Goal: Task Accomplishment & Management: Manage account settings

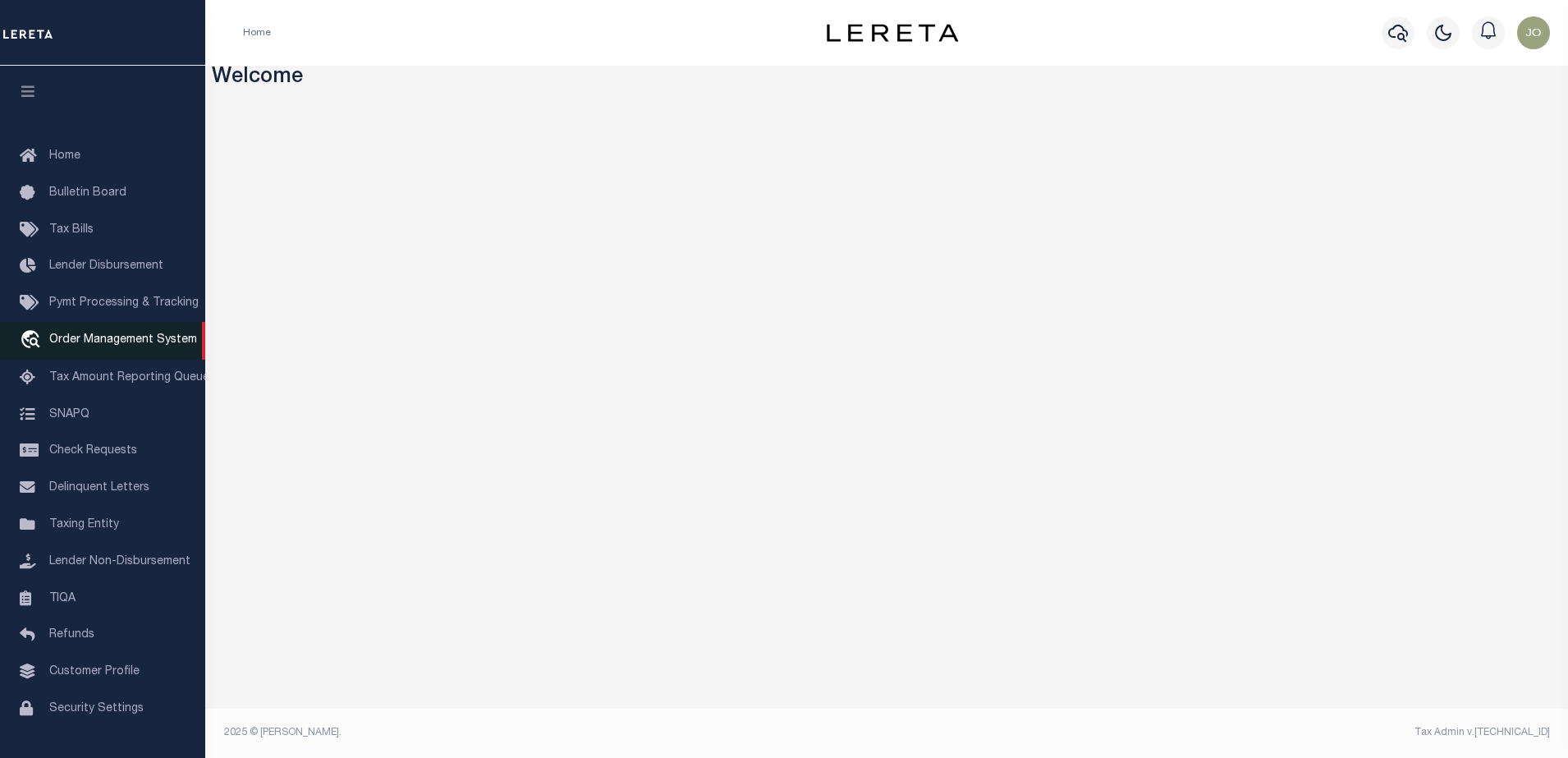
click at [128, 346] on span "Order Management System" at bounding box center [123, 340] width 148 height 11
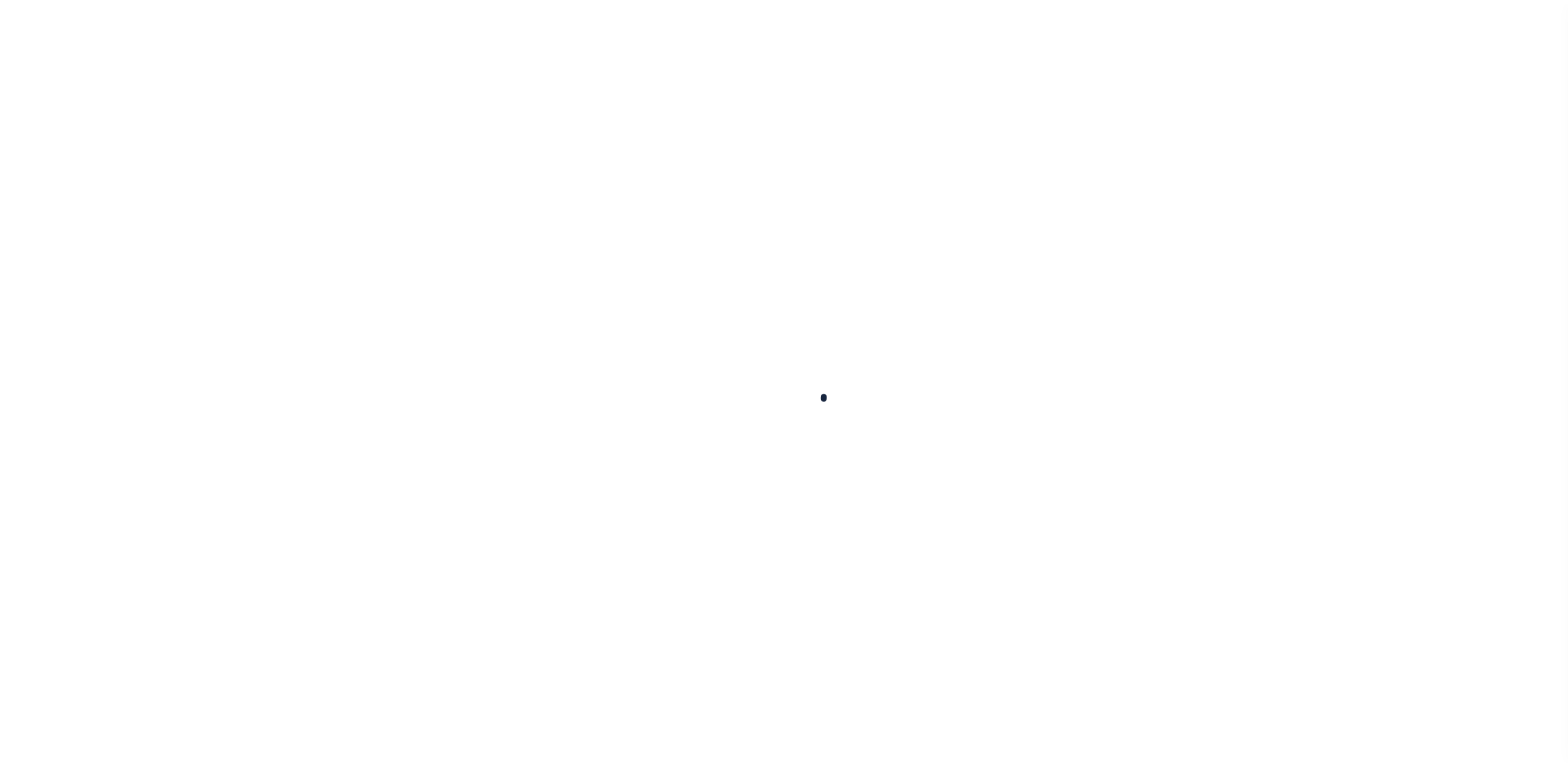
scroll to position [42, 0]
select select "200"
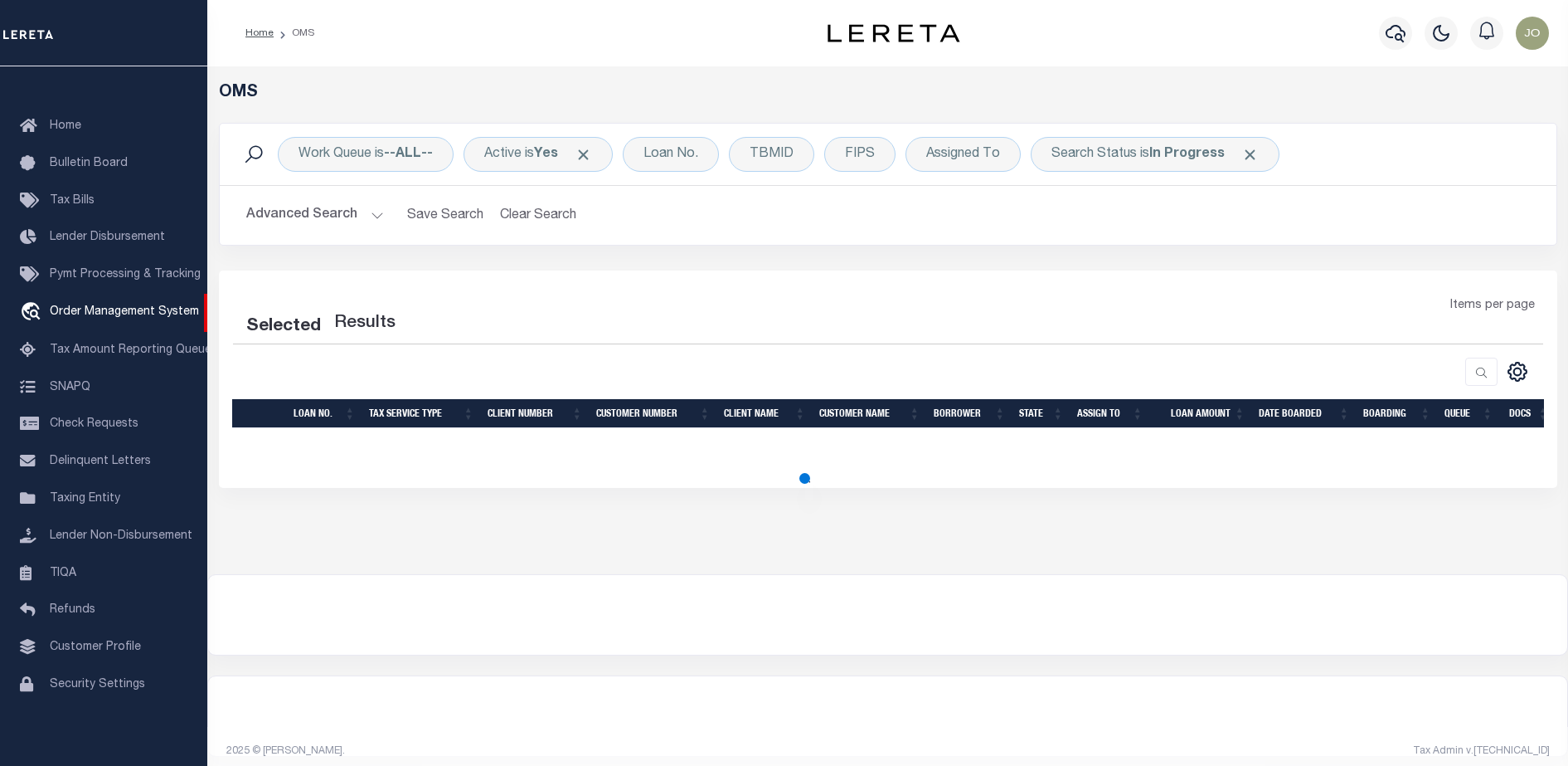
select select "200"
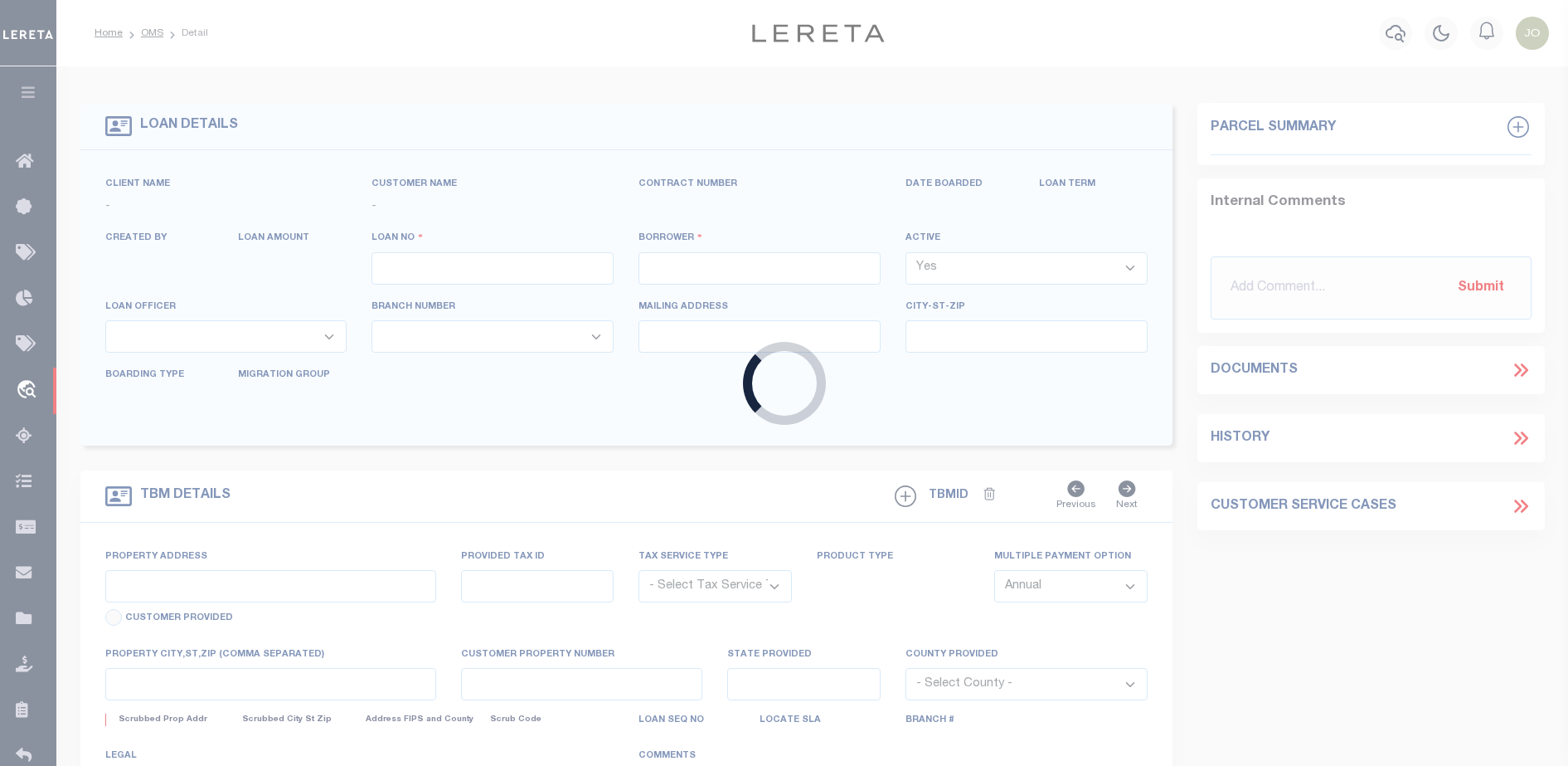
type input "714280550"
type input "BCM WHITE OAK RANCH"
select select
type input "ATTN: MICHELLE LYLE 8901 MONTICELLO DR"
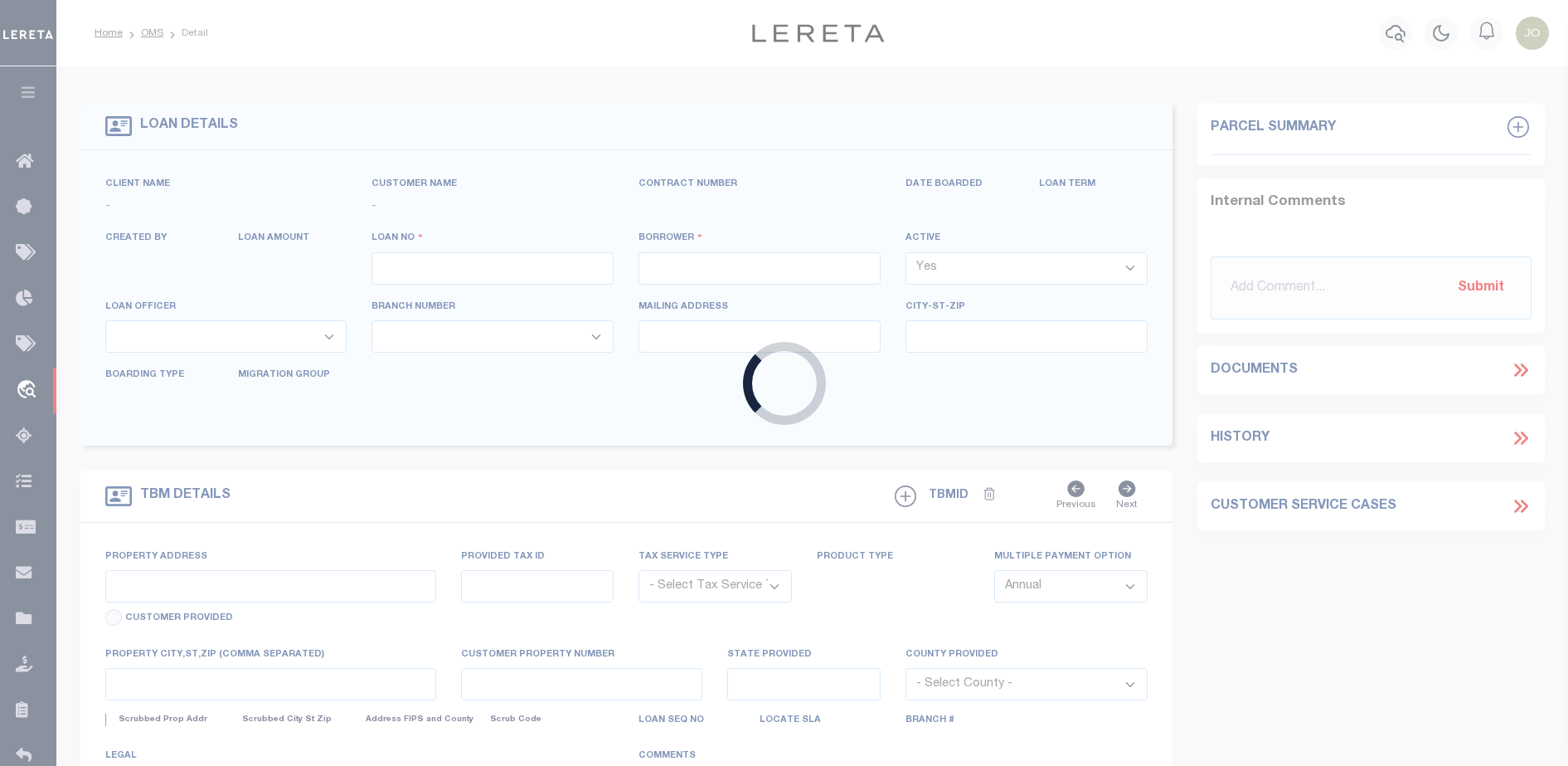
type input "TEXAS CITY TX 77591"
select select
select select "NonEscrow"
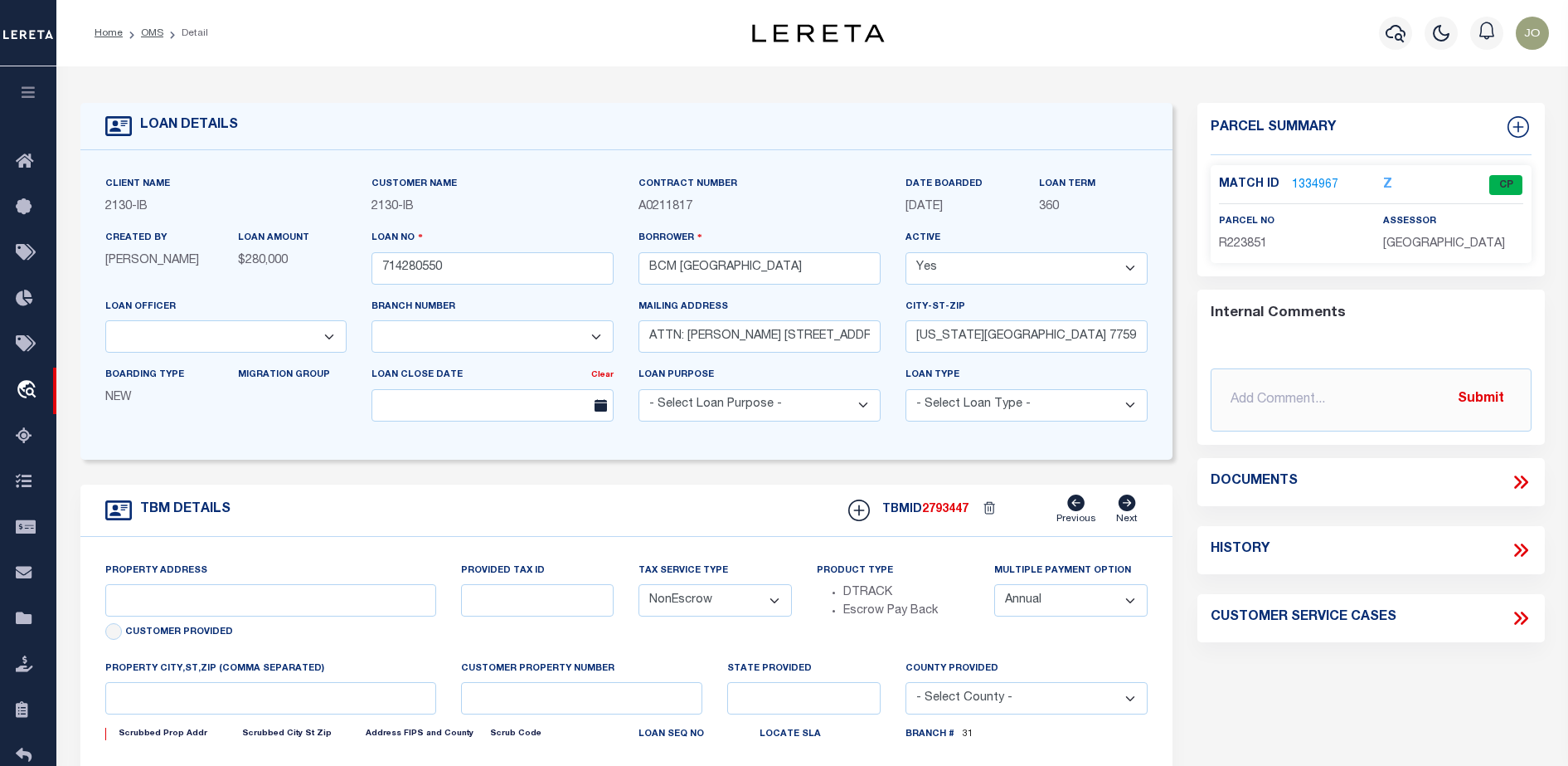
select select "2702"
click at [1518, 544] on icon at bounding box center [1521, 550] width 21 height 21
select select "7065"
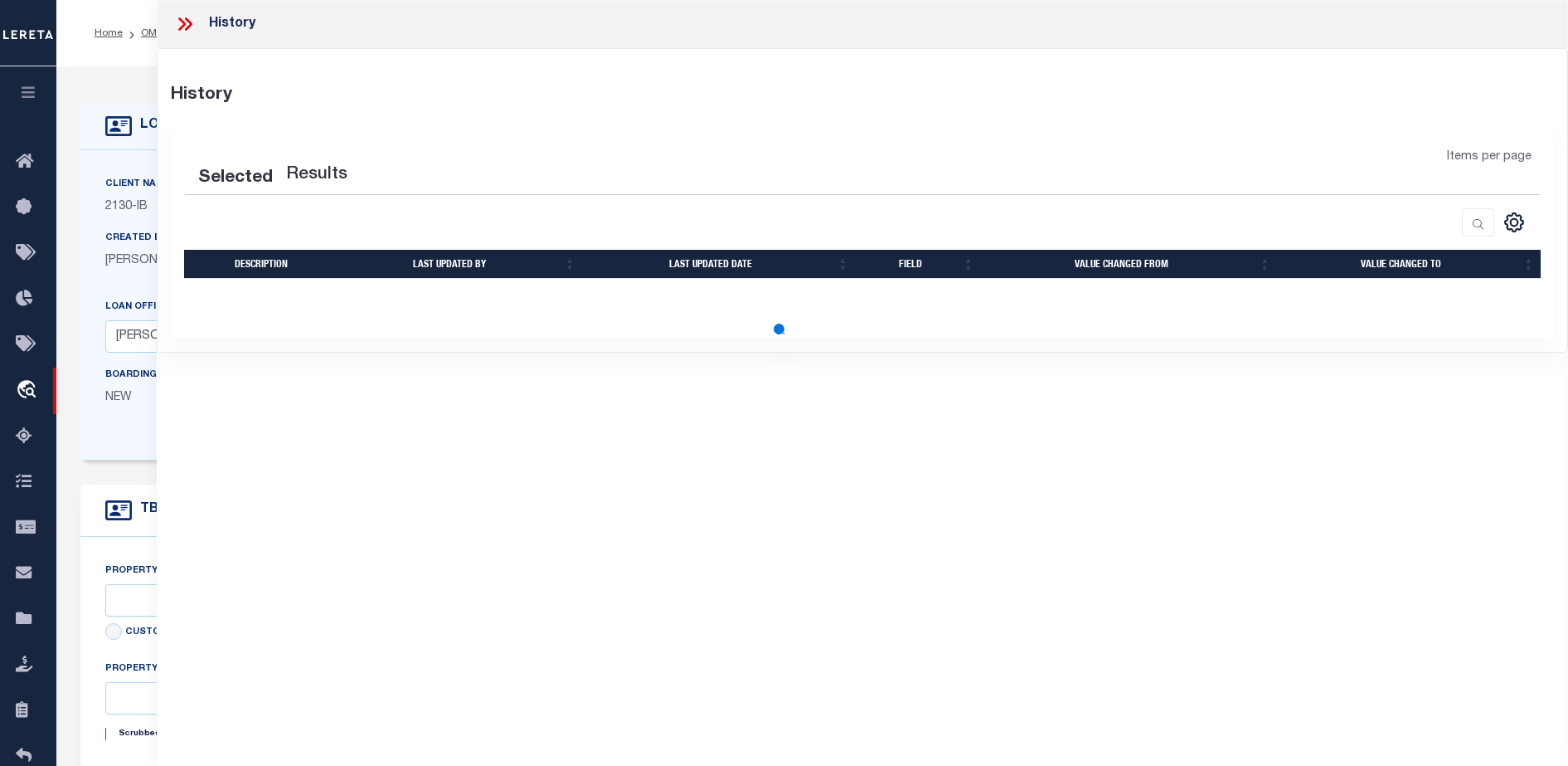
type input "1214 9TH ST"
select select
type input "TEXAS CITY TX 77590"
type input "[US_STATE]"
type input "[GEOGRAPHIC_DATA]"
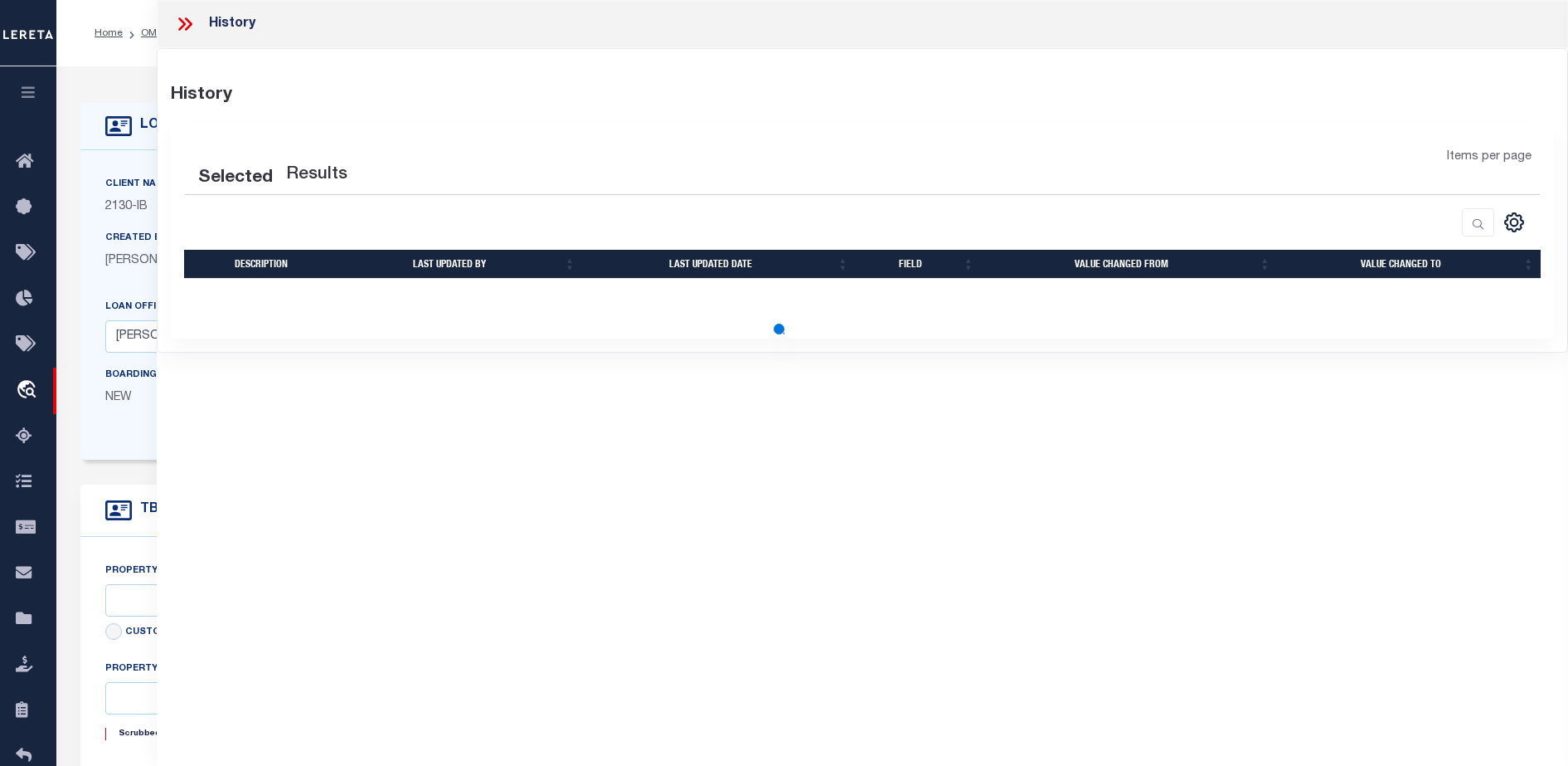
select select
click at [184, 34] on icon at bounding box center [185, 24] width 21 height 21
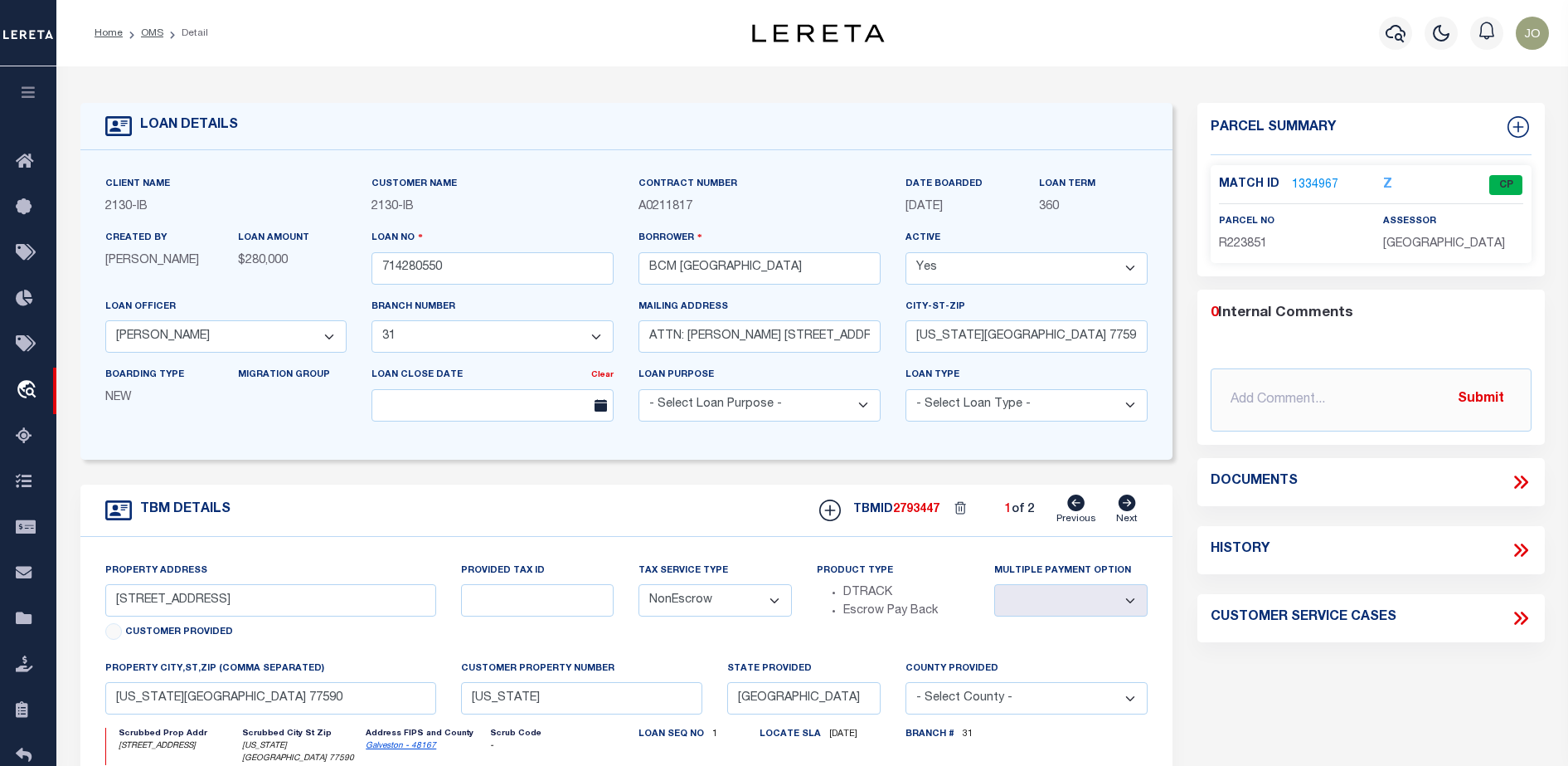
click at [1514, 487] on icon at bounding box center [1521, 482] width 21 height 21
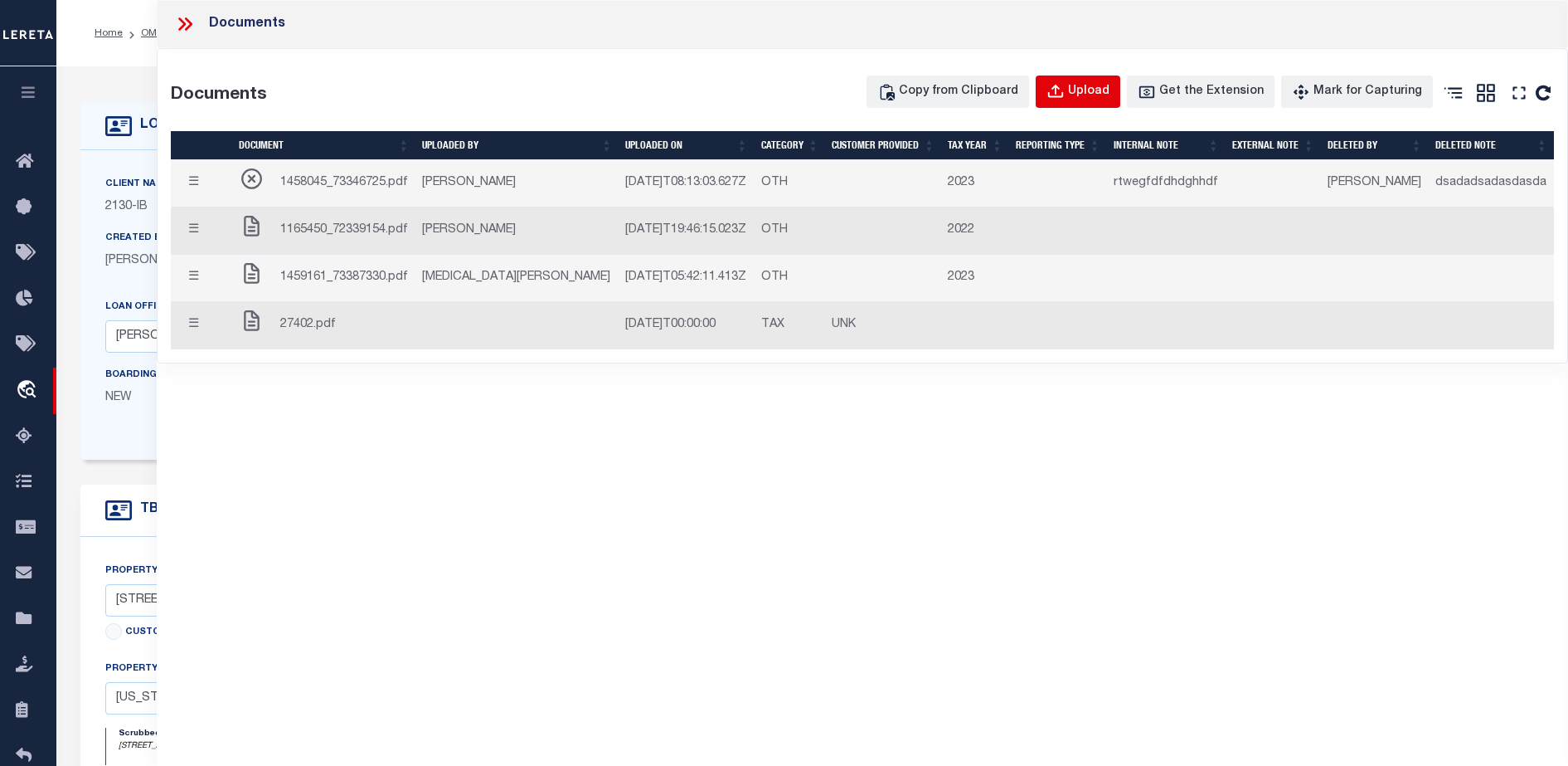
click at [1064, 97] on button "Upload" at bounding box center [1078, 91] width 85 height 33
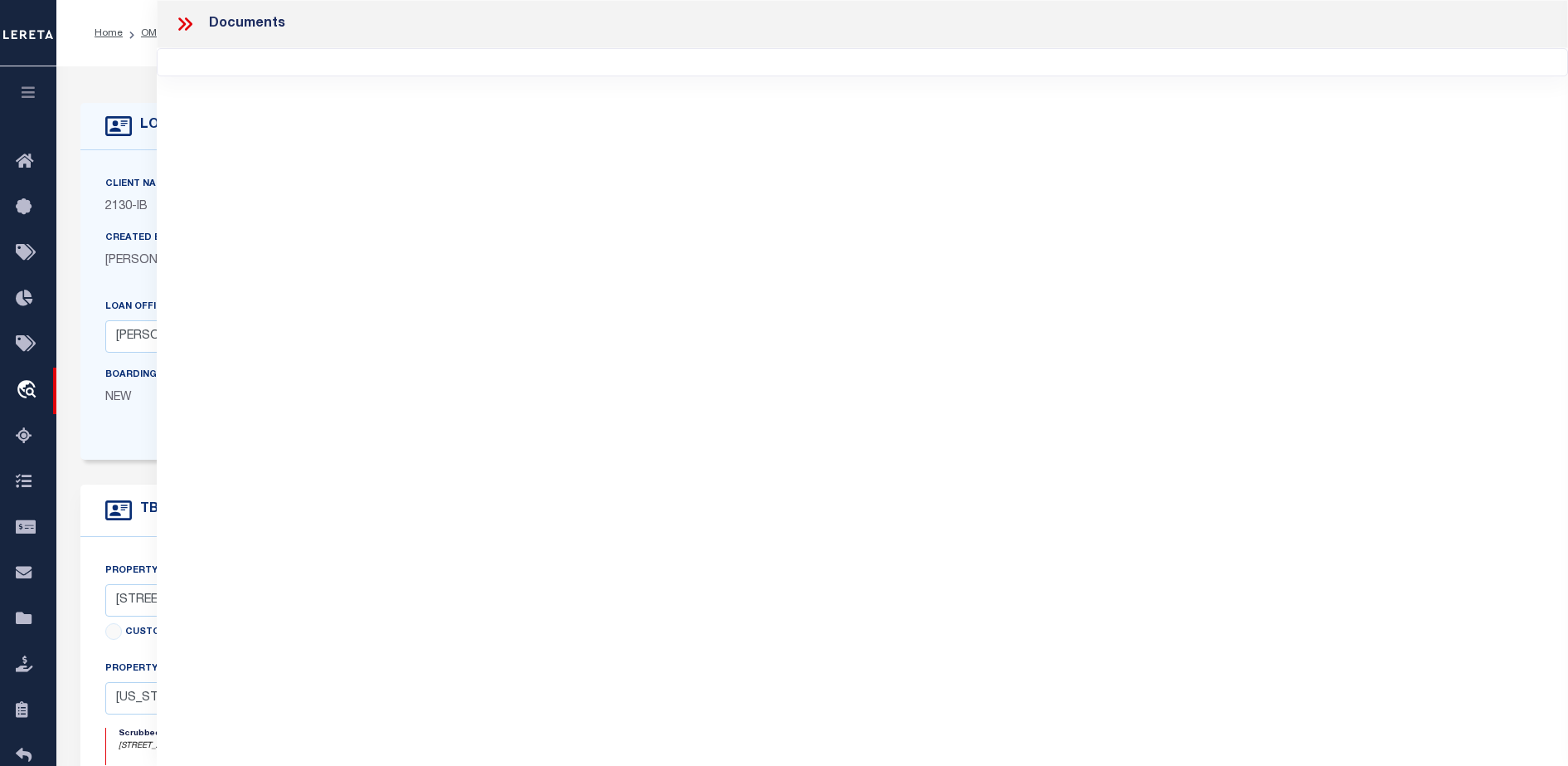
click at [868, 380] on div "Documents" at bounding box center [862, 360] width 1411 height 720
click at [198, 27] on div at bounding box center [191, 24] width 34 height 21
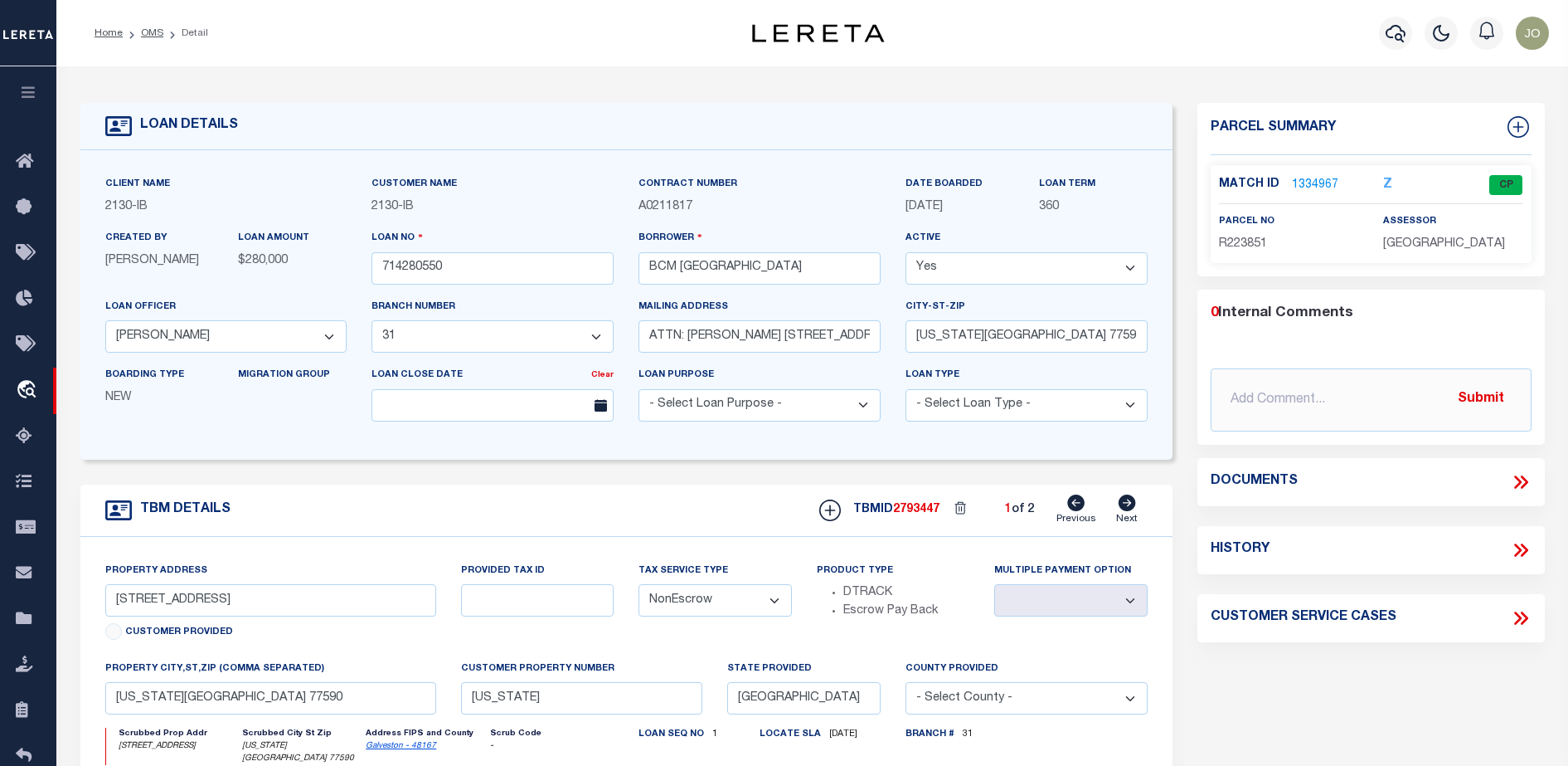
click at [1533, 481] on div "Documents" at bounding box center [1371, 482] width 348 height 21
click at [1533, 482] on div "Documents" at bounding box center [1371, 482] width 348 height 21
click at [1523, 482] on icon at bounding box center [1521, 482] width 21 height 21
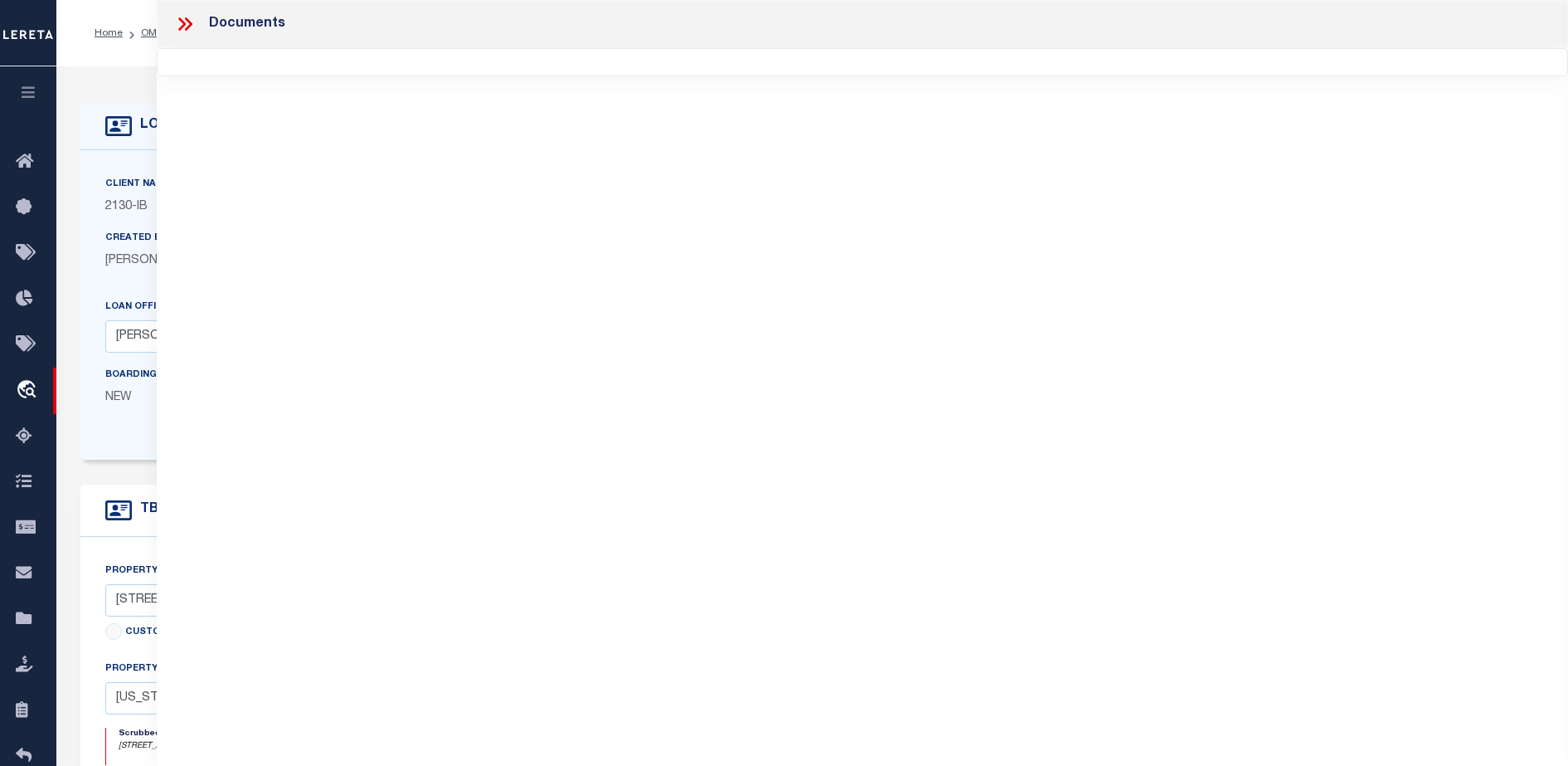
click at [738, 278] on div "Documents" at bounding box center [862, 360] width 1411 height 720
click at [915, 296] on div "Documents" at bounding box center [862, 360] width 1411 height 720
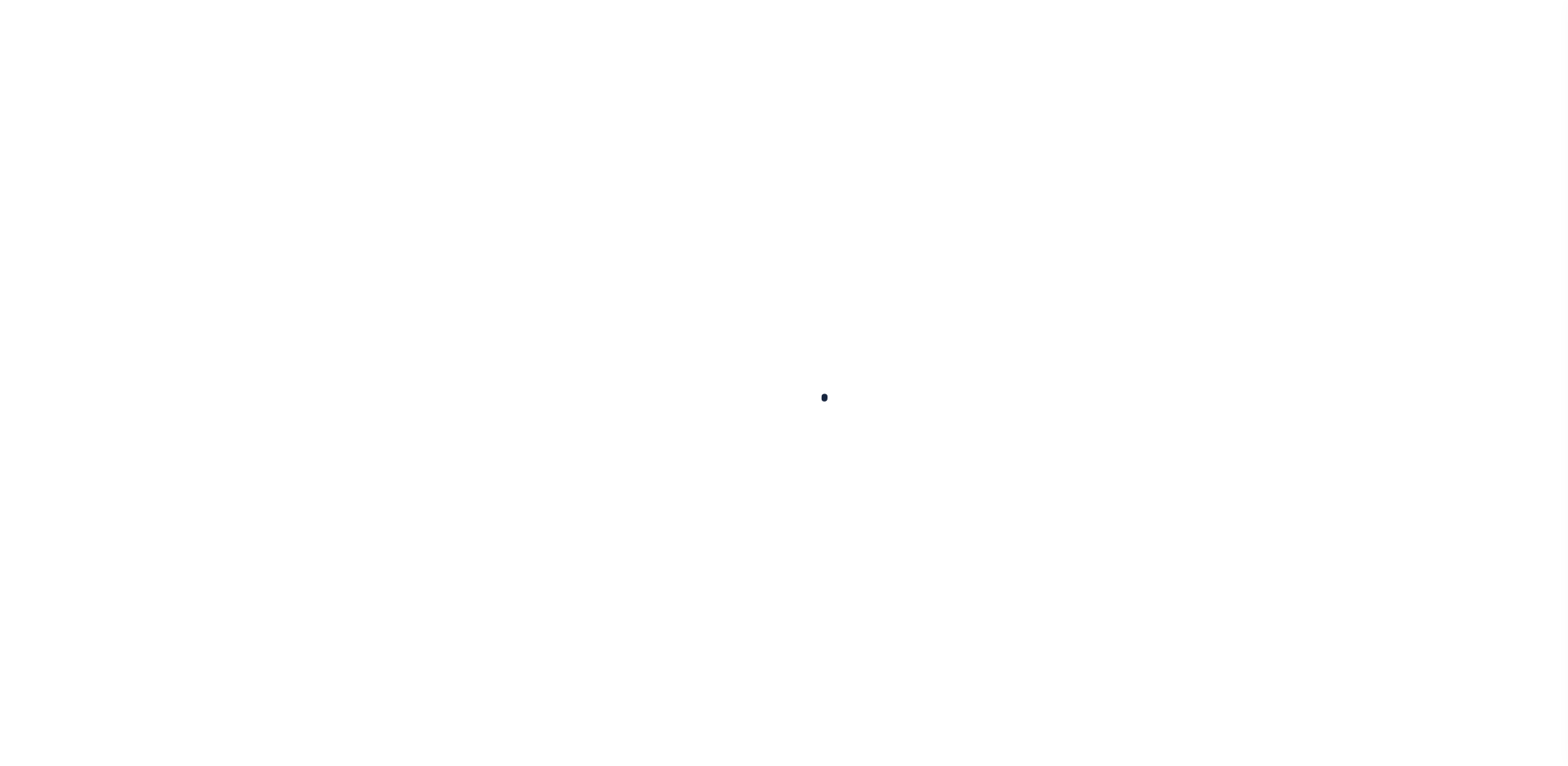
select select "NonEscrow"
select select "2702"
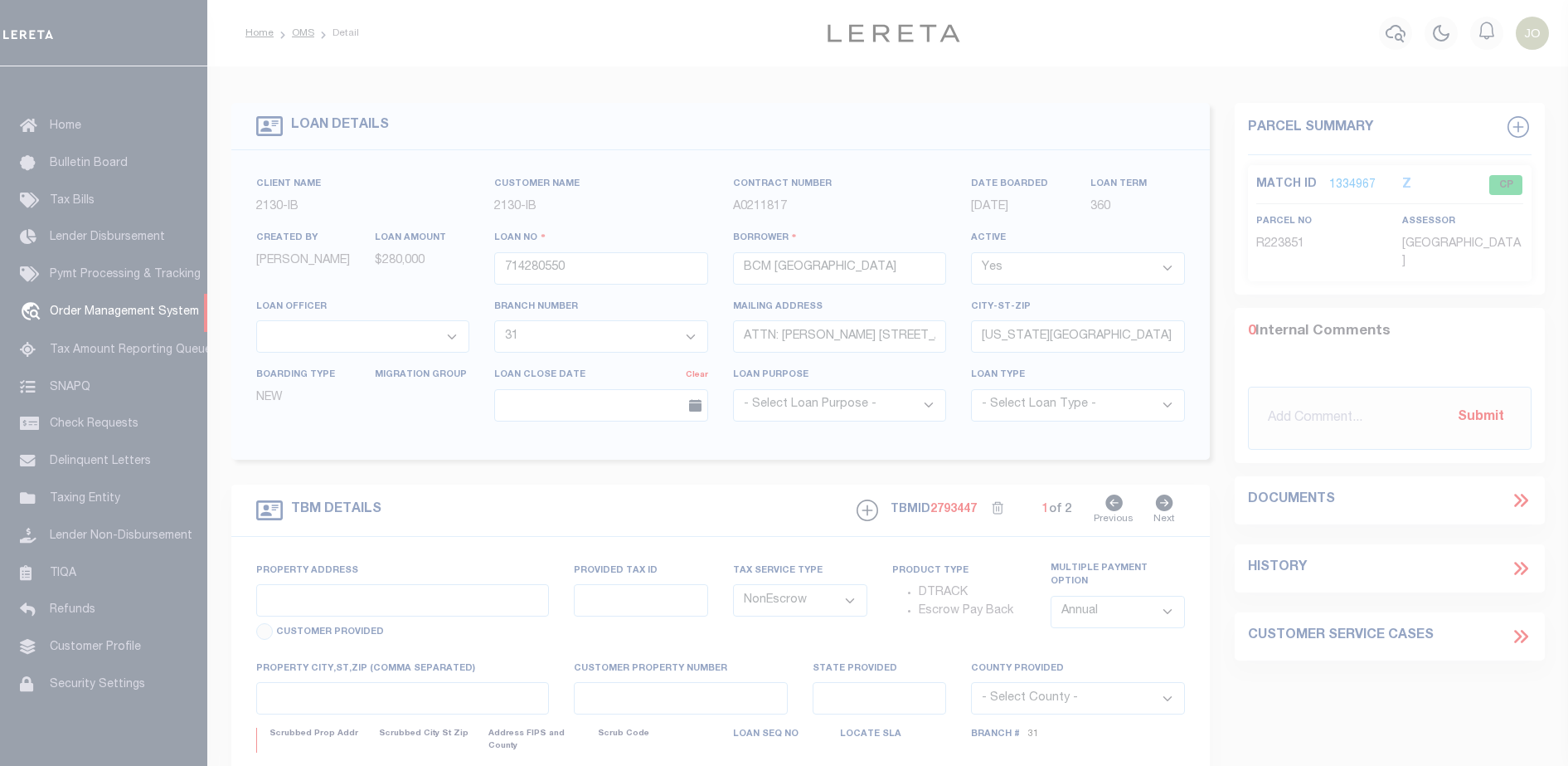
type input "[STREET_ADDRESS]"
select select
type input "[US_STATE][GEOGRAPHIC_DATA] 77590"
type input "Texas"
type input "TX"
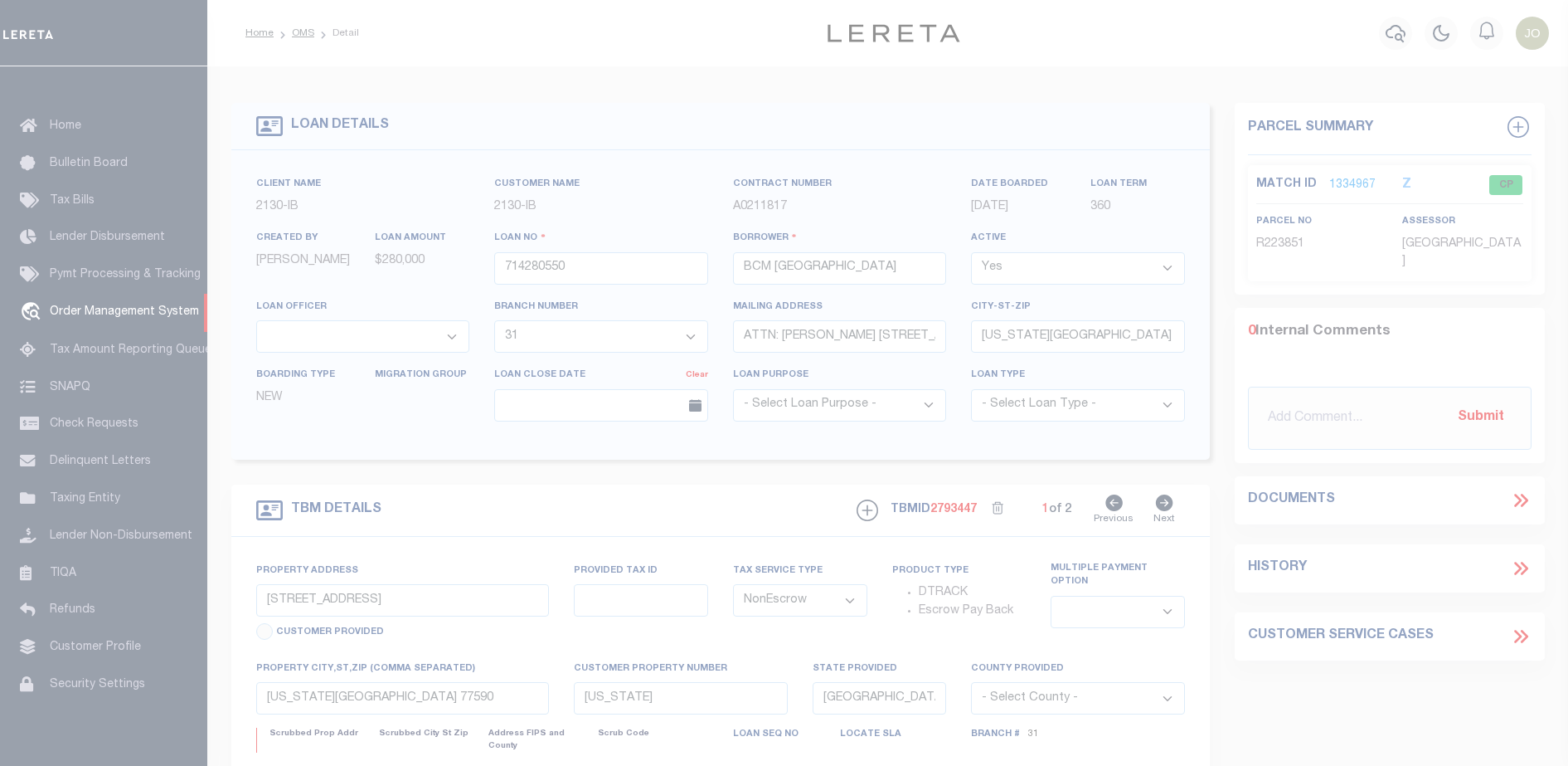
select select
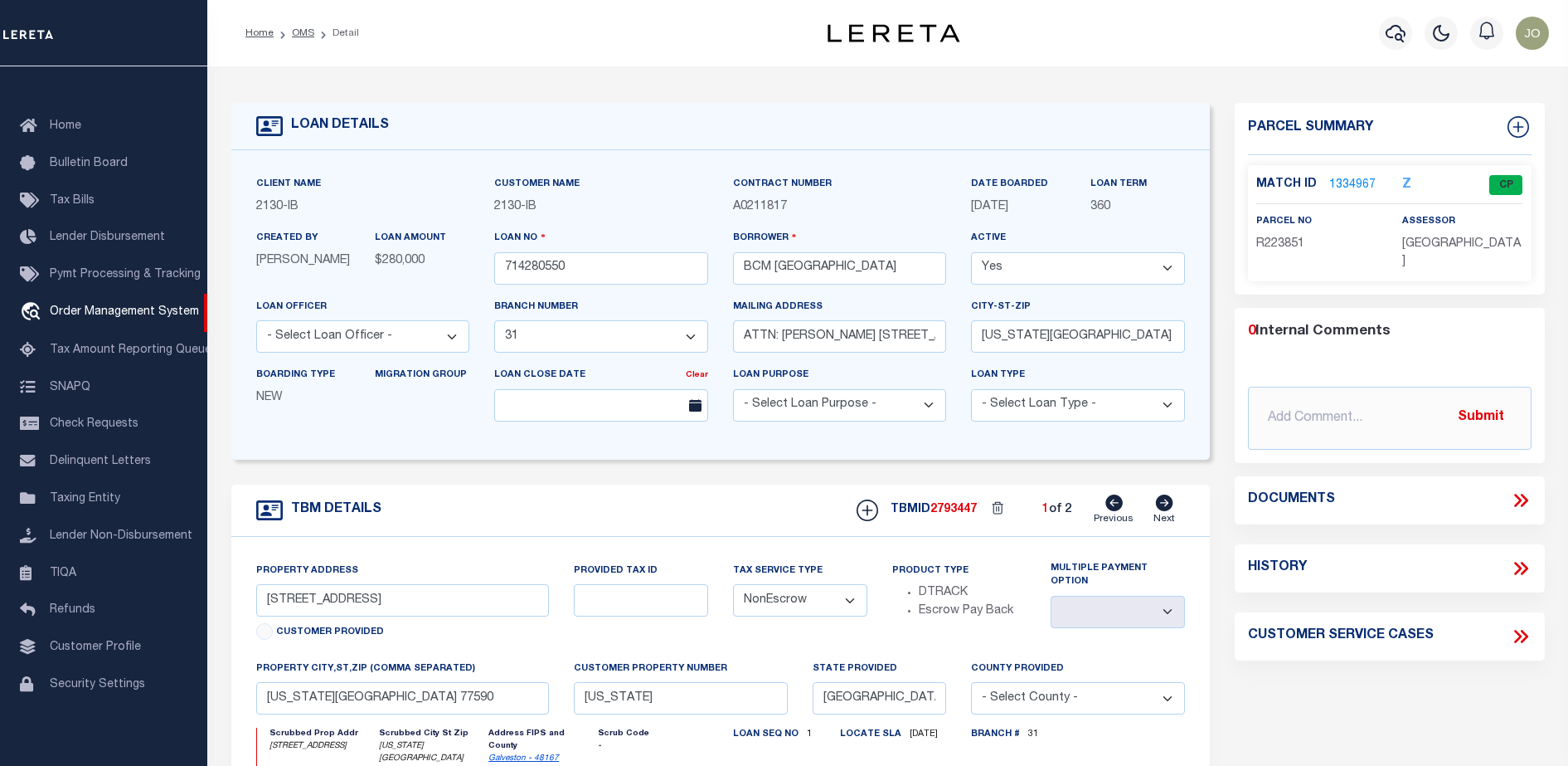
select select "7065"
click at [1519, 494] on icon at bounding box center [1521, 500] width 21 height 21
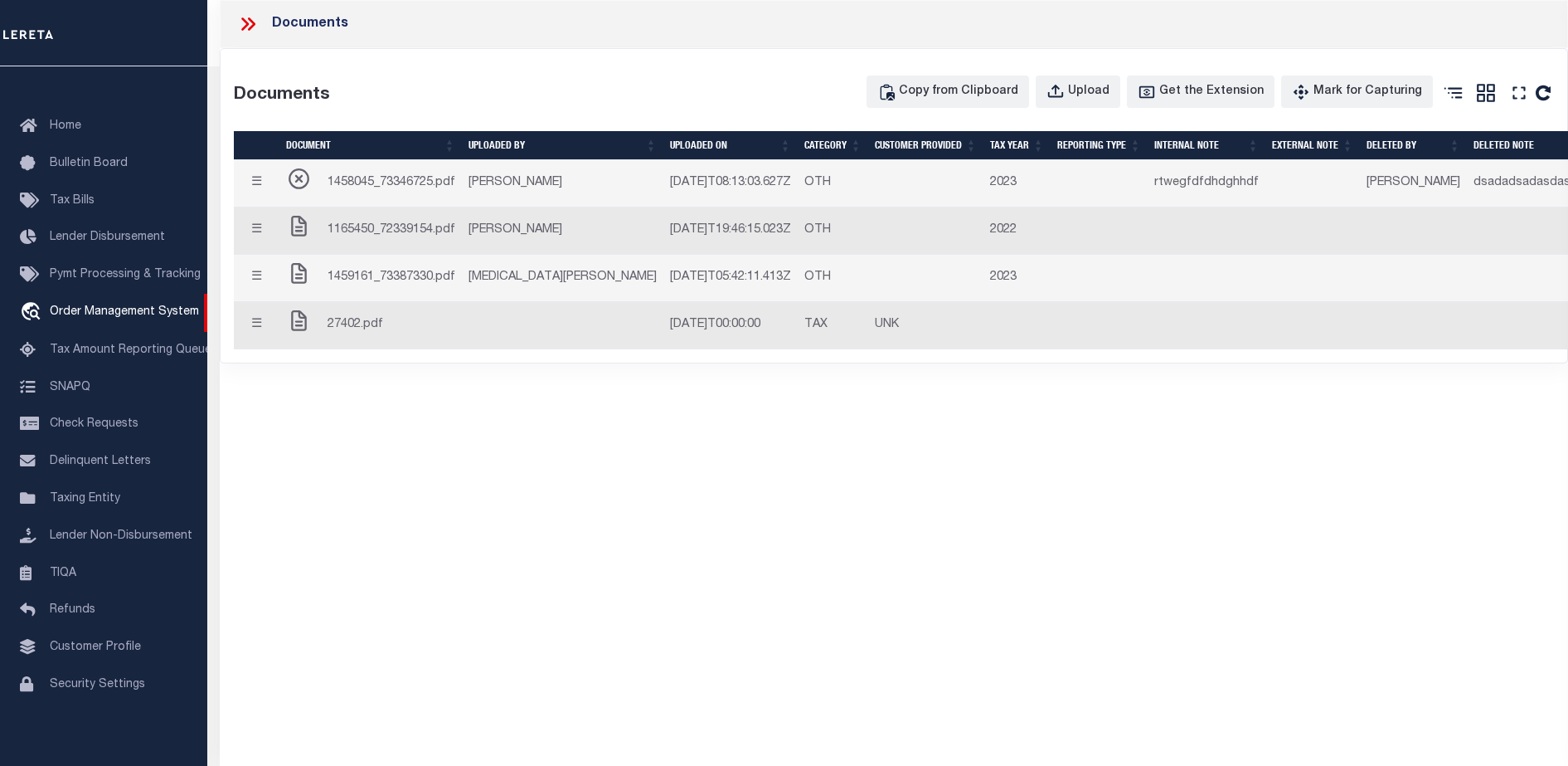
click at [272, 234] on button "☰" at bounding box center [256, 231] width 33 height 33
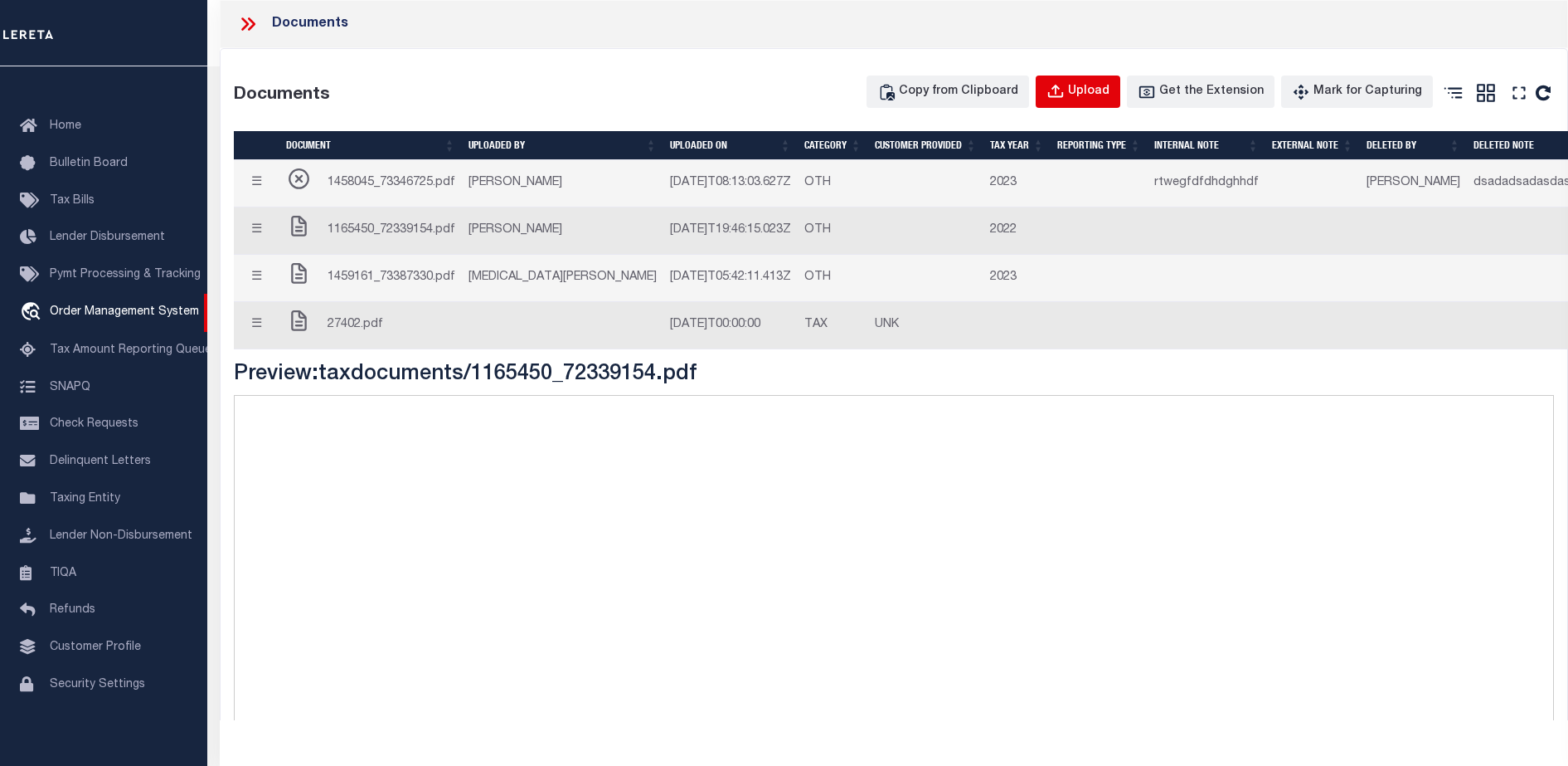
click at [1092, 101] on button "Upload" at bounding box center [1078, 91] width 85 height 33
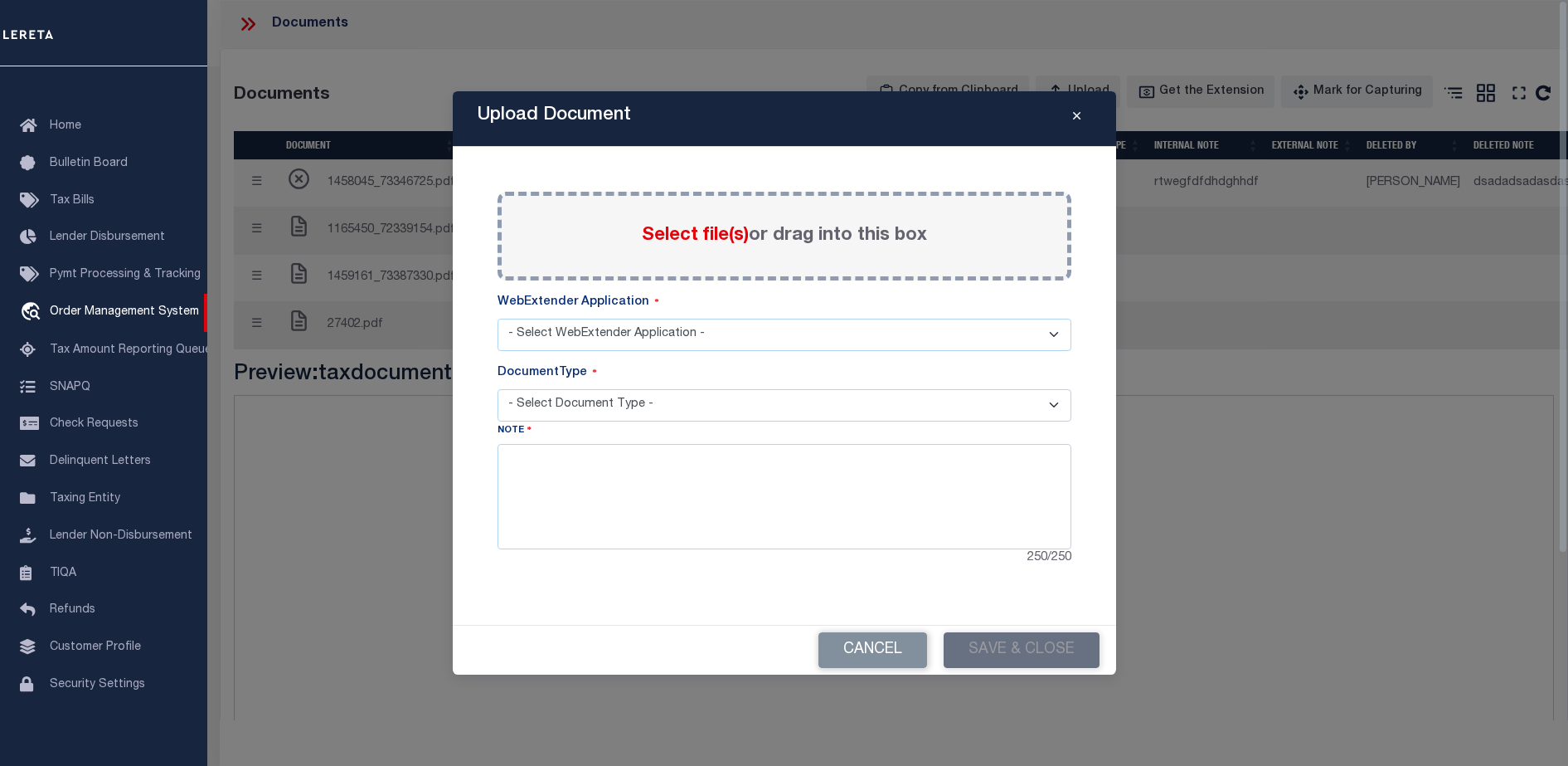
click at [1079, 113] on icon "Close" at bounding box center [1077, 117] width 7 height 12
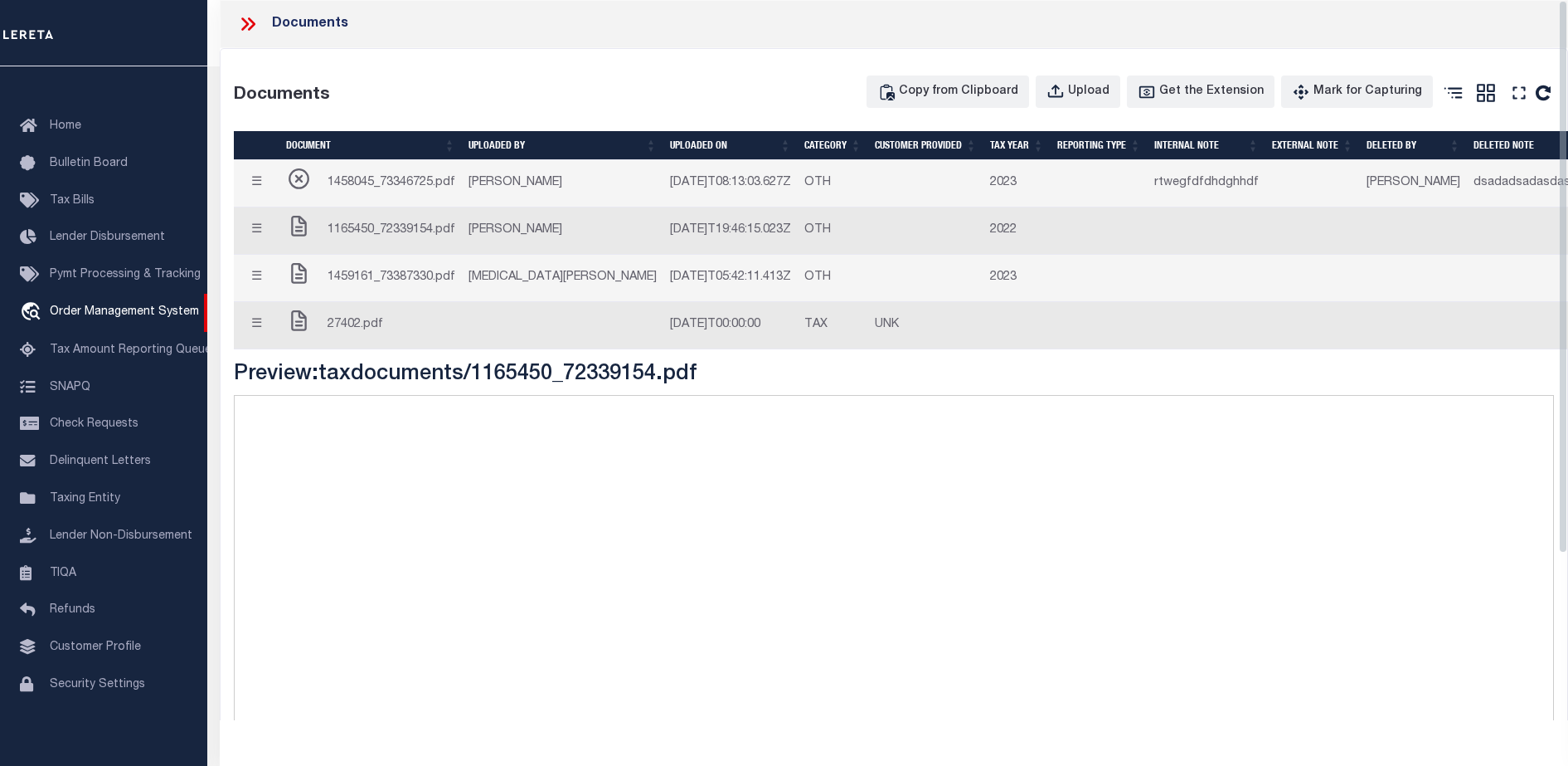
click at [258, 28] on icon at bounding box center [248, 24] width 21 height 21
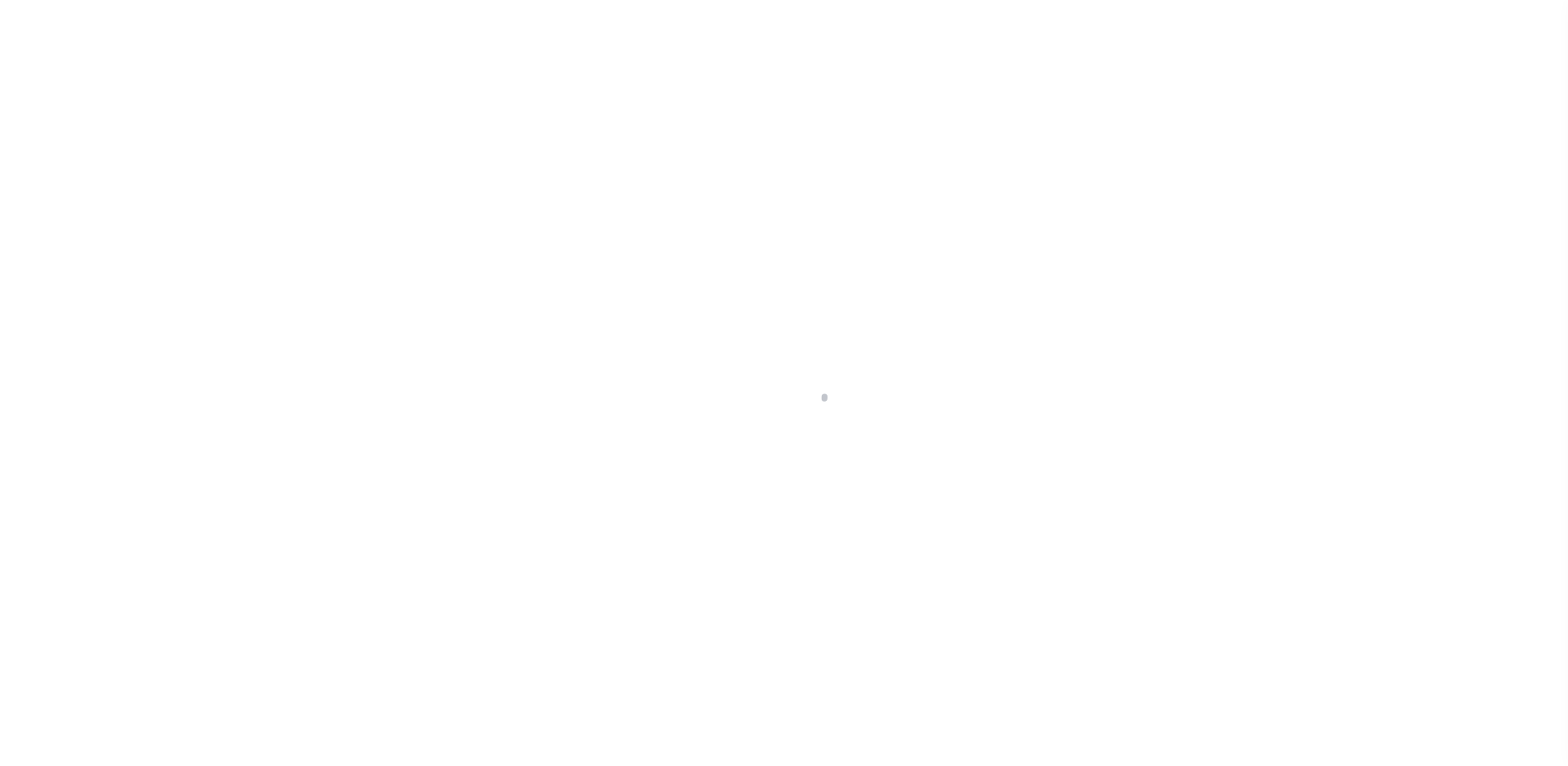
select select "2702"
select select "NonEscrow"
type input "[STREET_ADDRESS]"
select select
type input "[US_STATE][GEOGRAPHIC_DATA] 77590"
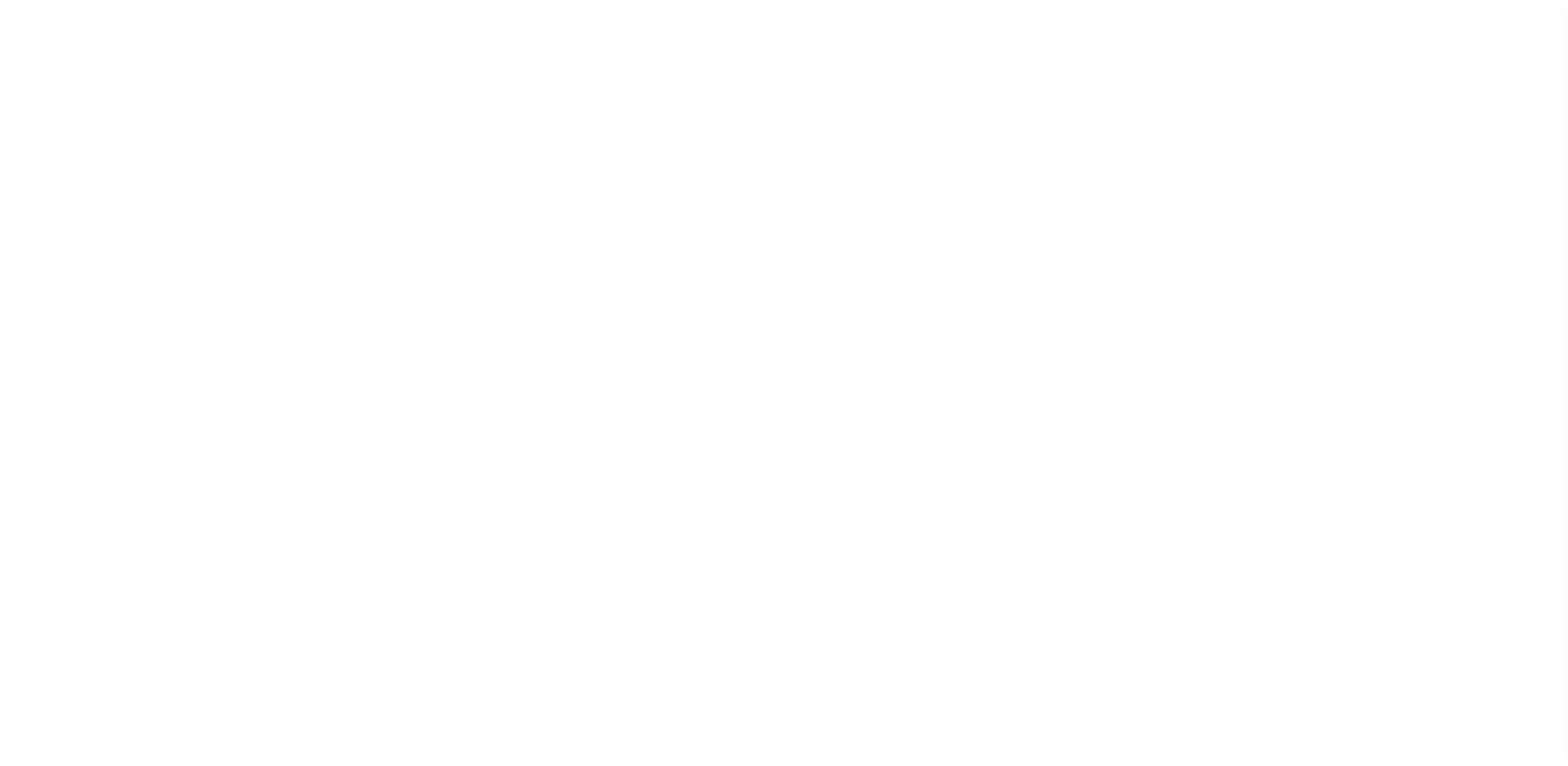
type input "[US_STATE]"
type input "[GEOGRAPHIC_DATA]"
select select
select select "7065"
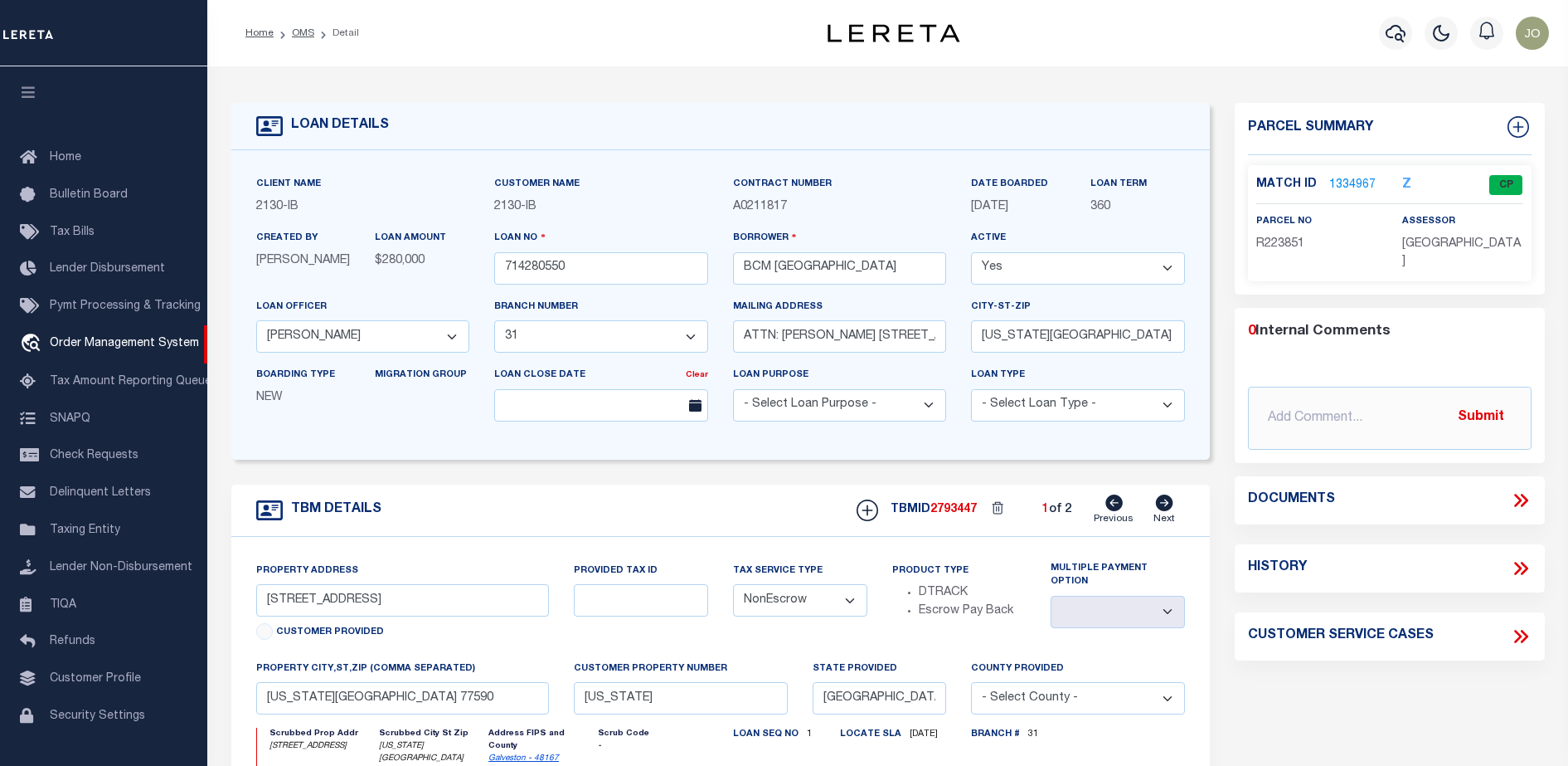
scroll to position [27, 0]
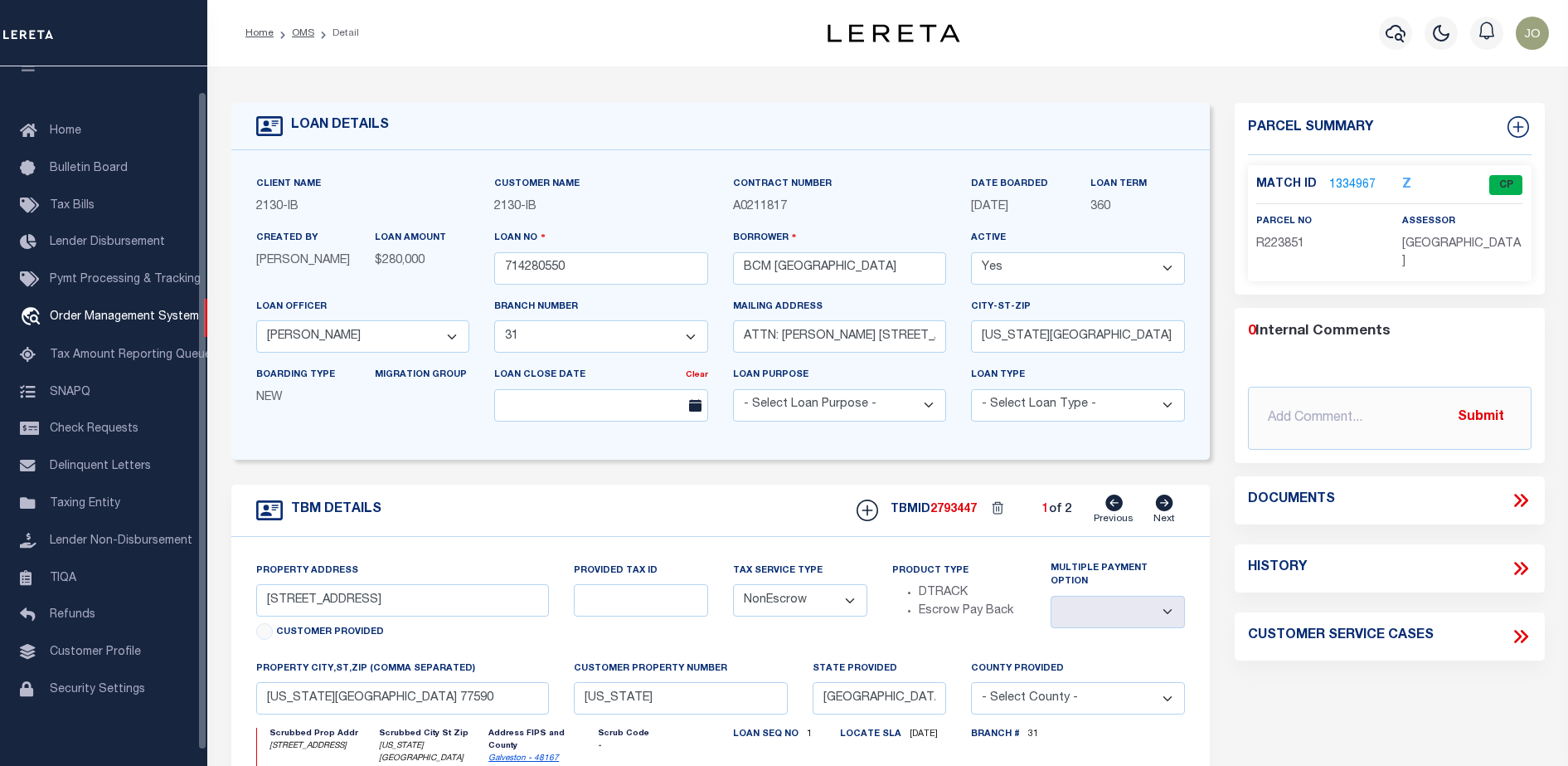
click at [1015, 525] on div "TBMID 2793447 1 of 2 Previous Next" at bounding box center [1014, 510] width 340 height 32
click at [1527, 500] on icon at bounding box center [1521, 500] width 21 height 21
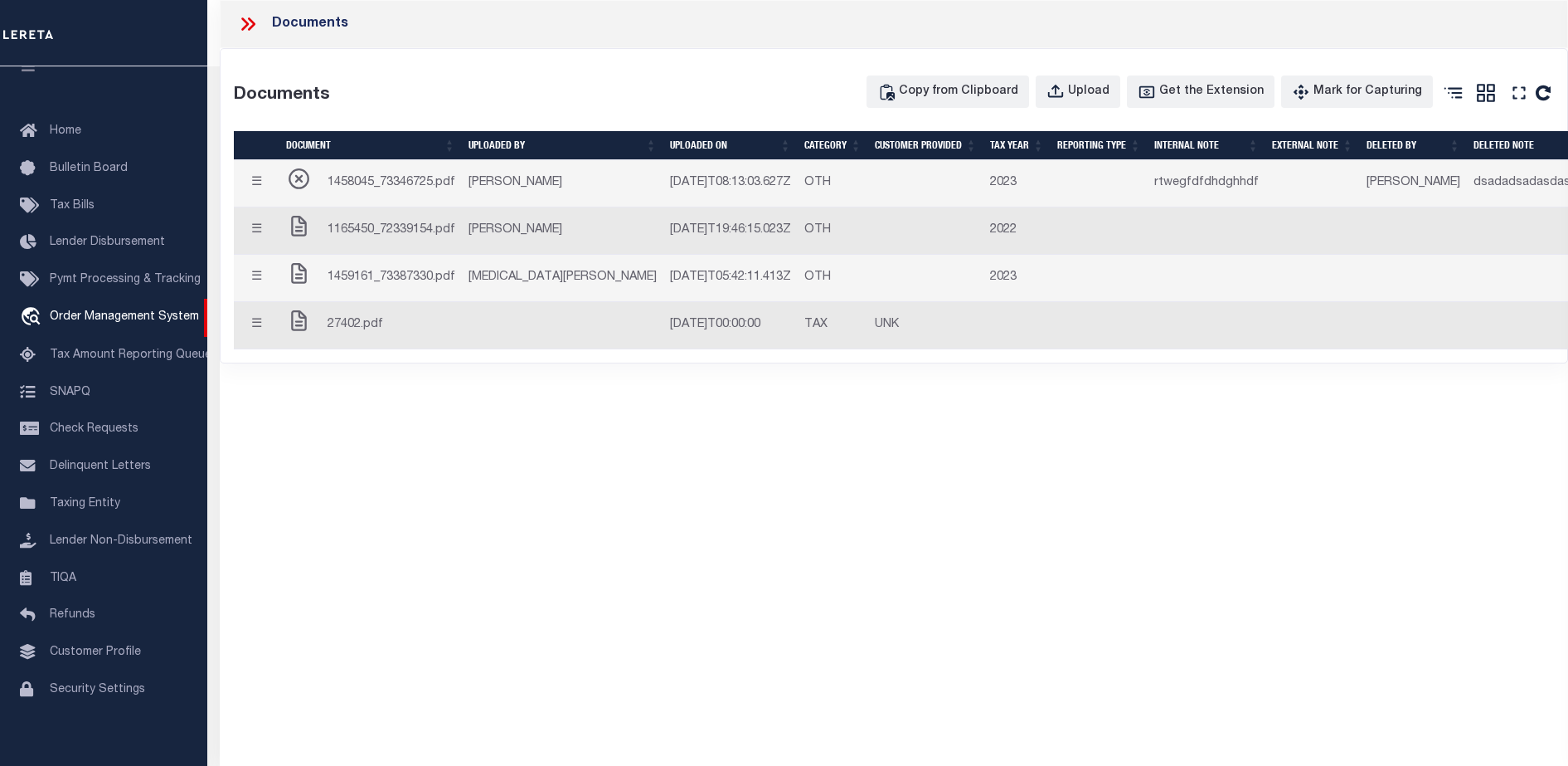
click at [652, 542] on div "Documents Documents Copy from Clipboard Upload Get the Extension Mark for Captu…" at bounding box center [894, 360] width 1349 height 720
click at [1110, 90] on div "Upload" at bounding box center [1089, 92] width 42 height 19
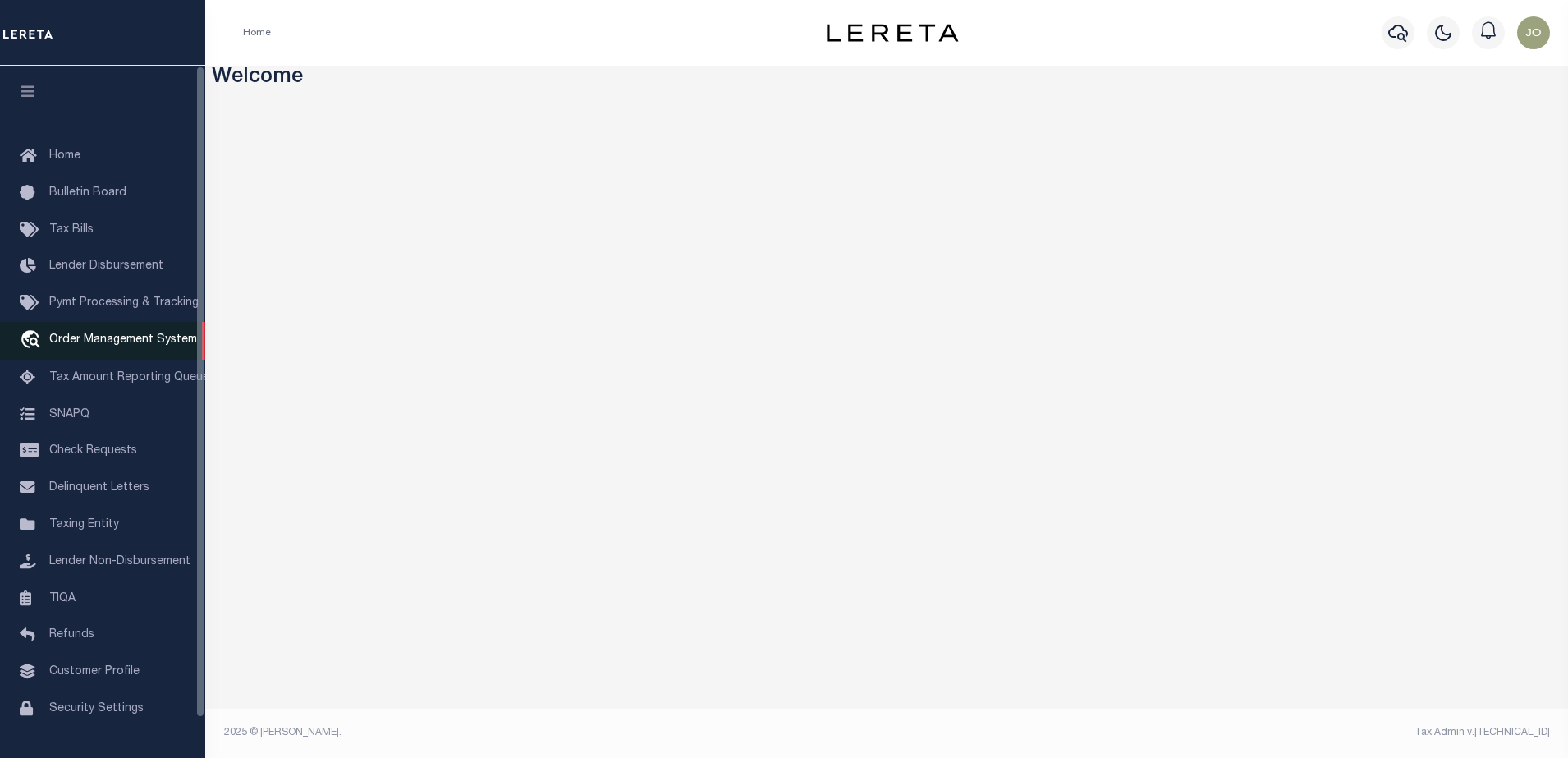
click at [111, 338] on span "Order Management System" at bounding box center [123, 340] width 148 height 11
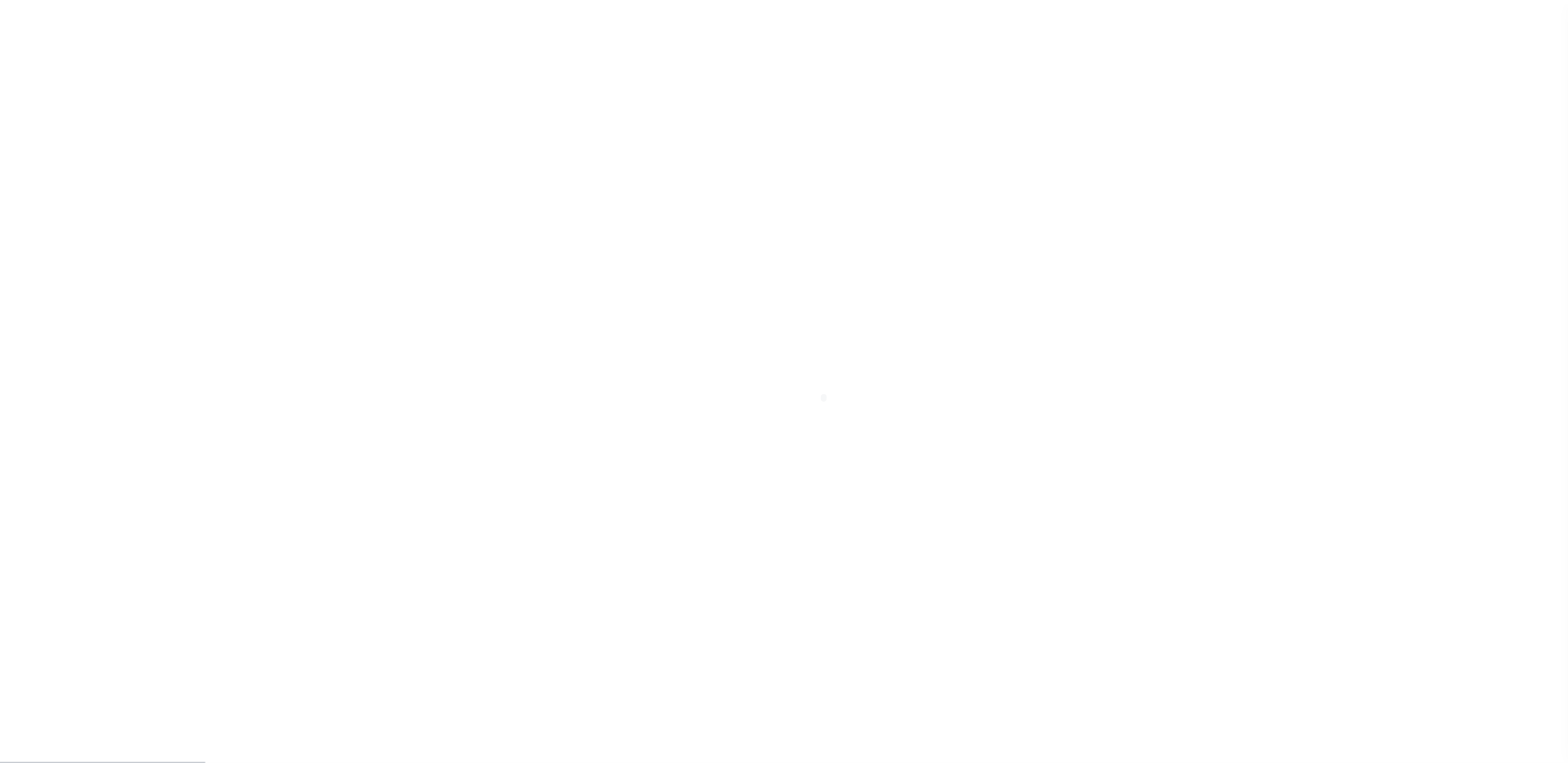
scroll to position [42, 0]
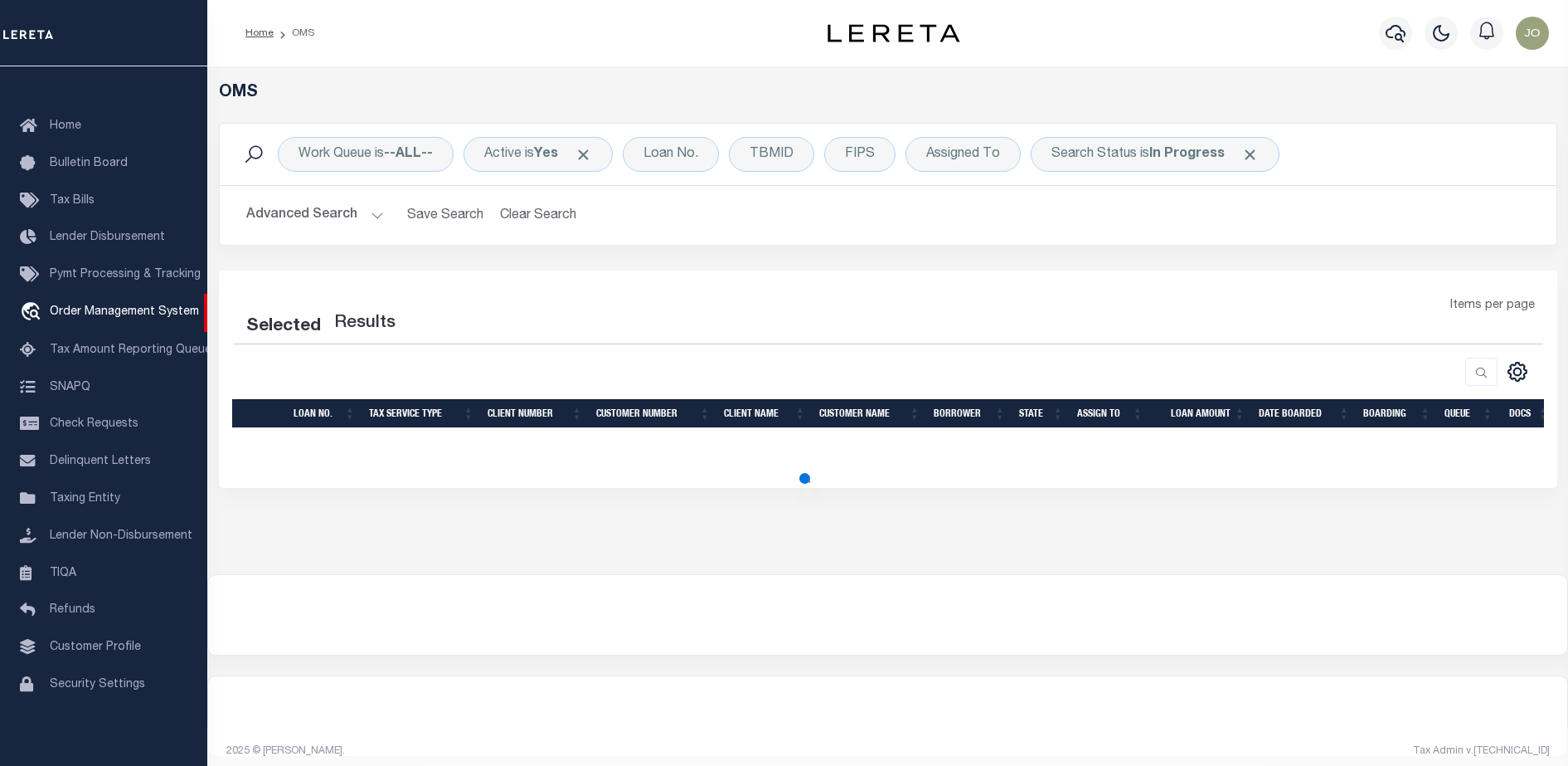
select select "200"
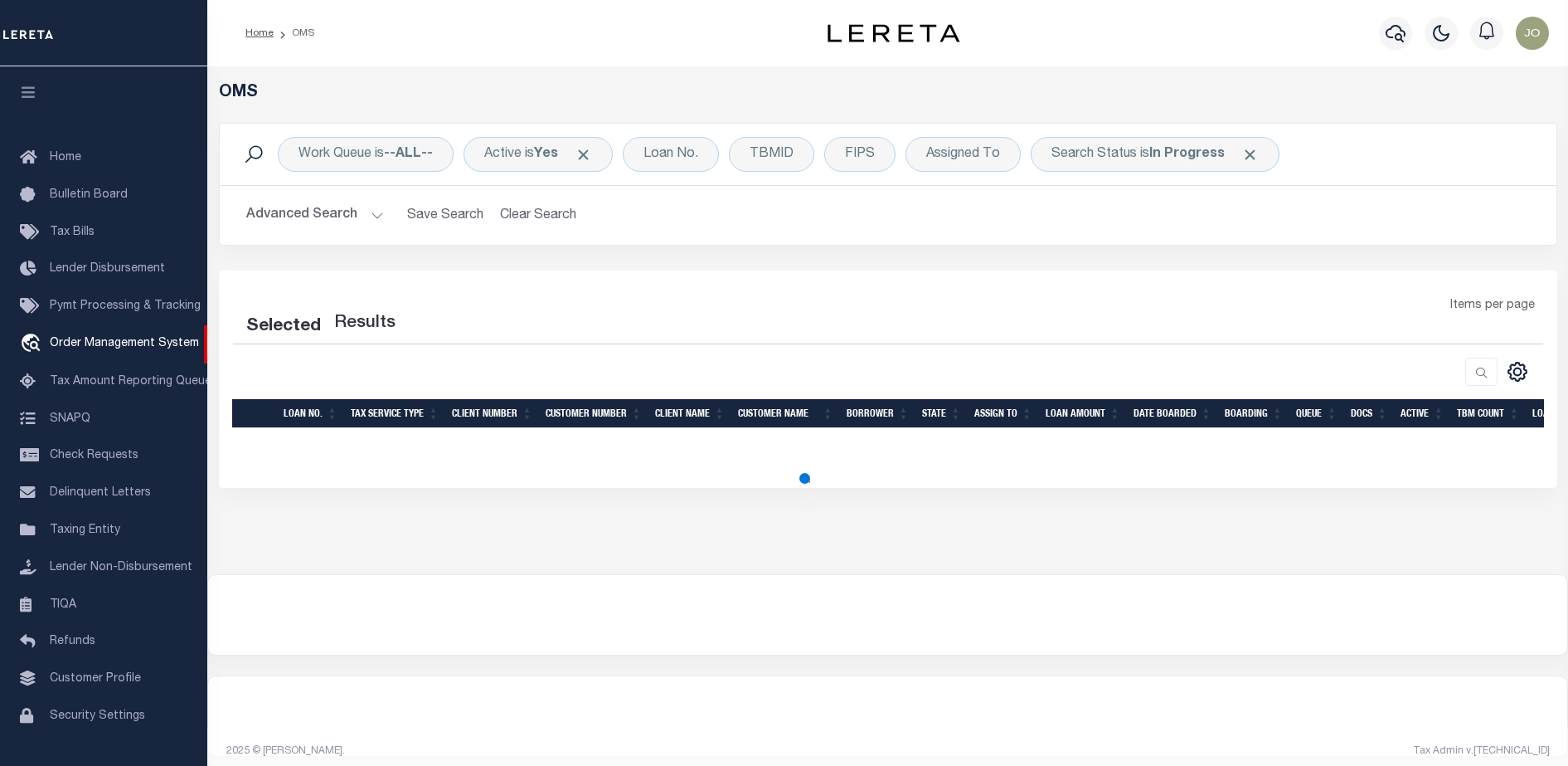
scroll to position [42, 0]
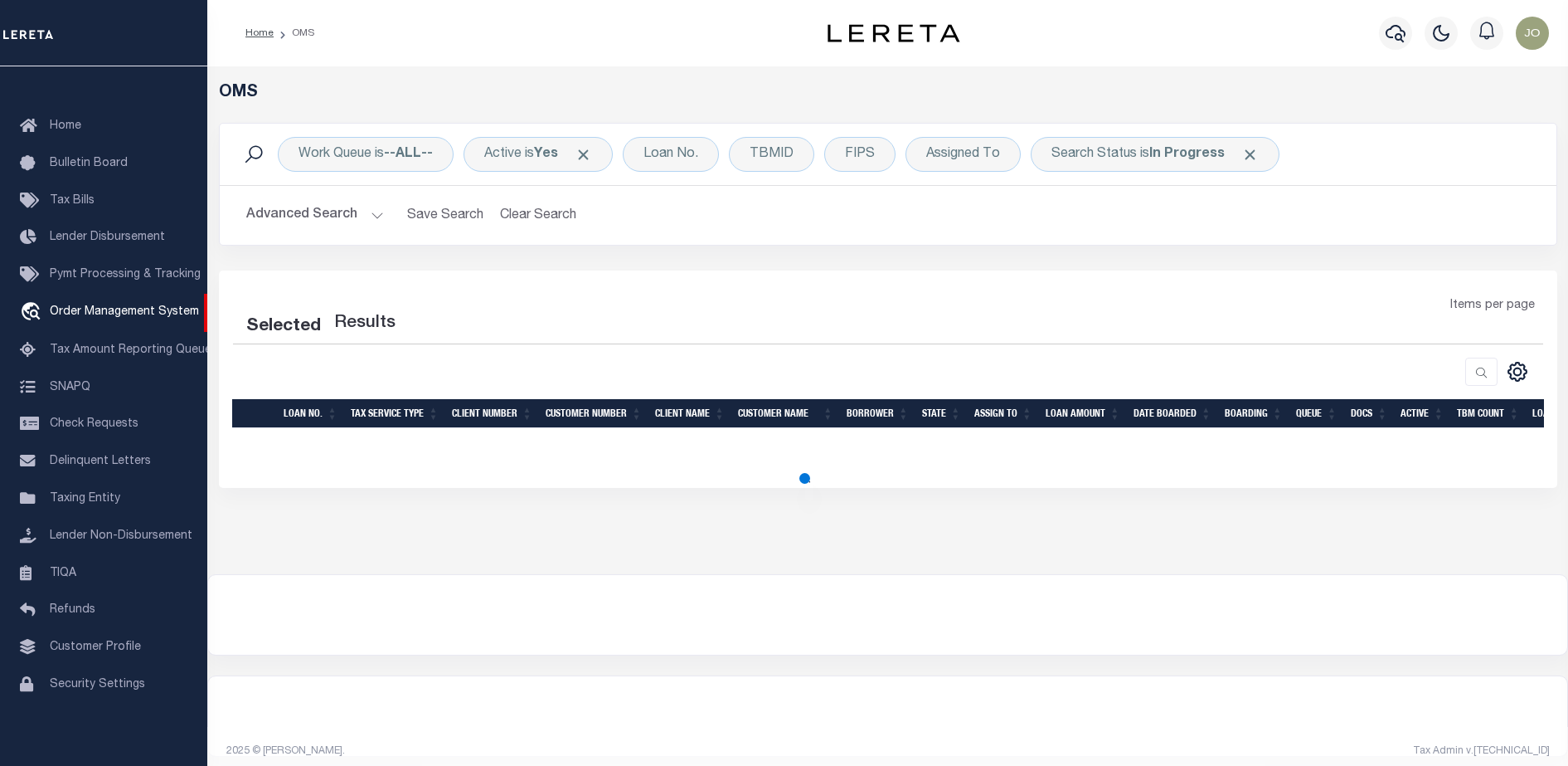
drag, startPoint x: 617, startPoint y: 341, endPoint x: 615, endPoint y: 354, distance: 13.2
click at [617, 349] on div "Selected Results Items per page" at bounding box center [889, 341] width 1337 height 88
click at [969, 243] on div "Advanced Search Save Search Clear Search Tax Service Type Is Is Contains Escrow…" at bounding box center [889, 215] width 1337 height 59
select select "200"
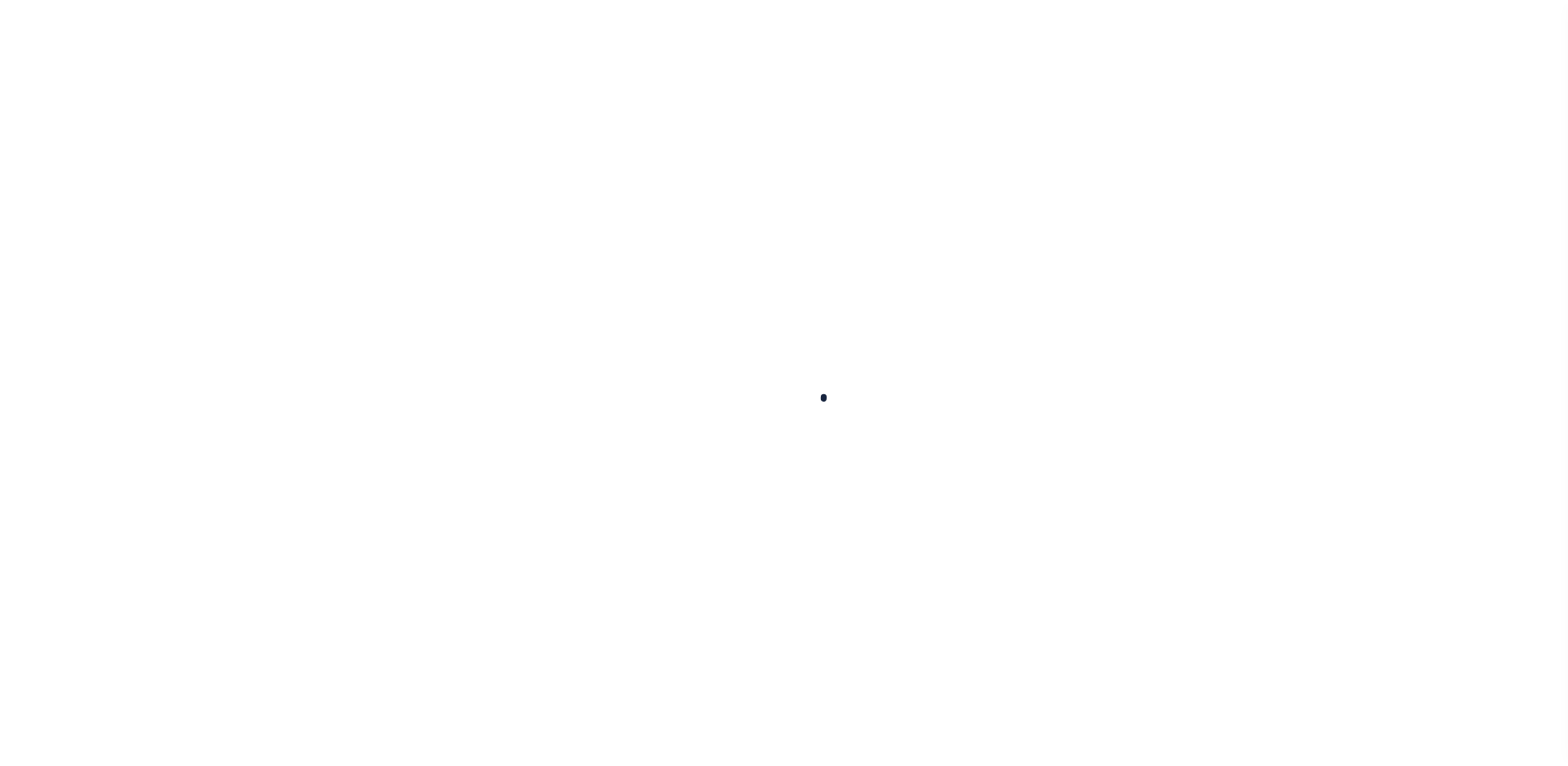
scroll to position [42, 0]
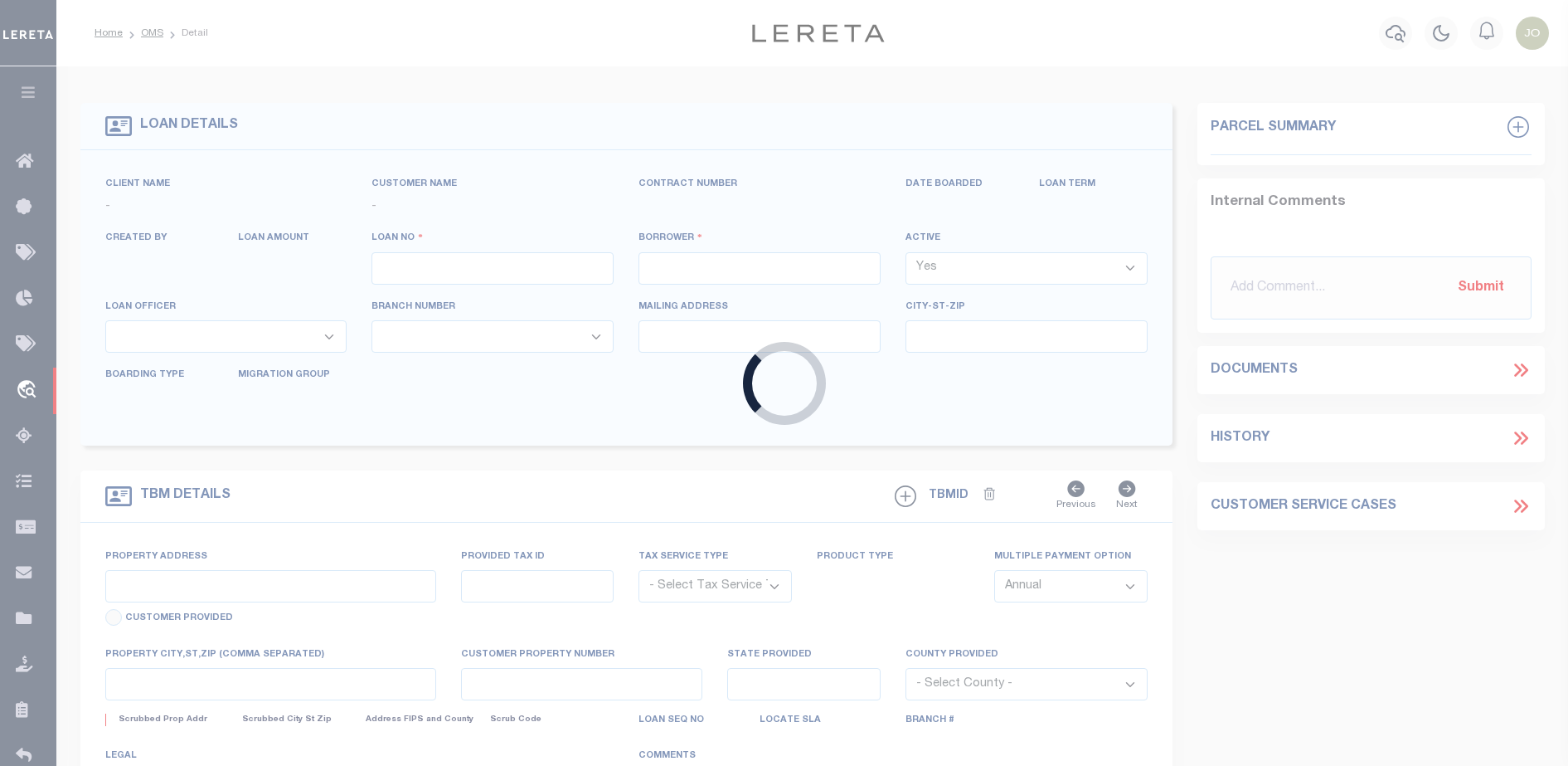
type input "714280550"
type input "BCM [GEOGRAPHIC_DATA]"
select select
type input "ATTN: [PERSON_NAME] [STREET_ADDRESS]"
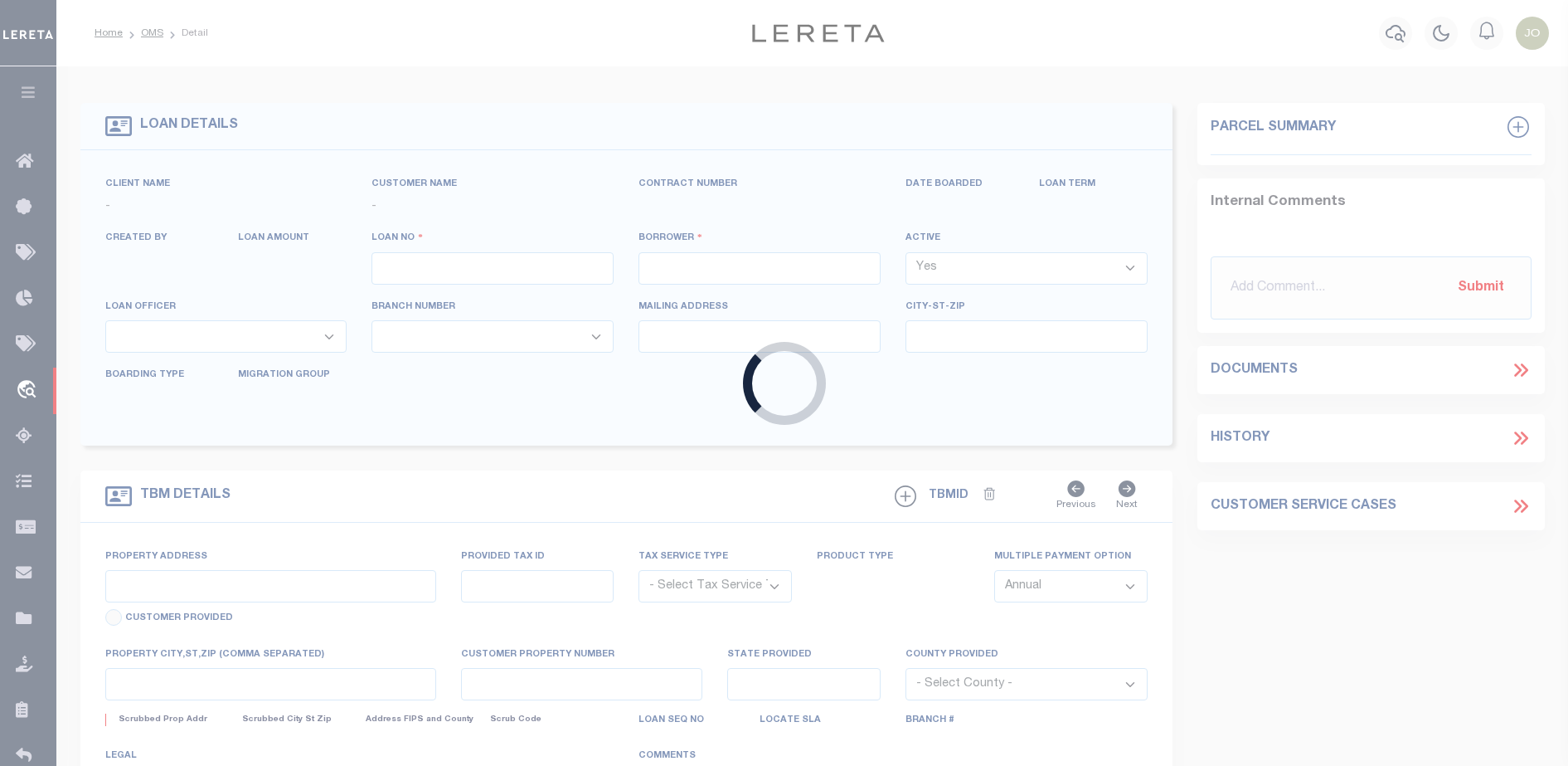
type input "[US_STATE][GEOGRAPHIC_DATA] 77591"
select select
select select "NonEscrow"
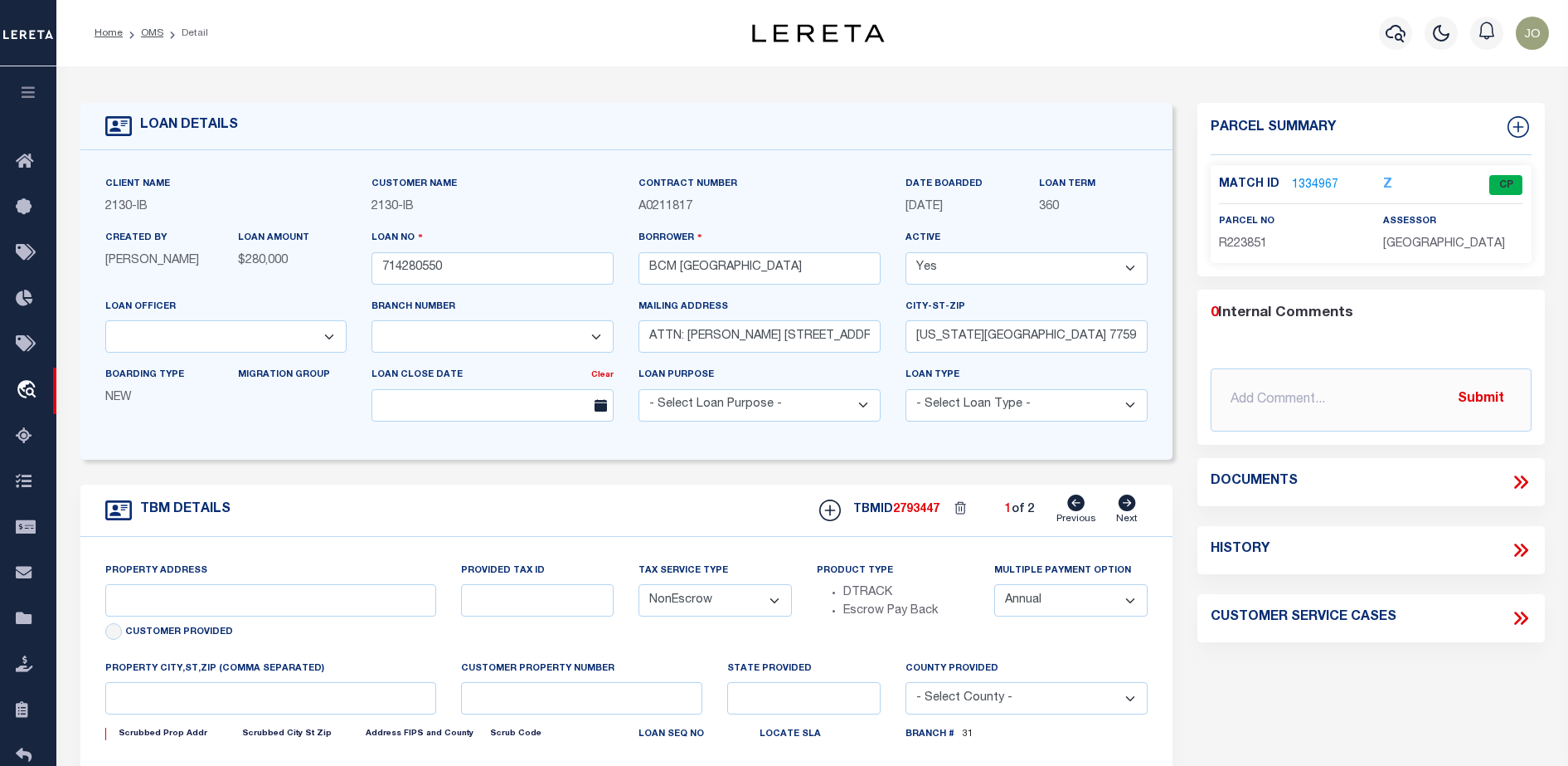
click at [1528, 497] on div "Documents" at bounding box center [1371, 482] width 348 height 48
select select "2702"
click at [1525, 489] on icon at bounding box center [1521, 482] width 21 height 21
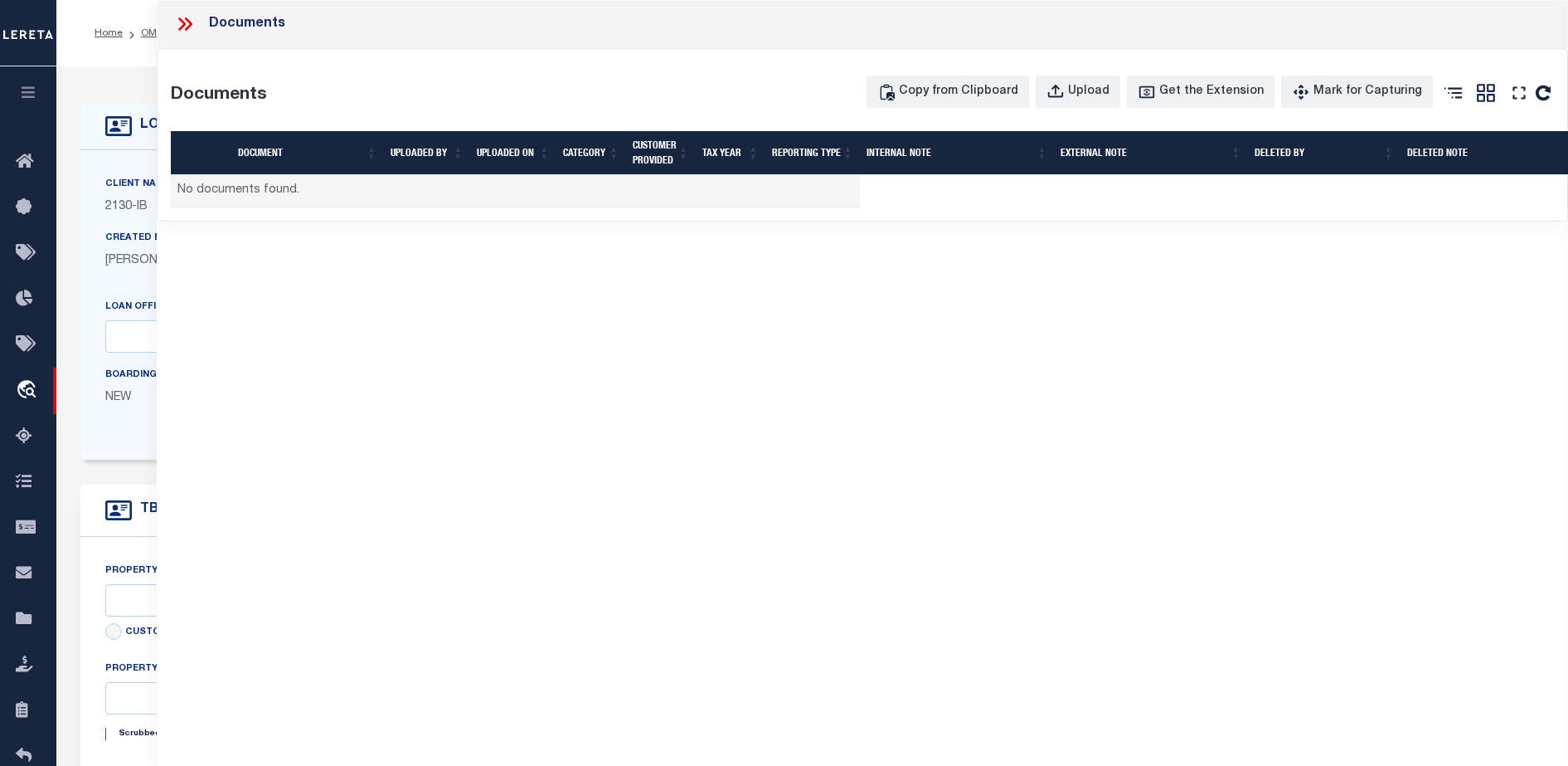
select select "7065"
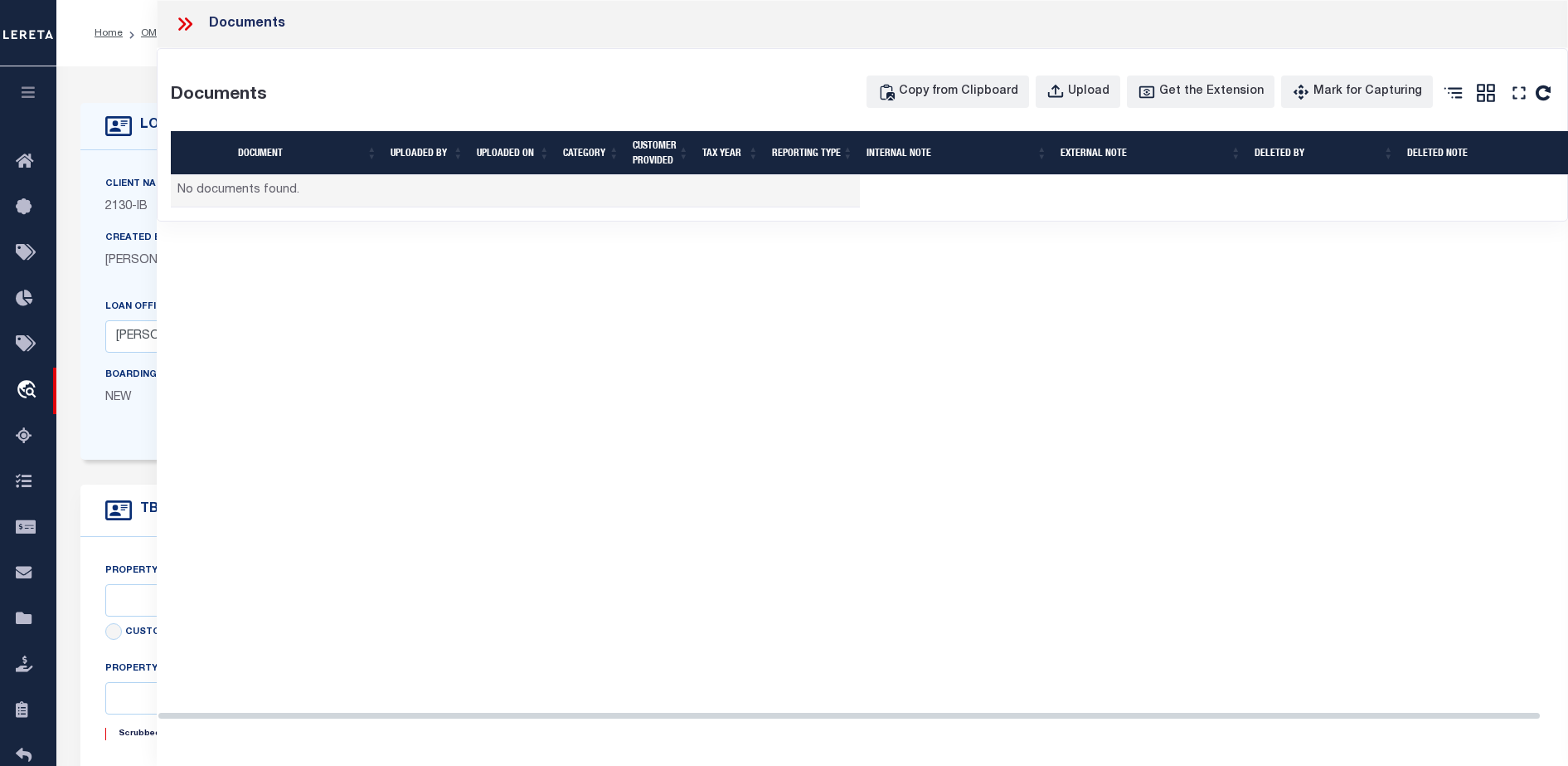
type input "1214 9TH ST"
select select
type input "TEXAS CITY TX 77590"
type input "Texas"
type input "TX"
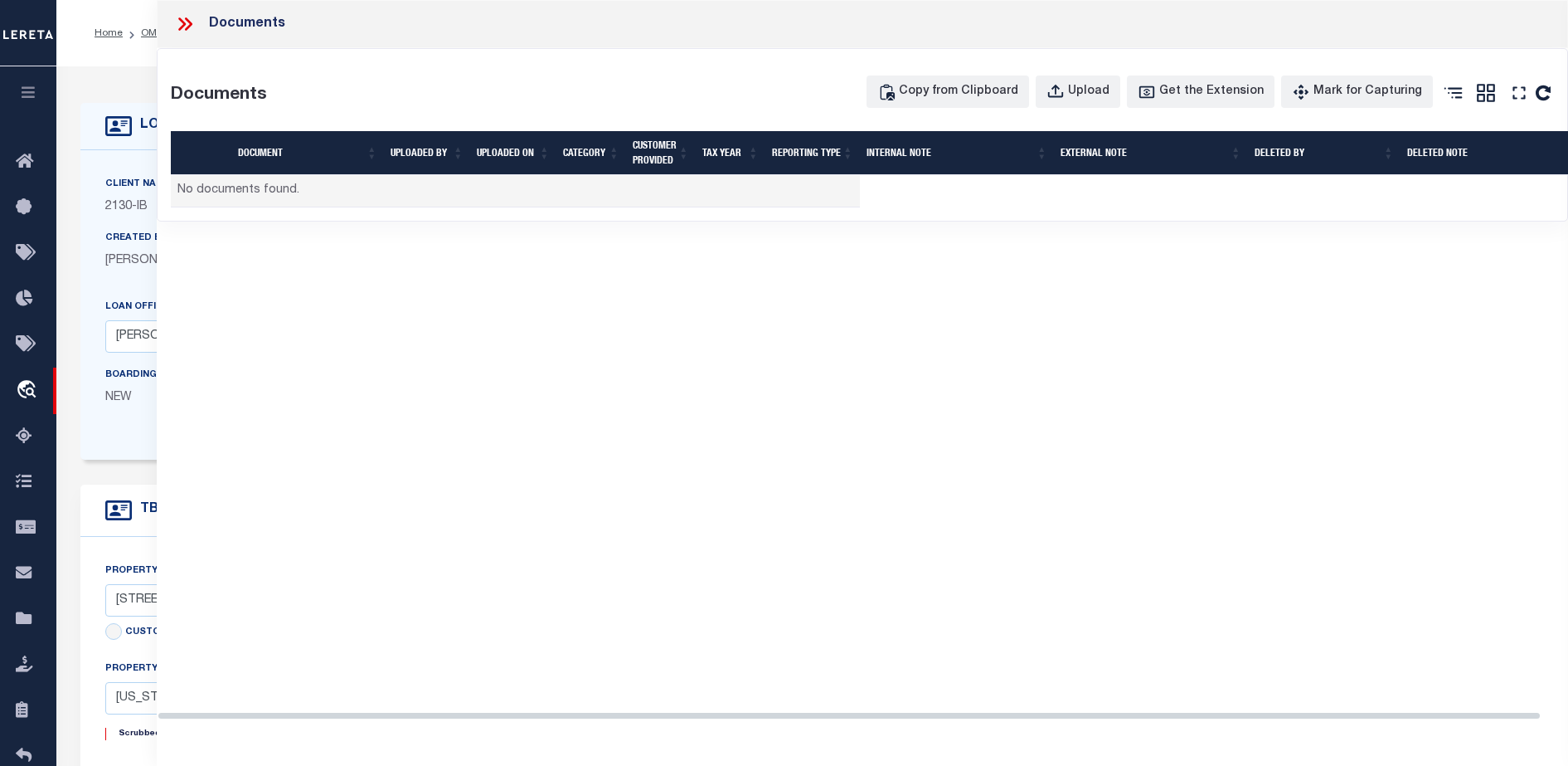
select select
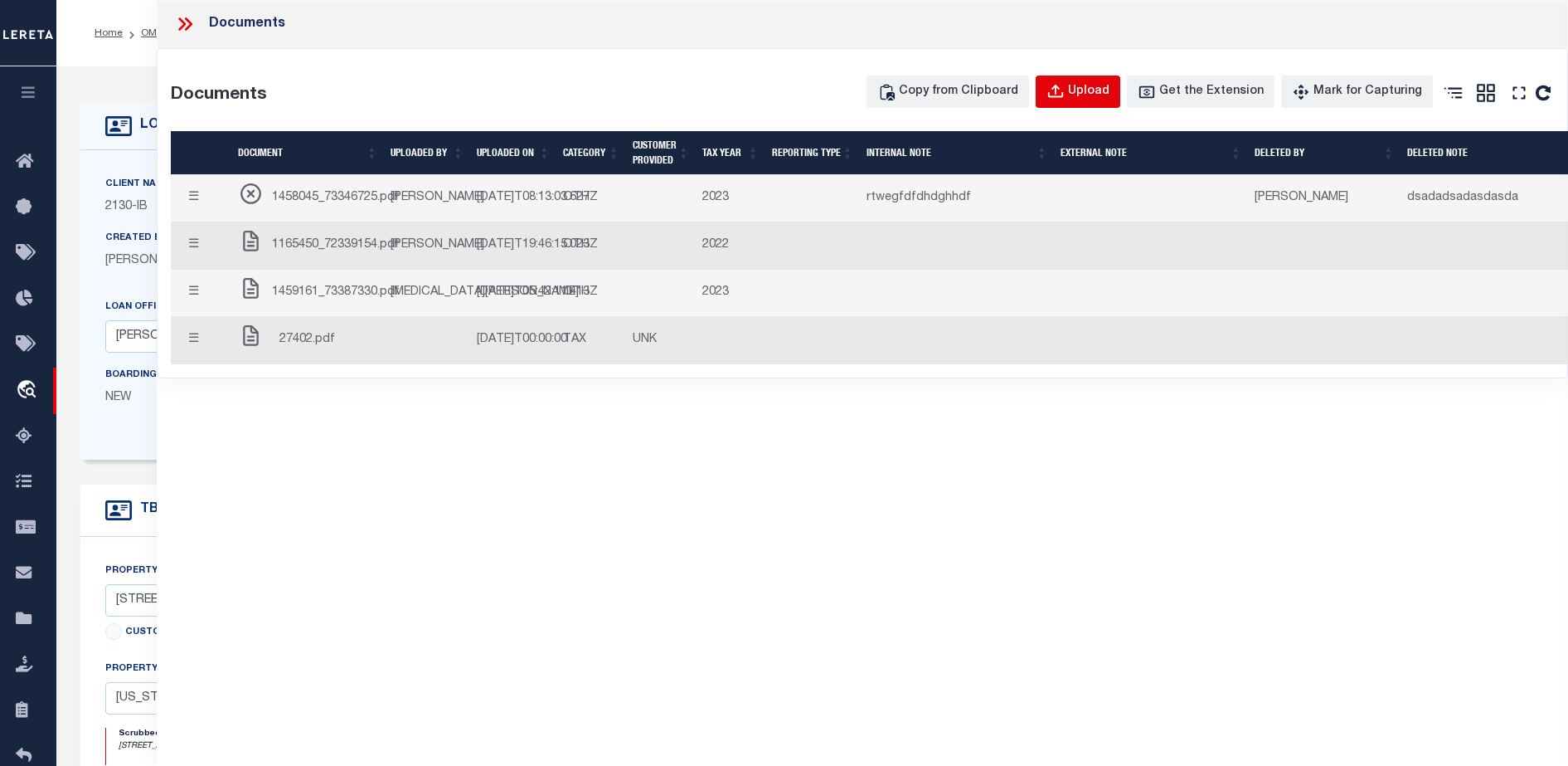
click at [1097, 94] on div "Upload" at bounding box center [1089, 92] width 42 height 19
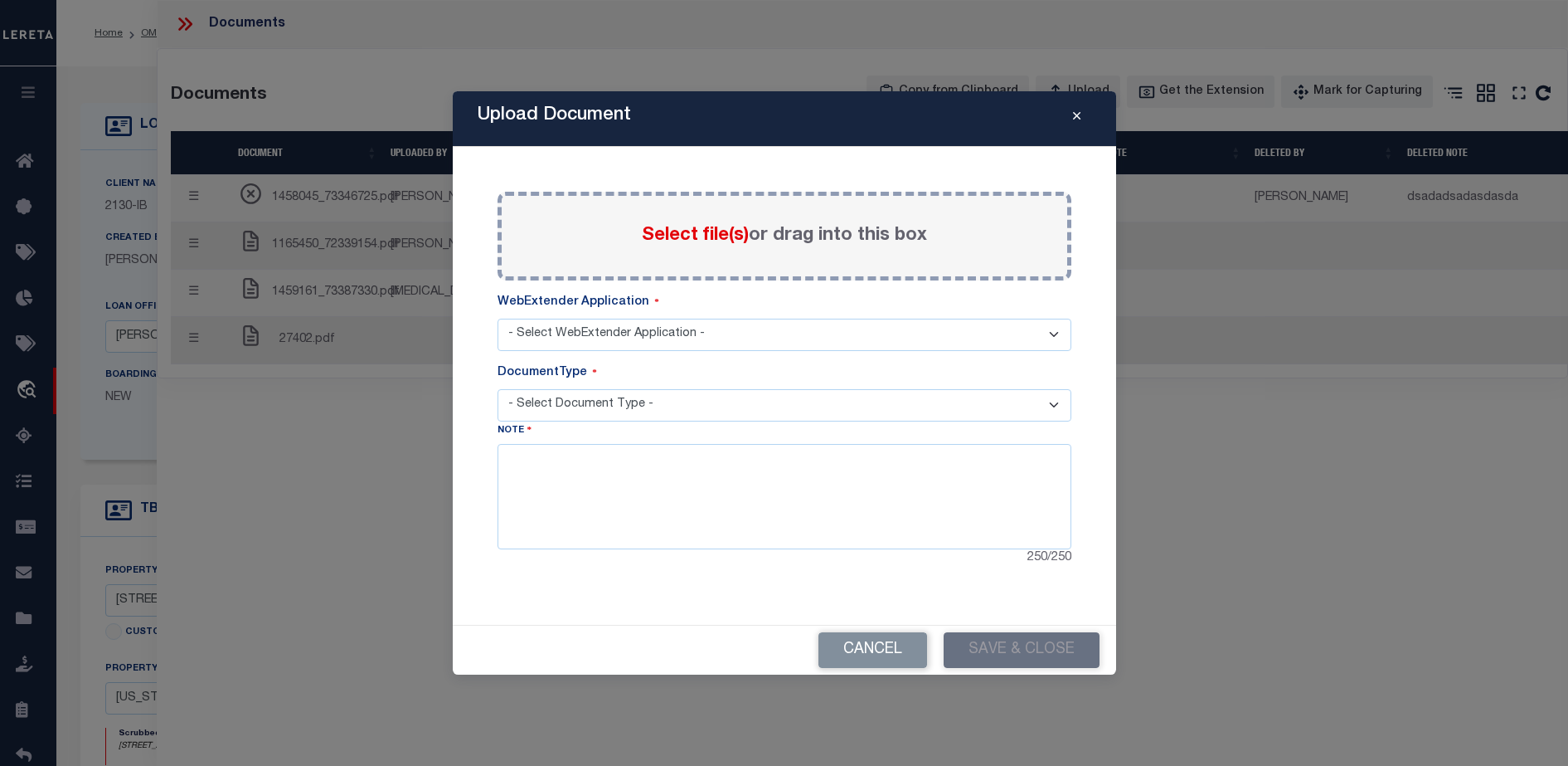
click at [799, 334] on select "- Select WebExtender Application -" at bounding box center [784, 334] width 574 height 33
click at [792, 341] on select "- Select WebExtender Application -" at bounding box center [784, 334] width 574 height 33
click at [798, 395] on select "- Select Document Type -" at bounding box center [784, 405] width 574 height 33
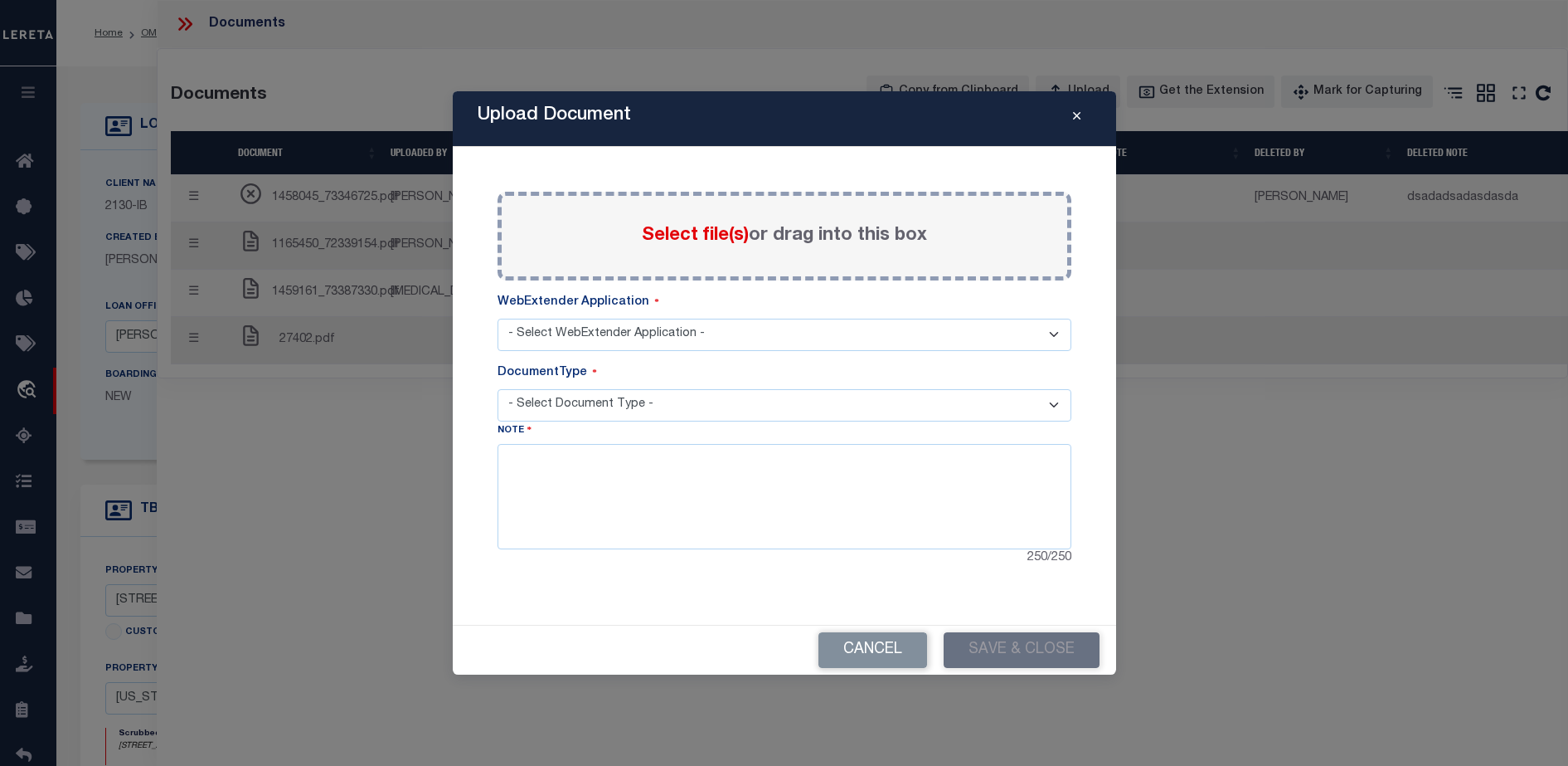
click at [805, 402] on select "- Select Document Type -" at bounding box center [784, 405] width 574 height 33
click at [811, 337] on select "- Select WebExtender Application -" at bounding box center [784, 334] width 574 height 33
click at [756, 234] on label "Select file(s) or drag into this box" at bounding box center [784, 235] width 286 height 27
click at [0, 0] on input "Select file(s) or drag into this box" at bounding box center [0, 0] width 0 height 0
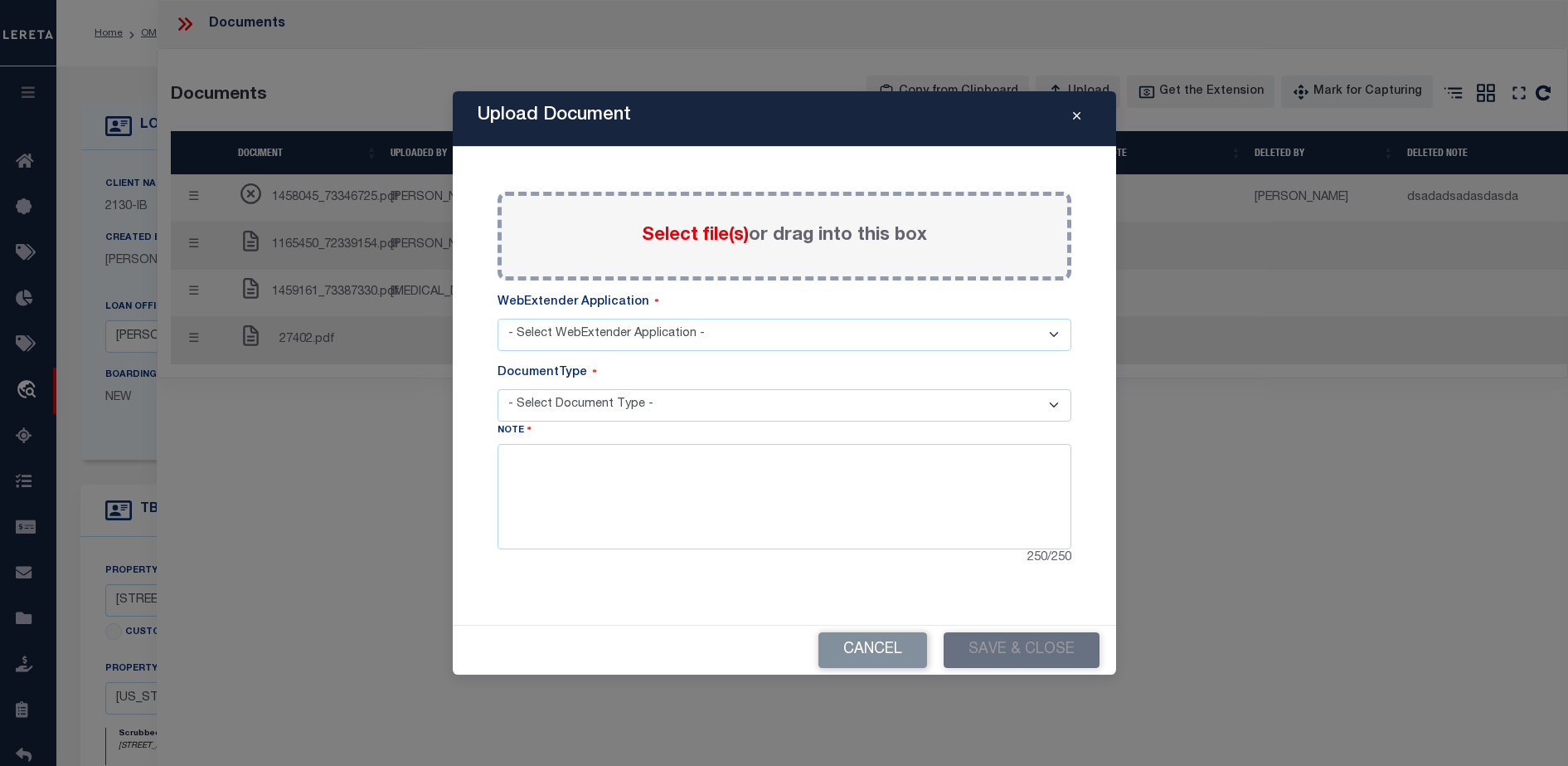
click at [743, 214] on div "Select file(s) or drag into this box" at bounding box center [784, 236] width 574 height 88
click at [718, 228] on span "Select file(s)" at bounding box center [695, 235] width 107 height 19
click at [0, 0] on input "Select file(s) or drag into this box" at bounding box center [0, 0] width 0 height 0
click at [991, 338] on select "- Select WebExtender Application -" at bounding box center [784, 334] width 574 height 33
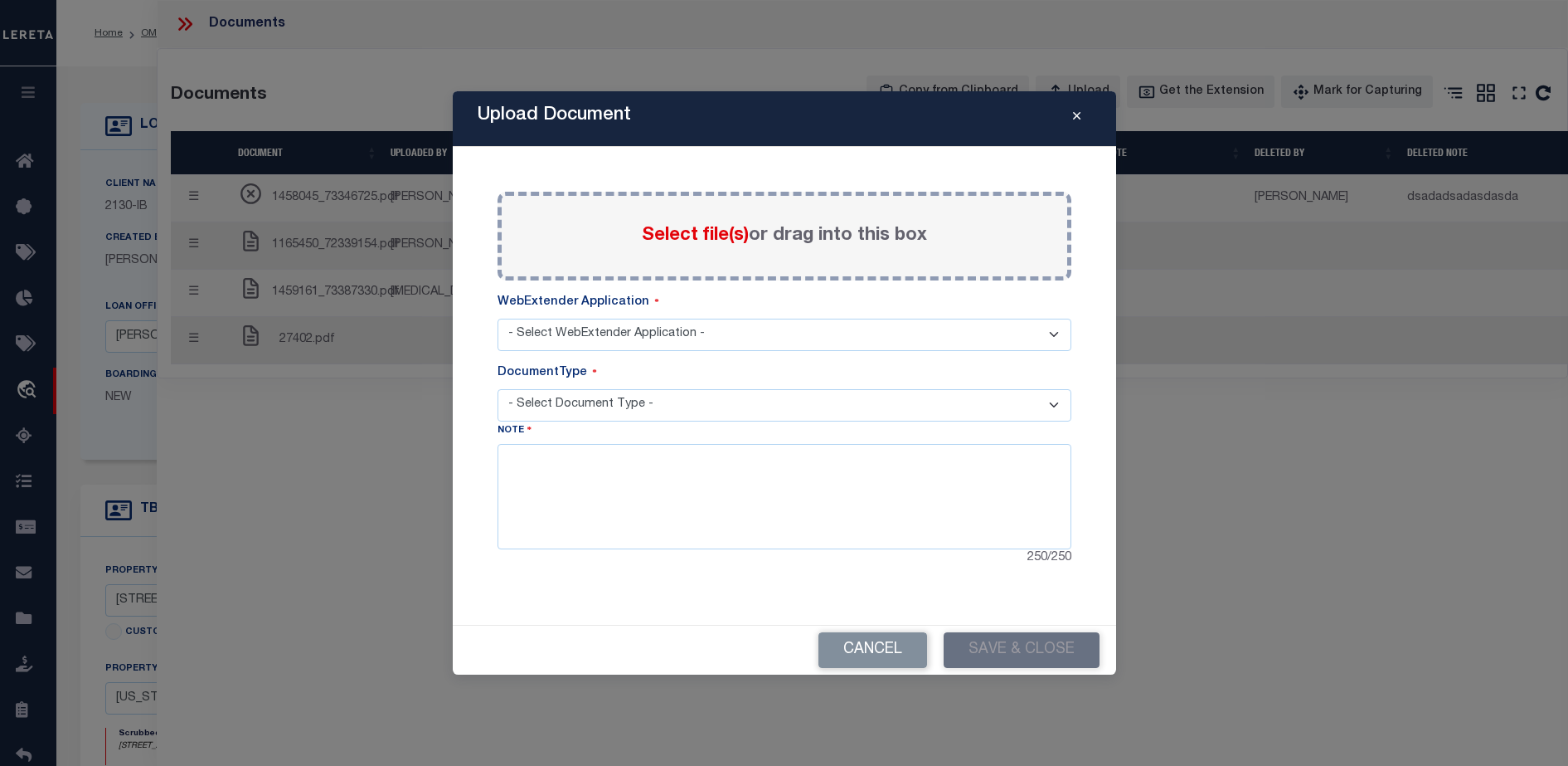
click at [986, 394] on select "- Select Document Type -" at bounding box center [784, 405] width 574 height 33
click at [985, 417] on select "- Select Document Type -" at bounding box center [784, 405] width 574 height 33
click at [972, 506] on textarea at bounding box center [784, 496] width 574 height 104
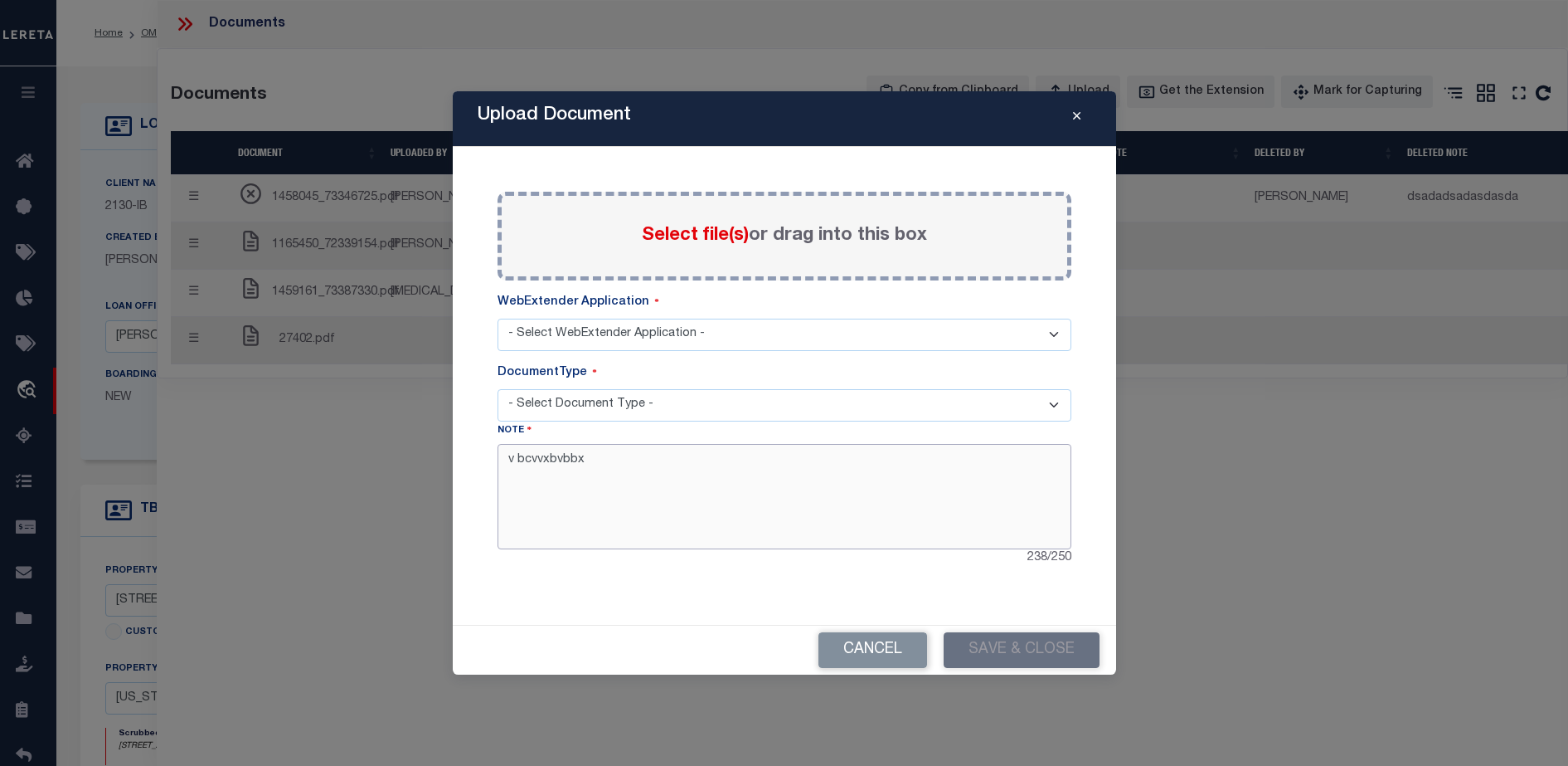
type textarea "v bcvvxbvbbx"
click at [1036, 647] on div "Cancel Save & Close" at bounding box center [784, 649] width 663 height 49
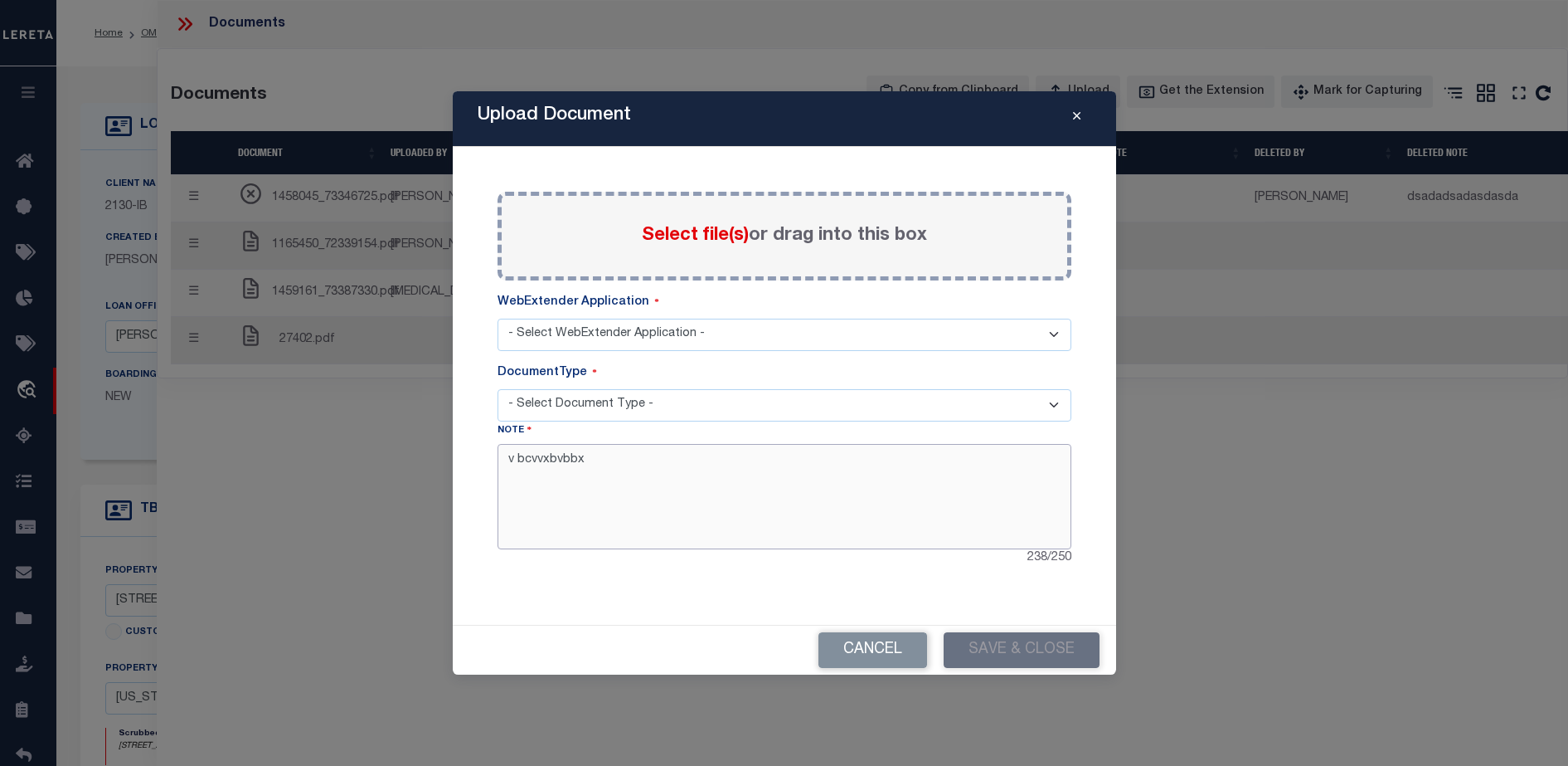
drag, startPoint x: 1036, startPoint y: 647, endPoint x: 950, endPoint y: 514, distance: 158.4
click at [950, 515] on textarea "v bcvvxbvbbx" at bounding box center [784, 496] width 574 height 104
click at [946, 434] on div "Note v bcvvxbvbbx 238 / 250" at bounding box center [784, 494] width 574 height 146
click at [830, 492] on textarea "v bcvvxbvbbx" at bounding box center [784, 496] width 574 height 104
click at [782, 421] on div "Note v bcvvxbvbbx 238 / 250" at bounding box center [784, 494] width 574 height 146
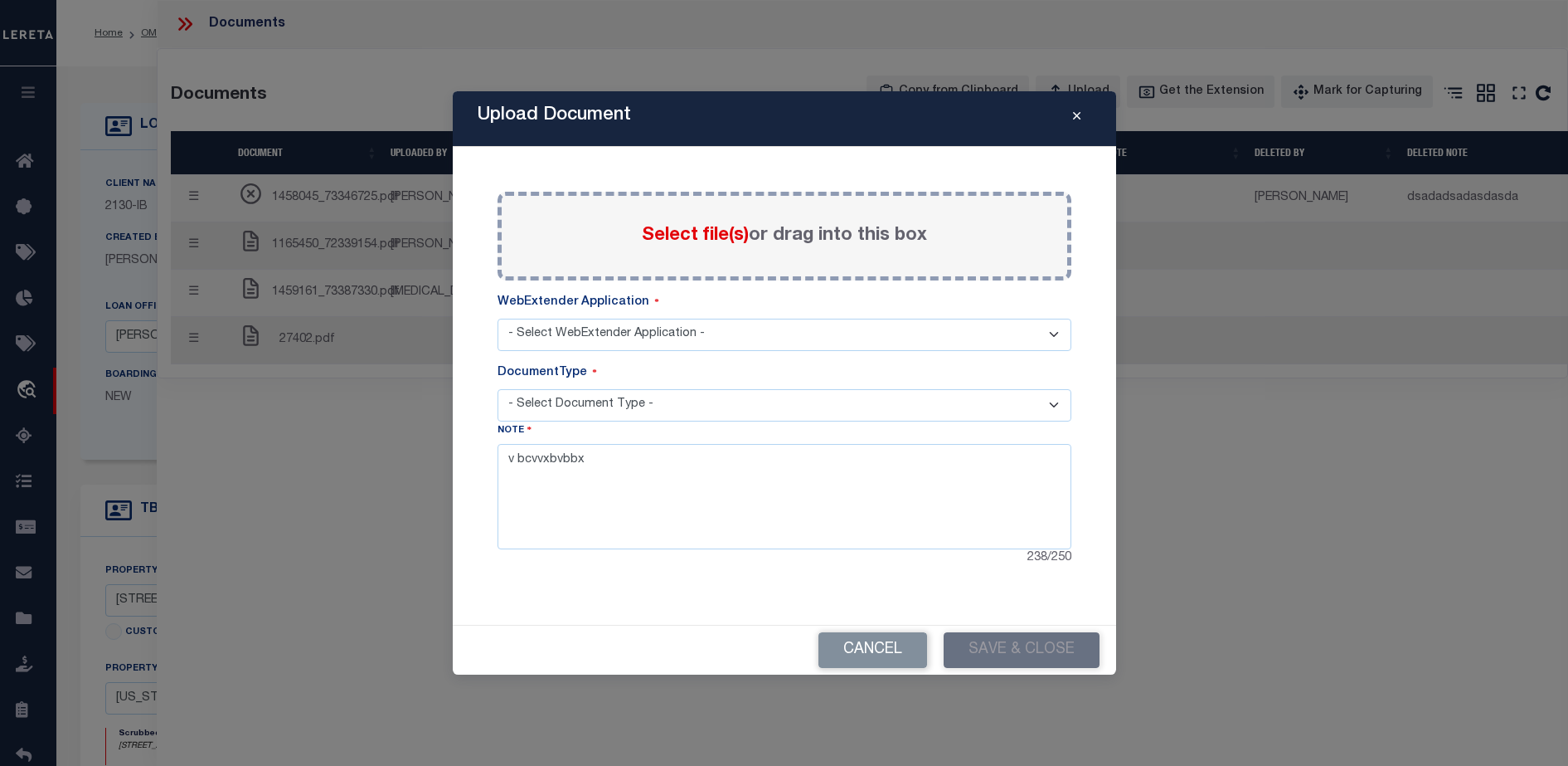
click at [782, 397] on select "- Select Document Type -" at bounding box center [784, 405] width 574 height 33
click at [767, 466] on textarea "v bcvvxbvbbx" at bounding box center [784, 496] width 574 height 104
click at [790, 324] on select "- Select WebExtender Application -" at bounding box center [784, 334] width 574 height 33
click at [498, 318] on select "- Select WebExtender Application -" at bounding box center [784, 334] width 574 height 33
click at [797, 341] on select "- Select WebExtender Application -" at bounding box center [784, 334] width 574 height 33
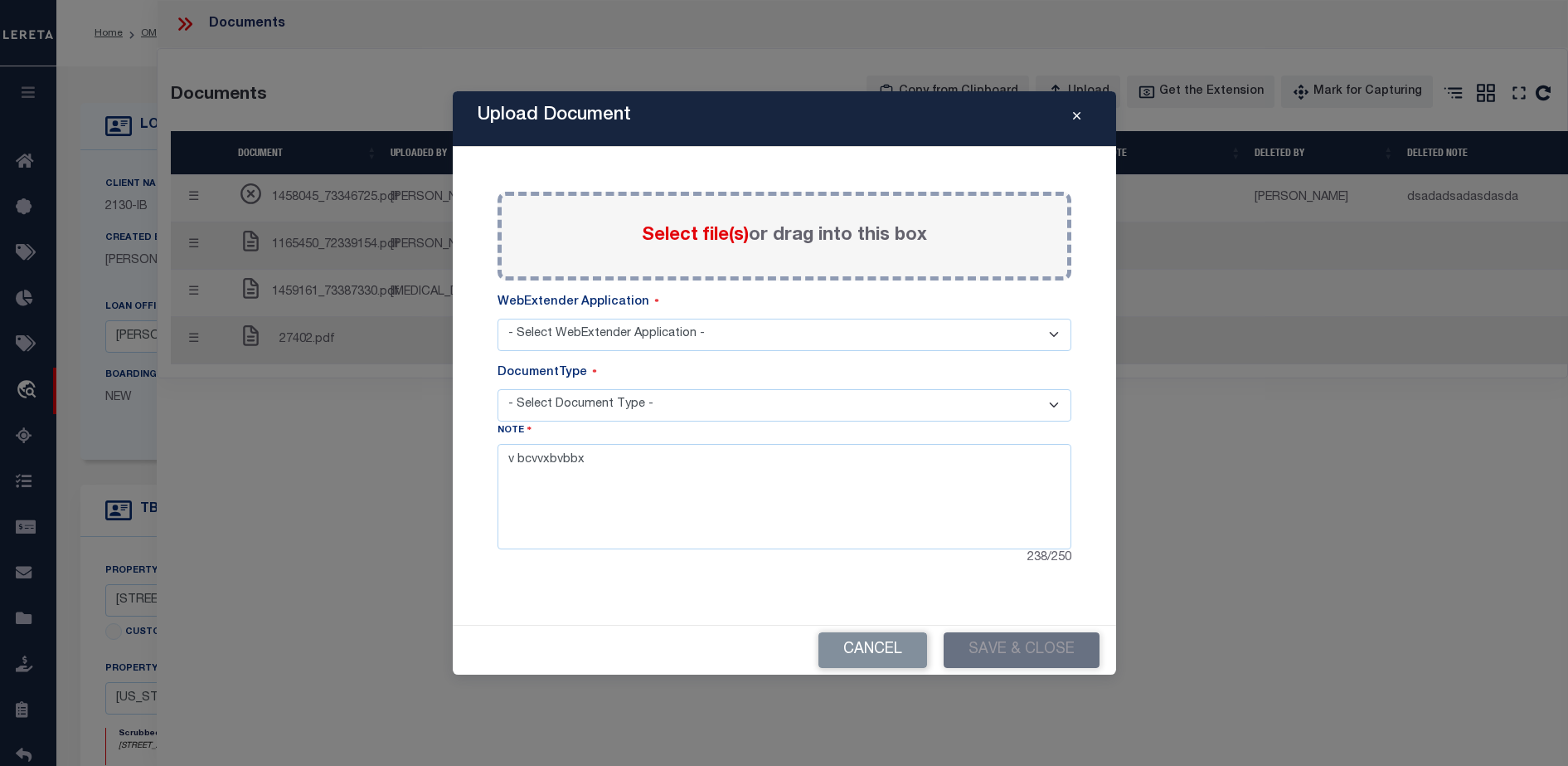
click at [791, 415] on select "- Select Document Type -" at bounding box center [784, 405] width 574 height 33
drag, startPoint x: 804, startPoint y: 498, endPoint x: 816, endPoint y: 519, distance: 24.2
click at [806, 502] on textarea "v bcvvxbvbbx" at bounding box center [784, 496] width 574 height 104
click at [1118, 575] on div "Upload Document Paste copied image or file into this box Select file(s) or drag…" at bounding box center [784, 383] width 1568 height 766
click at [687, 231] on span "Select file(s)" at bounding box center [695, 235] width 107 height 19
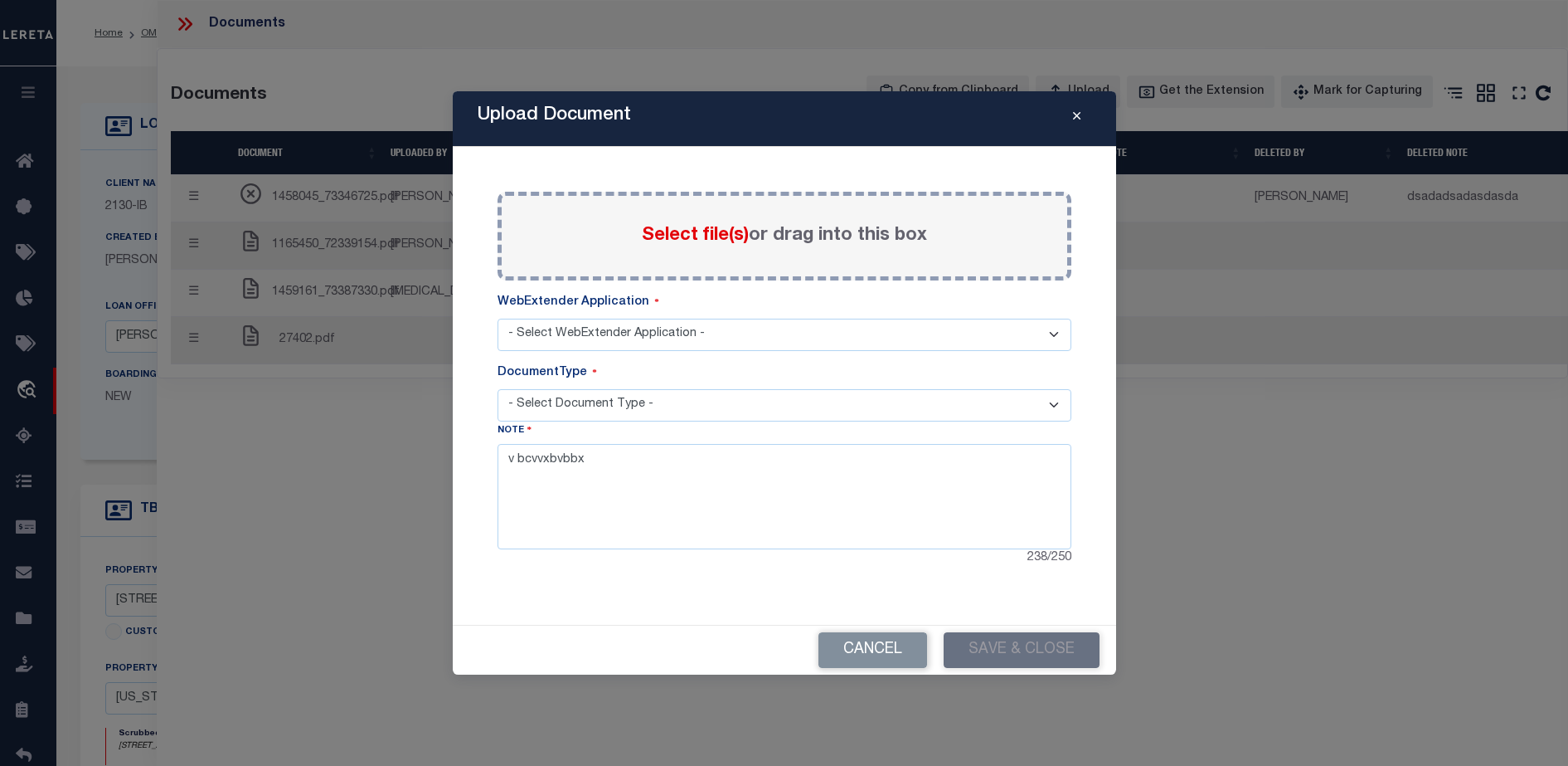
click at [0, 0] on input "Select file(s) or drag into this box" at bounding box center [0, 0] width 0 height 0
click at [852, 409] on select "- Select Document Type -" at bounding box center [784, 405] width 574 height 33
click at [856, 355] on div "Paste copied image or file into this box Select file(s) or drag into this box P…" at bounding box center [784, 379] width 574 height 376
click at [860, 342] on select "- Select WebExtender Application -" at bounding box center [784, 334] width 574 height 33
click at [842, 380] on div "DocumentType" at bounding box center [784, 377] width 574 height 25
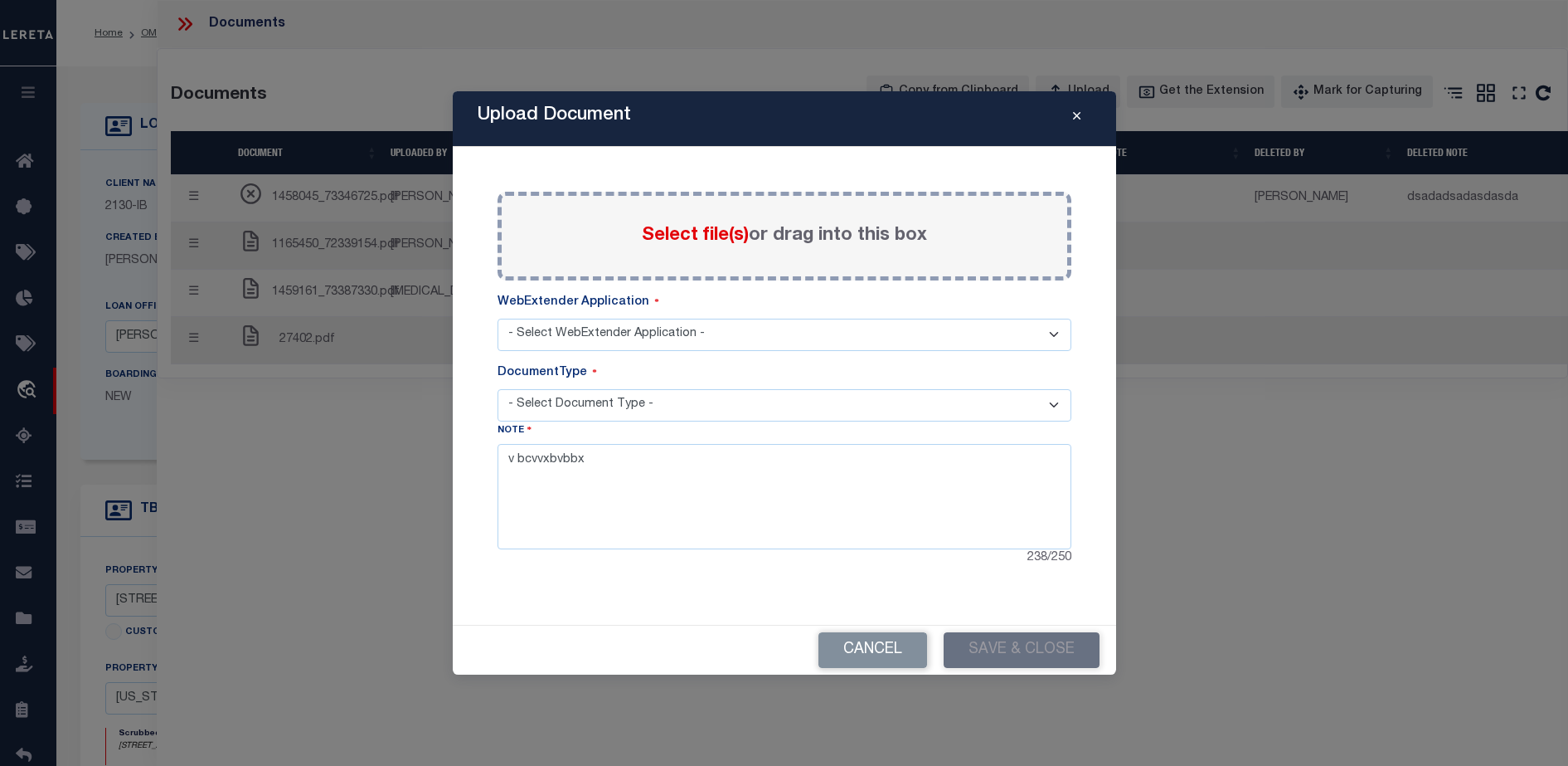
click at [845, 345] on select "- Select WebExtender Application -" at bounding box center [784, 334] width 574 height 33
click at [498, 318] on select "- Select WebExtender Application -" at bounding box center [784, 334] width 574 height 33
click at [847, 337] on select "- Select WebExtender Application -" at bounding box center [784, 334] width 574 height 33
click at [498, 318] on select "- Select WebExtender Application -" at bounding box center [784, 334] width 574 height 33
click at [1077, 112] on icon "Close" at bounding box center [1077, 117] width 7 height 12
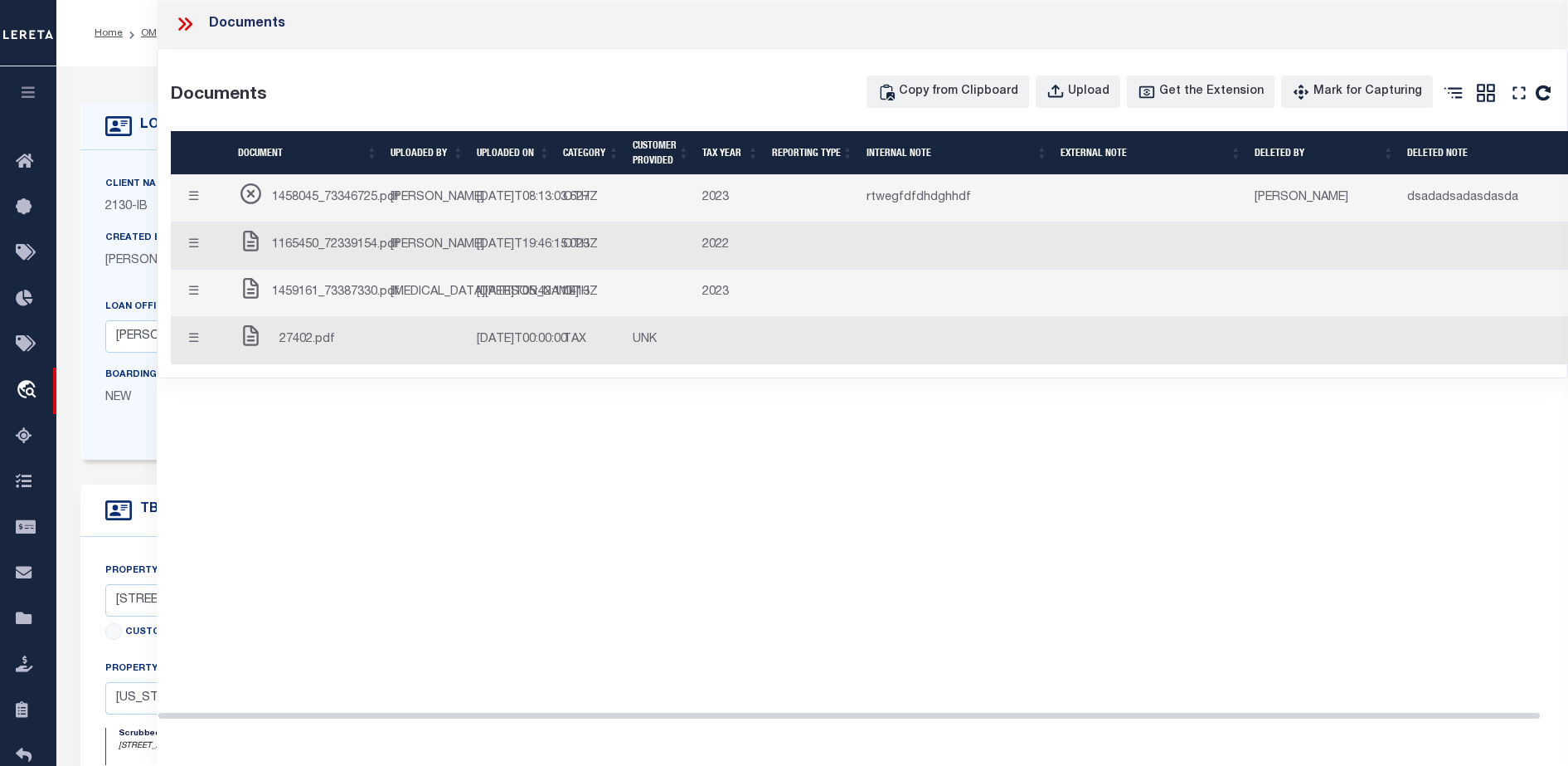
click at [733, 600] on div "Documents Documents Copy from Clipboard Upload Get the Extension Mark for Captu…" at bounding box center [862, 368] width 1411 height 736
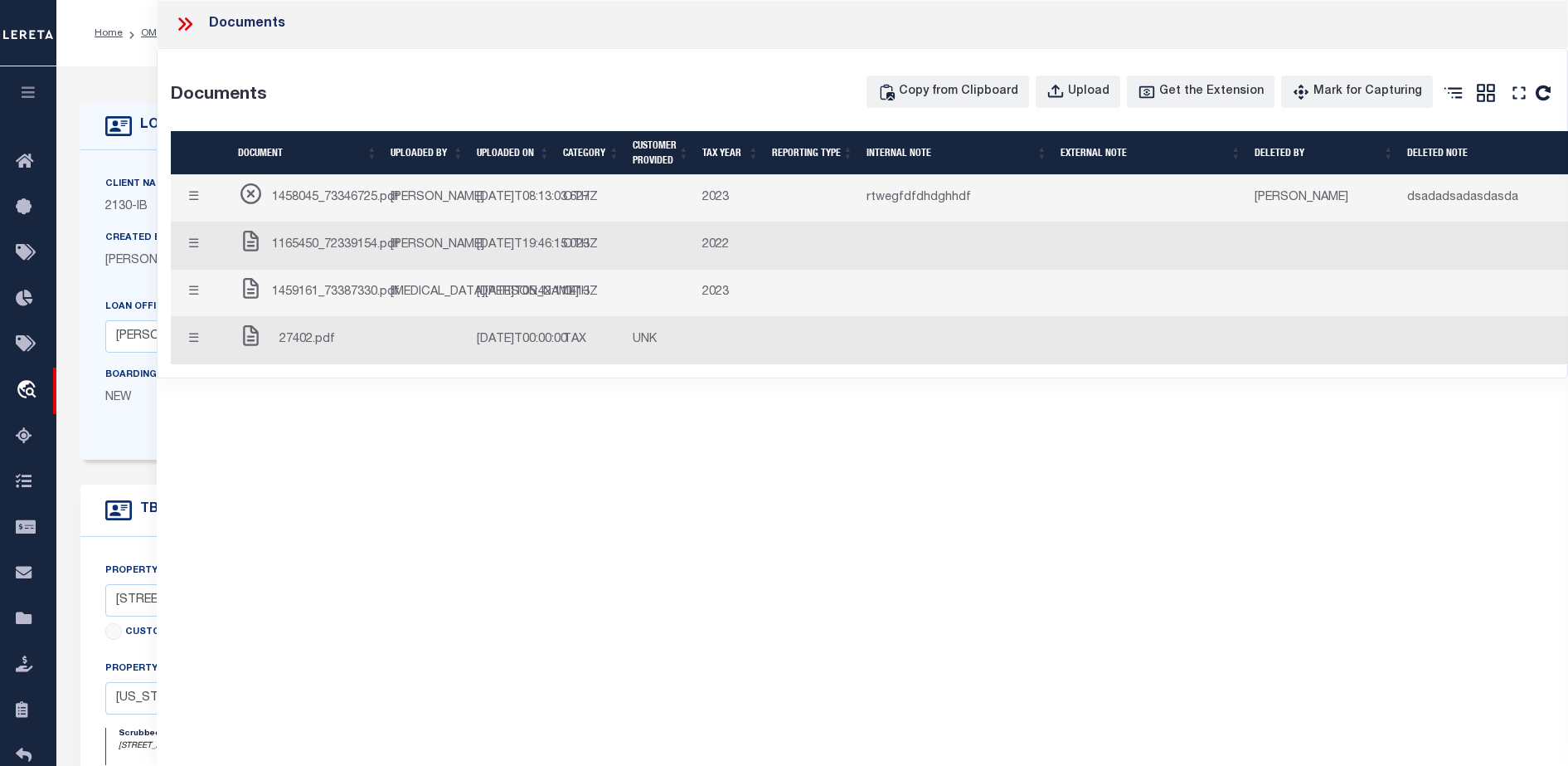
click at [204, 203] on button "☰" at bounding box center [194, 198] width 33 height 33
click at [208, 215] on button "☰" at bounding box center [194, 198] width 33 height 33
click at [200, 262] on button "☰" at bounding box center [194, 246] width 33 height 33
click at [213, 310] on div "☰ Edit Note Delete Close" at bounding box center [201, 293] width 47 height 33
click at [219, 310] on div "☰ Edit Note Delete Close" at bounding box center [201, 293] width 47 height 33
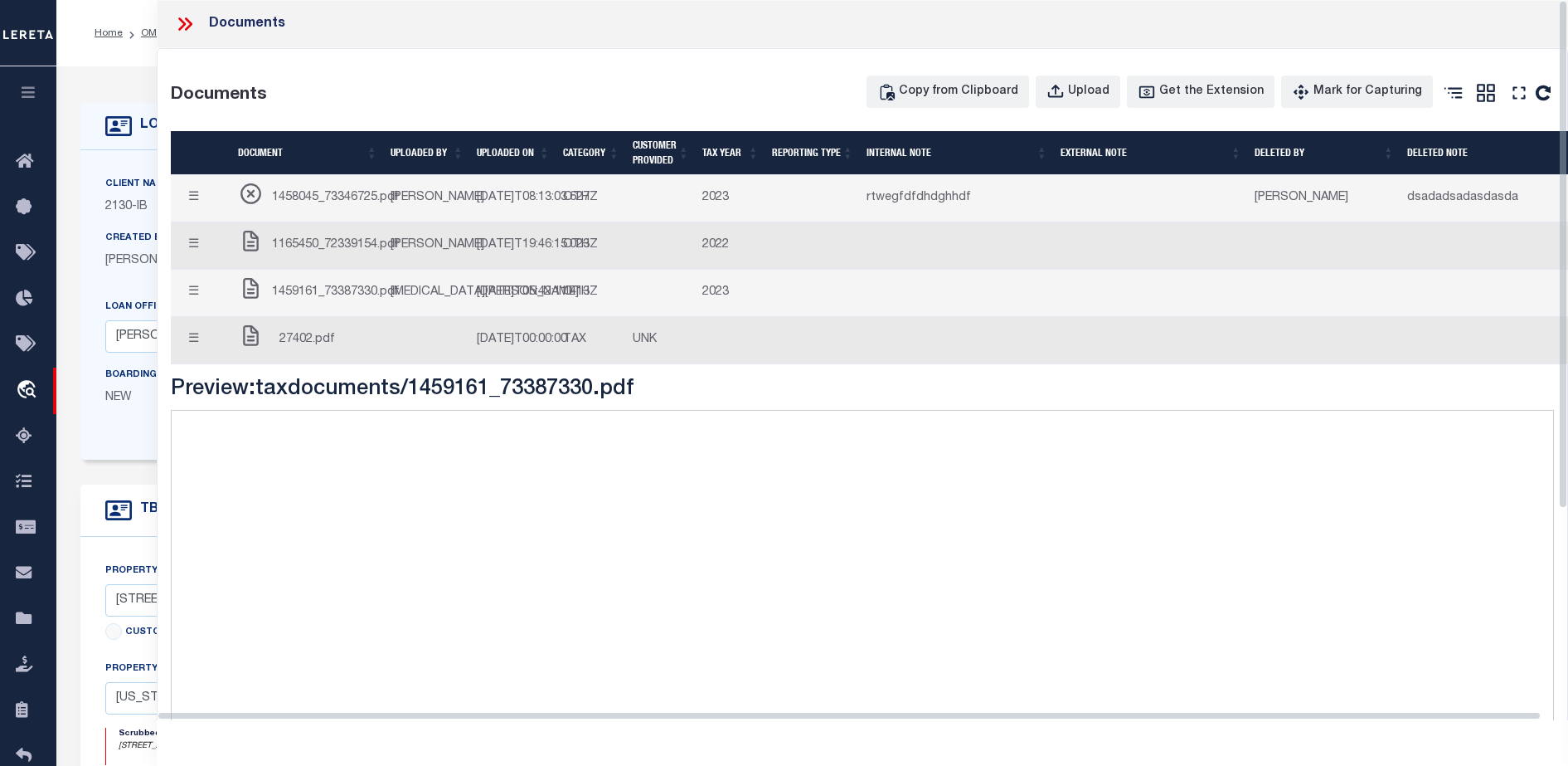
click at [828, 270] on td at bounding box center [813, 245] width 95 height 47
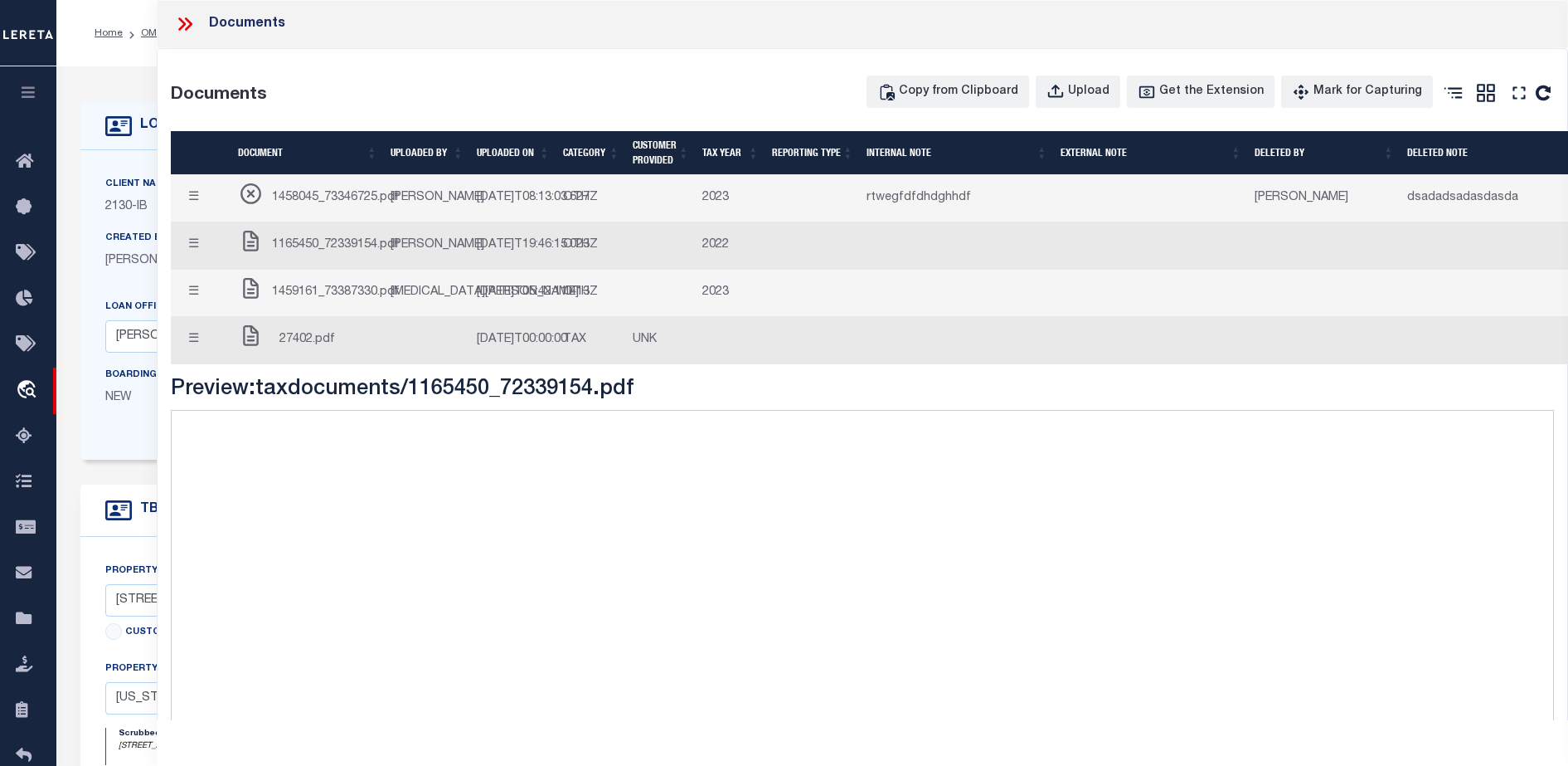
click at [324, 364] on td "27402.pdf" at bounding box center [308, 340] width 153 height 47
click at [336, 302] on span "1459161_73387330.pdf" at bounding box center [336, 293] width 127 height 19
click at [348, 315] on td "1459161_73387330.pdf" at bounding box center [308, 293] width 153 height 47
click at [355, 255] on span "1165450_72339154.pdf" at bounding box center [336, 245] width 127 height 19
click at [355, 258] on td "1165450_72339154.pdf" at bounding box center [308, 245] width 153 height 47
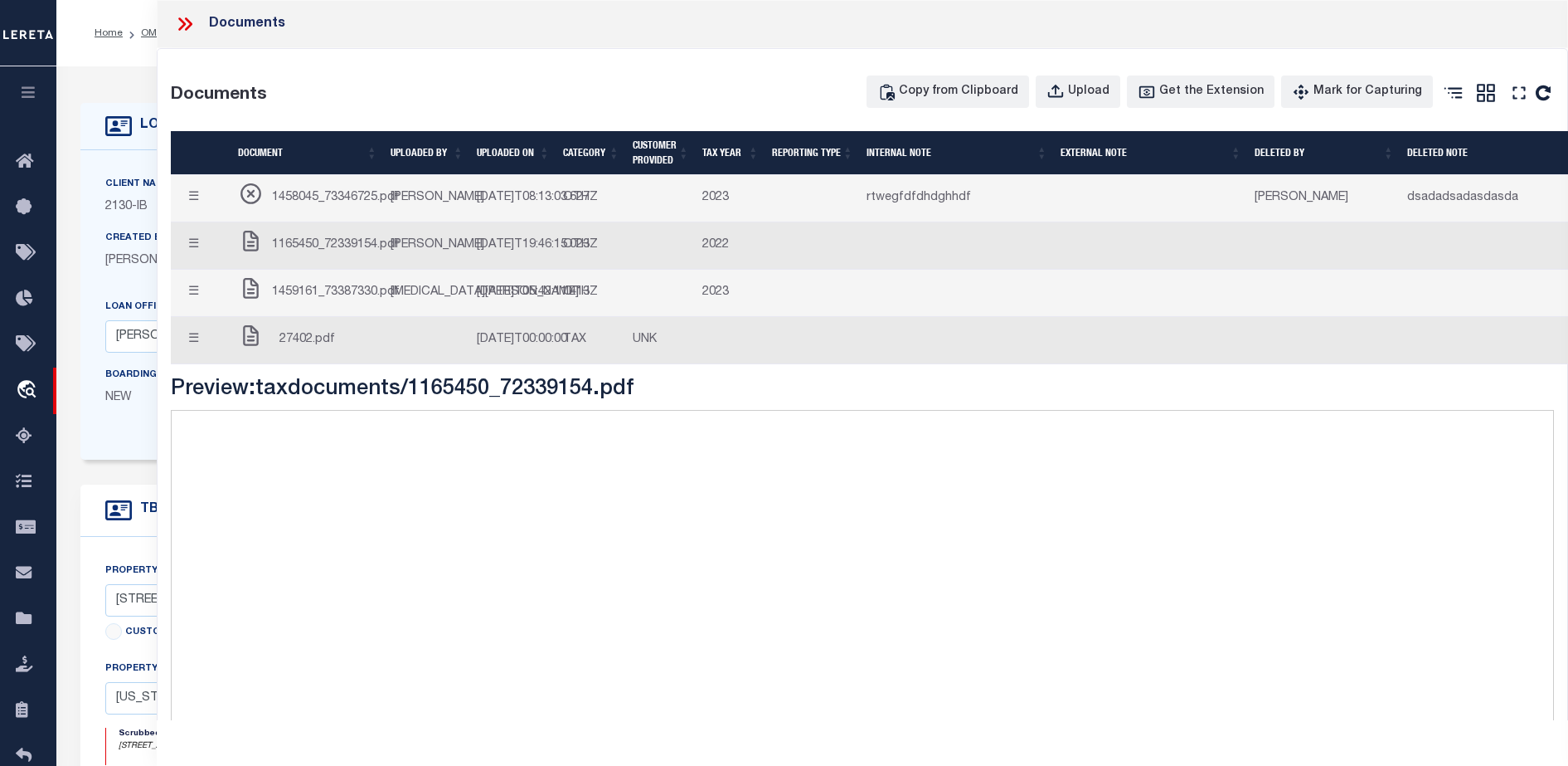
click at [355, 207] on span "1458045_73346725.pdf" at bounding box center [336, 198] width 127 height 19
click at [356, 255] on span "1165450_72339154.pdf" at bounding box center [336, 245] width 127 height 19
click at [389, 317] on td "[MEDICAL_DATA][PERSON_NAME]" at bounding box center [427, 293] width 87 height 47
click at [1065, 100] on icon "button" at bounding box center [1056, 92] width 19 height 19
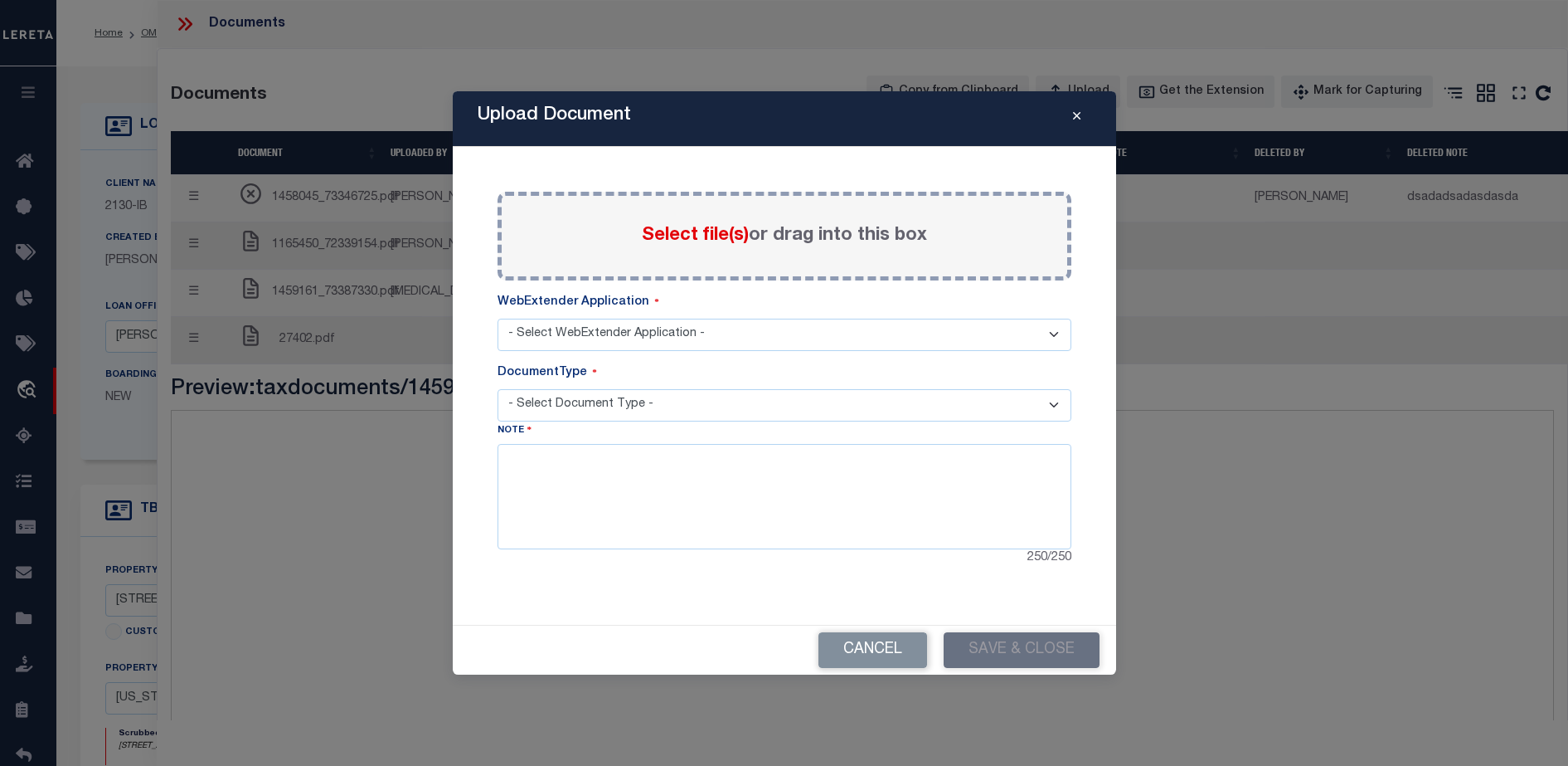
click at [1076, 111] on icon "Close" at bounding box center [1077, 117] width 7 height 12
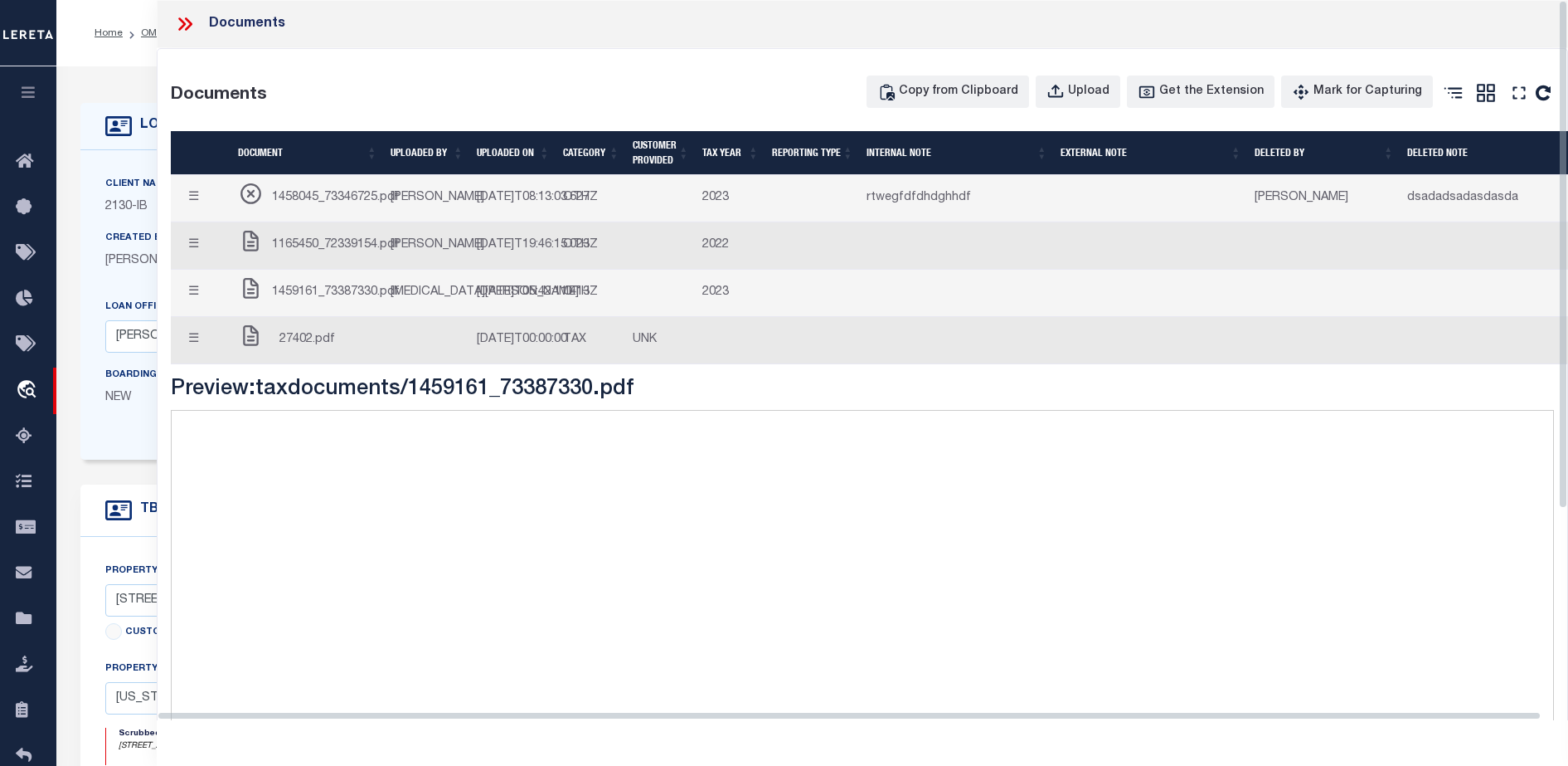
click at [462, 50] on div "Documents Copy from Clipboard Upload Get the Extension Mark for Capturing Got i…" at bounding box center [862, 488] width 1410 height 879
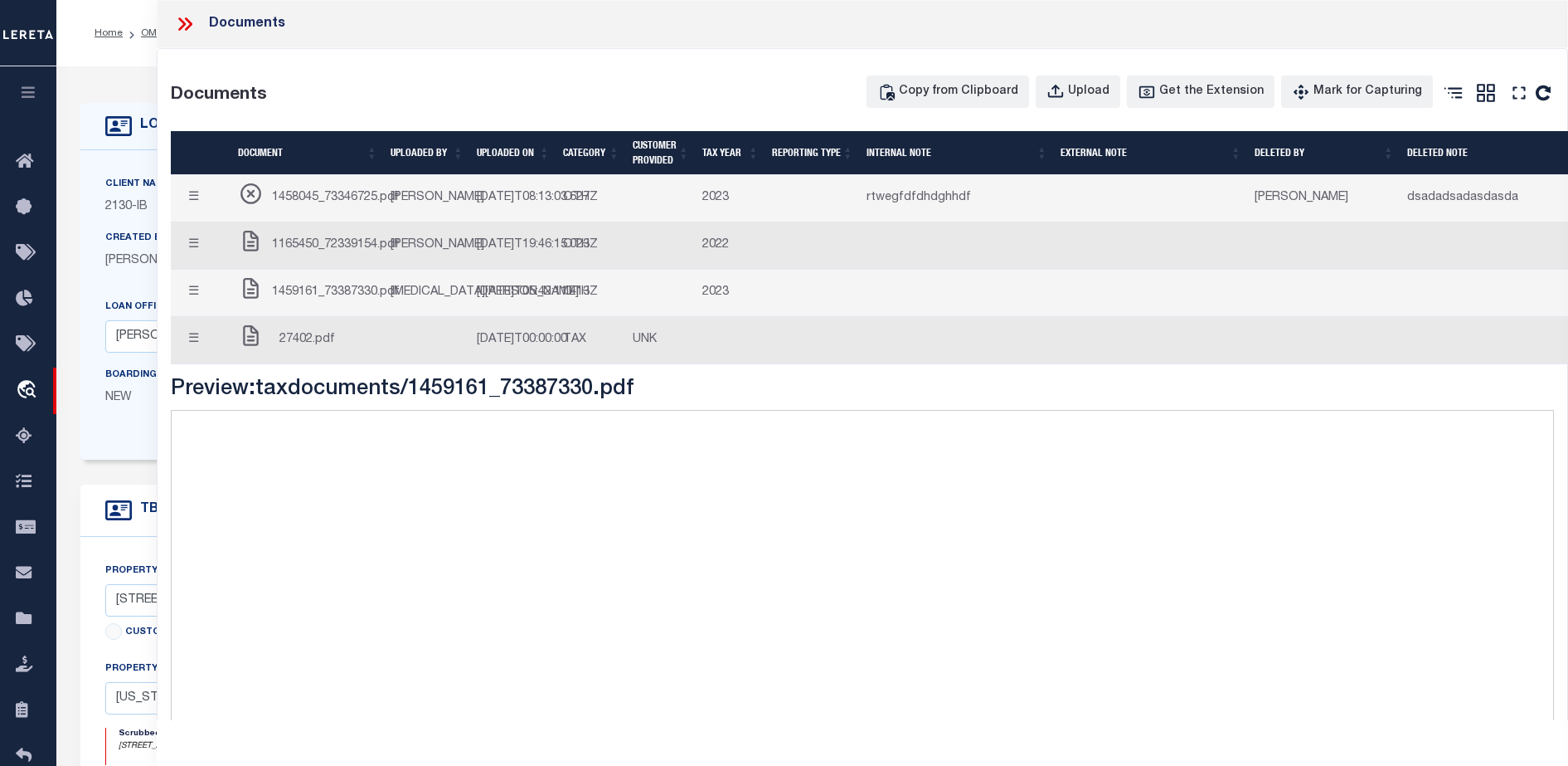
click at [206, 356] on button "☰" at bounding box center [194, 341] width 33 height 33
click at [193, 356] on button "☰" at bounding box center [194, 341] width 33 height 33
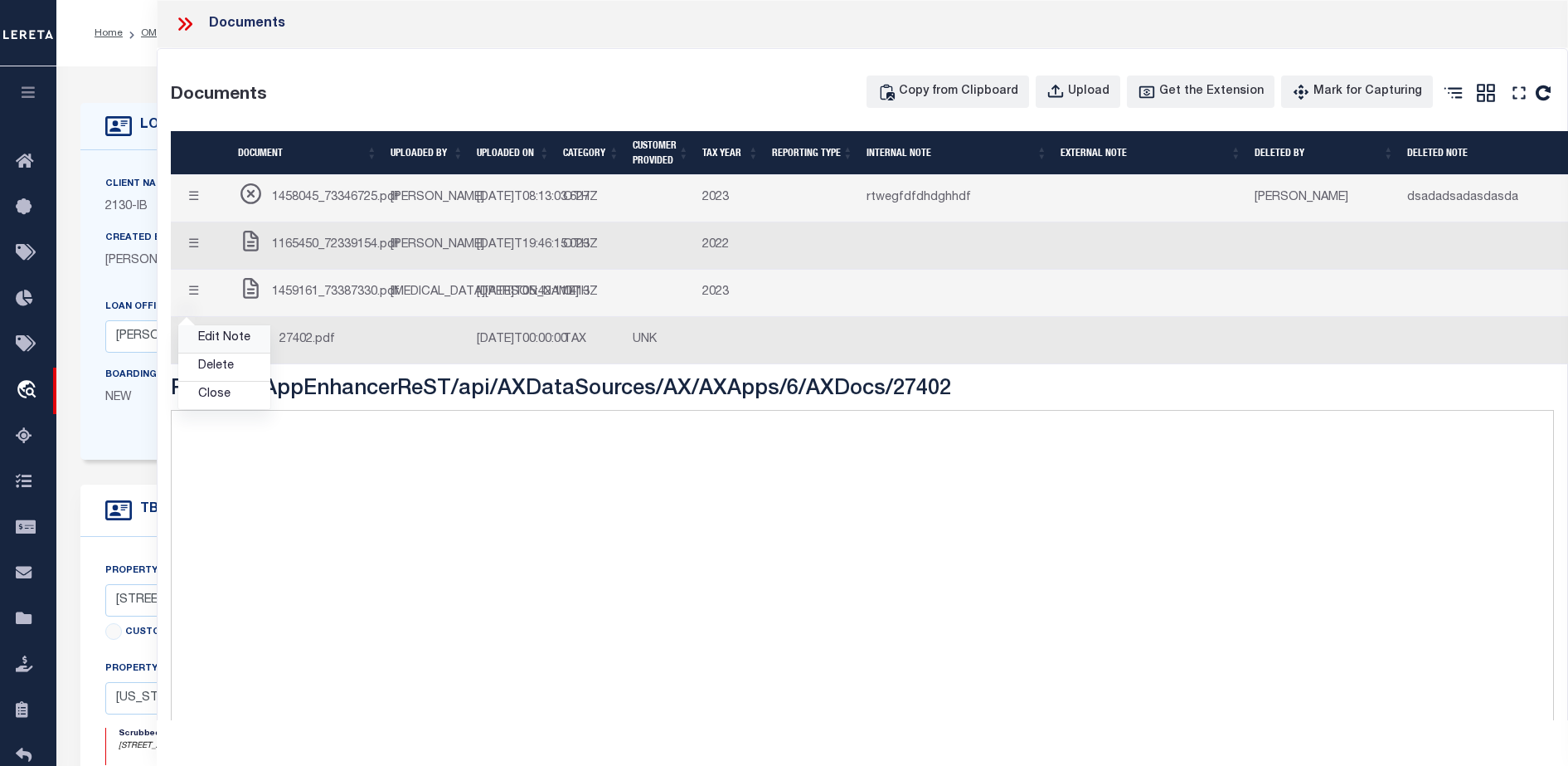
click at [216, 353] on link "Edit Note" at bounding box center [225, 339] width 92 height 27
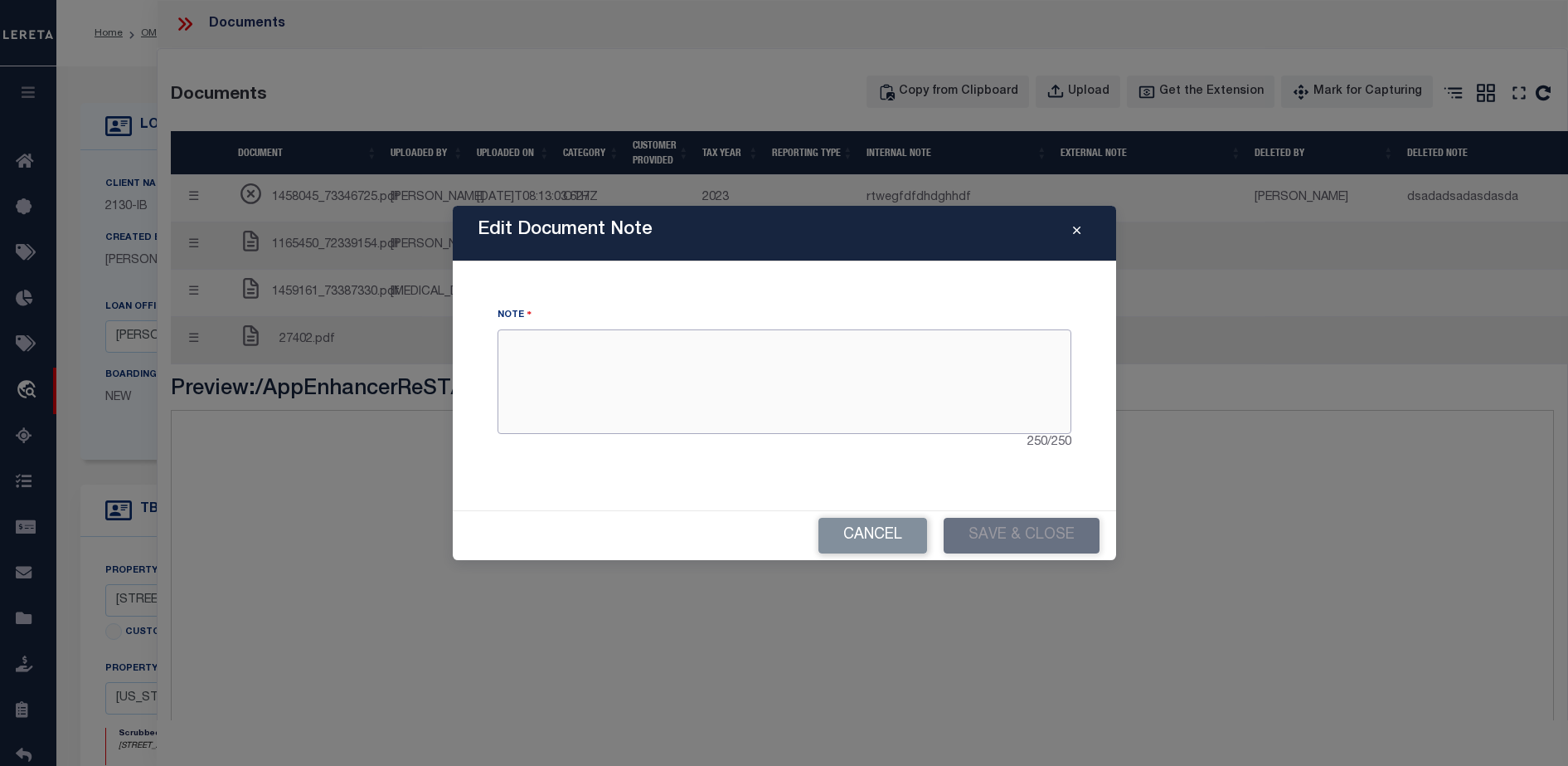
click at [787, 405] on textarea at bounding box center [784, 381] width 574 height 104
type textarea "FSDFSDFSFDSFSDFSFS"
click at [1007, 535] on button "Save & Close" at bounding box center [1021, 535] width 156 height 35
click at [1075, 228] on icon "Close" at bounding box center [1077, 231] width 7 height 12
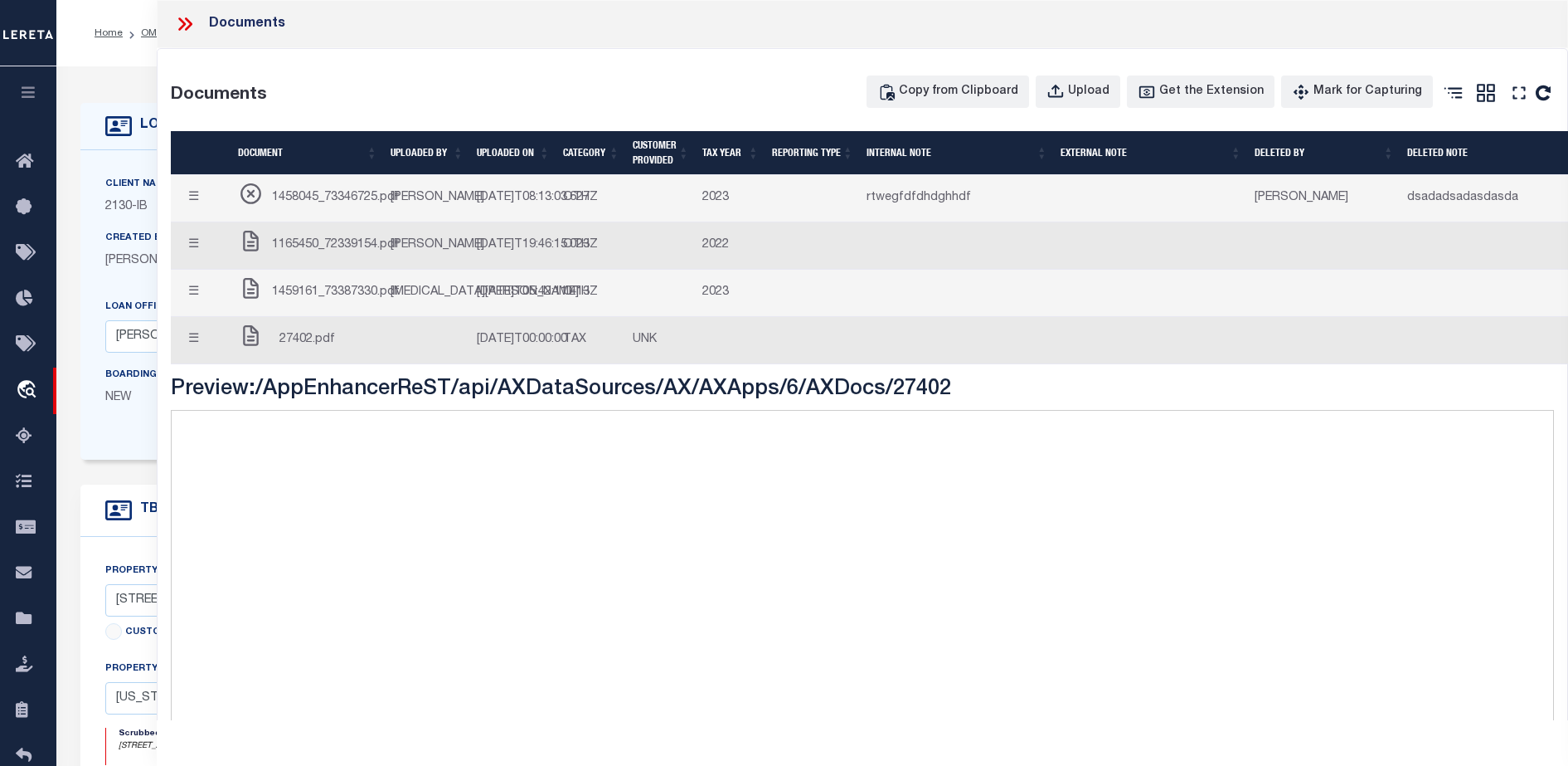
click at [193, 356] on button "☰" at bounding box center [194, 341] width 33 height 33
click at [300, 349] on span "27402.pdf" at bounding box center [307, 340] width 56 height 19
drag, startPoint x: 300, startPoint y: 403, endPoint x: 370, endPoint y: 367, distance: 78.7
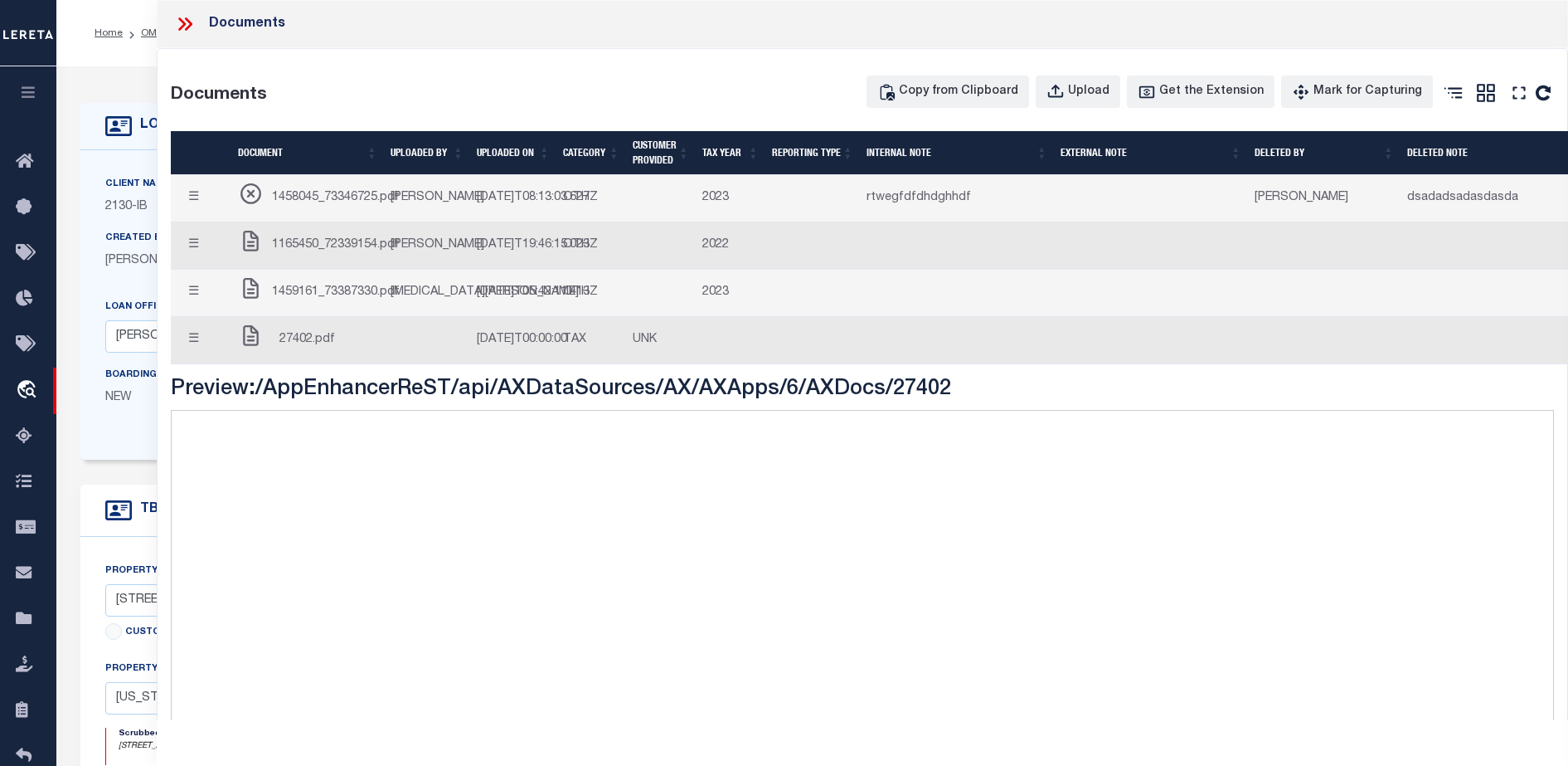
click at [370, 317] on td "1459161_73387330.pdf" at bounding box center [308, 293] width 153 height 47
click at [379, 364] on td "27402.pdf" at bounding box center [308, 340] width 153 height 47
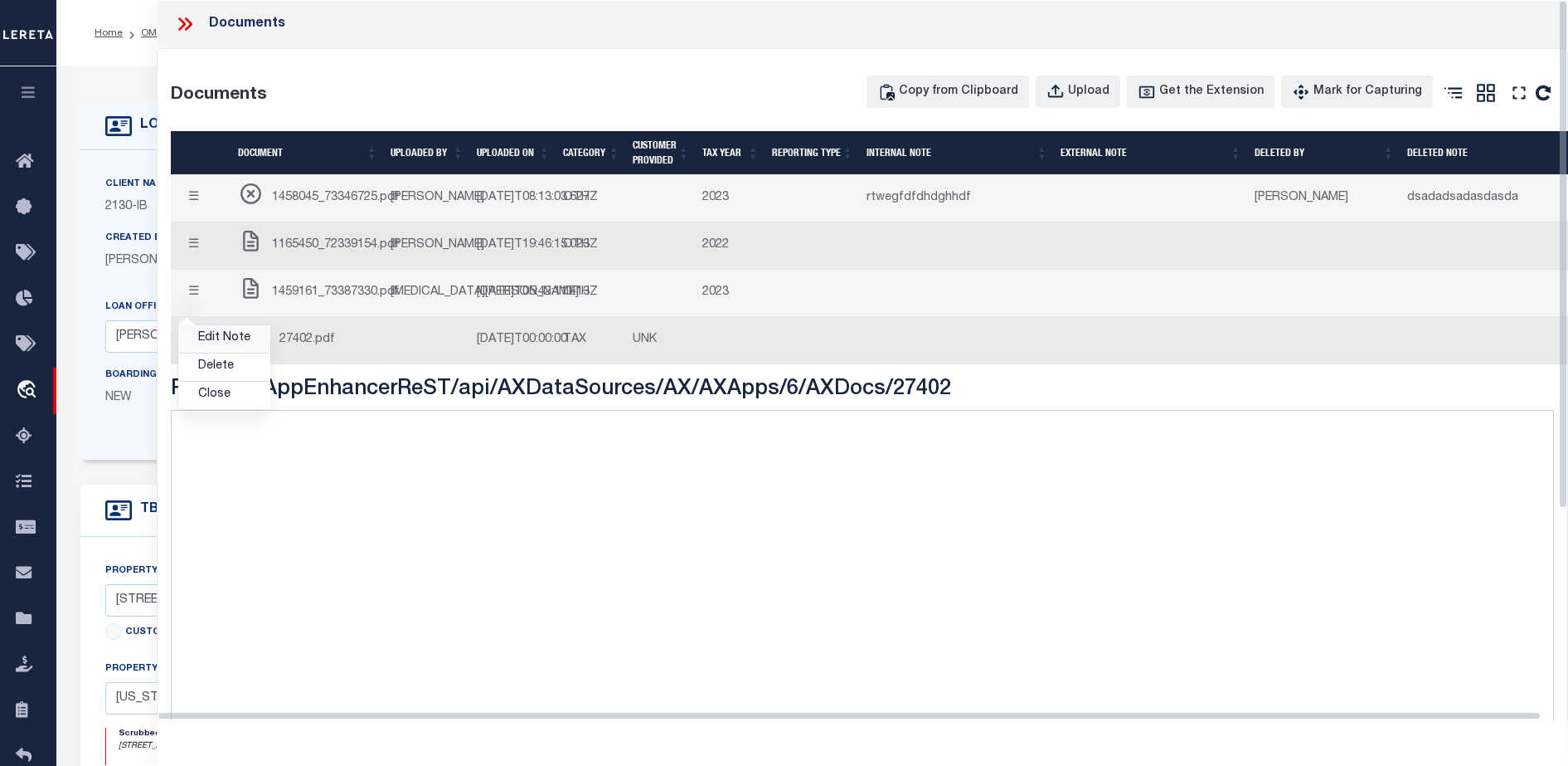
click at [235, 353] on link "Edit Note" at bounding box center [225, 339] width 92 height 27
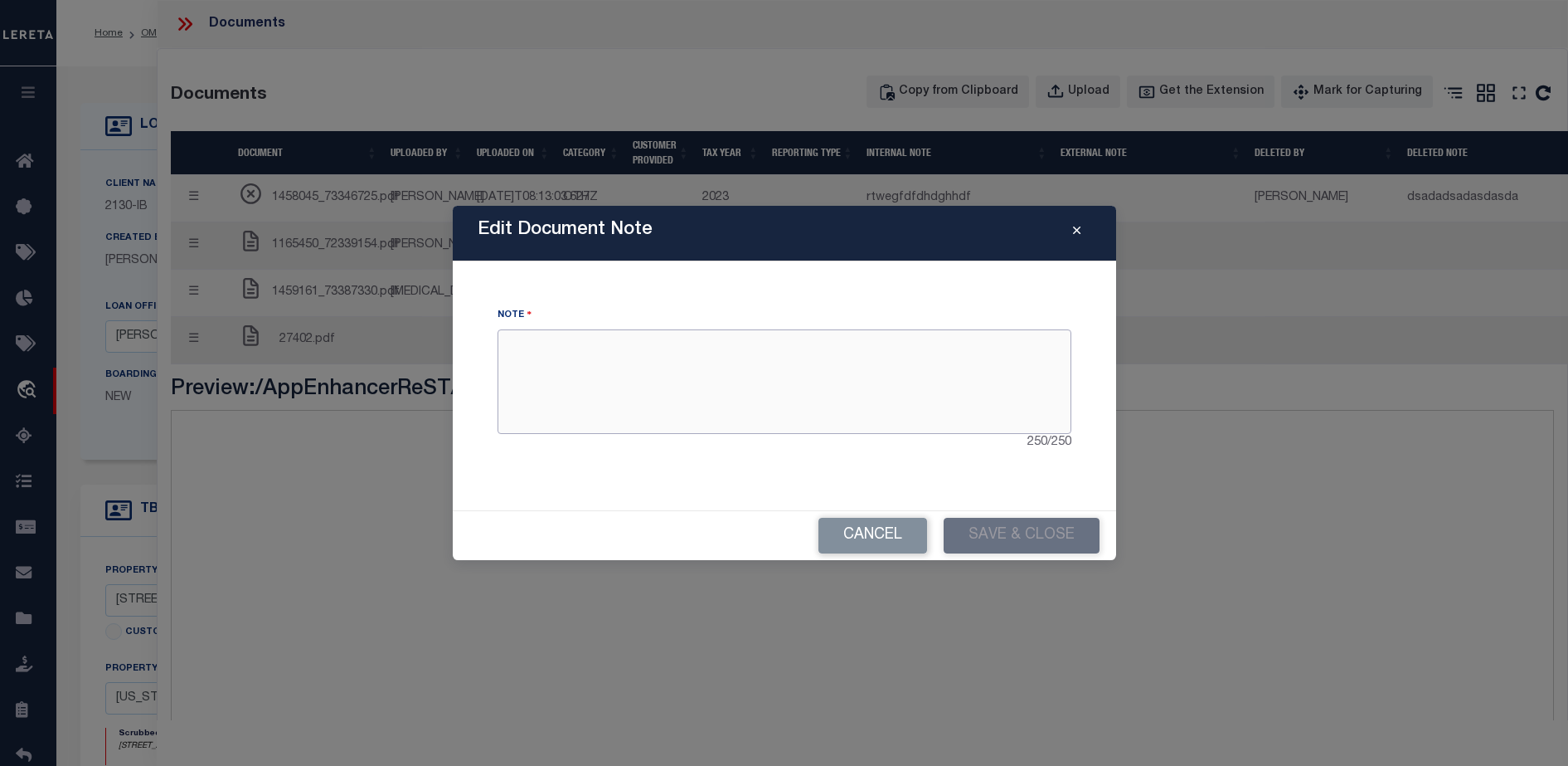
click at [637, 345] on textarea at bounding box center [784, 381] width 574 height 104
type textarea "sdgdgdsgdgdsfsdfsdf"
click at [988, 540] on button "Save & Close" at bounding box center [1021, 535] width 156 height 35
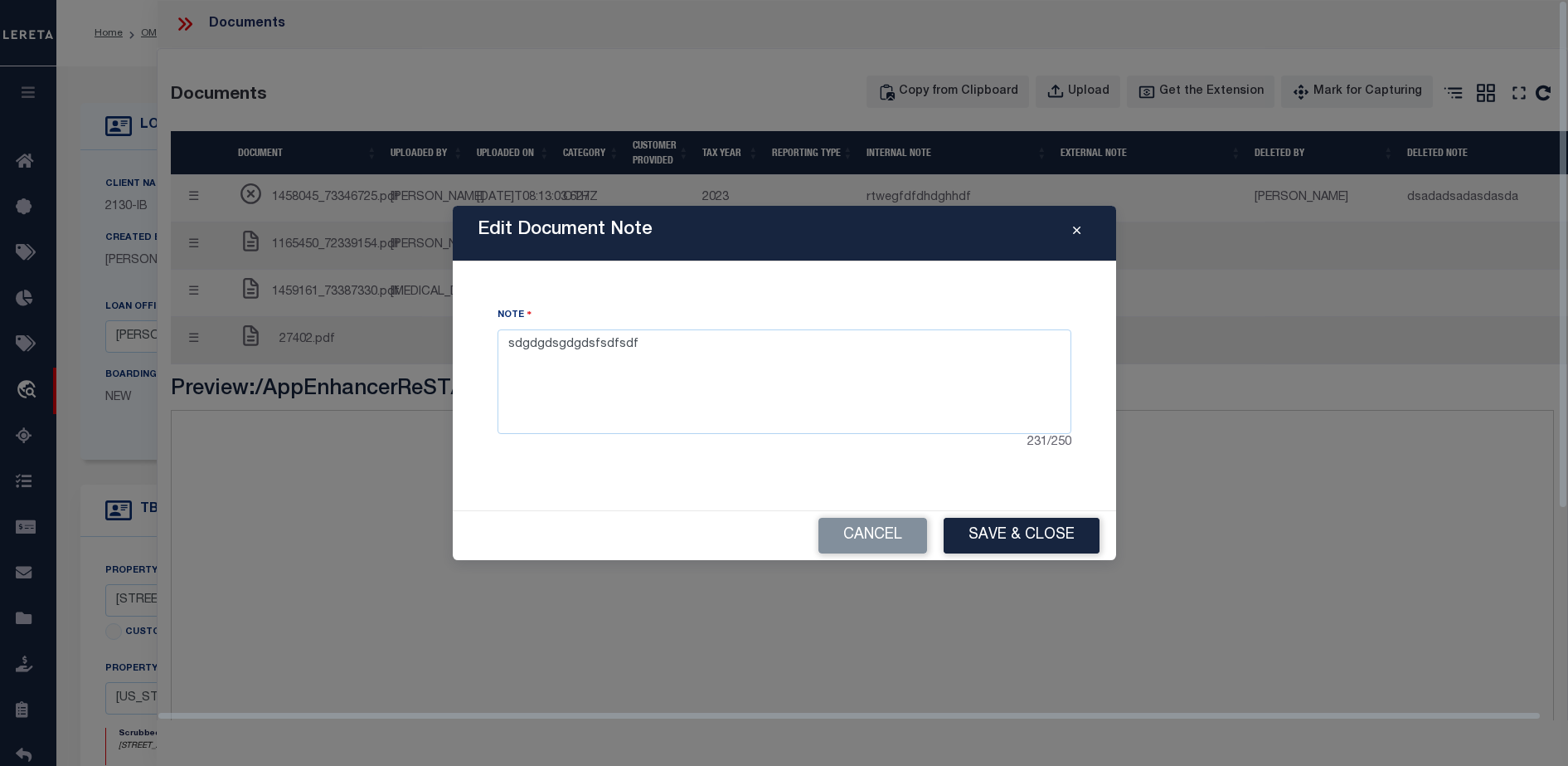
click at [1078, 239] on button "Close" at bounding box center [1076, 233] width 29 height 20
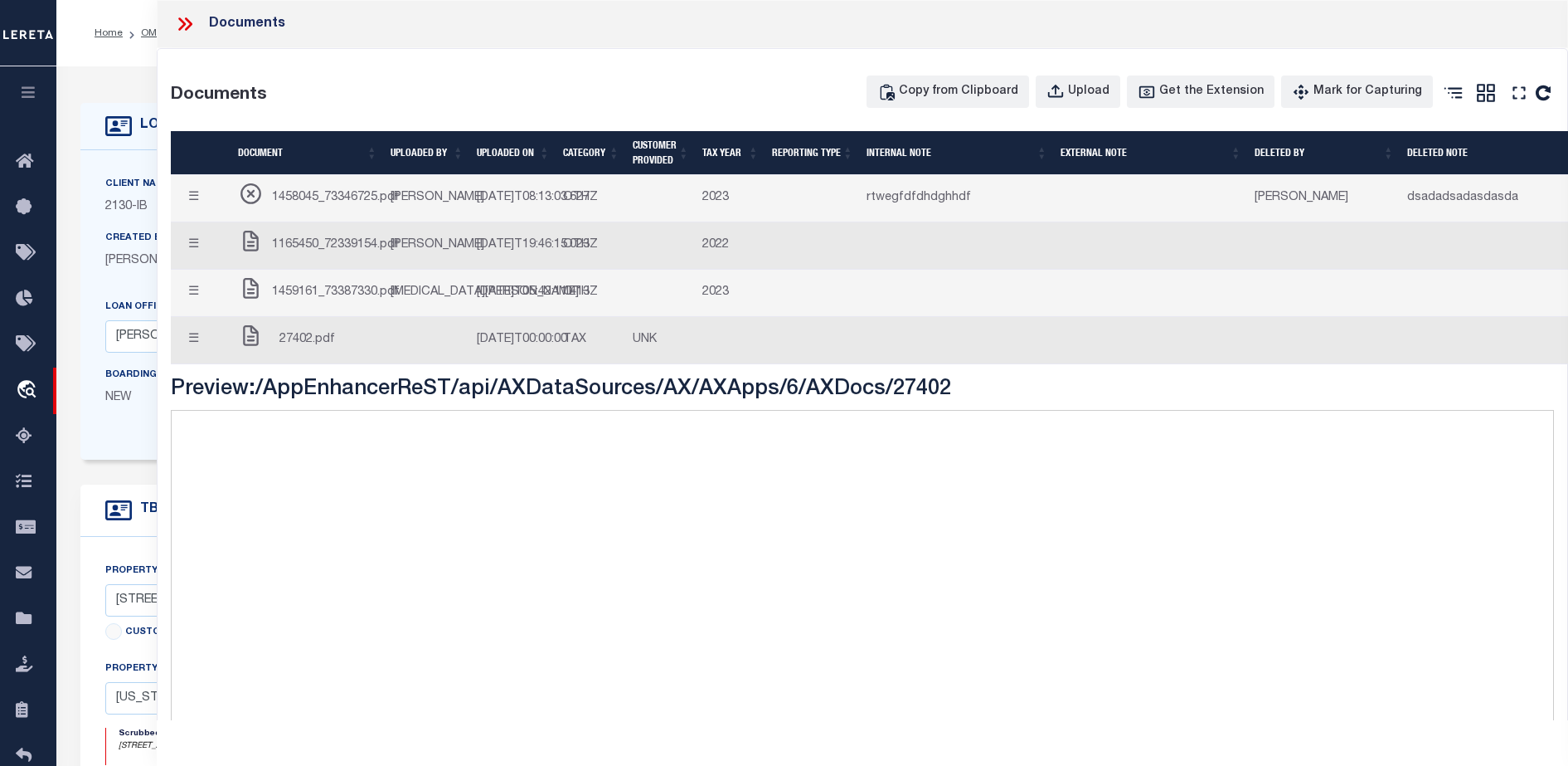
click at [193, 356] on button "☰" at bounding box center [194, 341] width 33 height 33
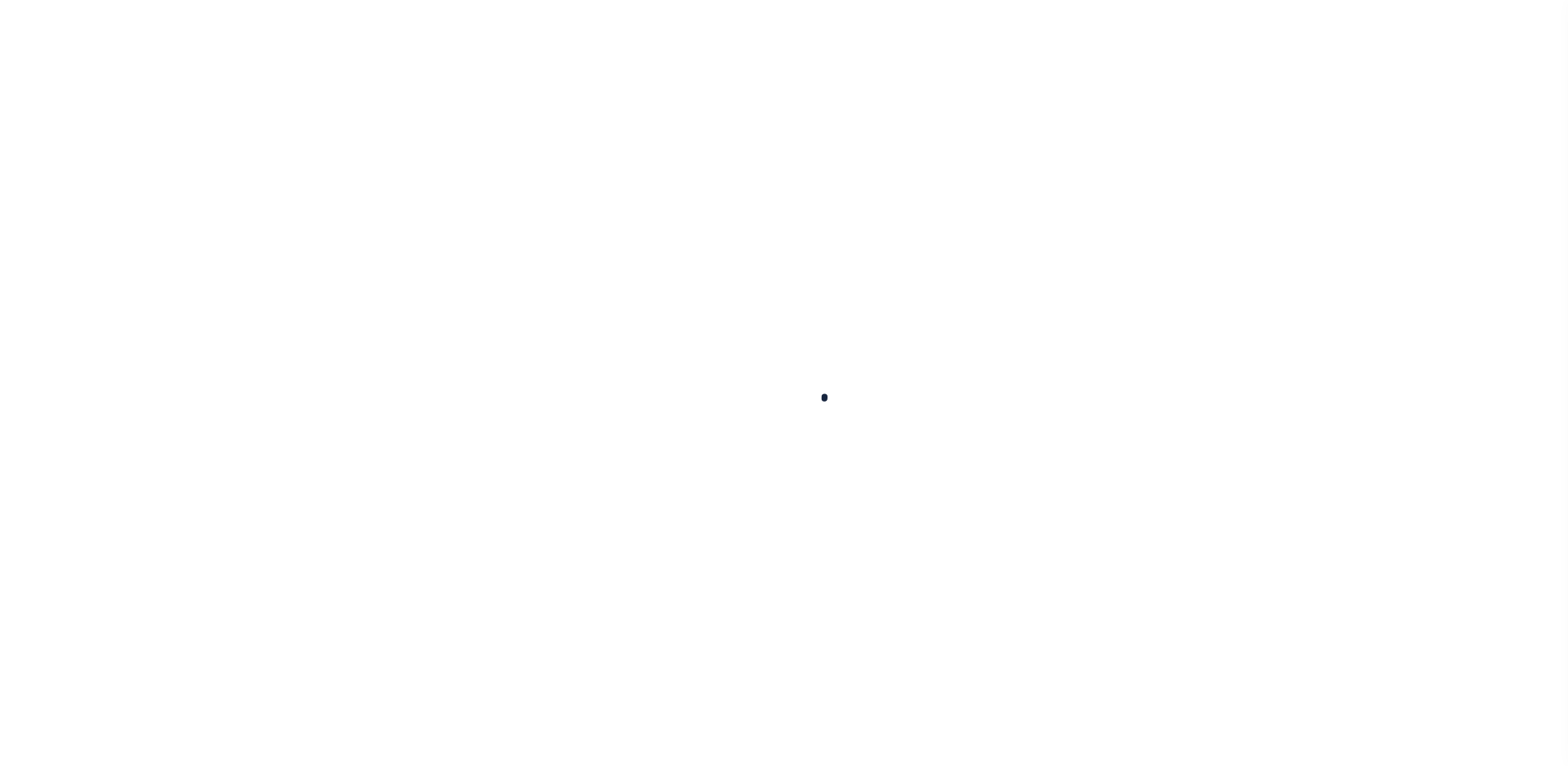
select select "NonEscrow"
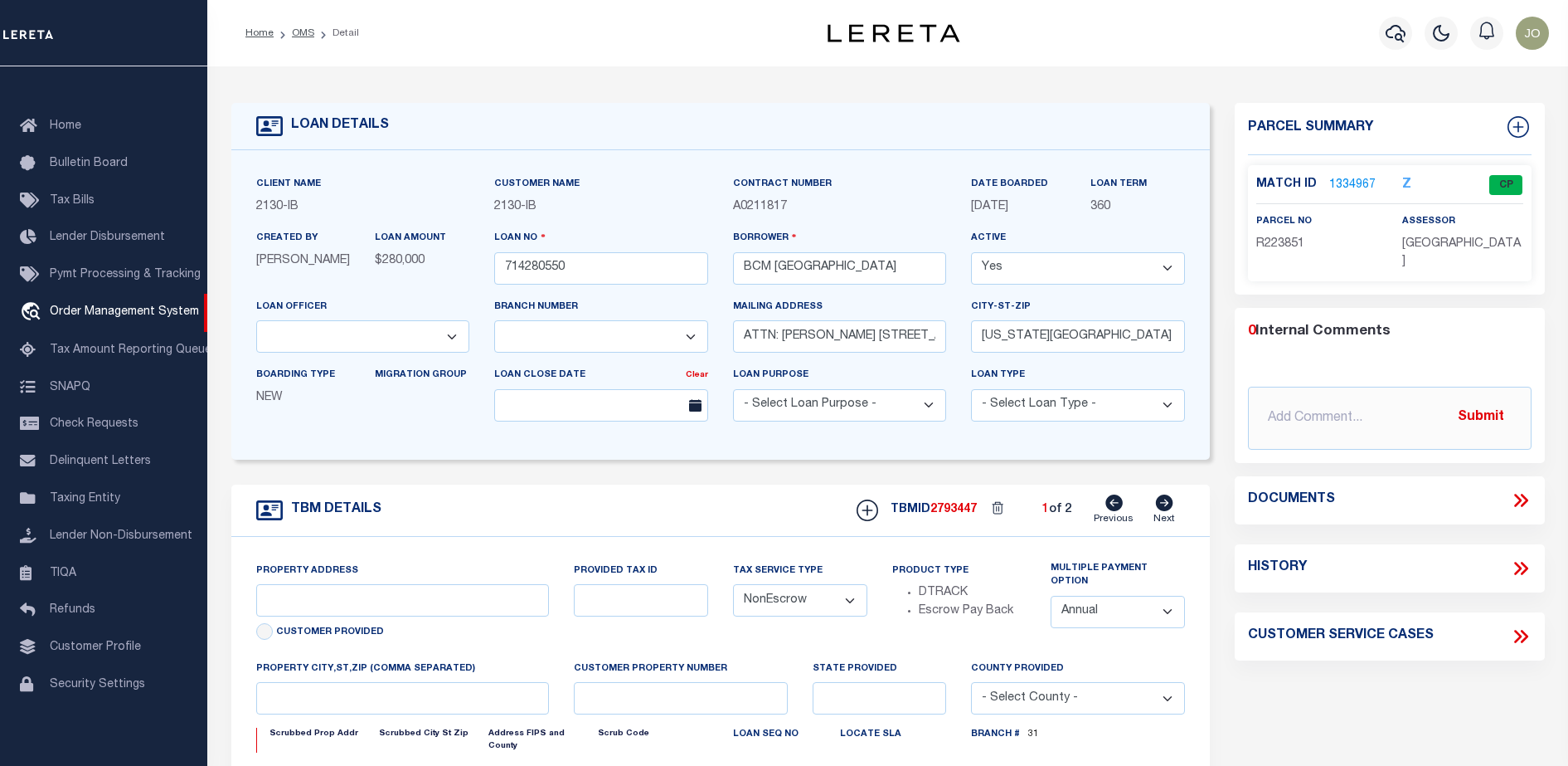
type input "[STREET_ADDRESS]"
select select
type input "[US_STATE][GEOGRAPHIC_DATA] 77590"
type input "[US_STATE]"
type input "[GEOGRAPHIC_DATA]"
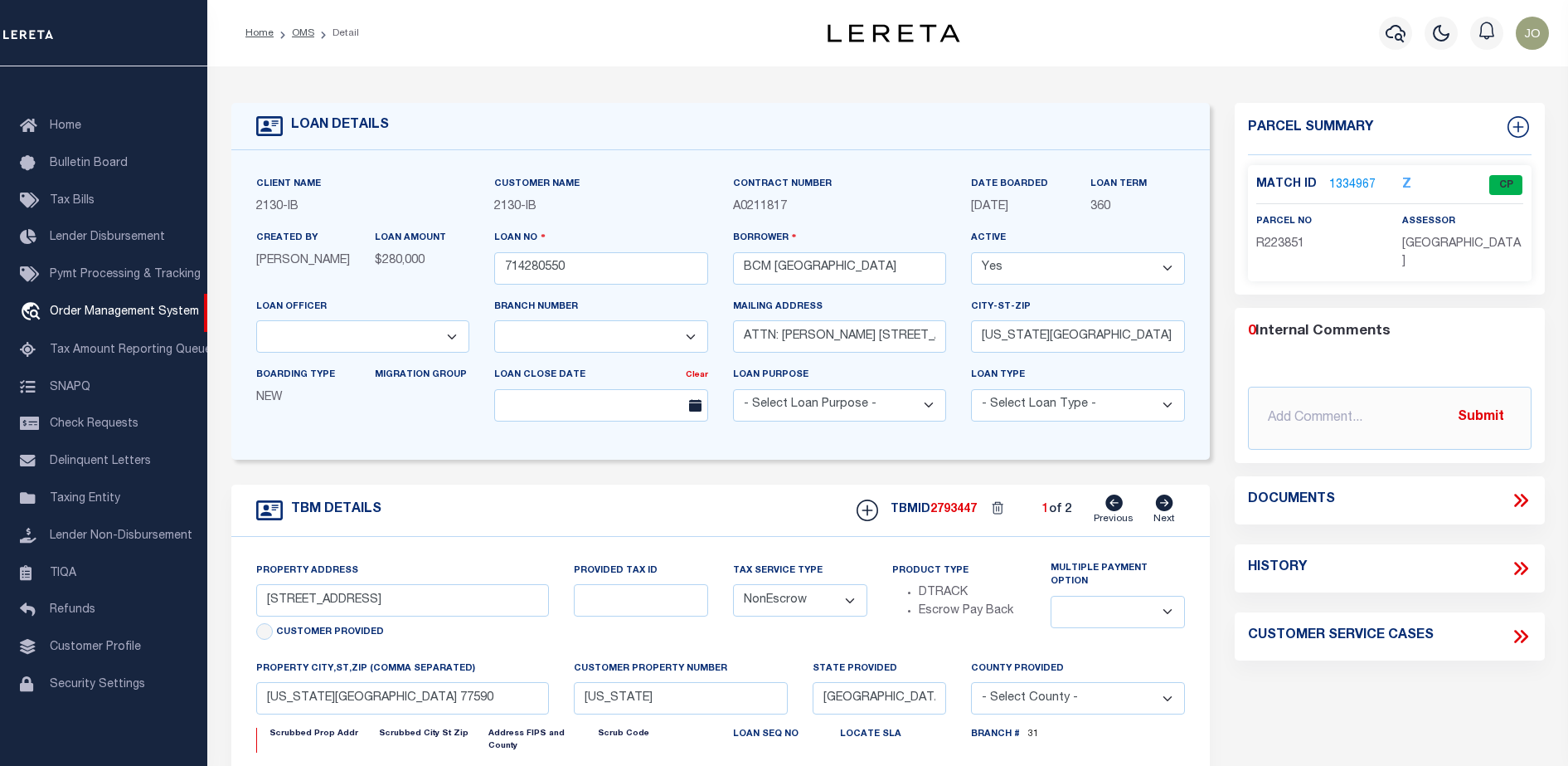
select select
select select "7065"
select select "2702"
click at [1527, 494] on icon at bounding box center [1521, 500] width 21 height 21
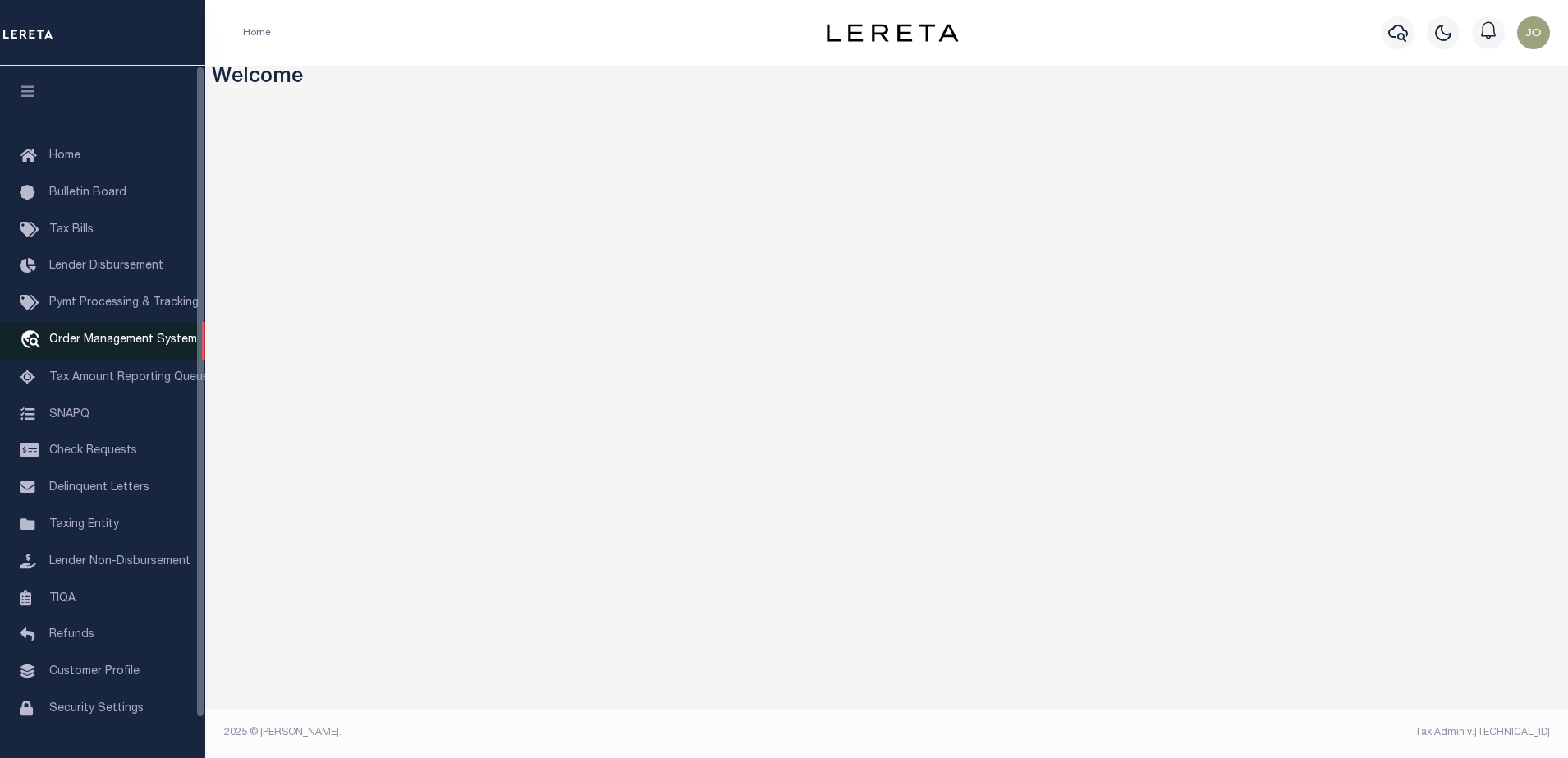
click at [117, 346] on span "Order Management System" at bounding box center [123, 340] width 148 height 11
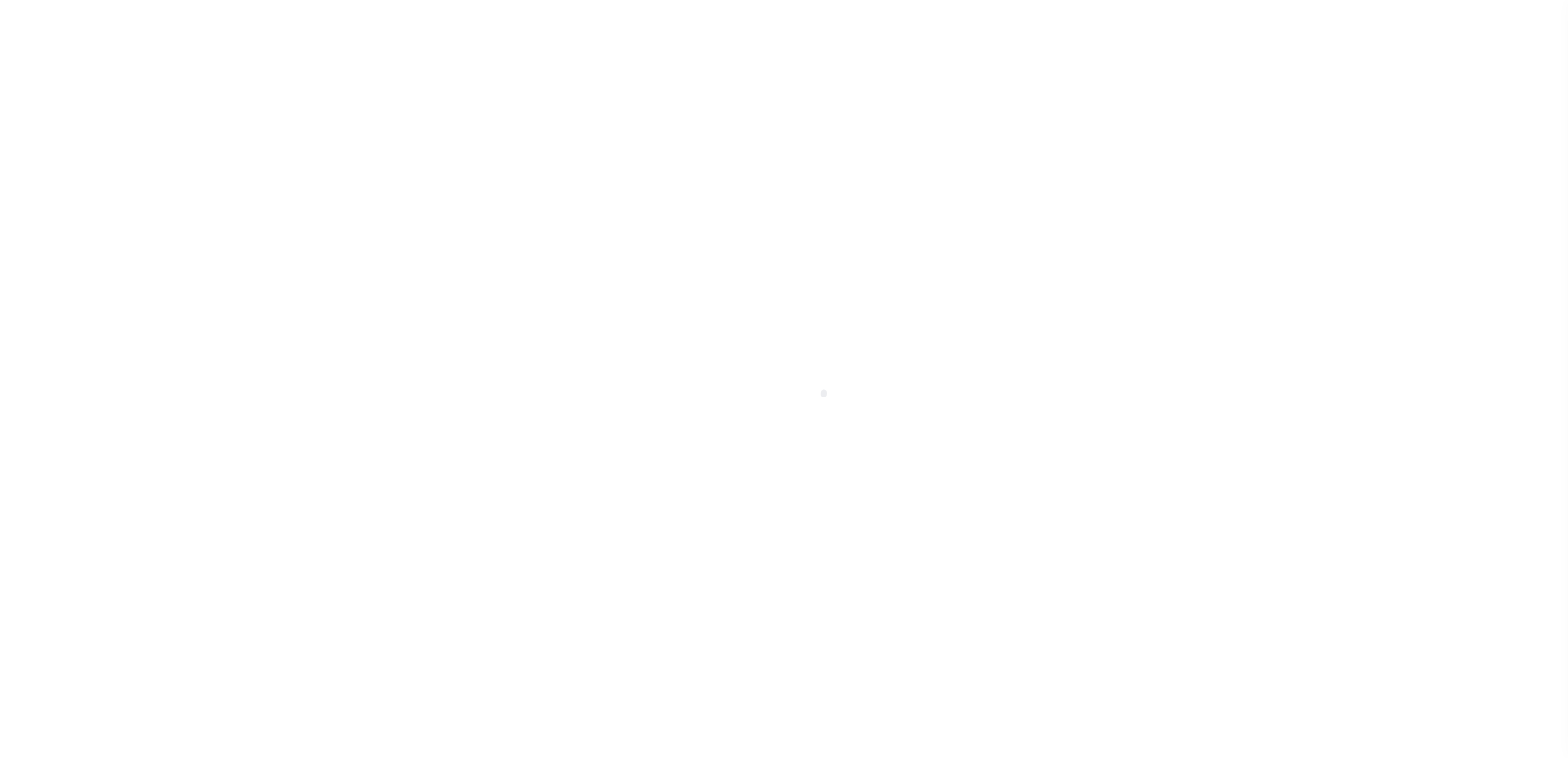
scroll to position [42, 0]
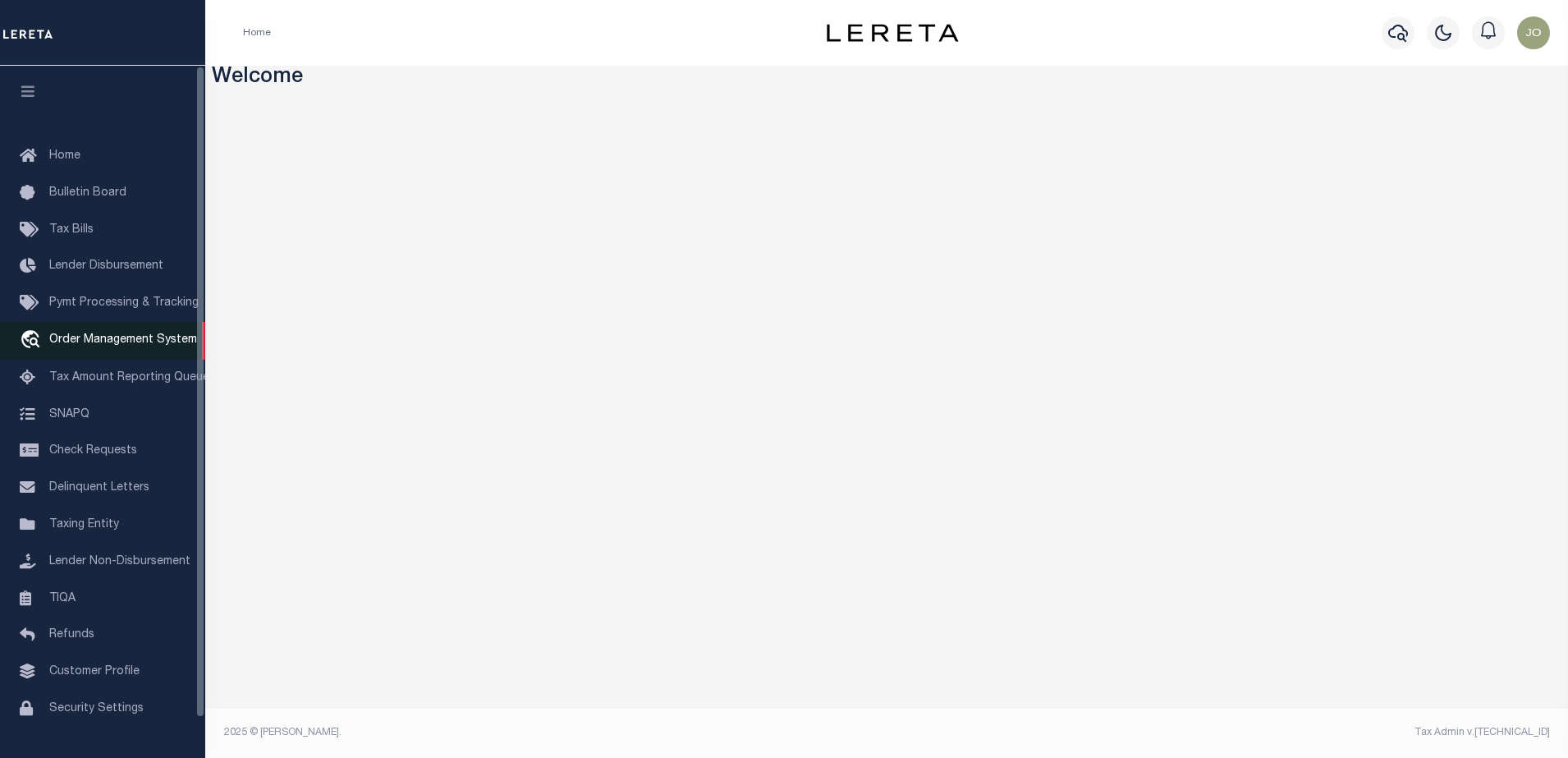
click at [99, 342] on span "Order Management System" at bounding box center [123, 340] width 148 height 11
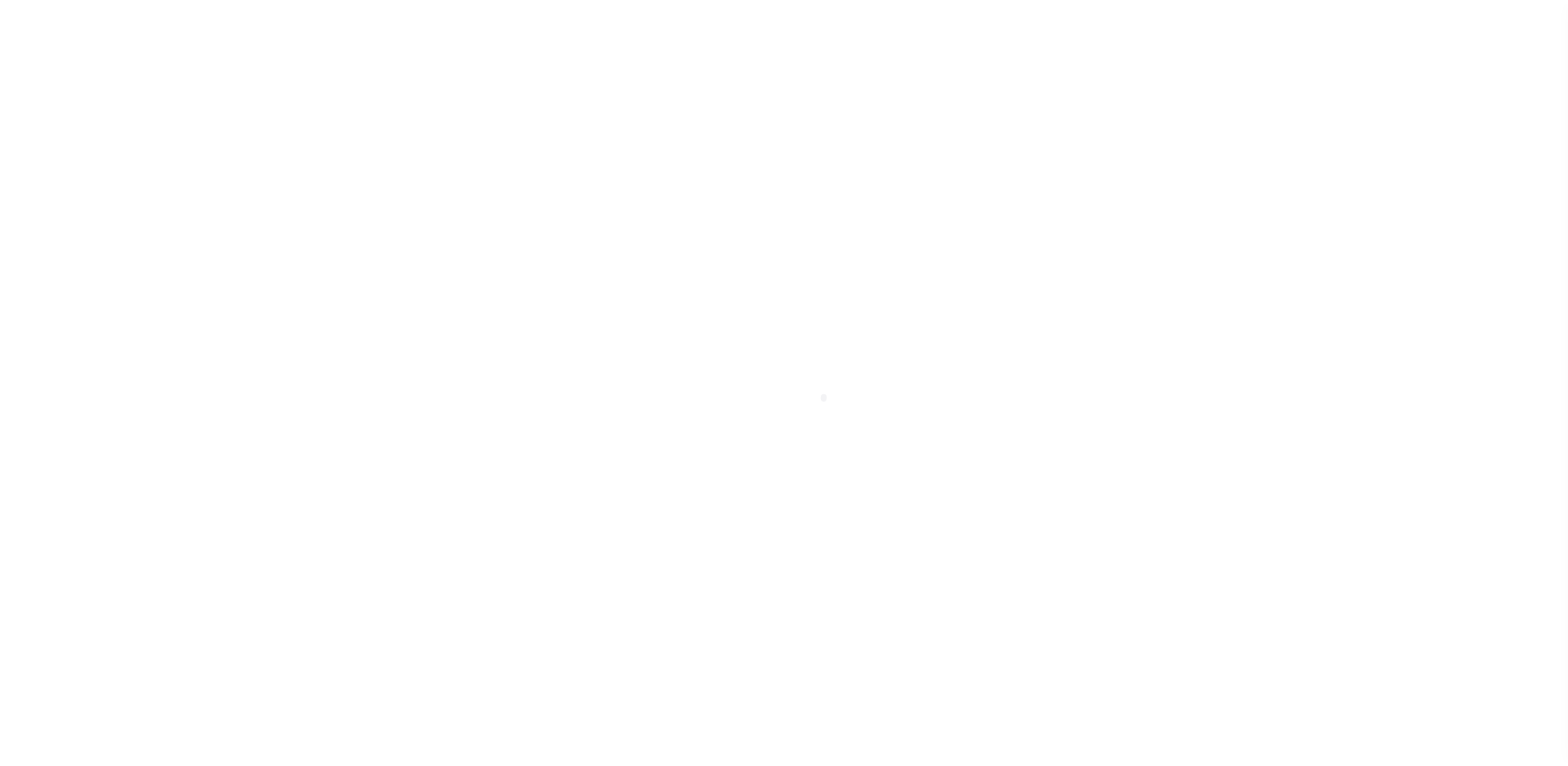
scroll to position [42, 0]
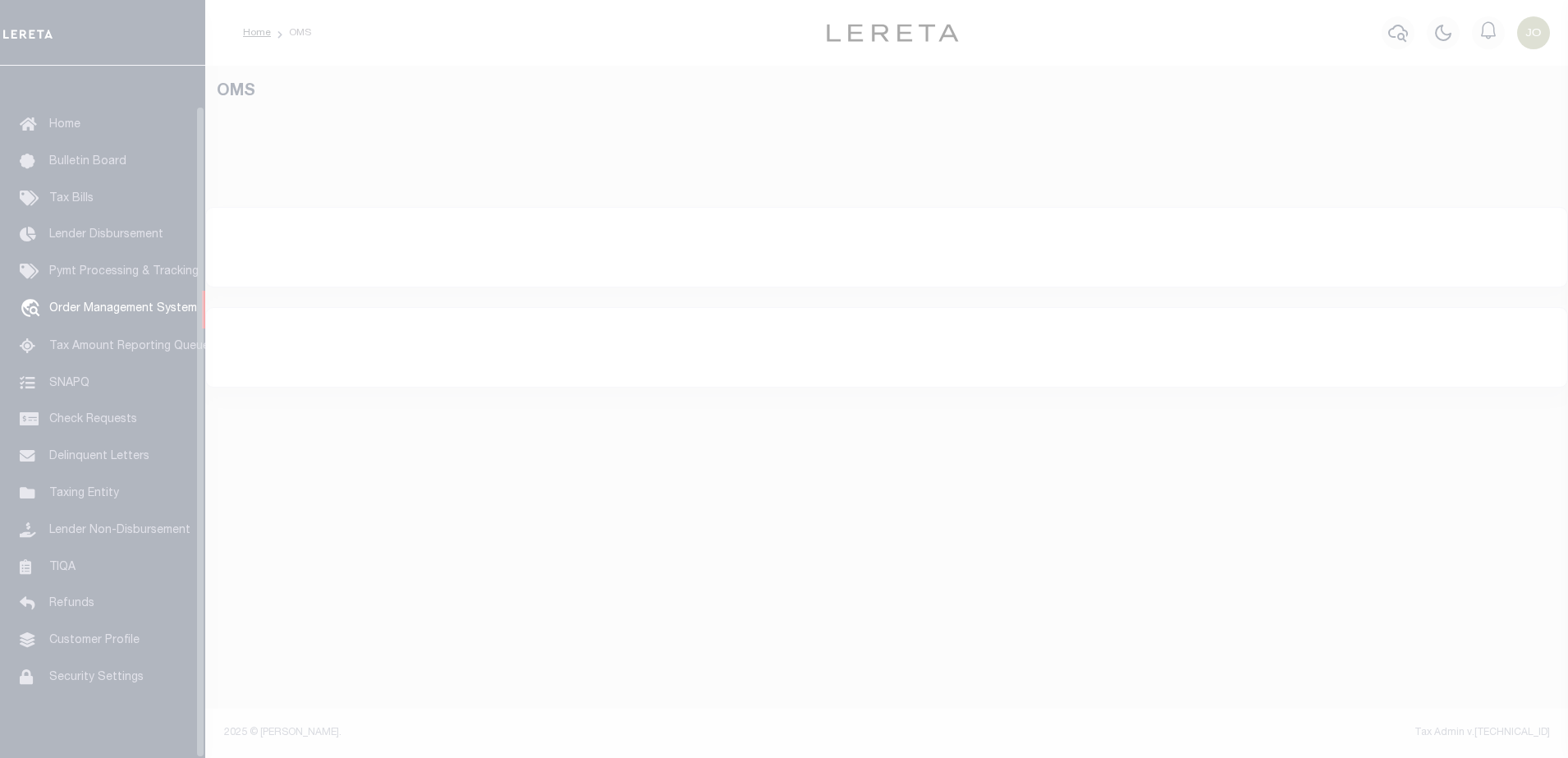
select select "200"
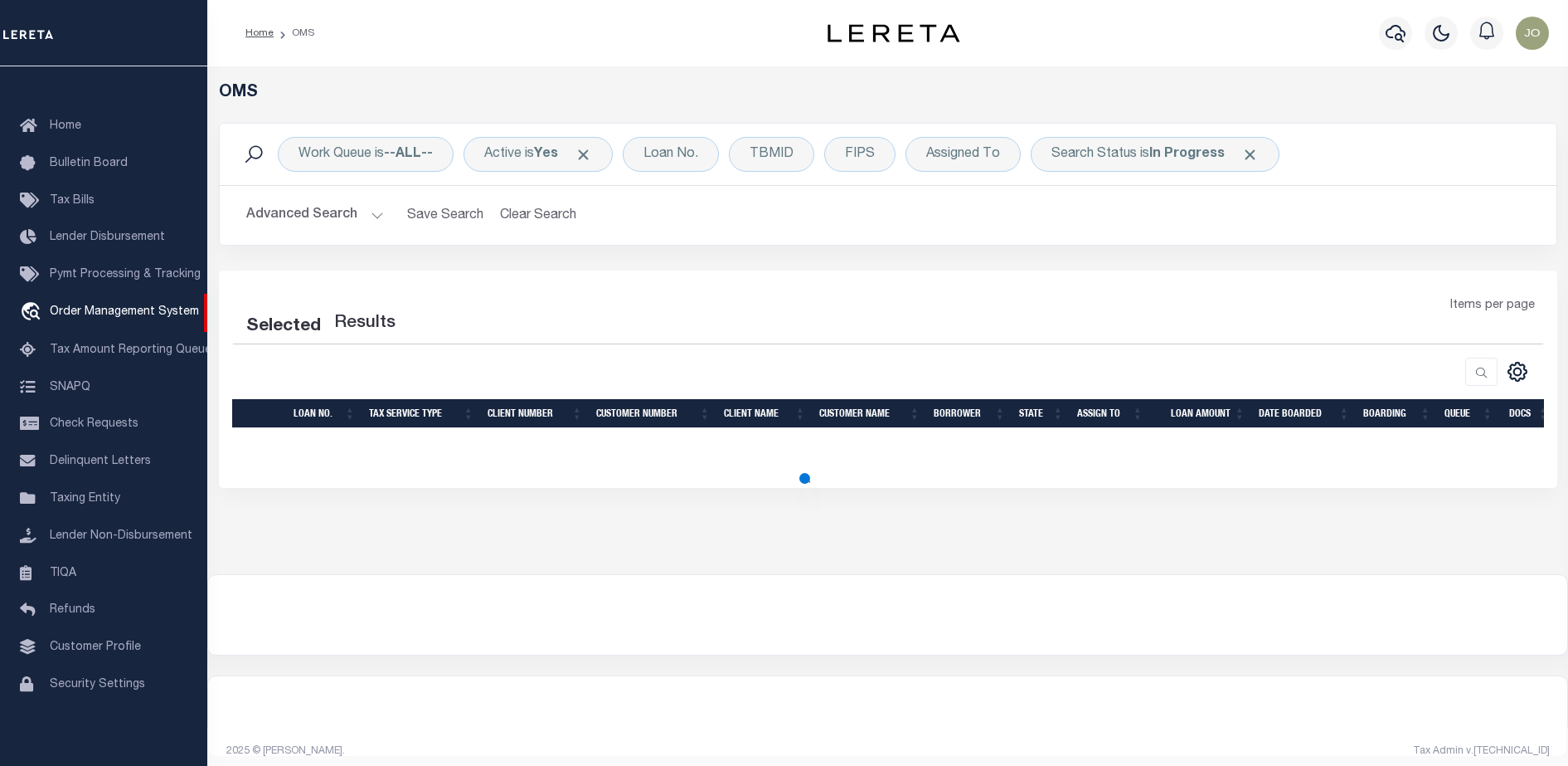
select select "200"
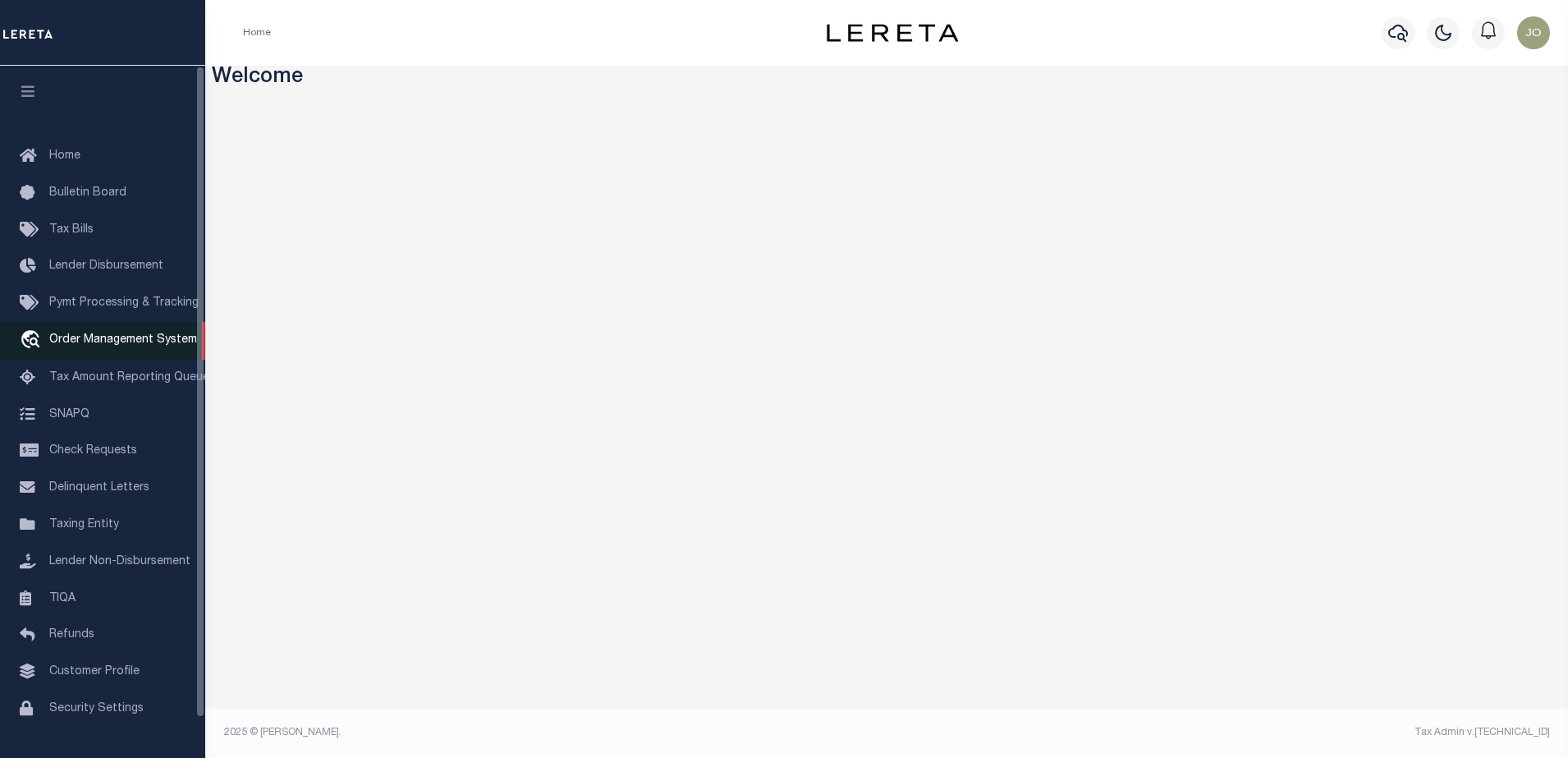
click at [137, 346] on span "Order Management System" at bounding box center [123, 340] width 148 height 11
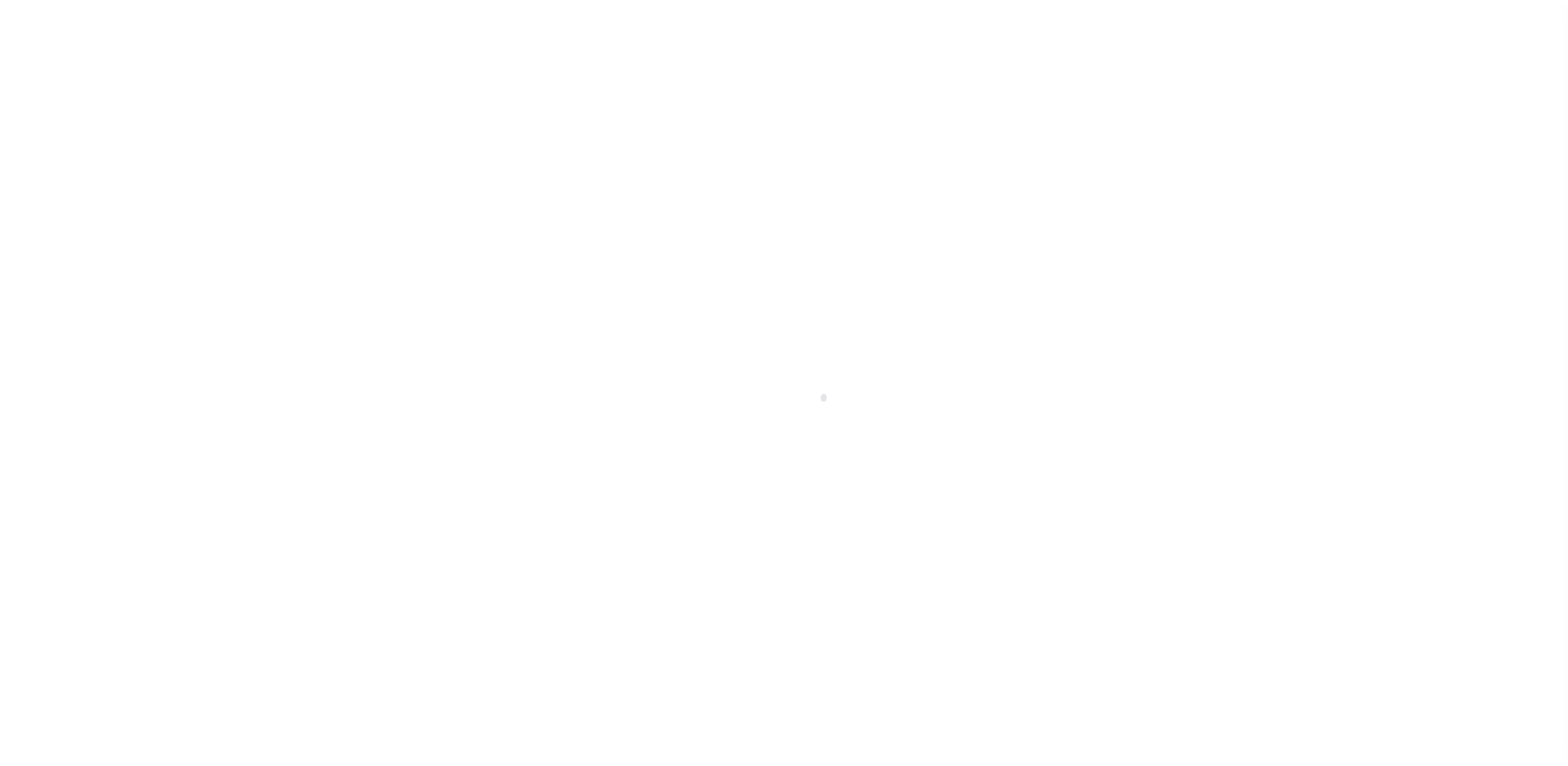
scroll to position [42, 0]
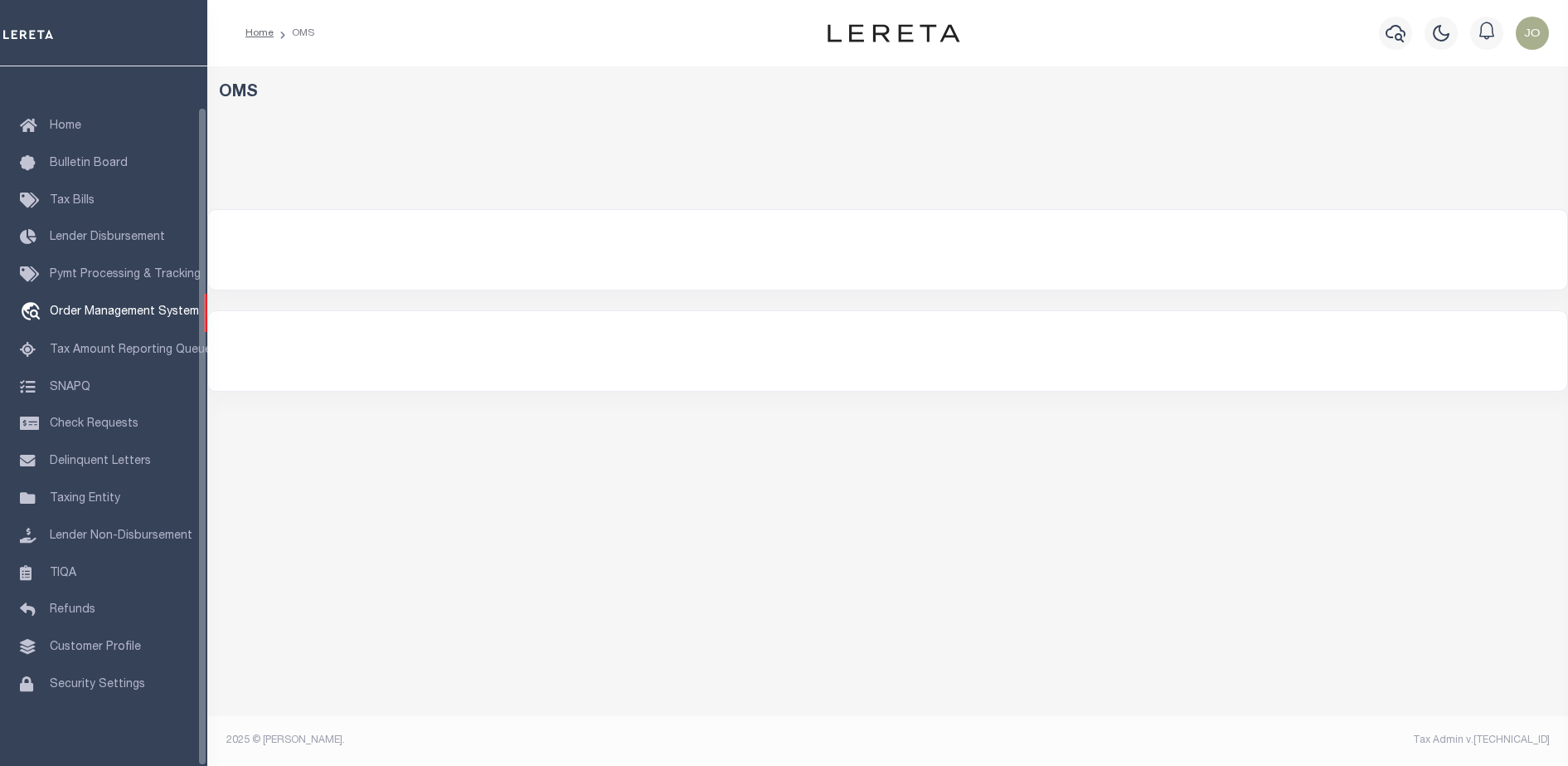
select select "200"
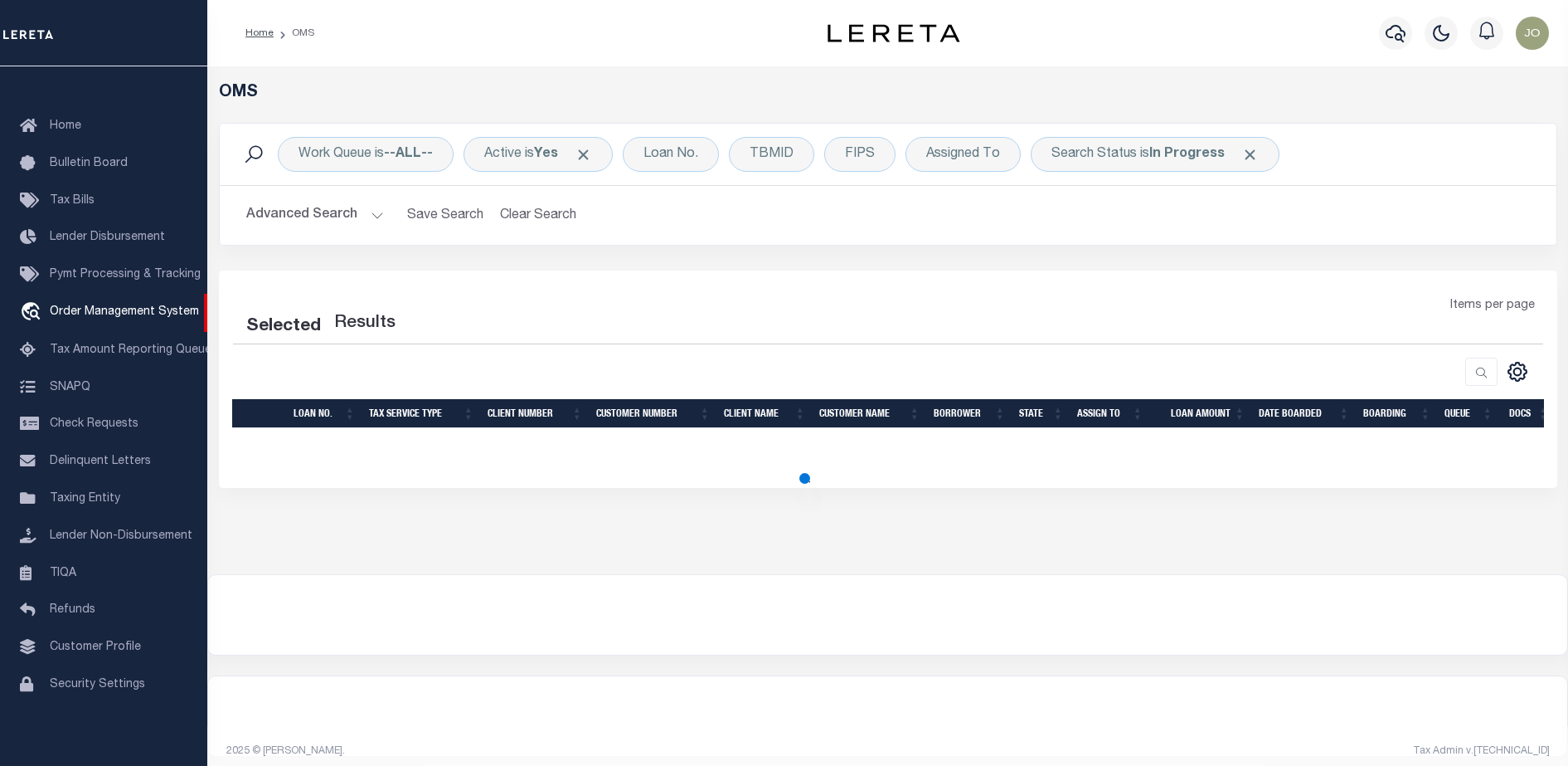
select select "200"
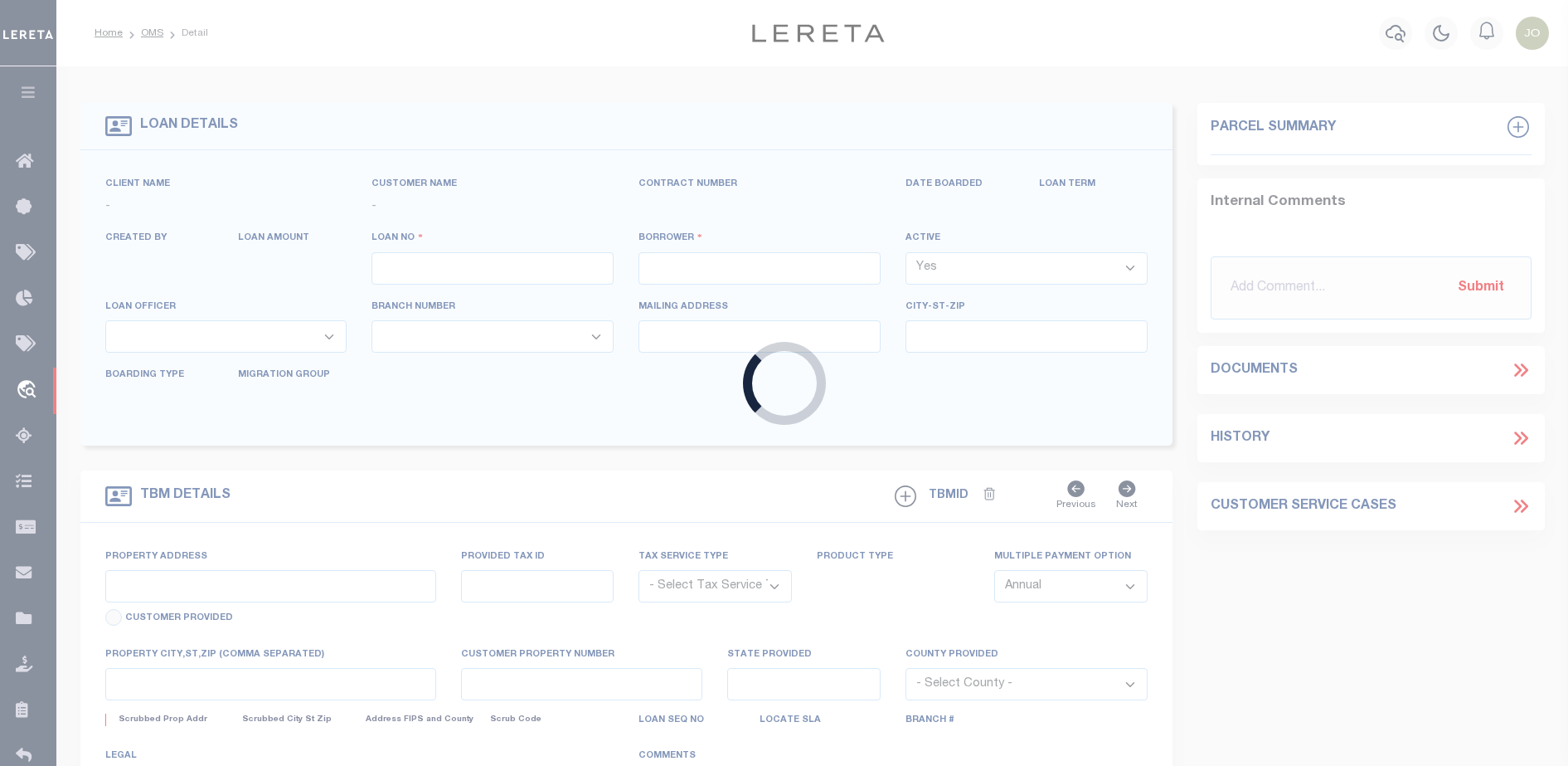
type input "714280550"
type input "BCM [GEOGRAPHIC_DATA]"
select select
type input "ATTN: [PERSON_NAME] [STREET_ADDRESS]"
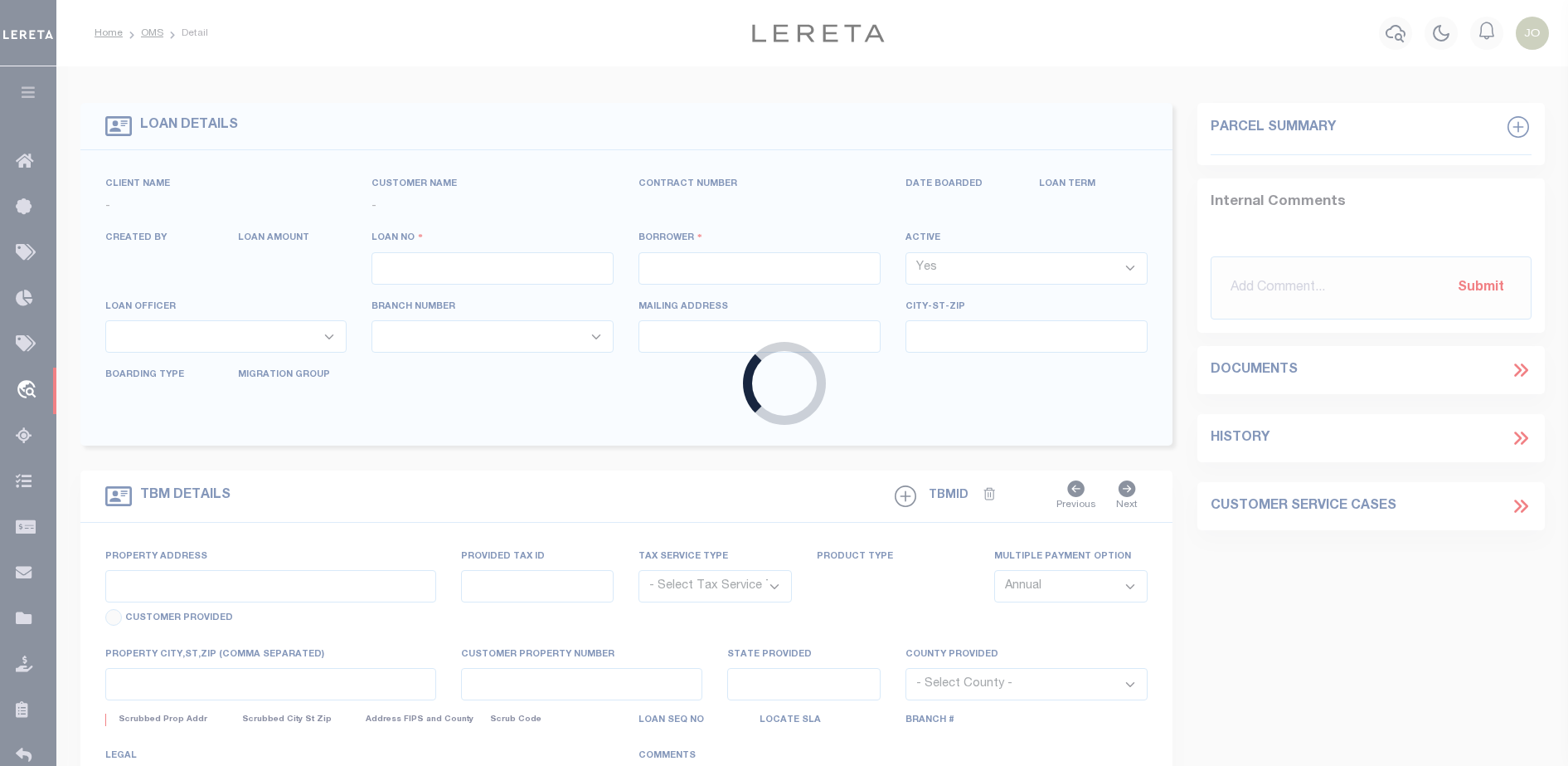
type input "[US_STATE][GEOGRAPHIC_DATA] 77591"
select select
select select "NonEscrow"
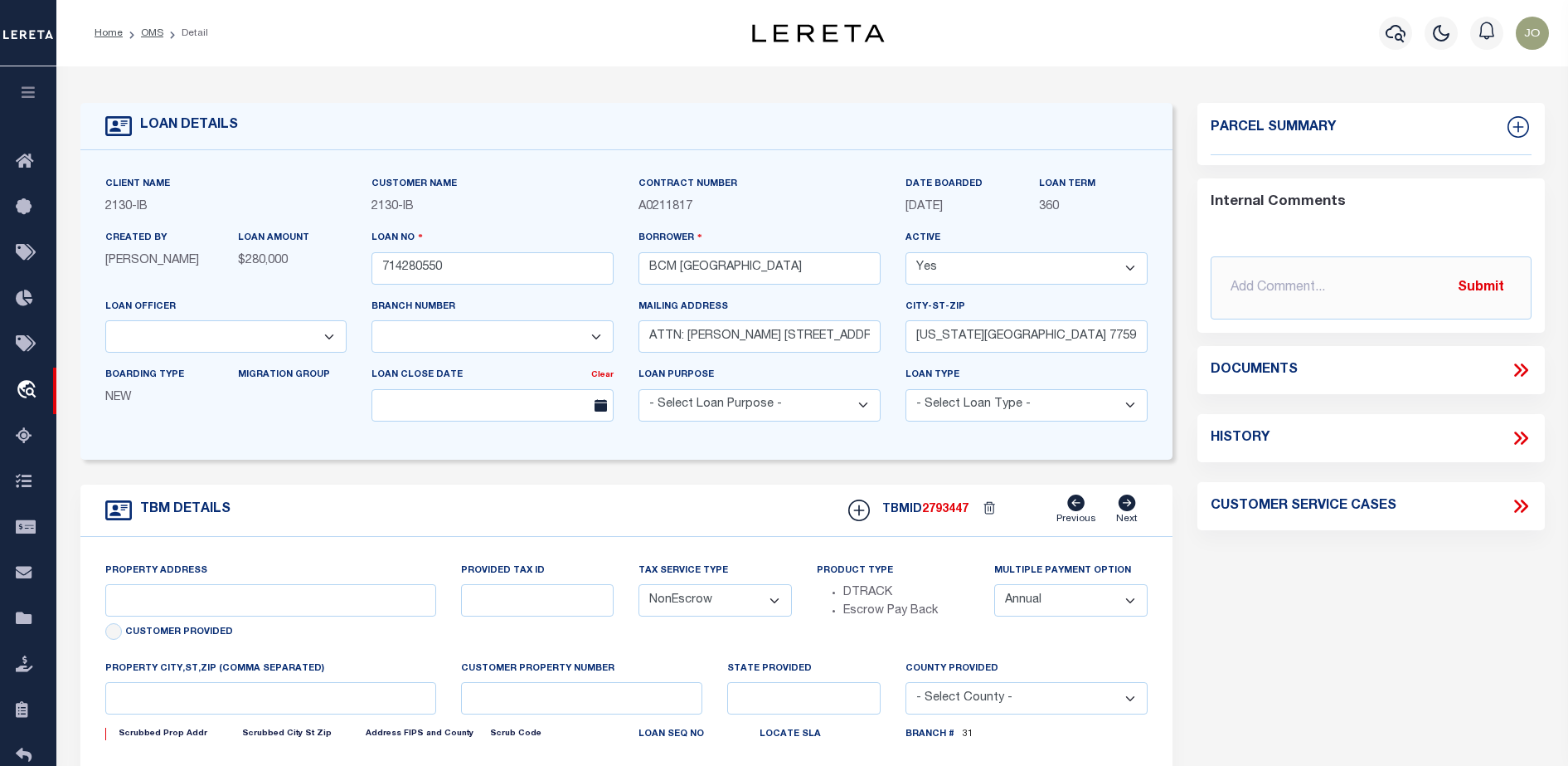
select select "2702"
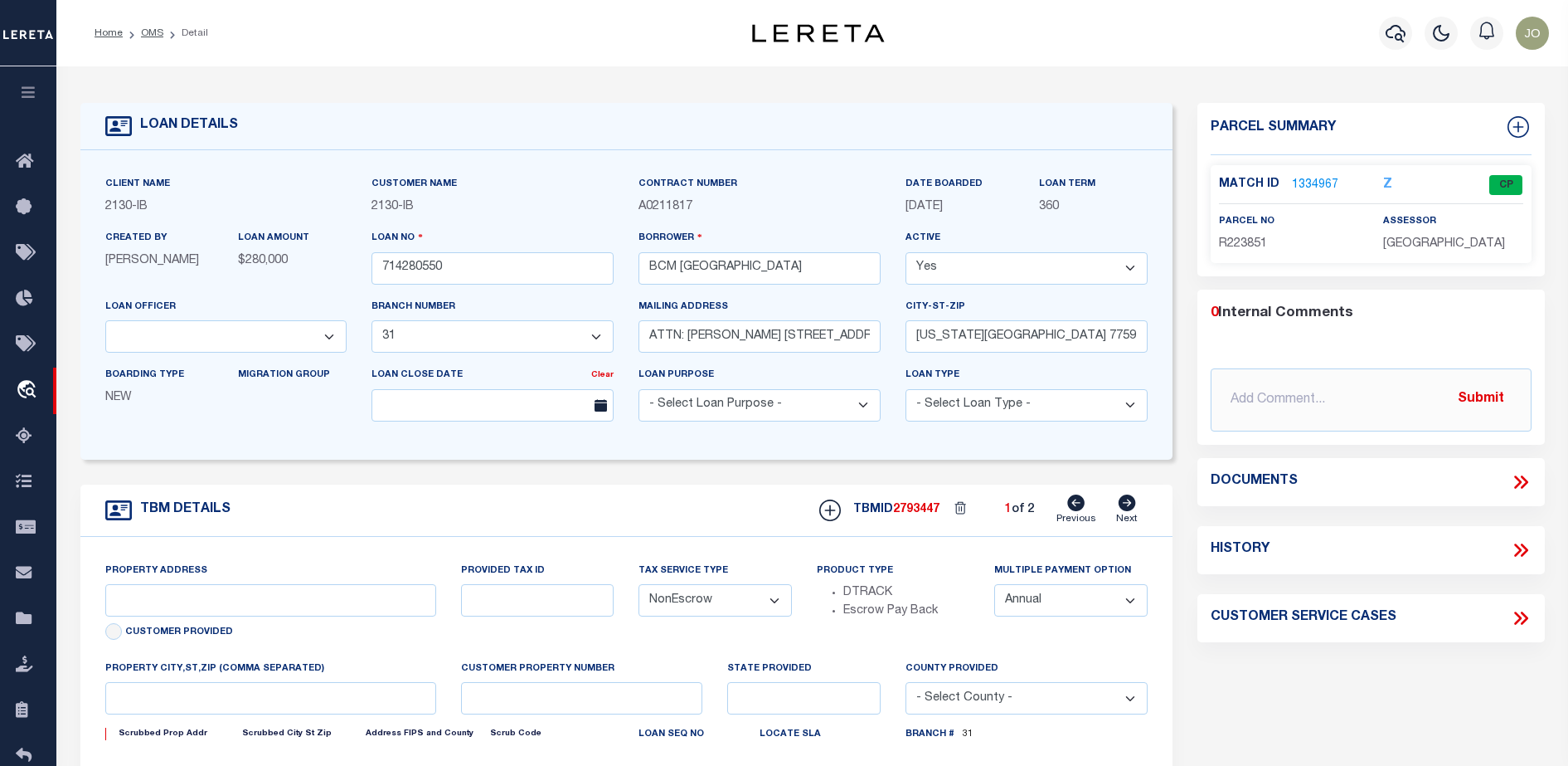
select select "7065"
type input "[STREET_ADDRESS]"
select select
type input "[US_STATE][GEOGRAPHIC_DATA] 77590"
type input "[US_STATE]"
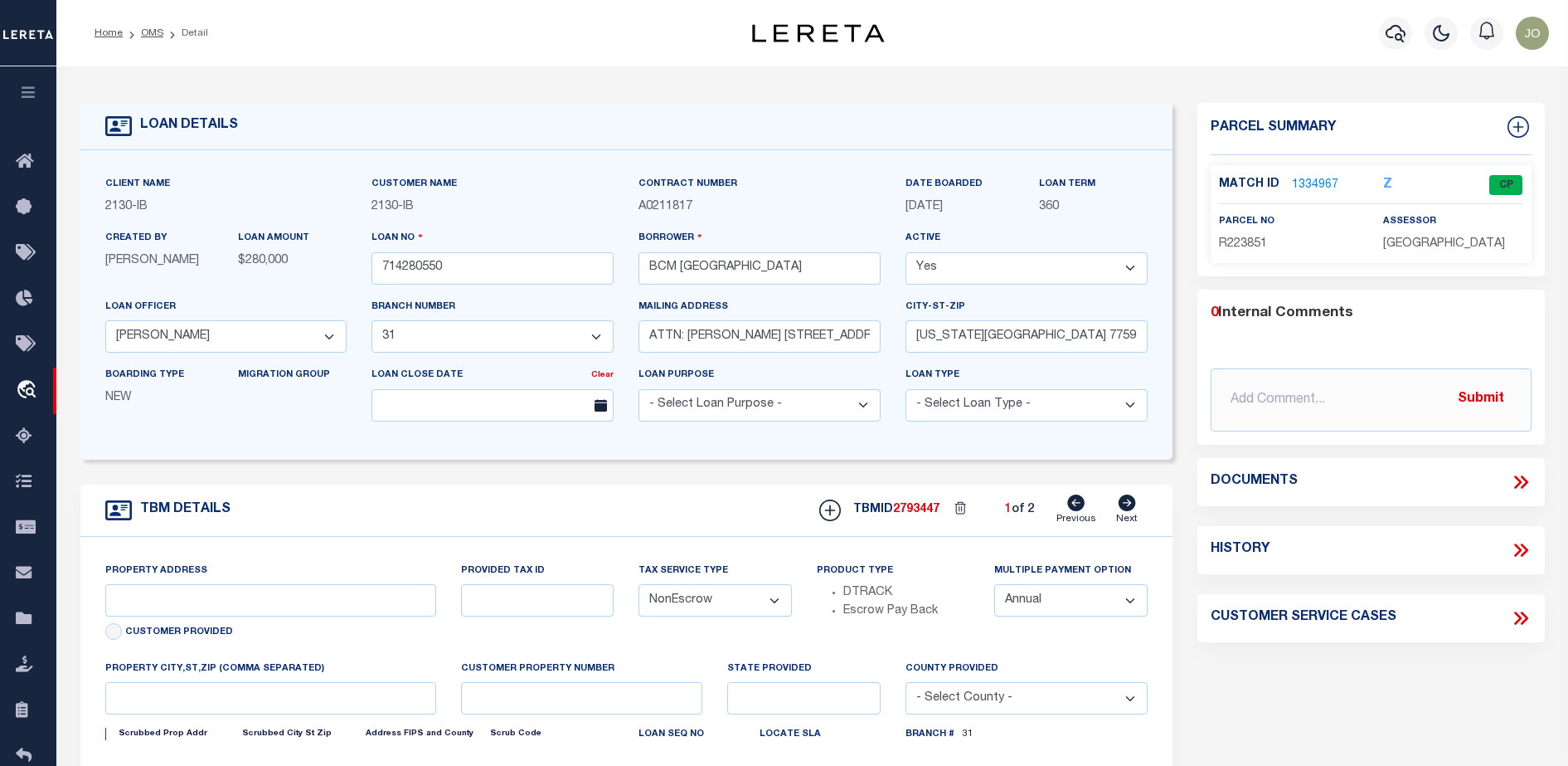
type input "[GEOGRAPHIC_DATA]"
select select
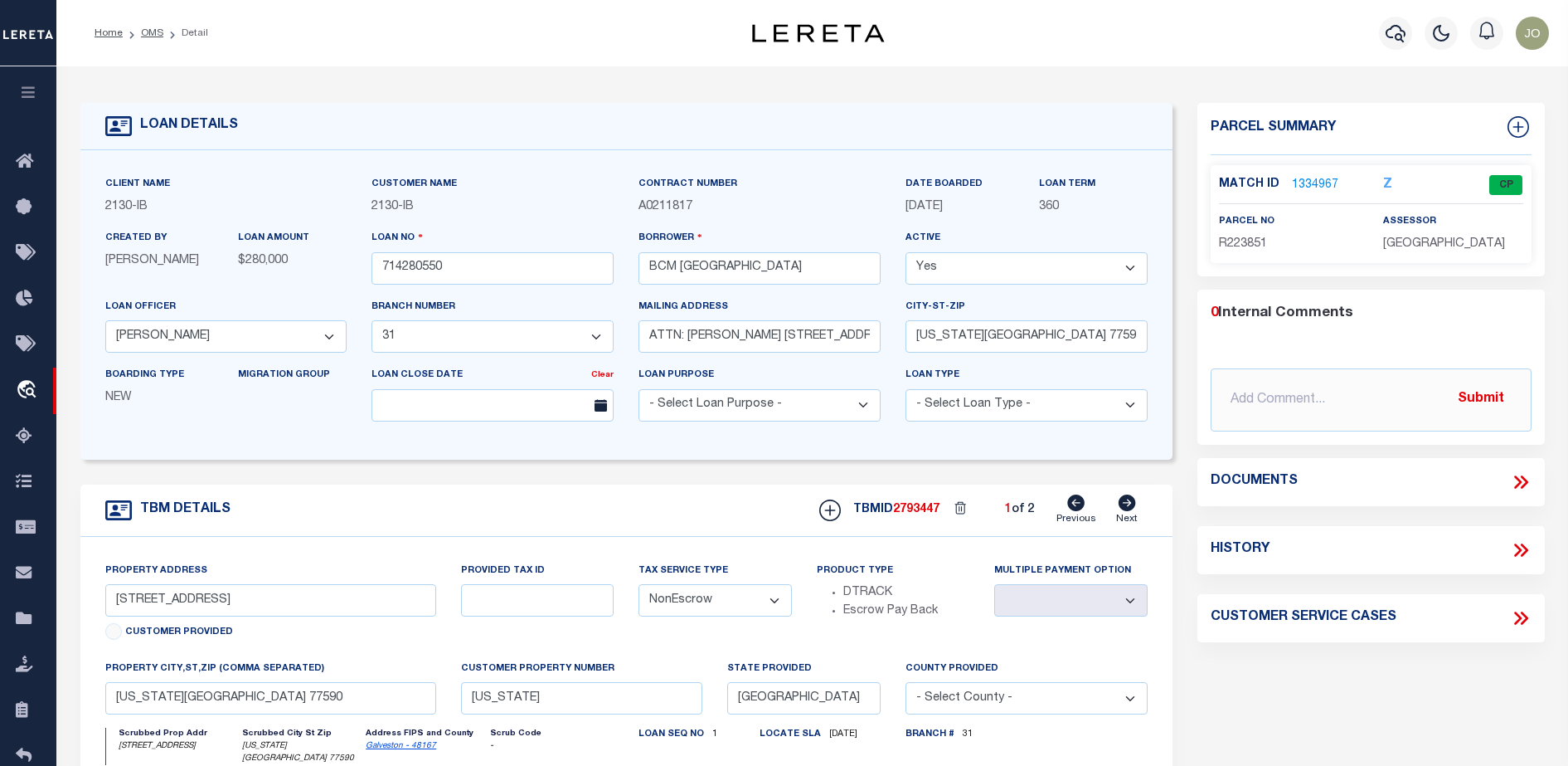
click at [1529, 483] on icon at bounding box center [1521, 482] width 21 height 21
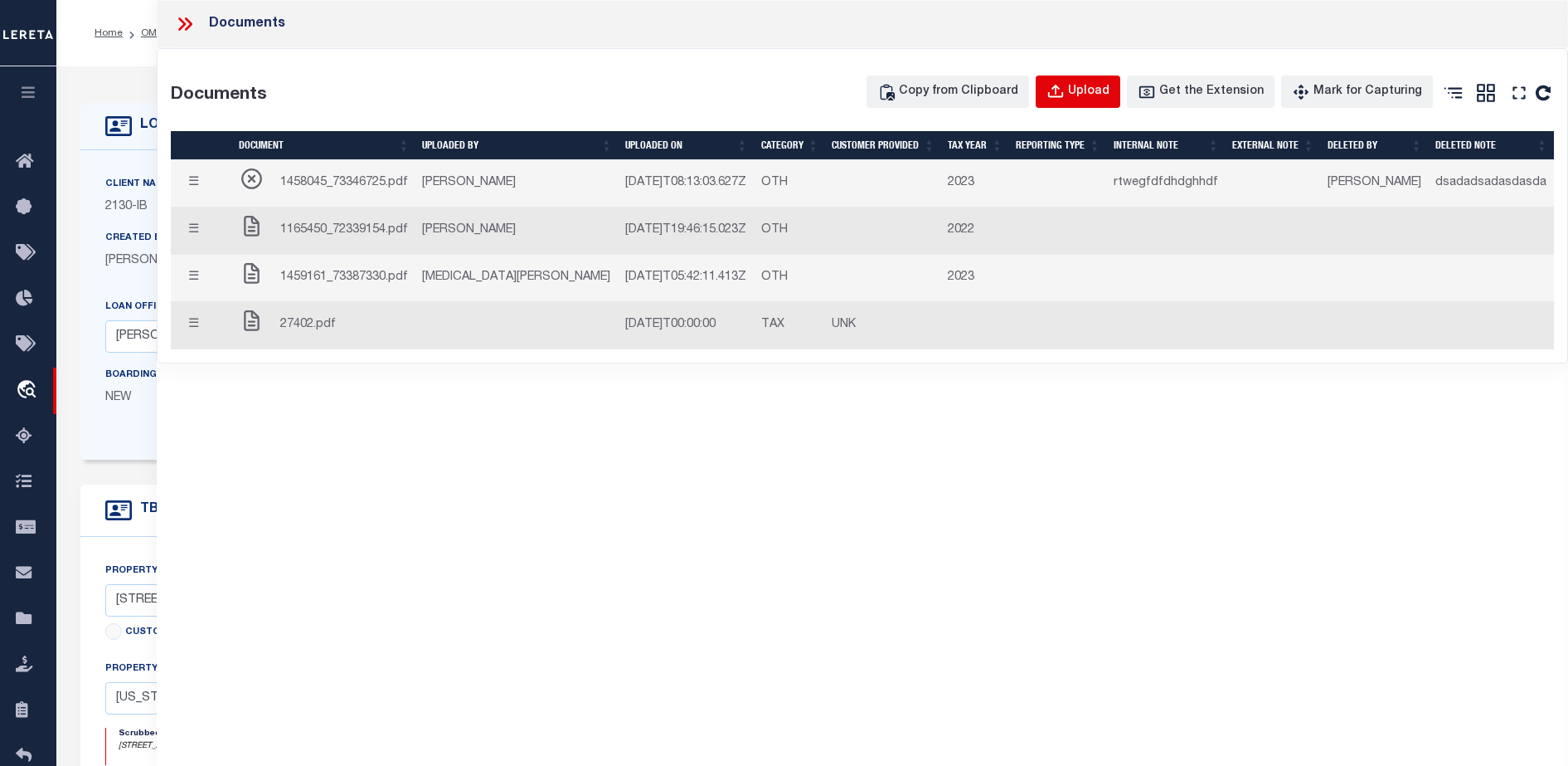
click at [1065, 90] on icon "button" at bounding box center [1056, 92] width 19 height 19
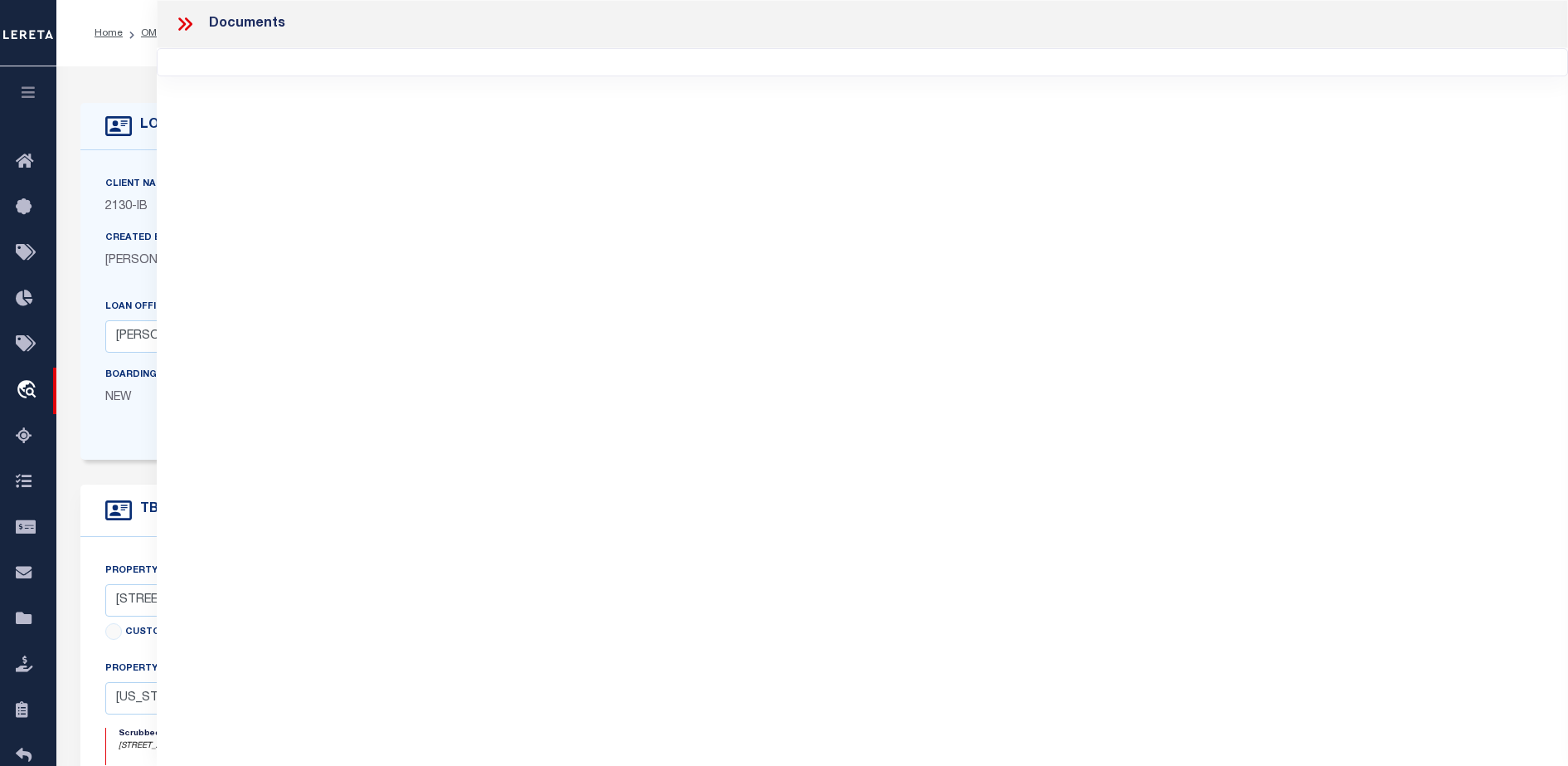
click at [1081, 90] on div "Documents" at bounding box center [862, 50] width 1411 height 101
drag, startPoint x: 970, startPoint y: 186, endPoint x: 886, endPoint y: 188, distance: 84.0
click at [970, 186] on div "Documents" at bounding box center [862, 360] width 1411 height 720
click at [194, 20] on icon at bounding box center [185, 24] width 21 height 21
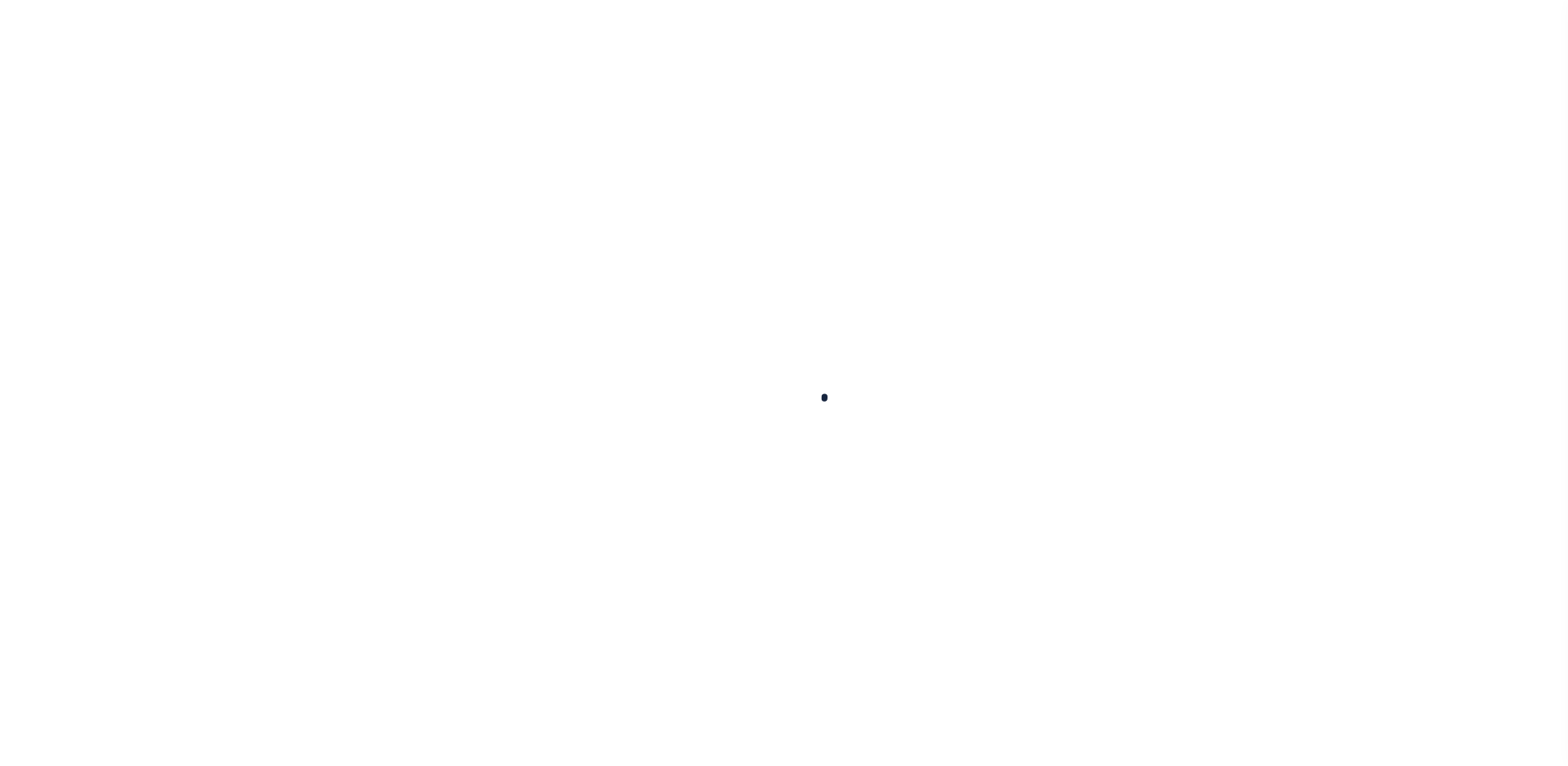
select select "NonEscrow"
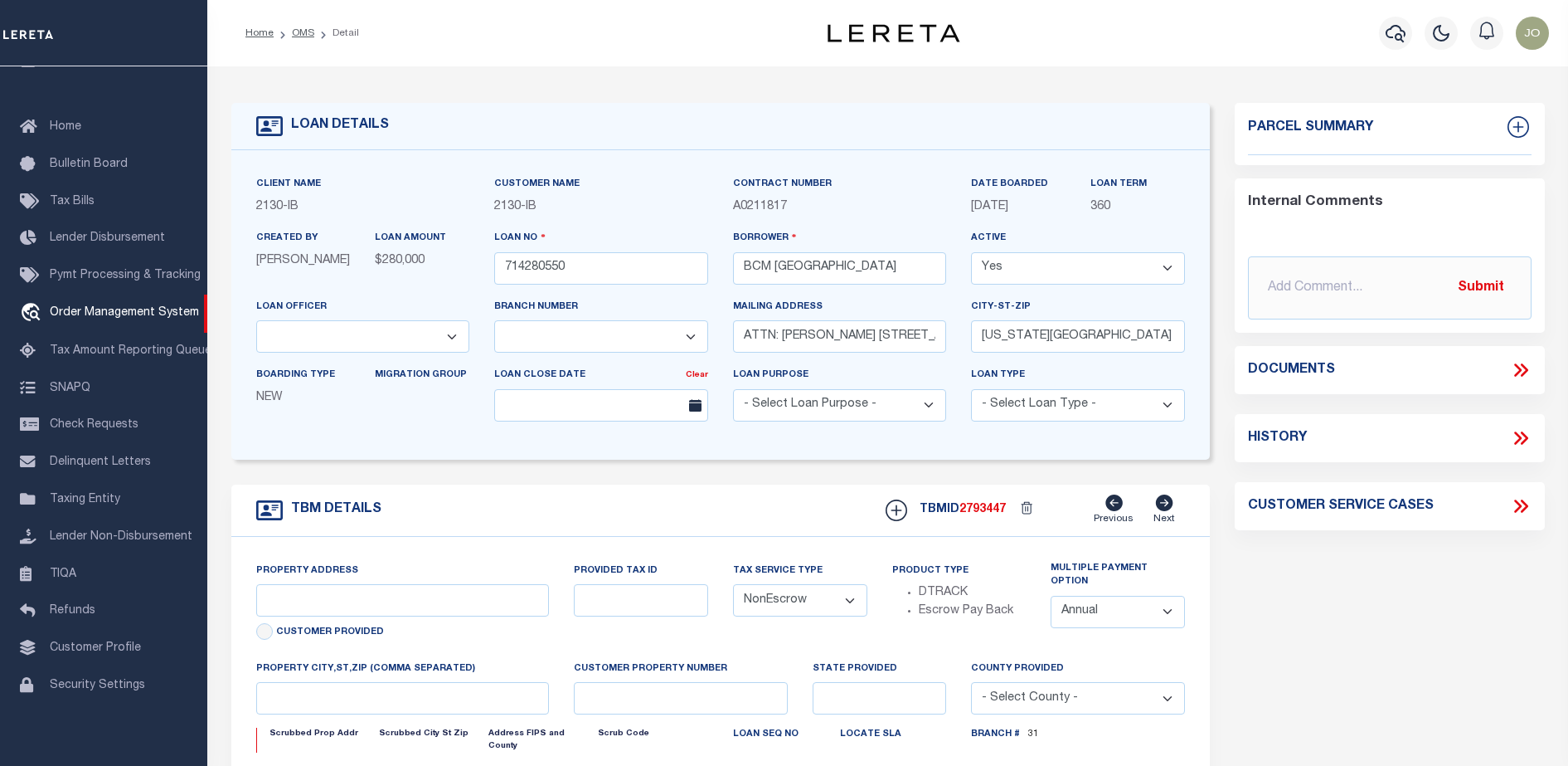
select select "2702"
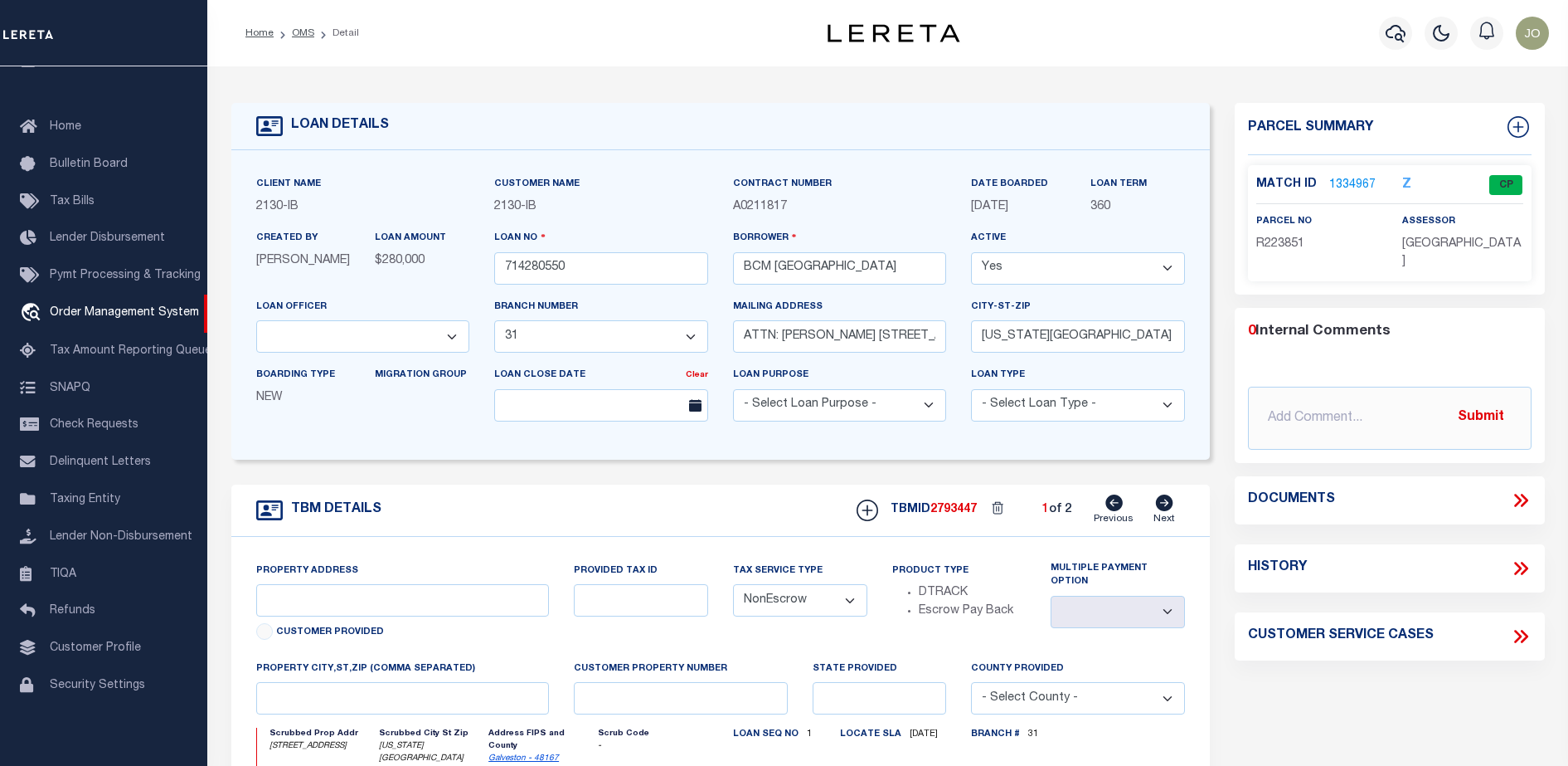
type input "[STREET_ADDRESS]"
select select
type input "[US_STATE][GEOGRAPHIC_DATA] 77590"
type input "[US_STATE]"
type input "[GEOGRAPHIC_DATA]"
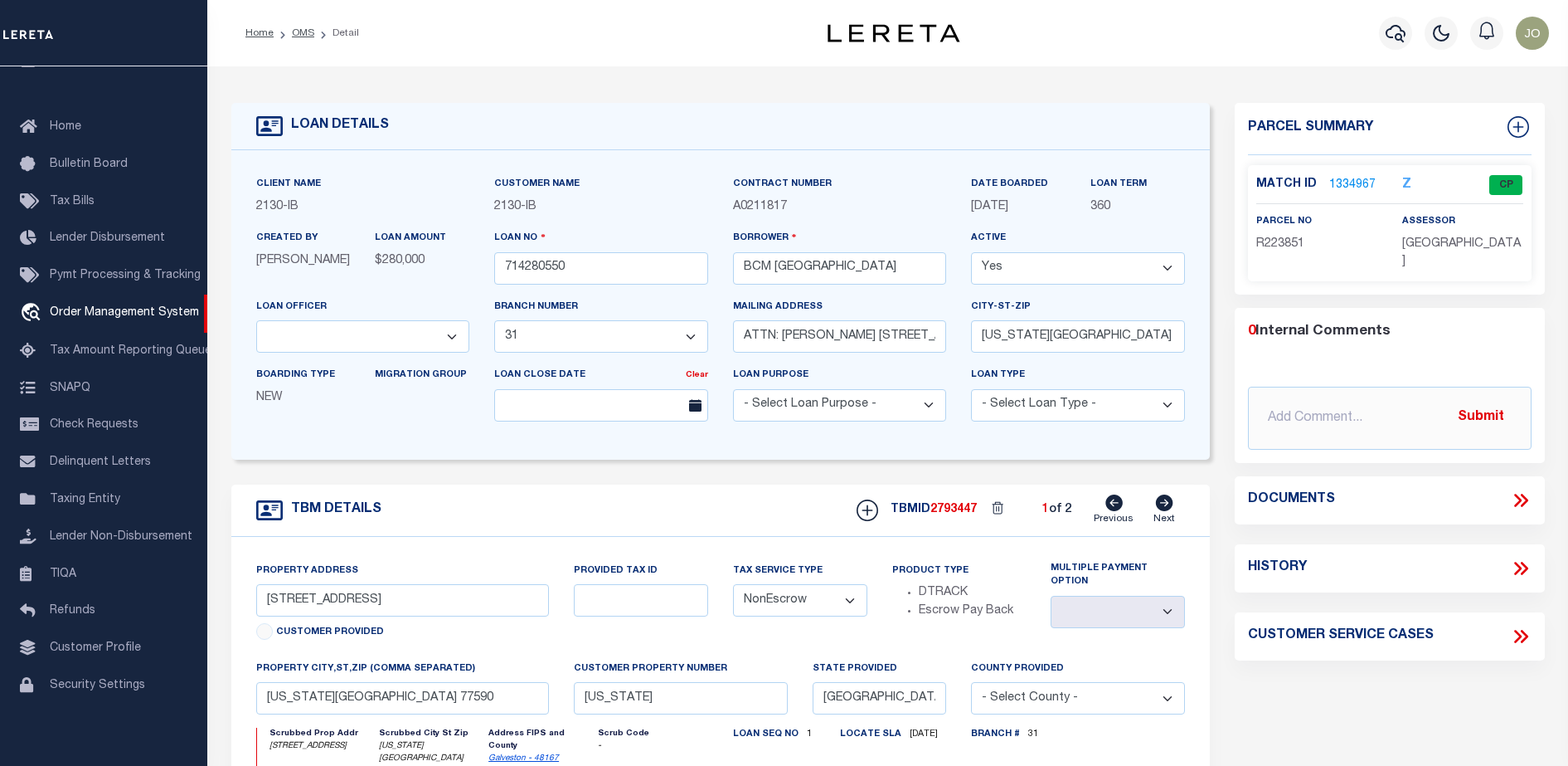
select select
select select "7065"
click at [1519, 489] on icon at bounding box center [1521, 500] width 21 height 21
click at [1512, 499] on icon at bounding box center [1521, 500] width 21 height 21
click at [1516, 494] on icon at bounding box center [1518, 500] width 7 height 13
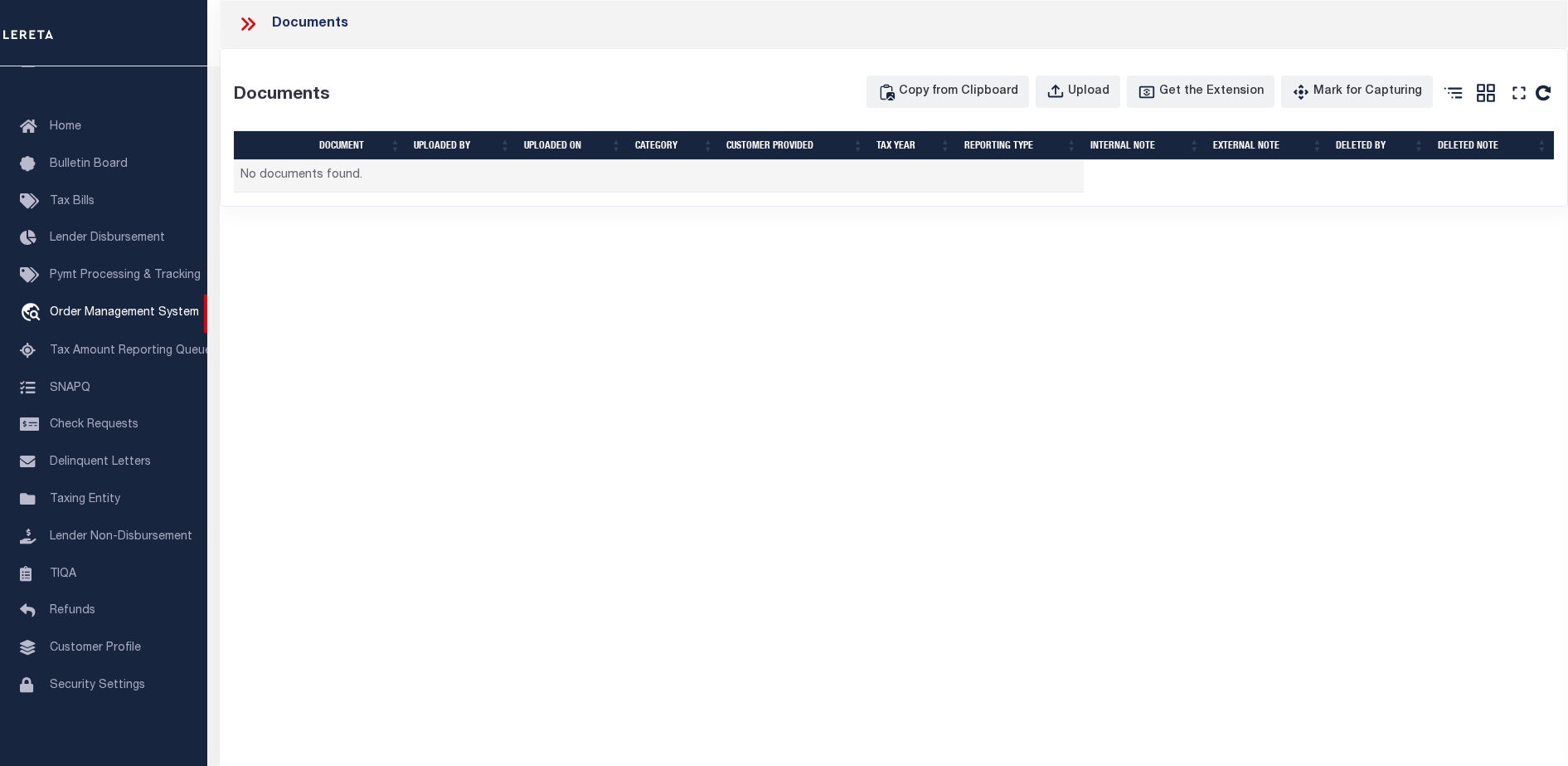
click at [813, 254] on div "Documents Documents Copy from Clipboard Upload Get the Extension Mark for Captu…" at bounding box center [894, 360] width 1349 height 720
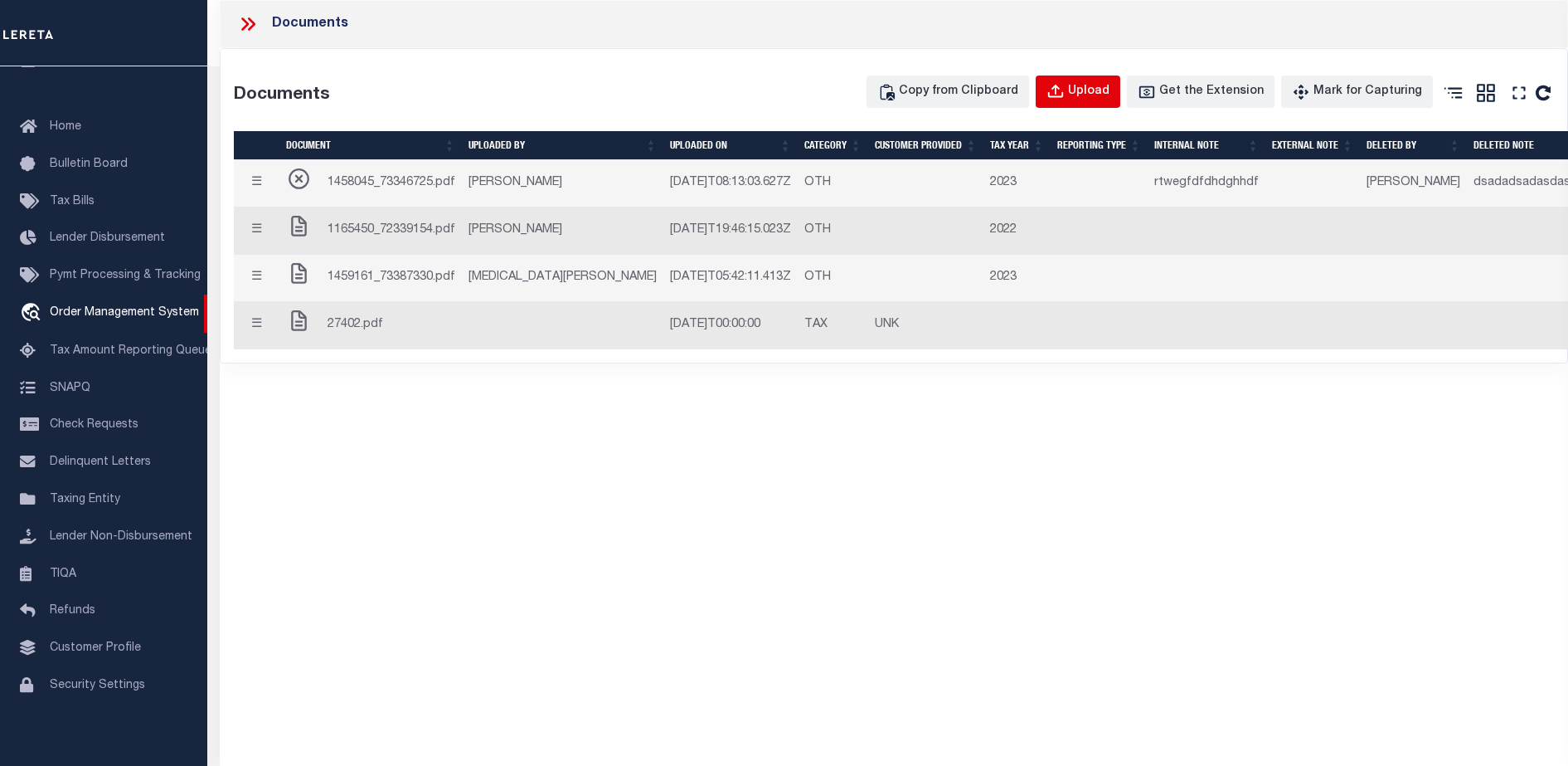
click at [1098, 87] on div "Upload" at bounding box center [1089, 92] width 42 height 19
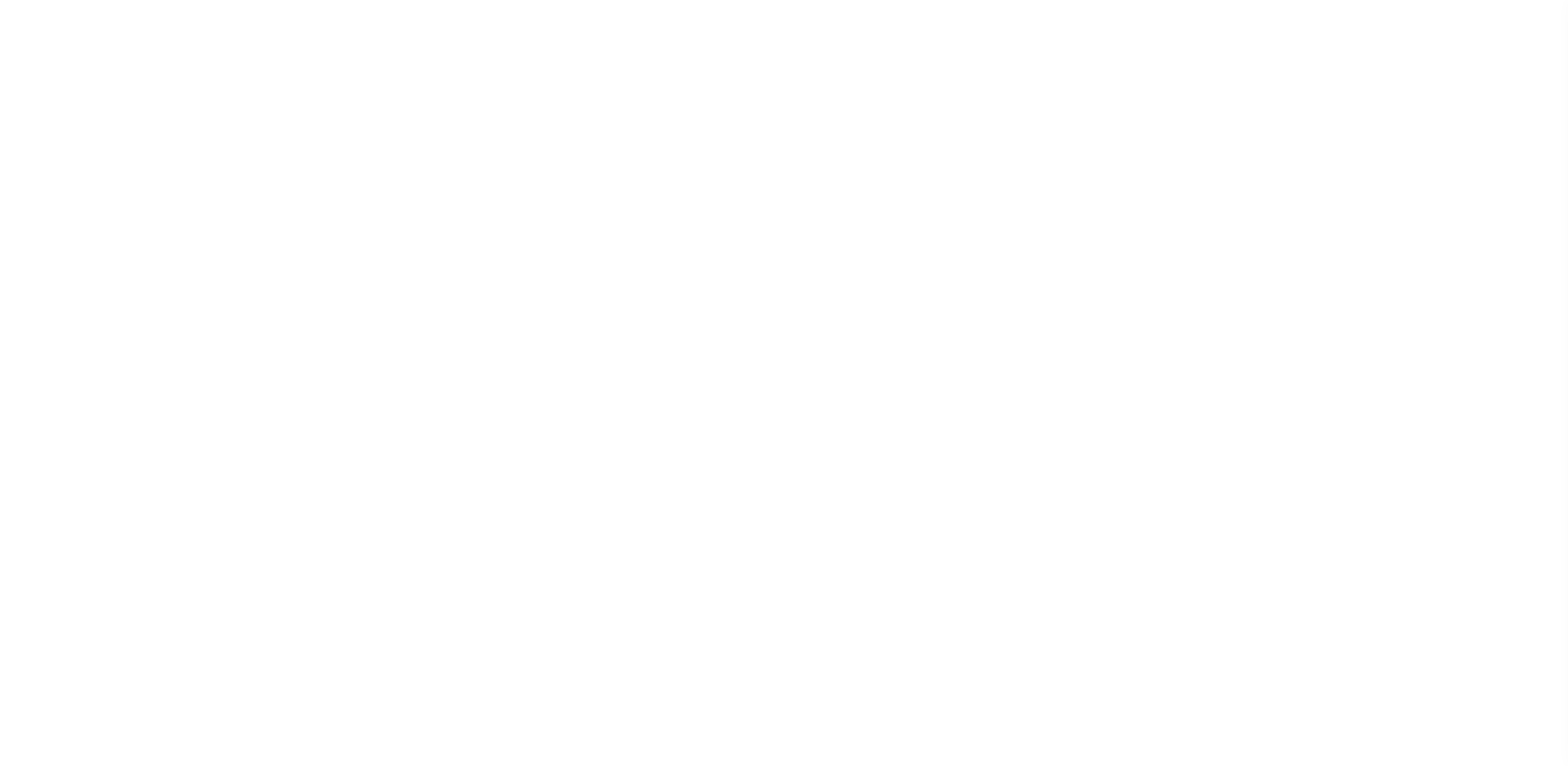
type input "714280550"
type input "BCM [GEOGRAPHIC_DATA]"
select select
type input "ATTN: [PERSON_NAME] [STREET_ADDRESS]"
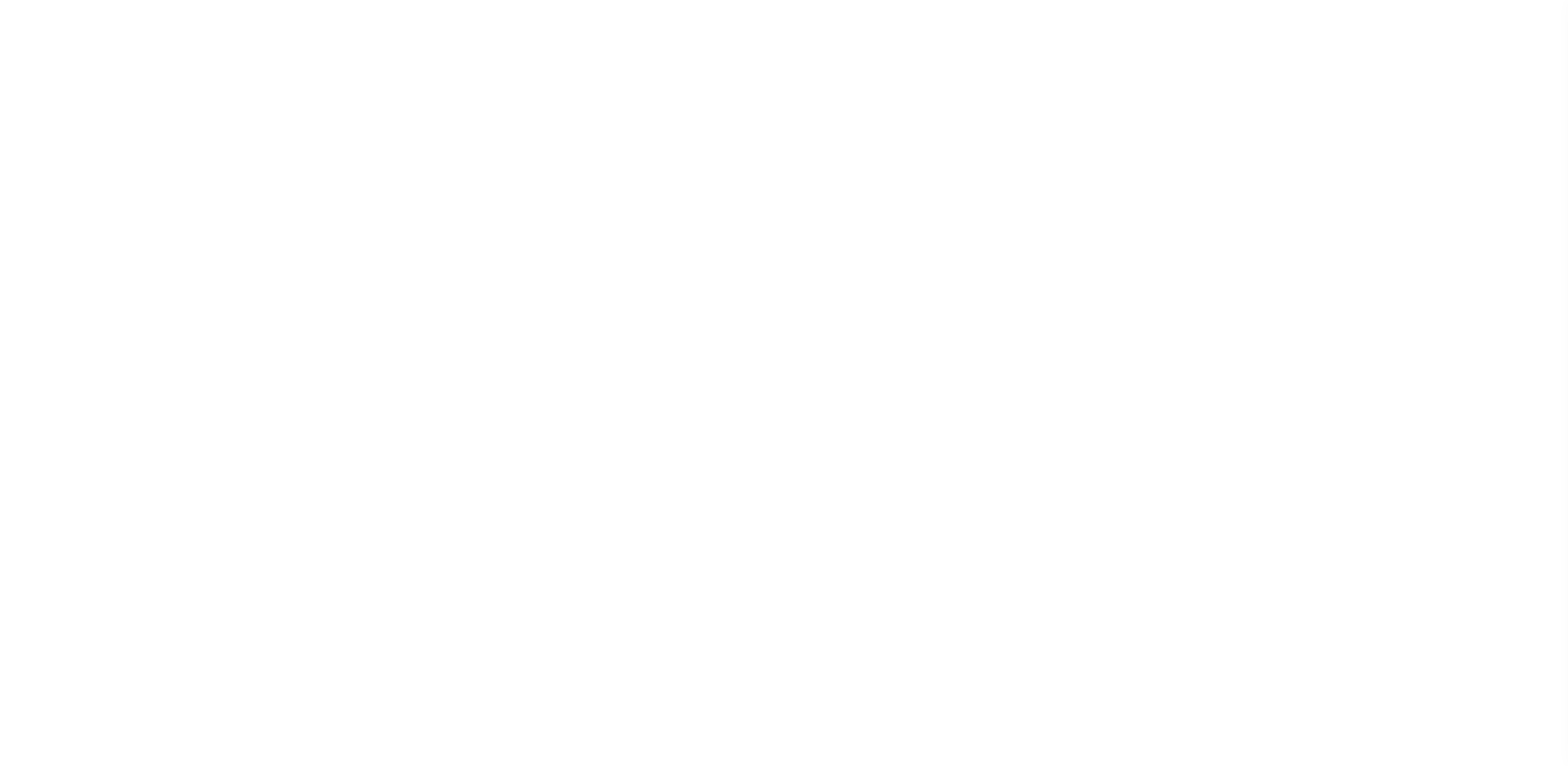
type input "[US_STATE][GEOGRAPHIC_DATA] 77591"
select select
select select "NonEscrow"
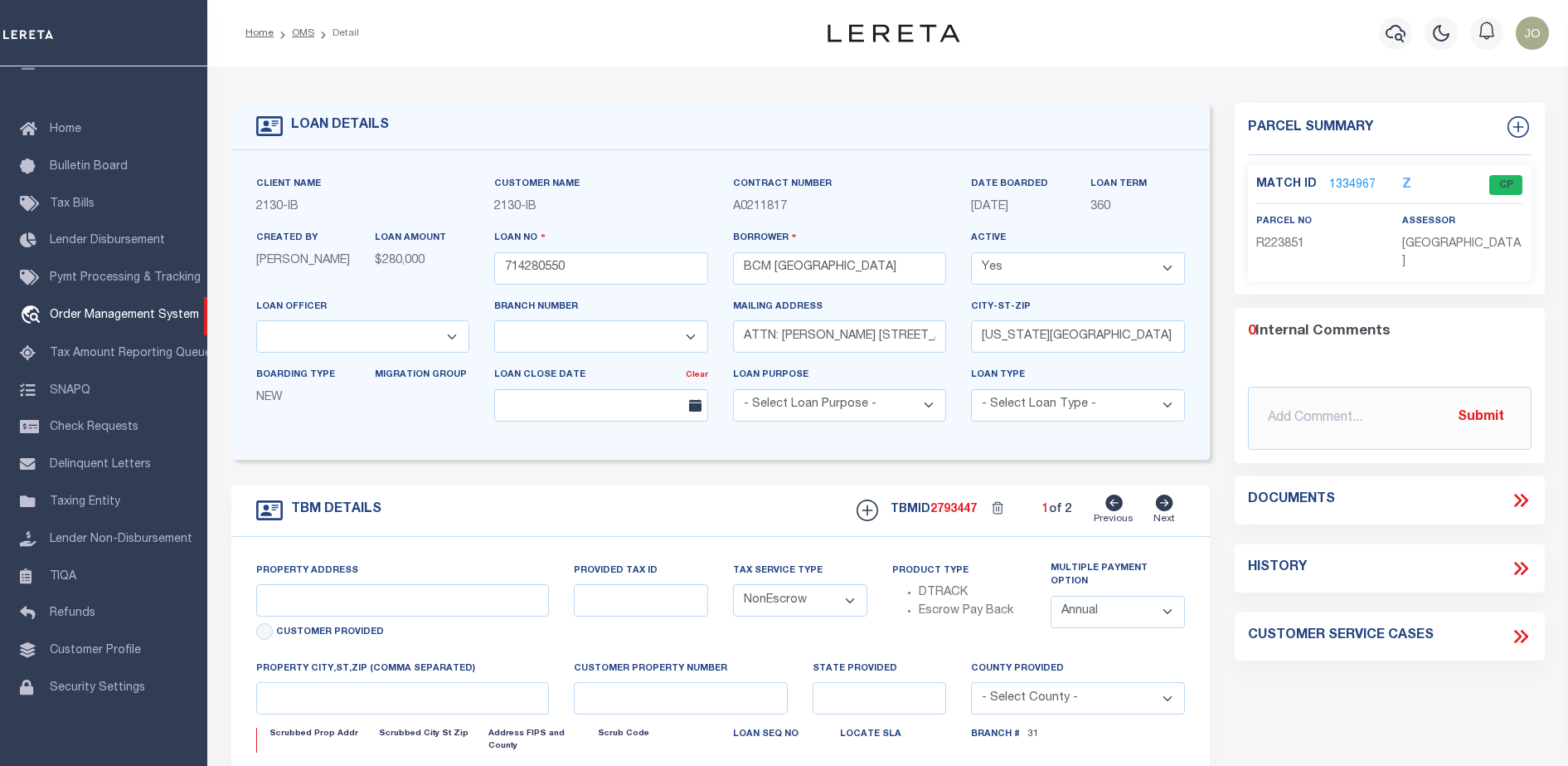
scroll to position [28, 0]
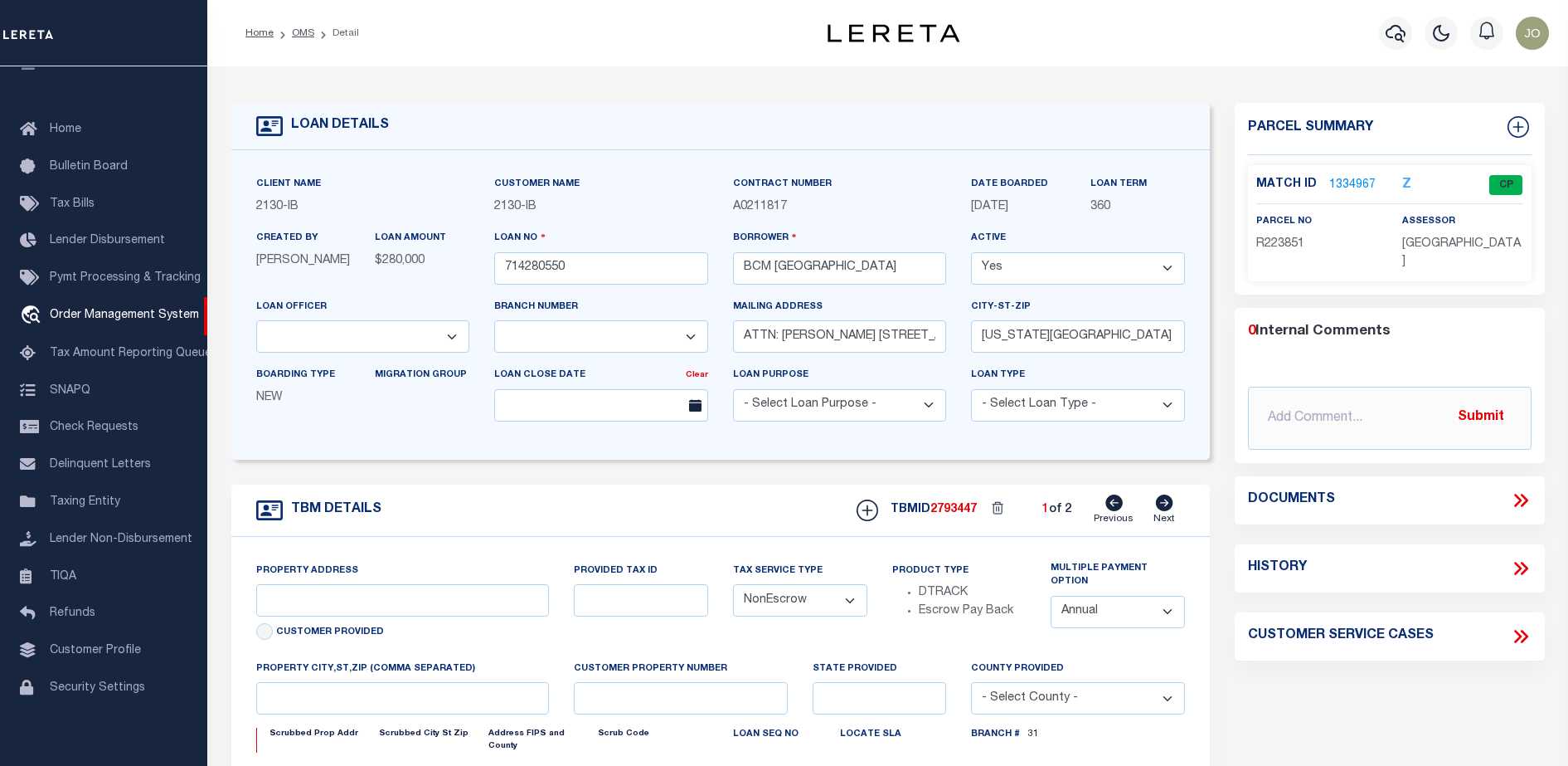
select select "2702"
type input "[STREET_ADDRESS]"
select select
type input "[US_STATE][GEOGRAPHIC_DATA] 77590"
type input "[US_STATE]"
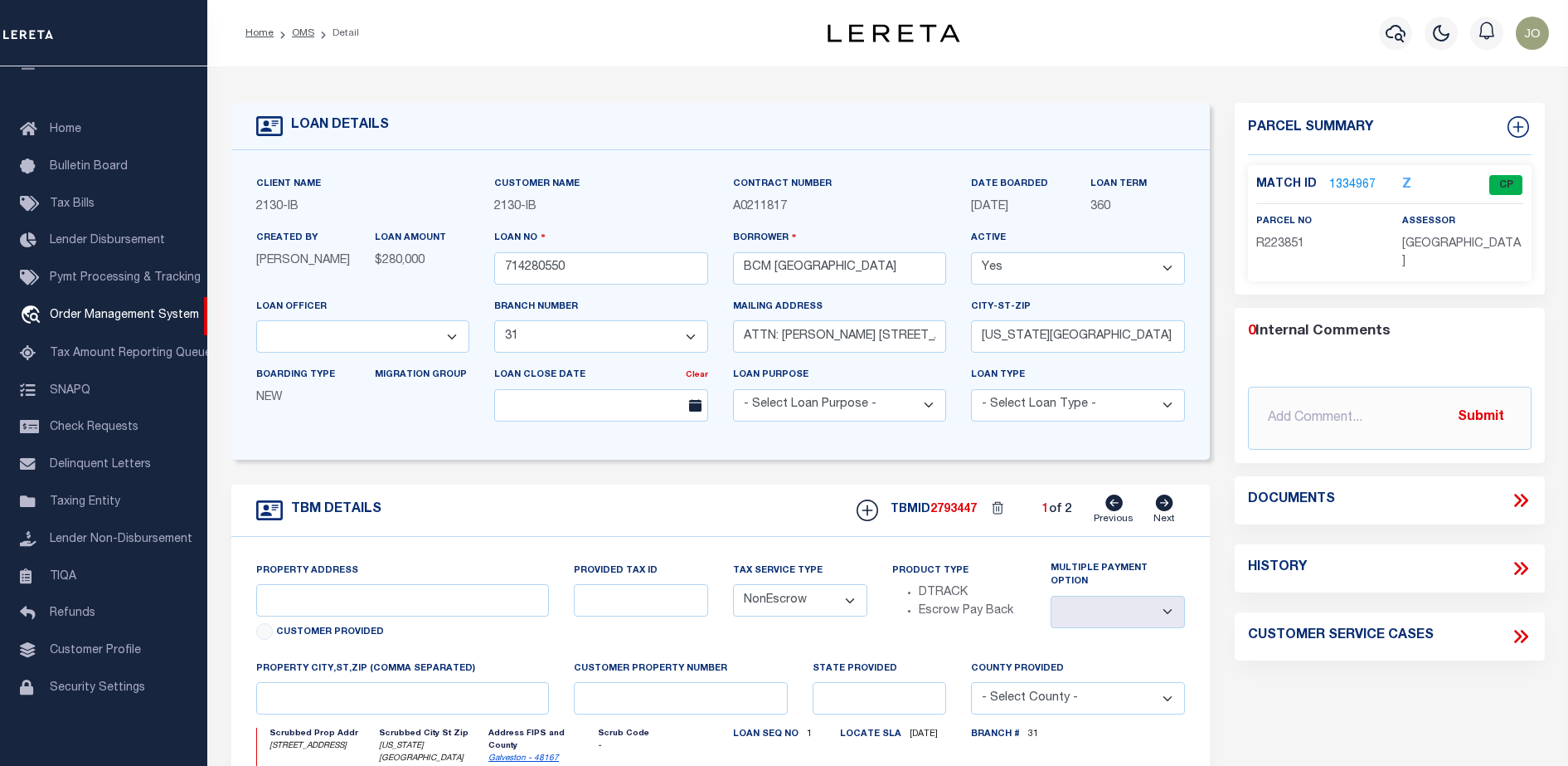
type input "[GEOGRAPHIC_DATA]"
select select
select select "7065"
click at [1527, 500] on icon at bounding box center [1524, 500] width 7 height 13
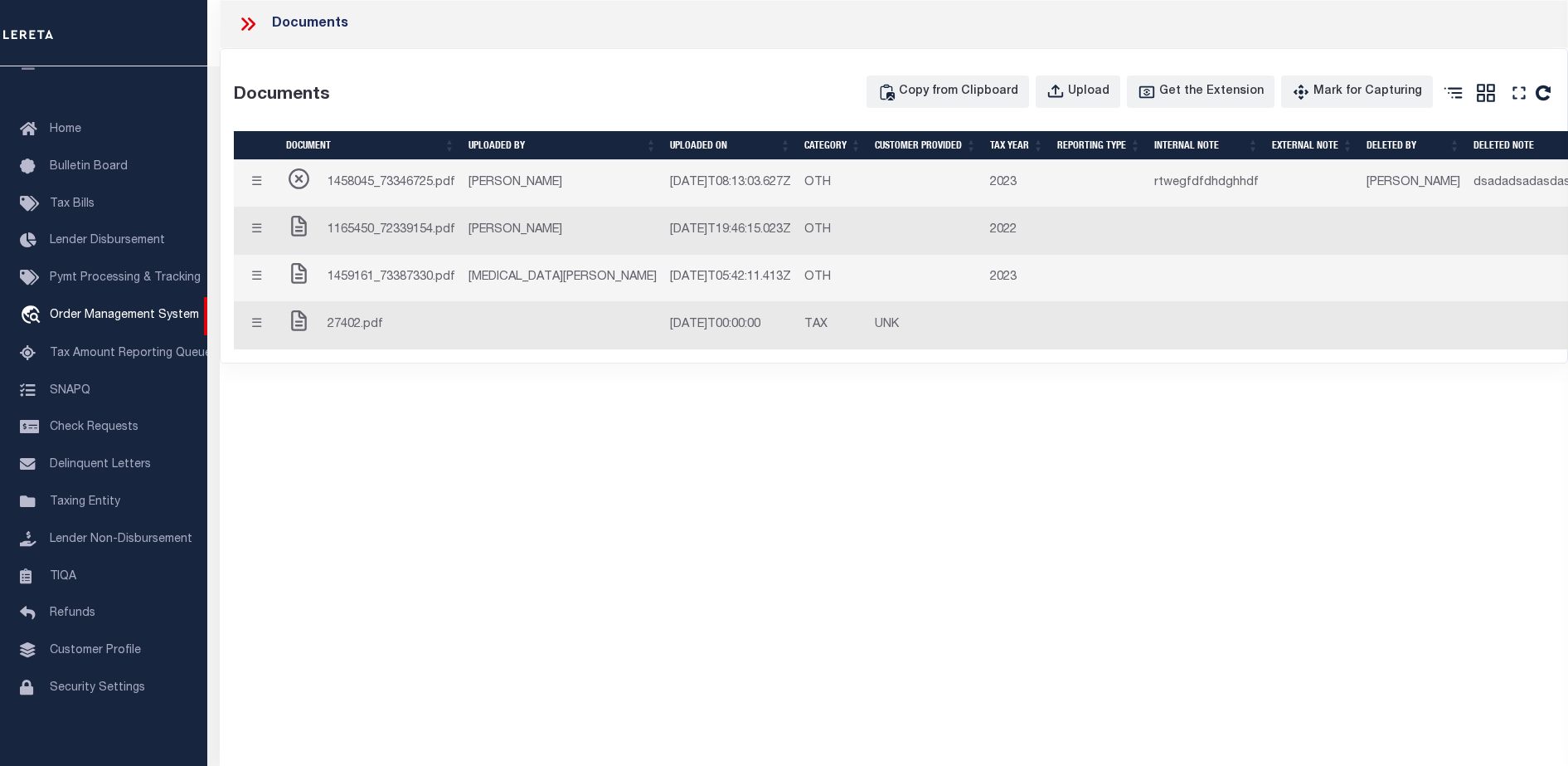
click at [429, 237] on span "1165450_72339154.pdf" at bounding box center [391, 230] width 127 height 19
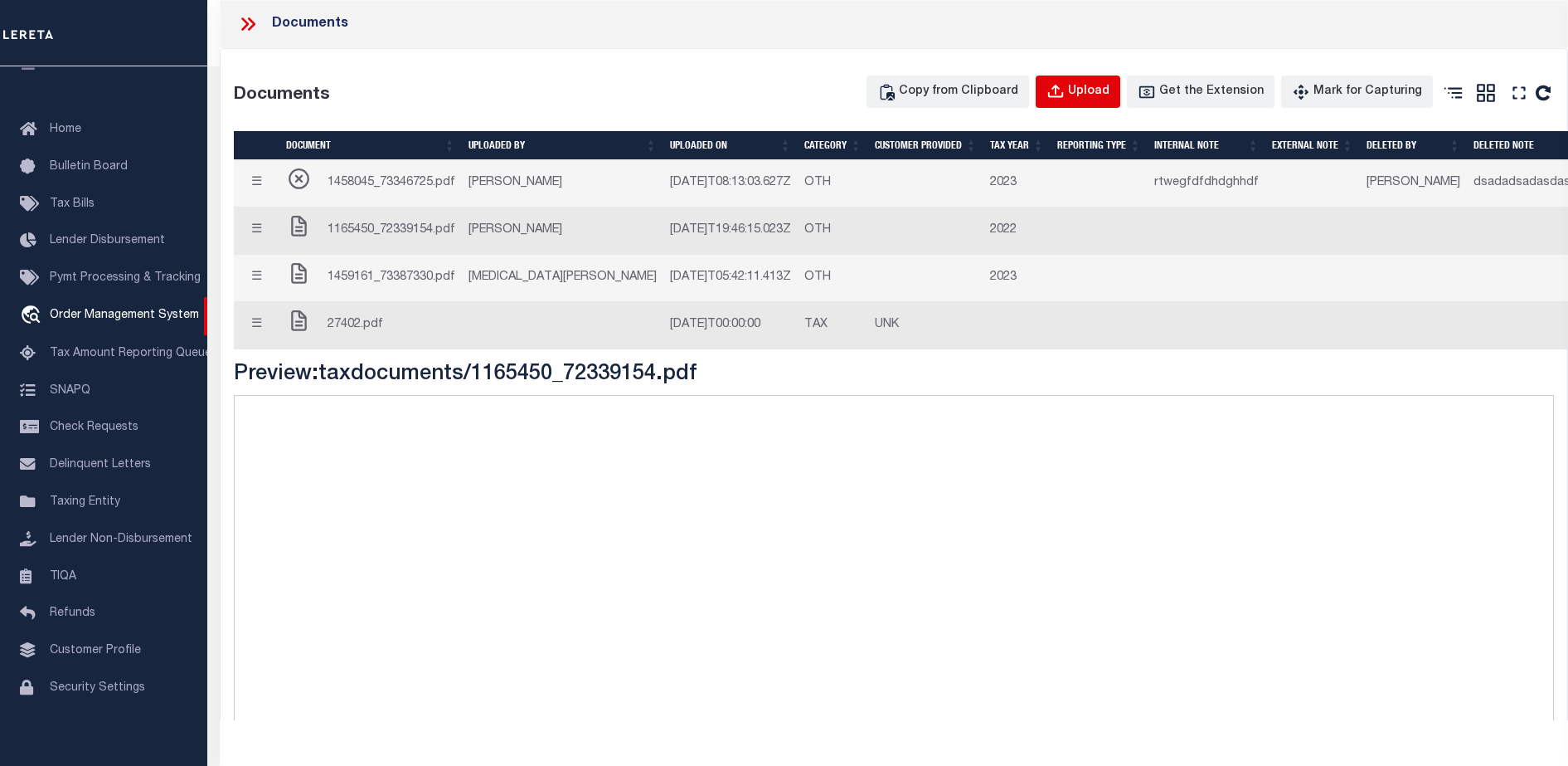
click at [1110, 96] on div "Upload" at bounding box center [1089, 92] width 42 height 19
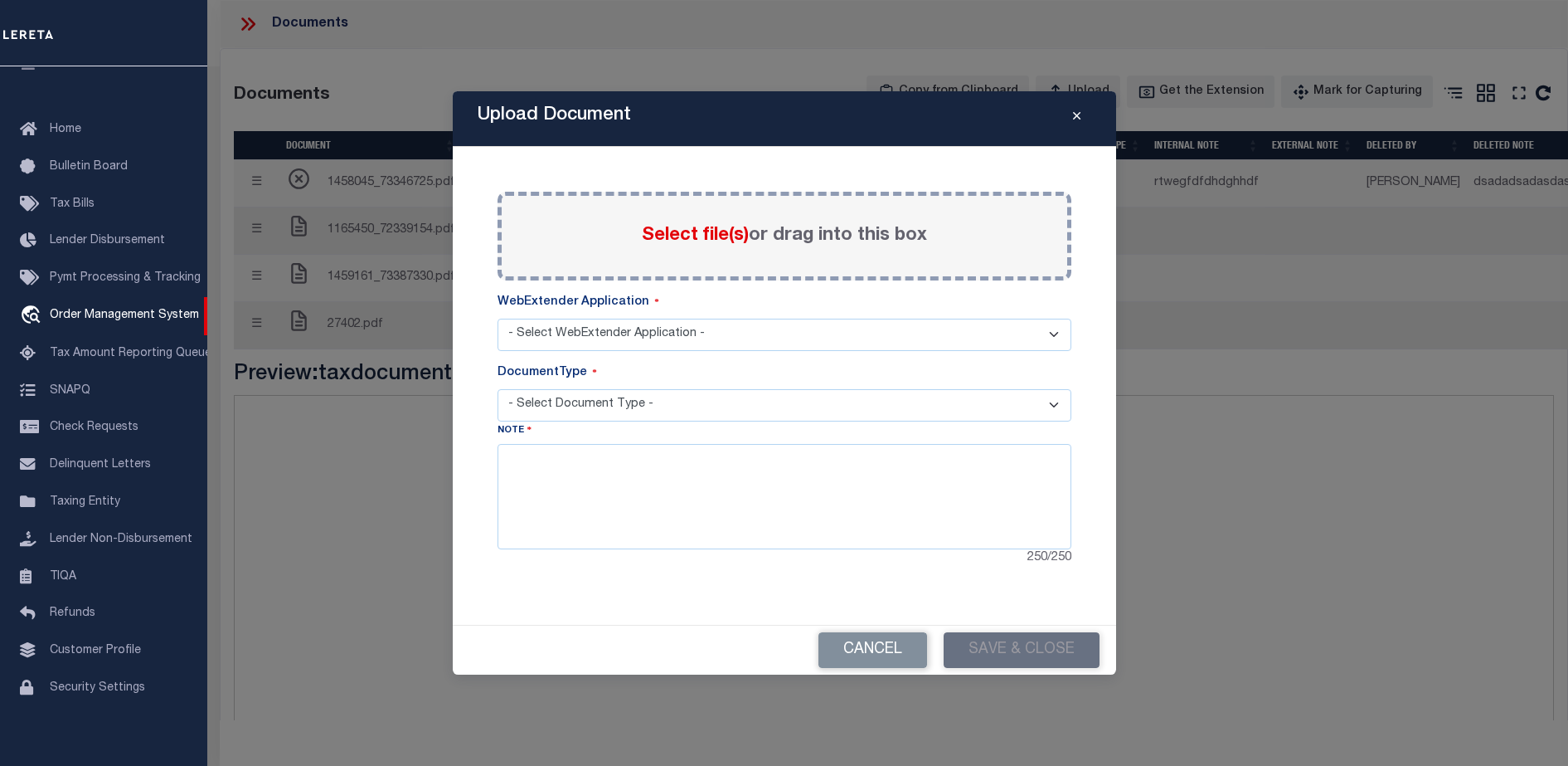
click at [922, 235] on label "Select file(s) or drag into this box" at bounding box center [784, 235] width 286 height 27
click at [0, 0] on input "Select file(s) or drag into this box" at bounding box center [0, 0] width 0 height 0
click at [616, 334] on select "- Select WebExtender Application - Services Borrower Correspondence" at bounding box center [784, 334] width 574 height 33
select select "6"
click at [498, 318] on select "- Select WebExtender Application - Services Borrower Correspondence" at bounding box center [784, 334] width 574 height 33
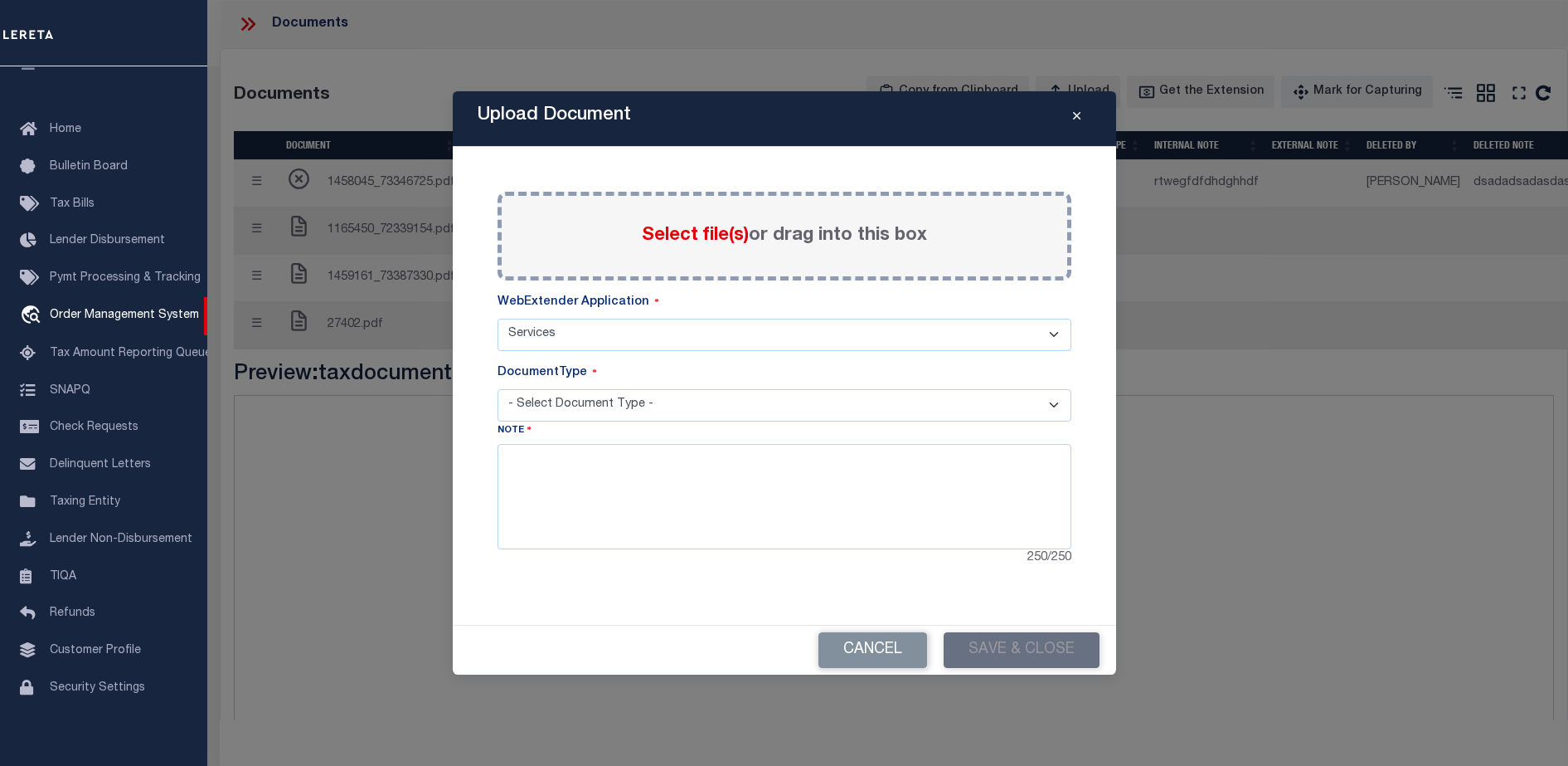
click at [607, 417] on select "- Select Document Type -" at bounding box center [784, 405] width 574 height 33
select select "TAX"
click at [498, 389] on select "- Select Document Type - TAX SERVICE DOCUMENTS LEGAL" at bounding box center [784, 405] width 574 height 33
click at [802, 460] on textarea at bounding box center [784, 496] width 574 height 104
type textarea "efsfsdfsdfsfsfs"
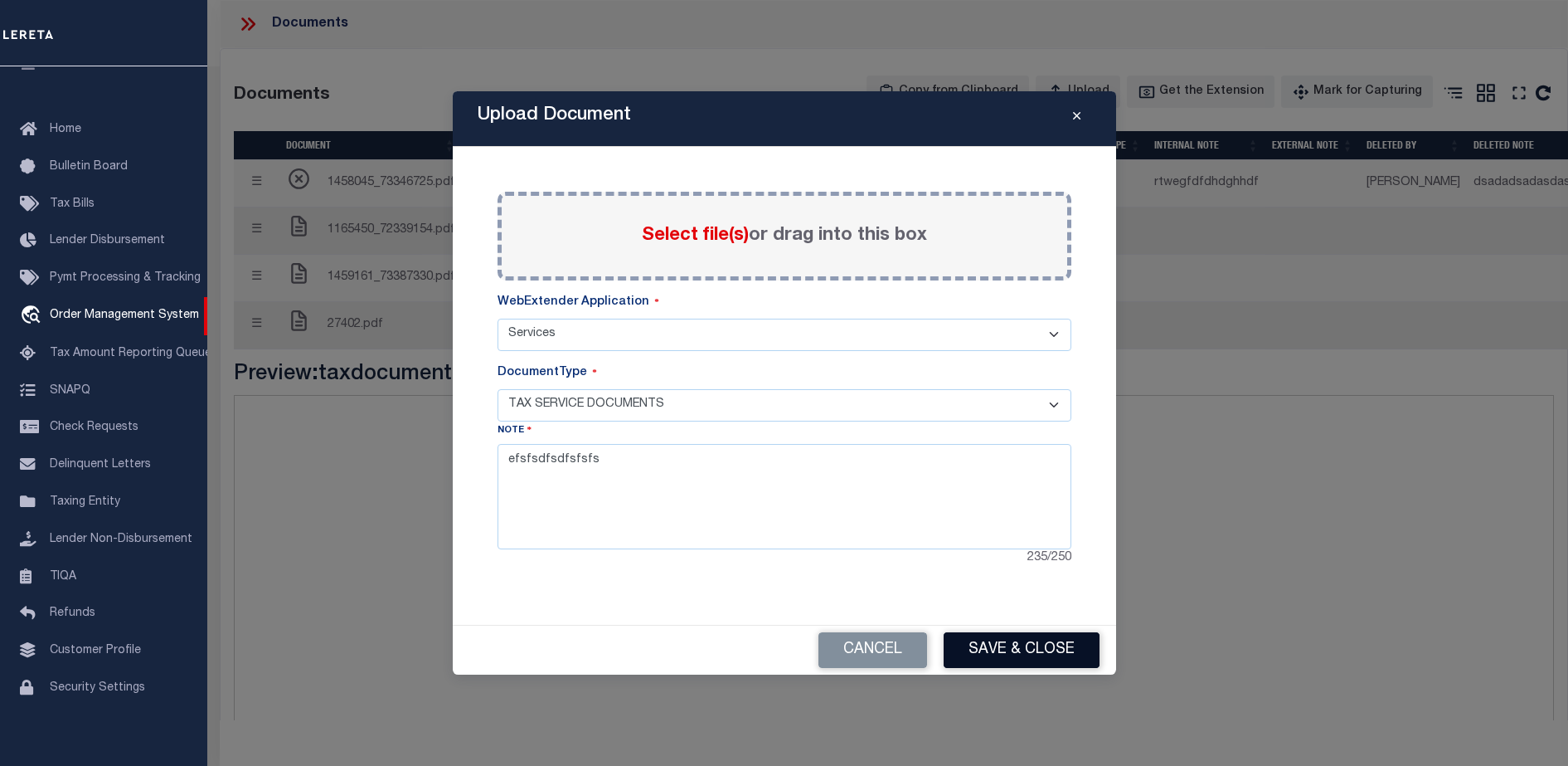
click at [1015, 647] on button "Save & Close" at bounding box center [1021, 650] width 156 height 35
click at [981, 648] on button "Save & Close" at bounding box center [1021, 650] width 156 height 35
click at [1020, 651] on button "Save & Close" at bounding box center [1021, 650] width 156 height 35
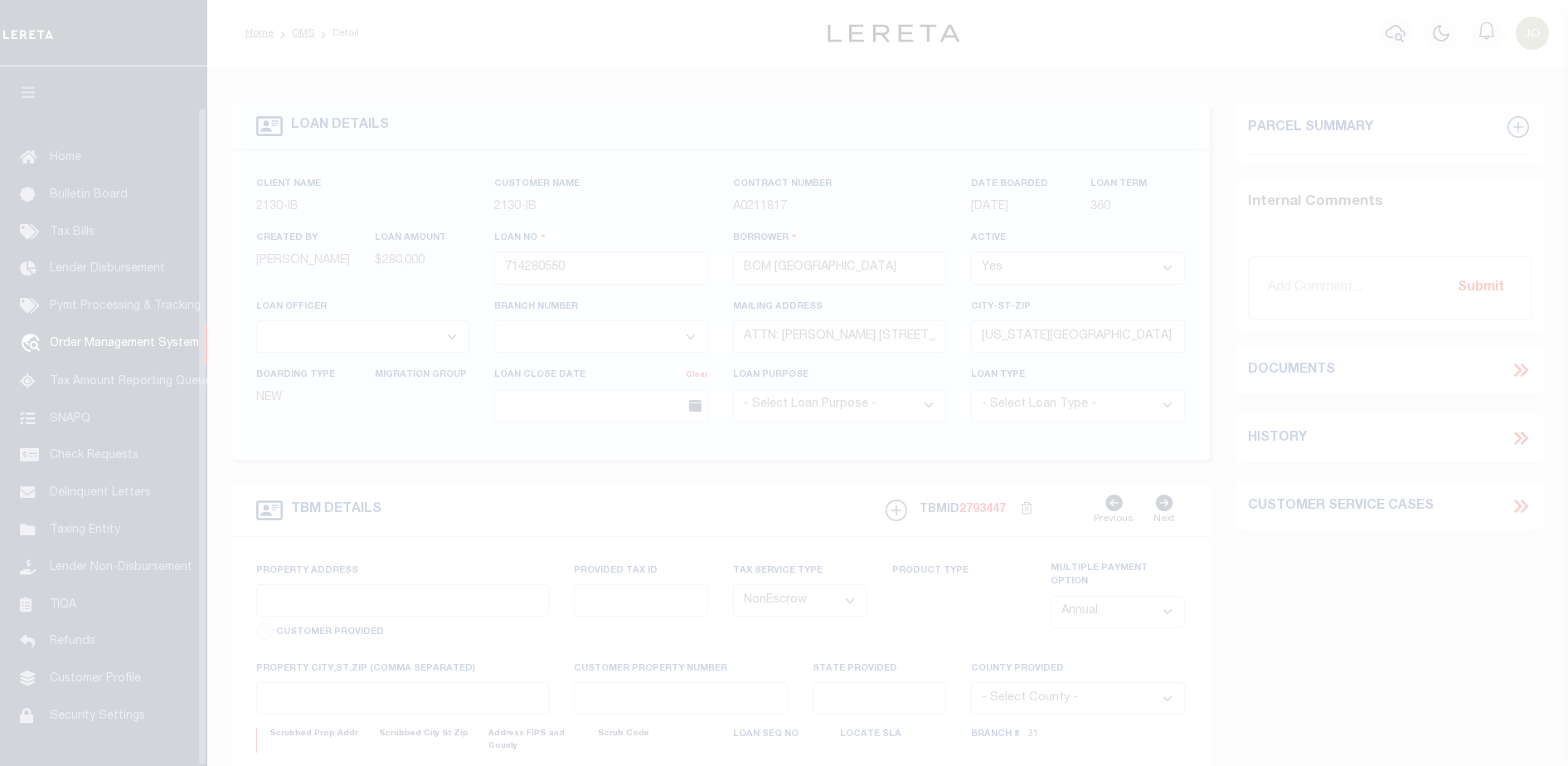
select select "NonEscrow"
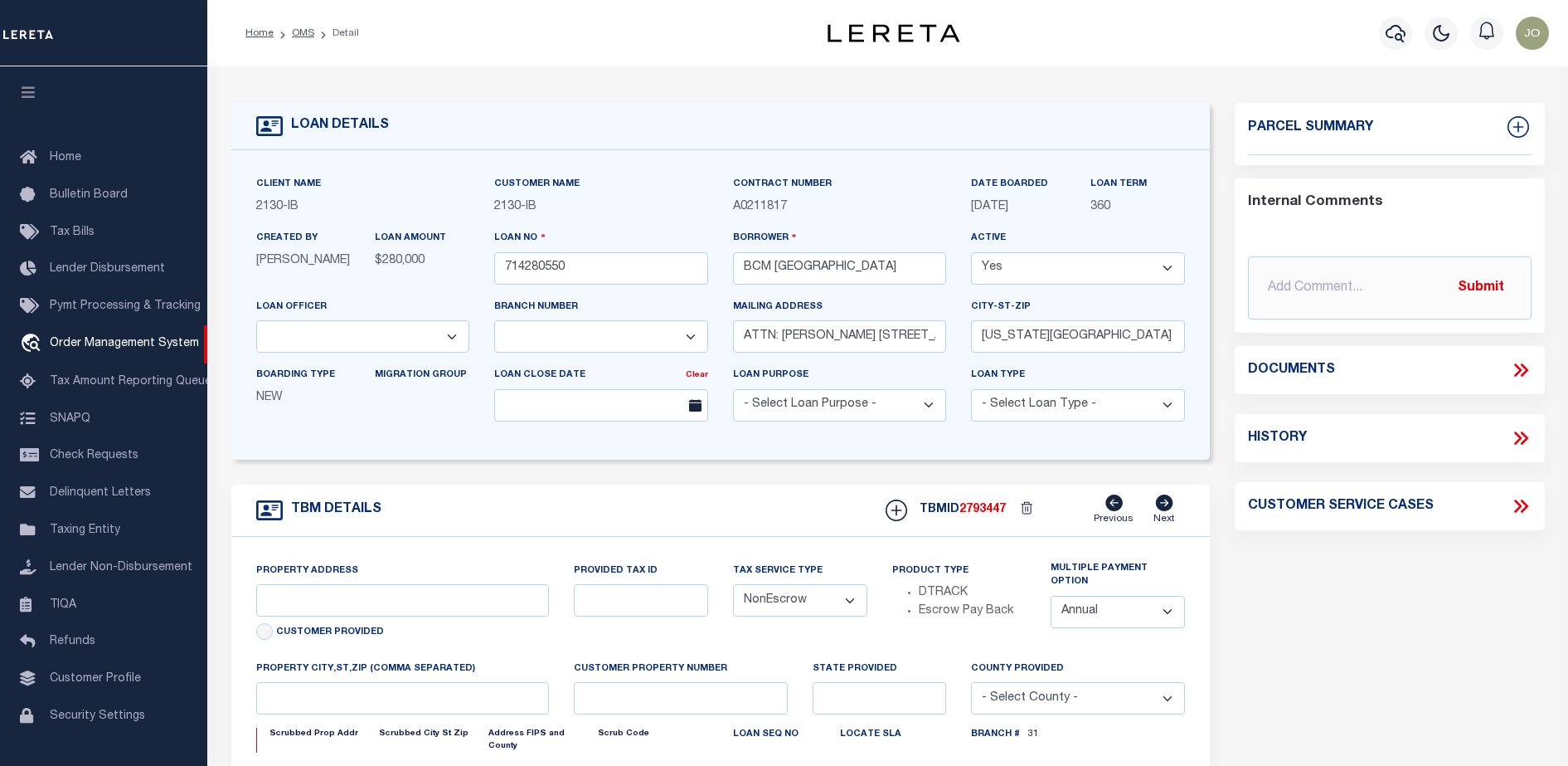
scroll to position [42, 0]
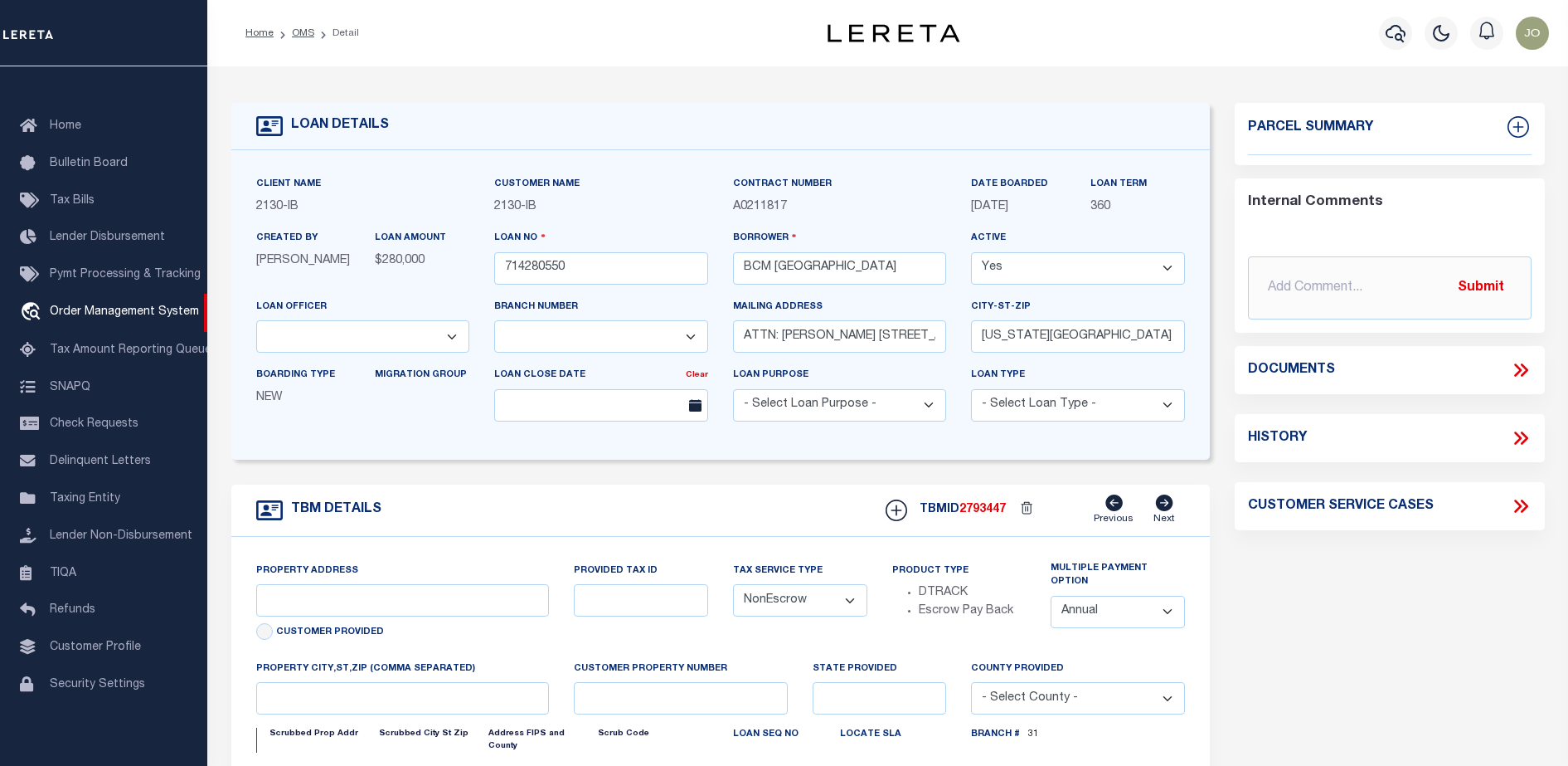
select select "2702"
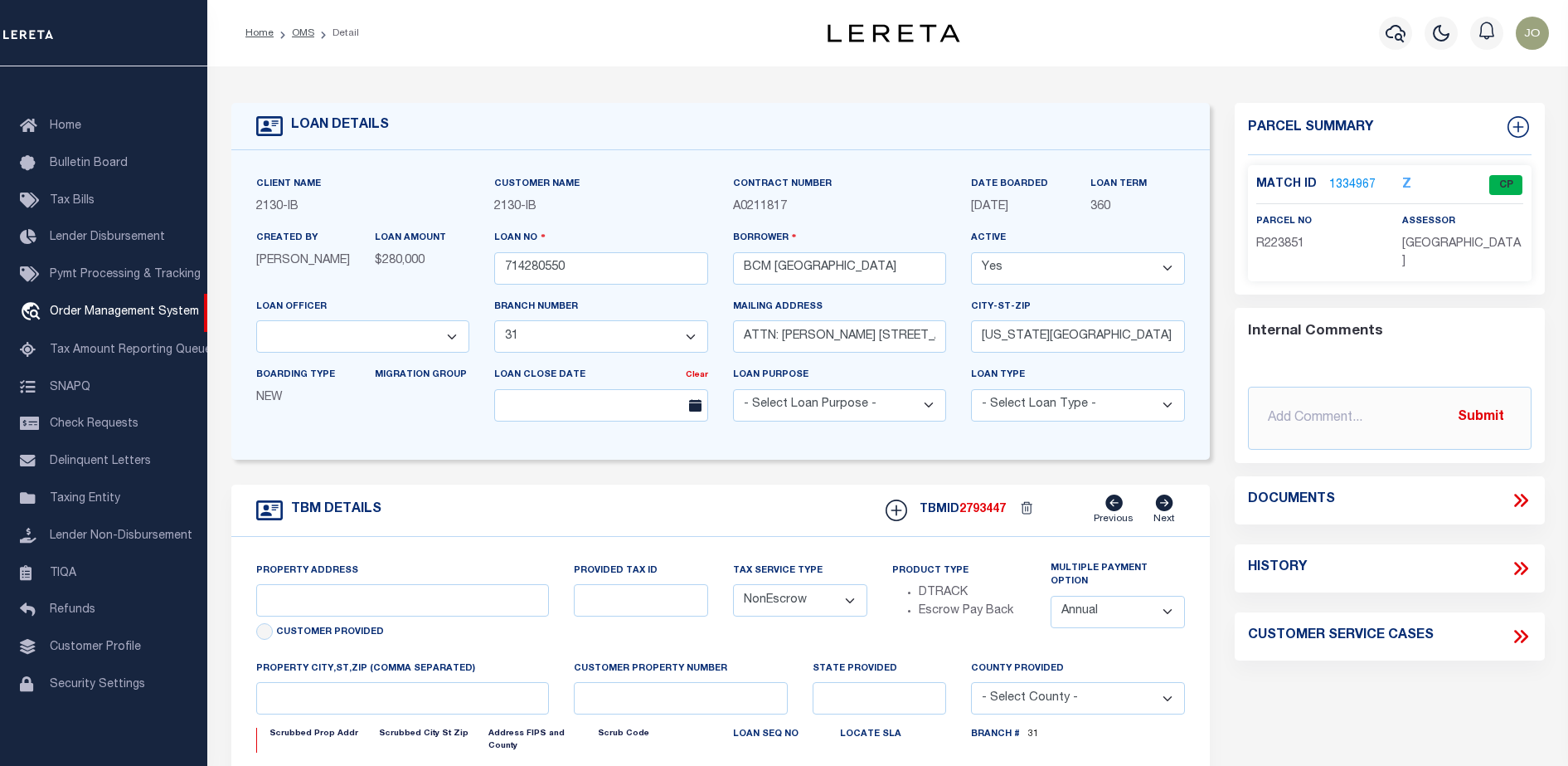
select select "7065"
type input "[STREET_ADDRESS]"
select select
type input "[US_STATE][GEOGRAPHIC_DATA] 77590"
type input "[US_STATE]"
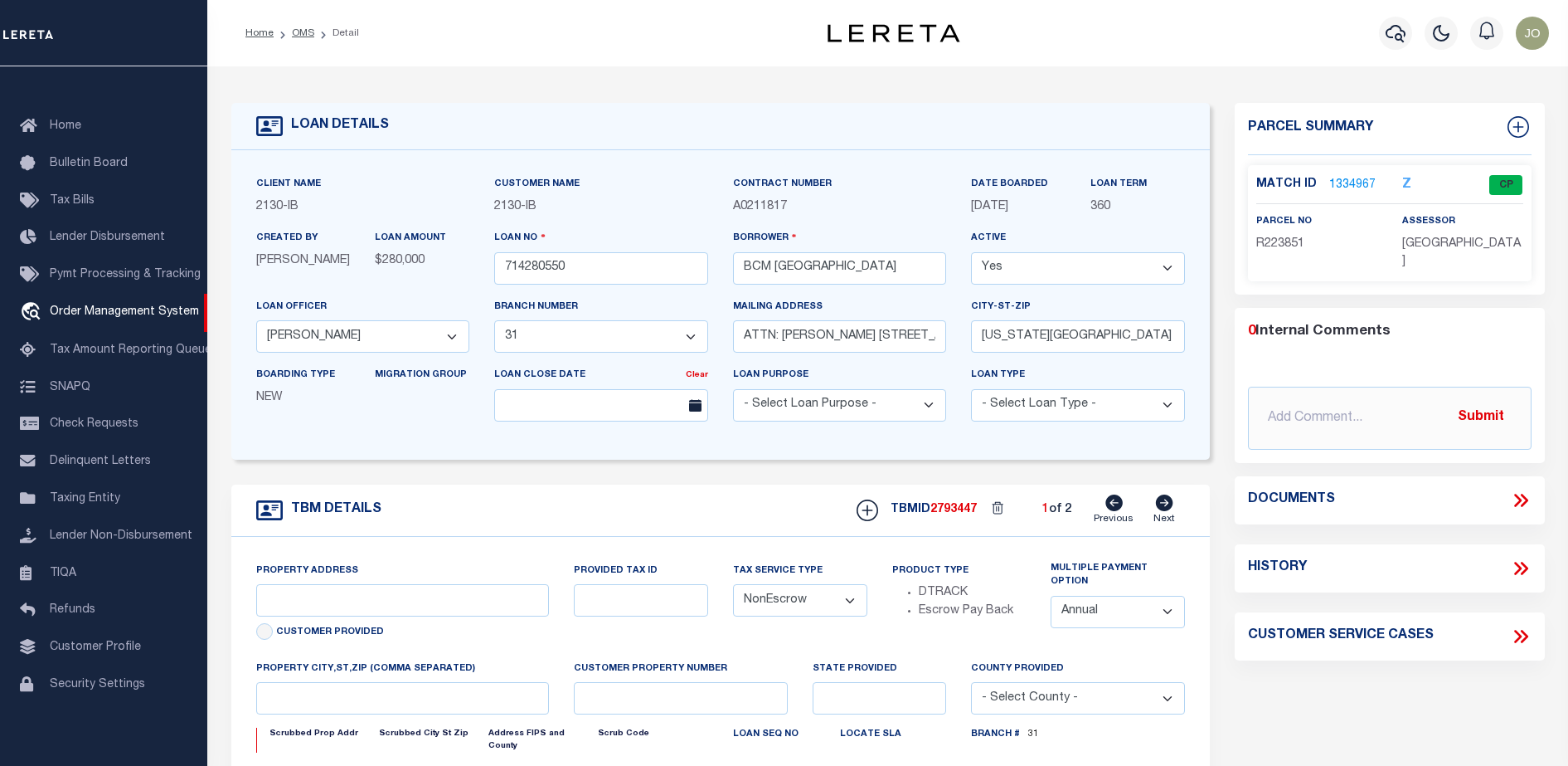
type input "[GEOGRAPHIC_DATA]"
select select
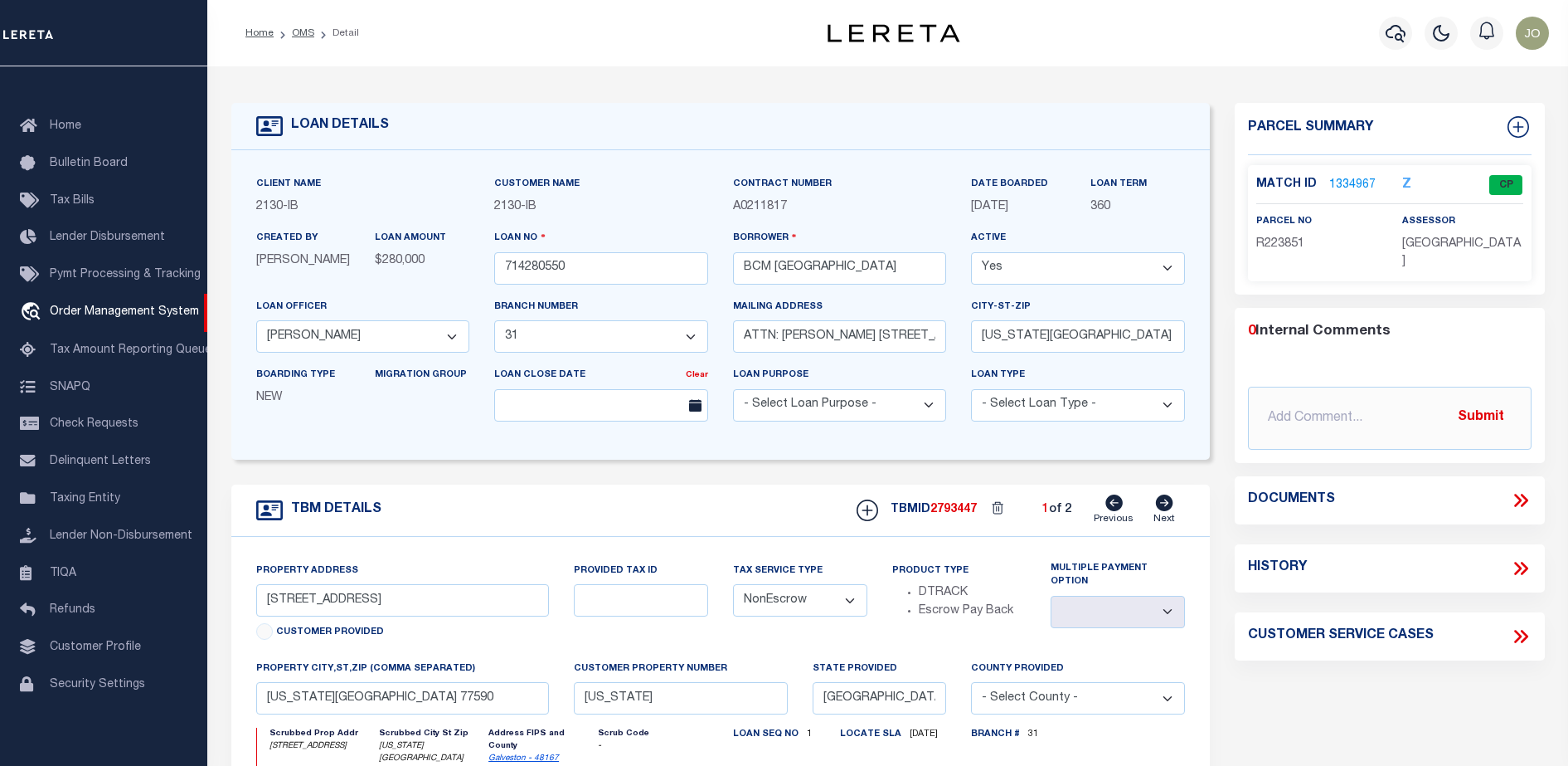
click at [1517, 497] on icon at bounding box center [1521, 500] width 21 height 21
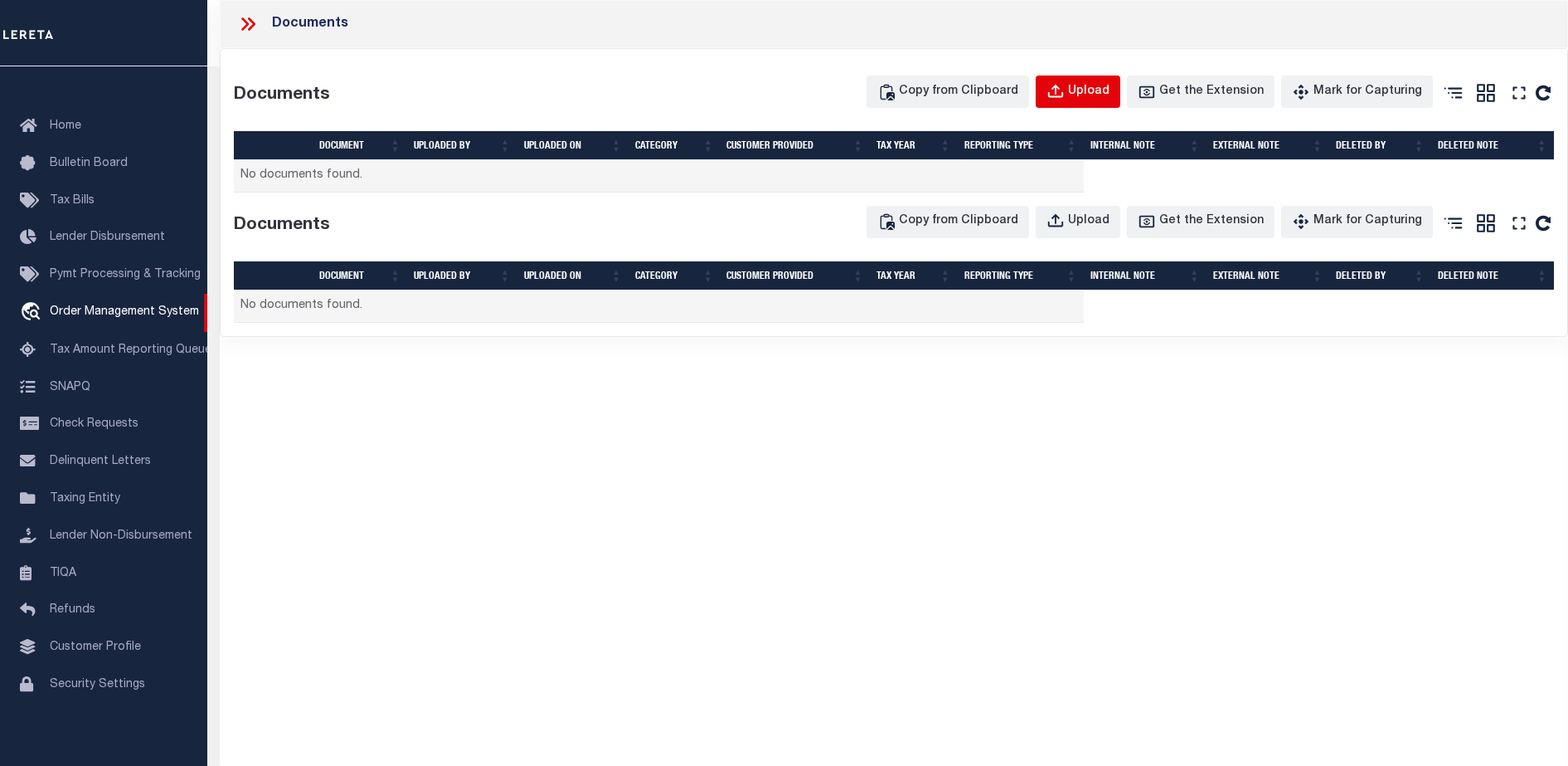
click at [1087, 91] on button "Upload" at bounding box center [1078, 91] width 85 height 33
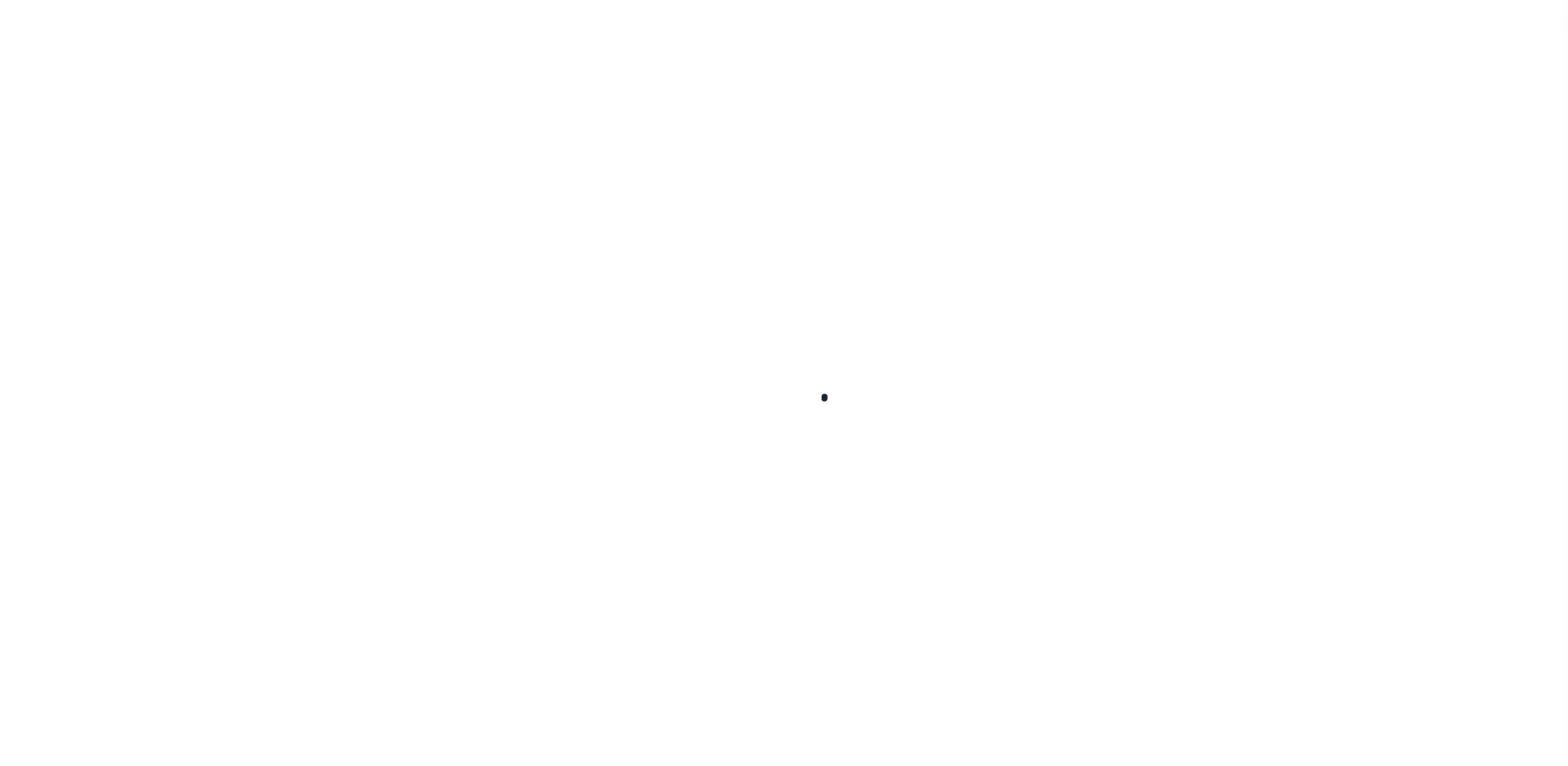
type input "714280550"
type input "BCM [GEOGRAPHIC_DATA]"
select select
type input "ATTN: [PERSON_NAME] [STREET_ADDRESS]"
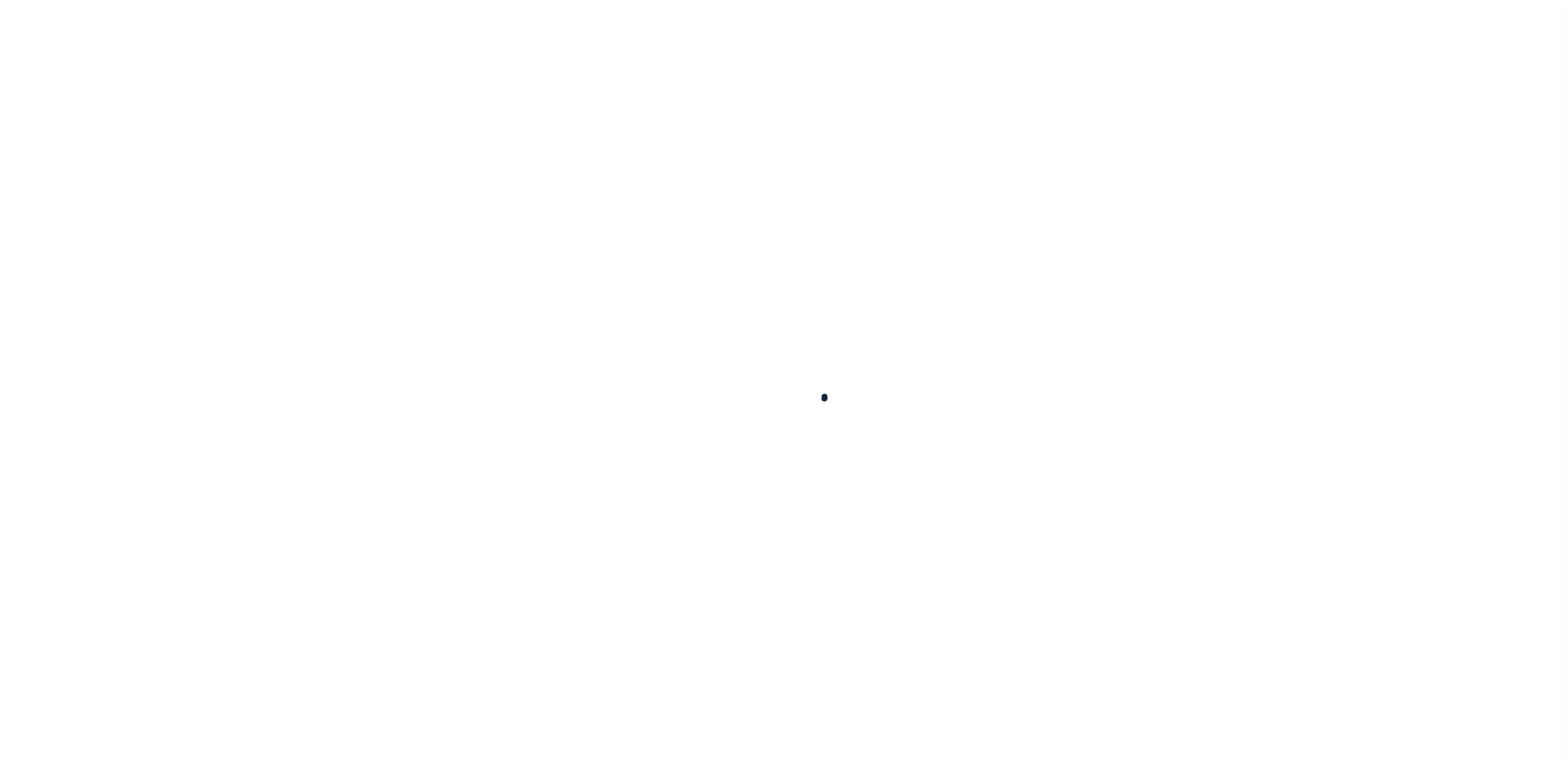
type input "[US_STATE][GEOGRAPHIC_DATA] 77591"
select select
select select "NonEscrow"
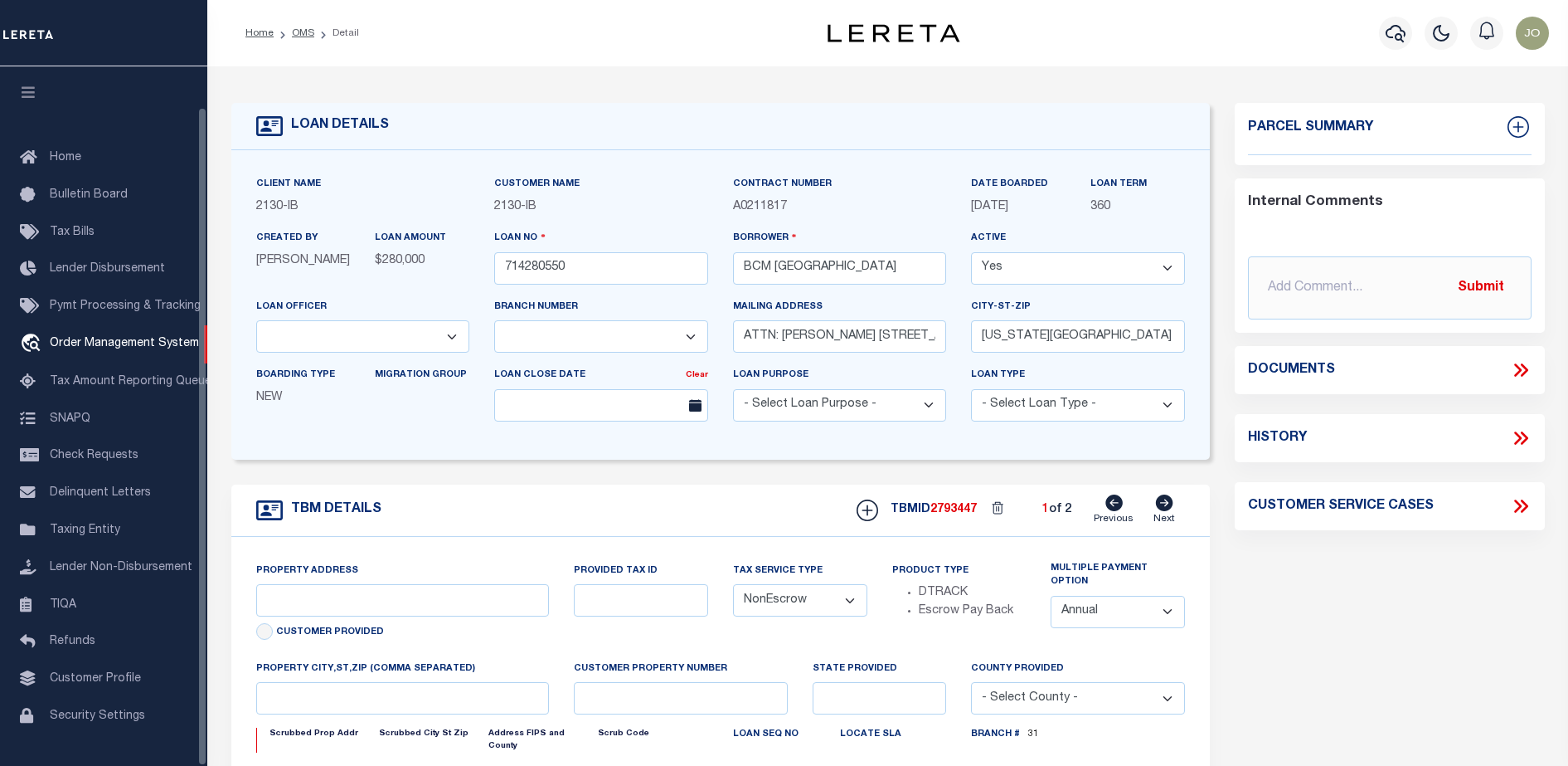
scroll to position [42, 0]
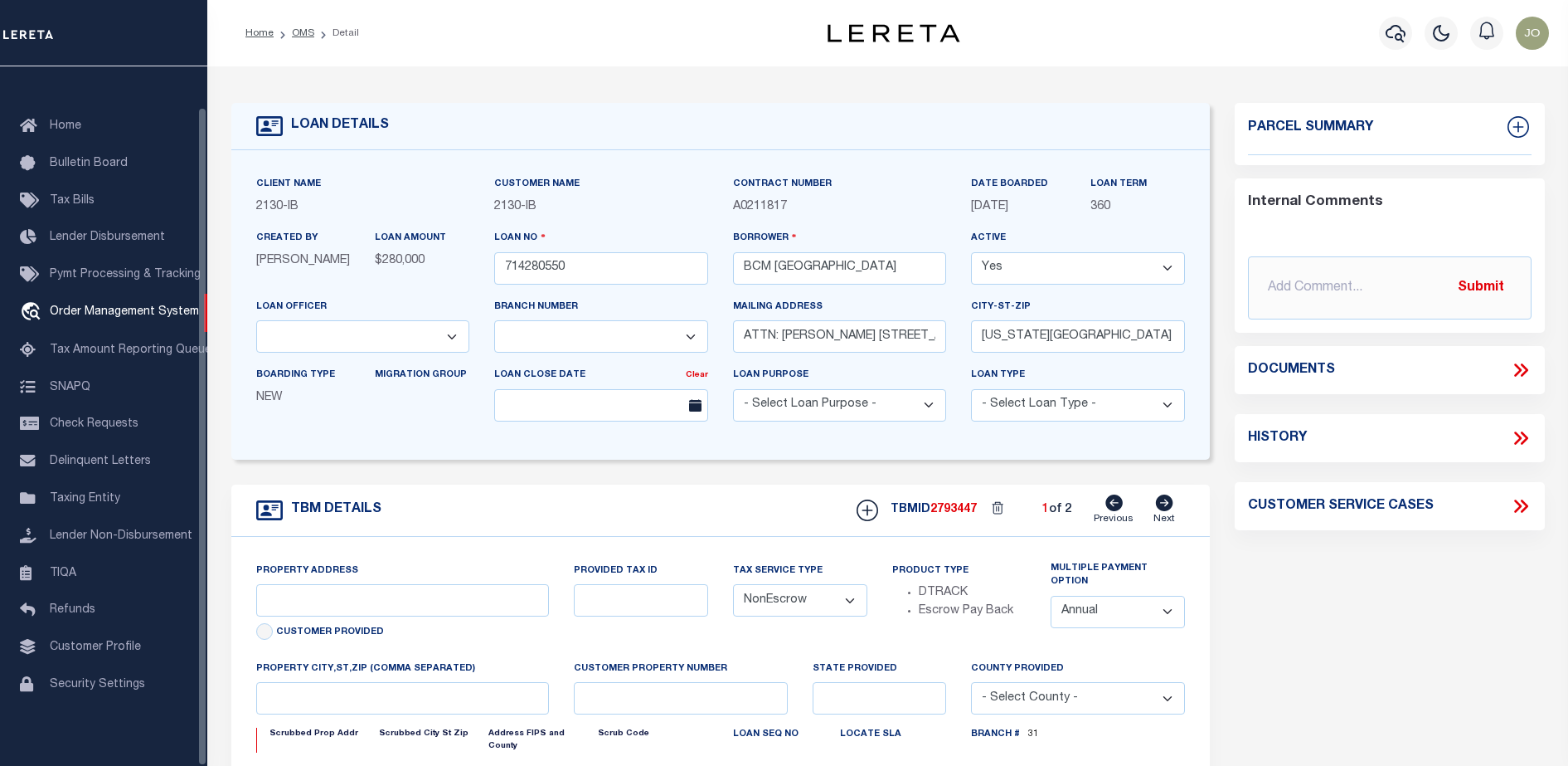
select select "2702"
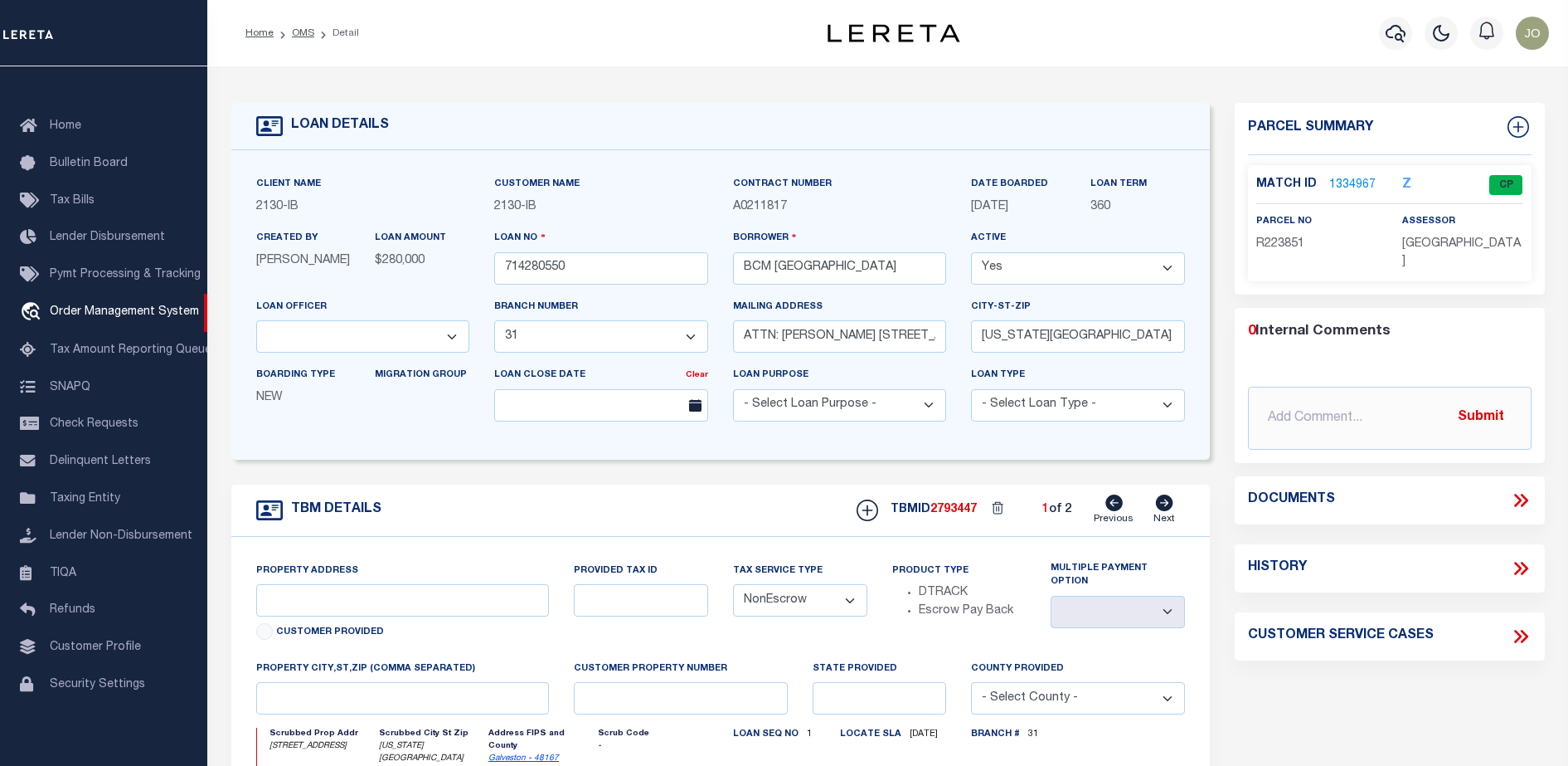
type input "[STREET_ADDRESS]"
select select
type input "[US_STATE][GEOGRAPHIC_DATA] 77590"
type input "[US_STATE]"
type input "[GEOGRAPHIC_DATA]"
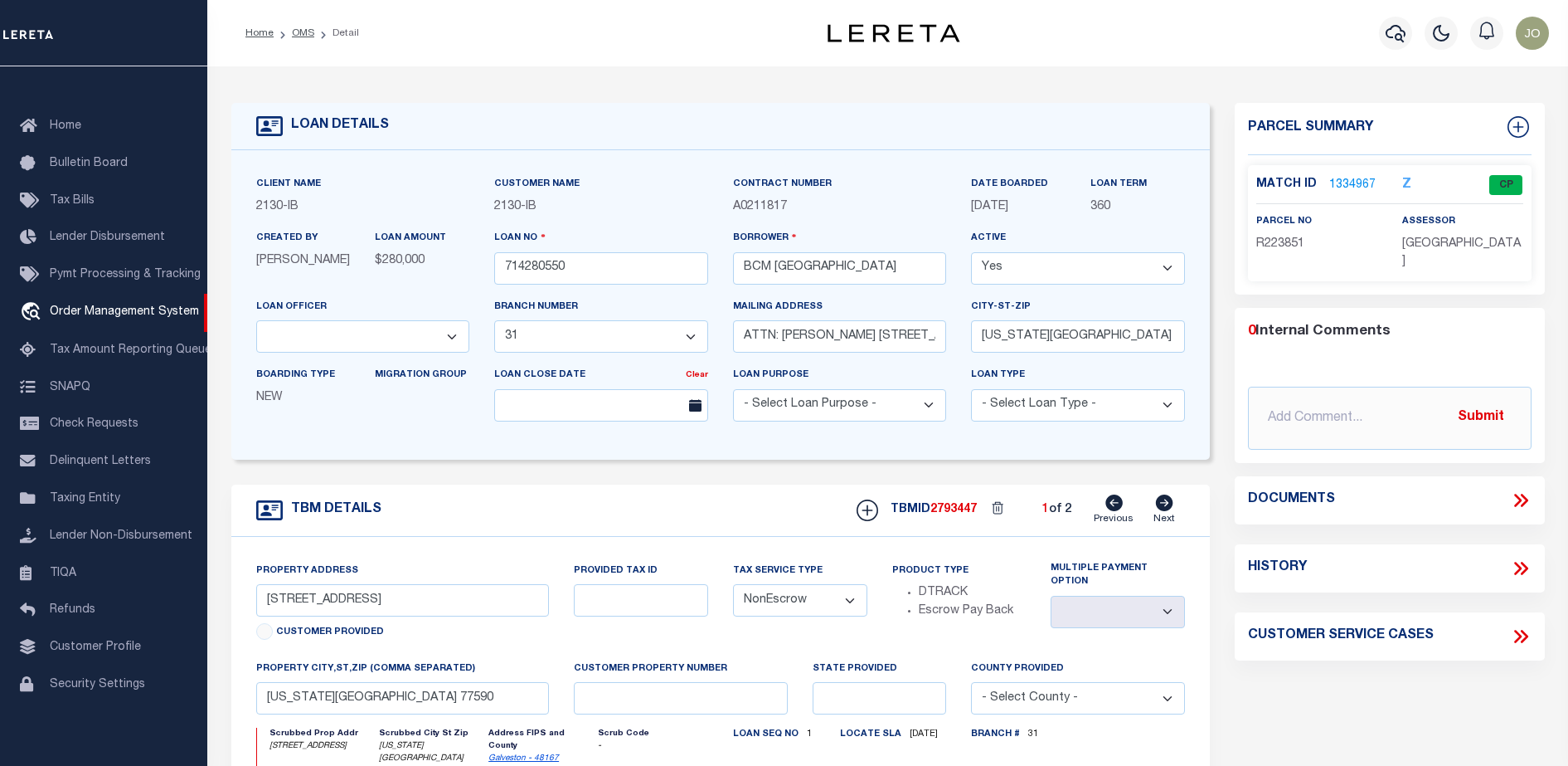
select select
select select "7065"
click at [1521, 506] on icon at bounding box center [1521, 500] width 21 height 21
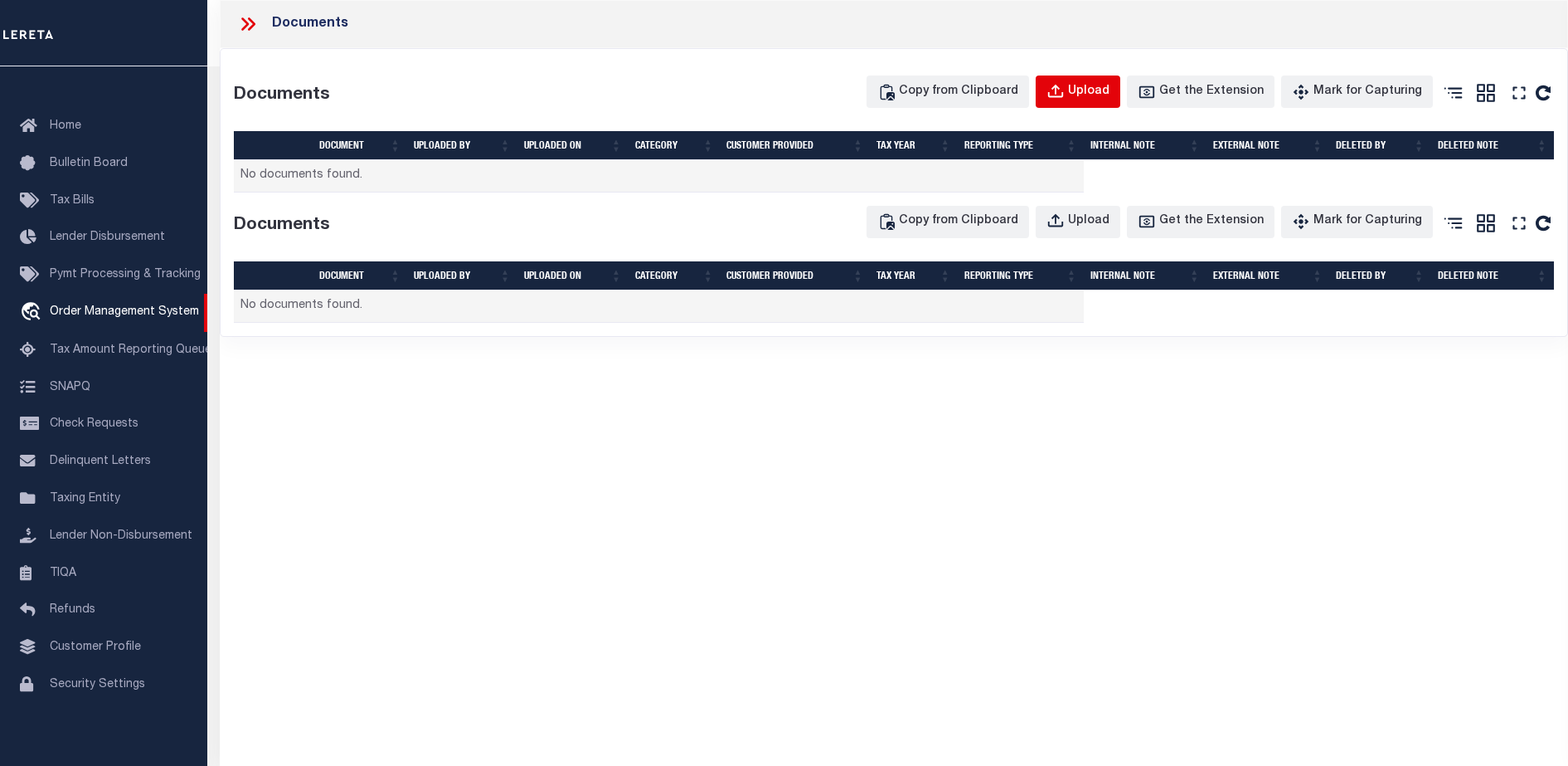
click at [1090, 97] on div "Upload" at bounding box center [1089, 92] width 42 height 19
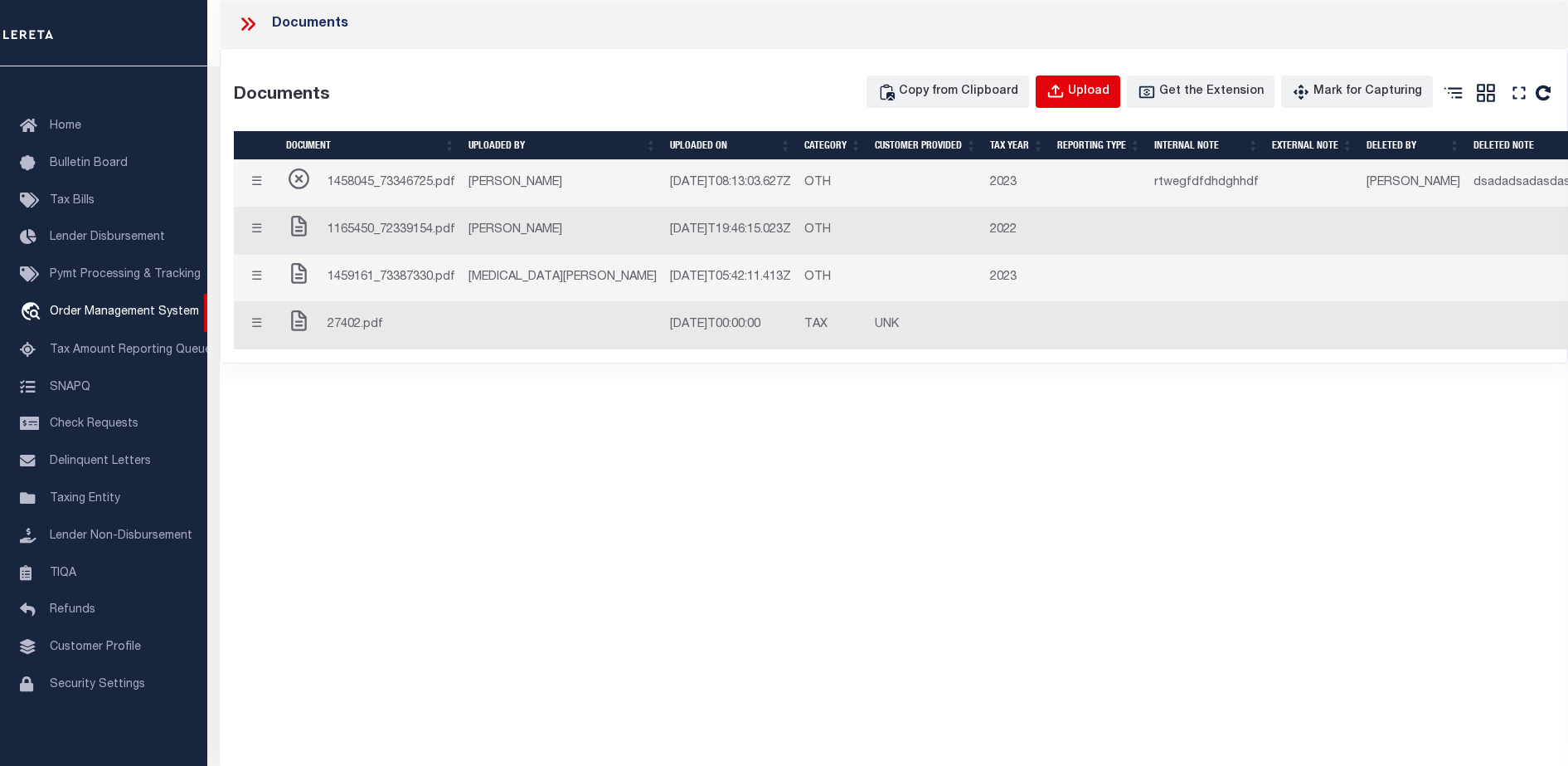
click at [1106, 95] on div "Upload" at bounding box center [1089, 92] width 42 height 19
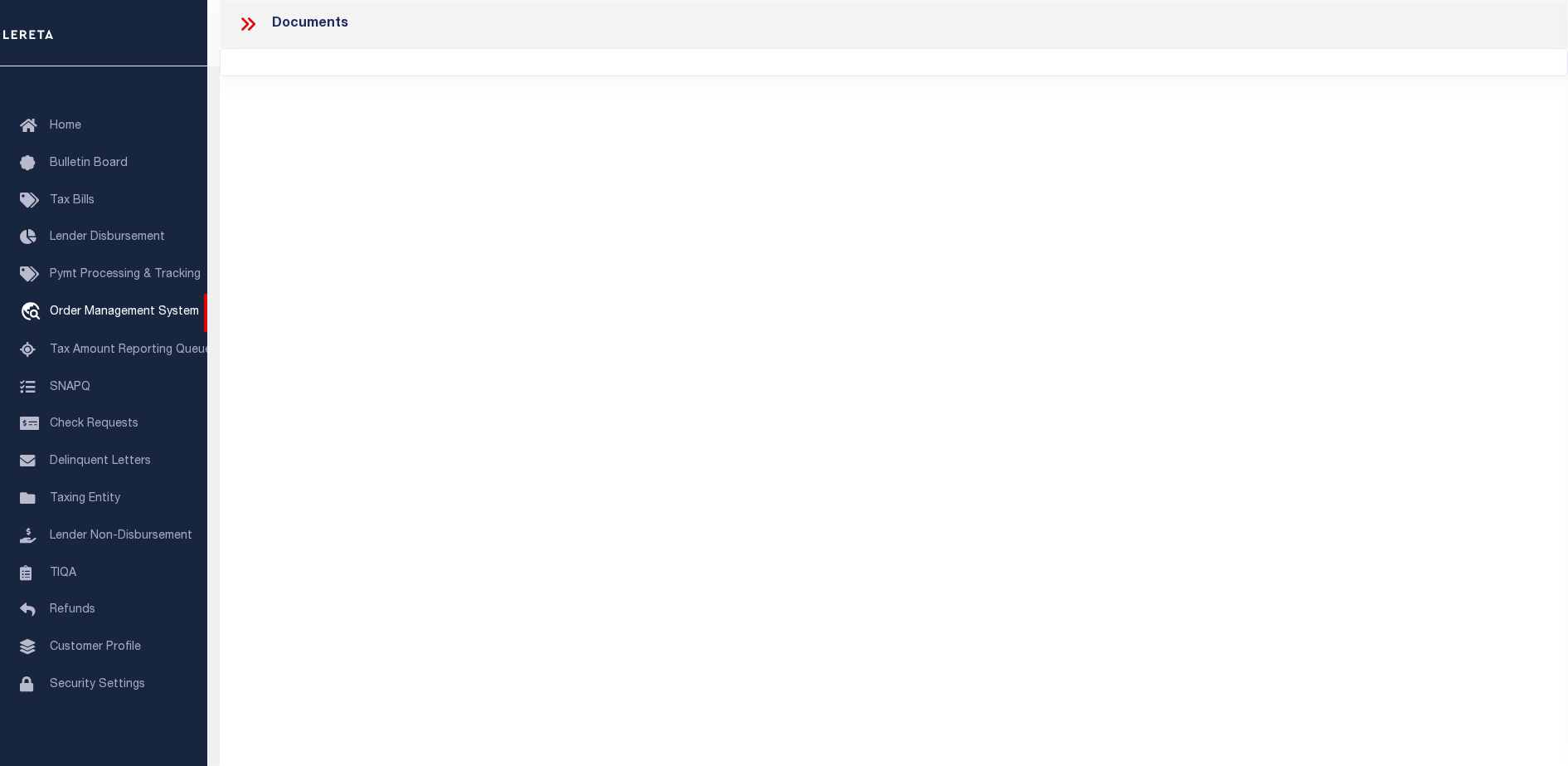
click at [573, 451] on div "Documents" at bounding box center [894, 360] width 1349 height 720
click at [682, 194] on div "Documents" at bounding box center [894, 360] width 1349 height 720
click at [704, 220] on div "Documents" at bounding box center [894, 360] width 1349 height 720
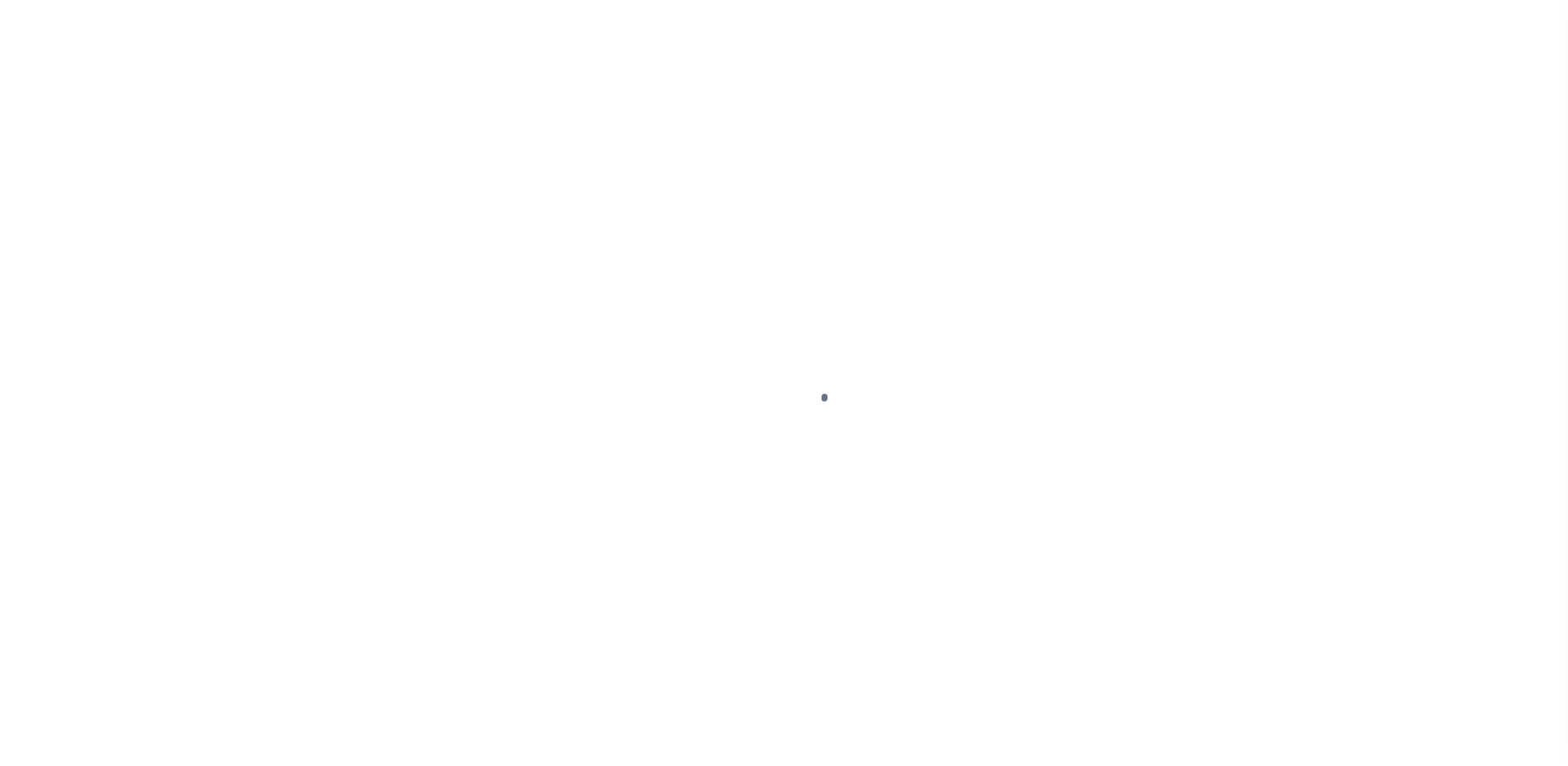
select select "NonEscrow"
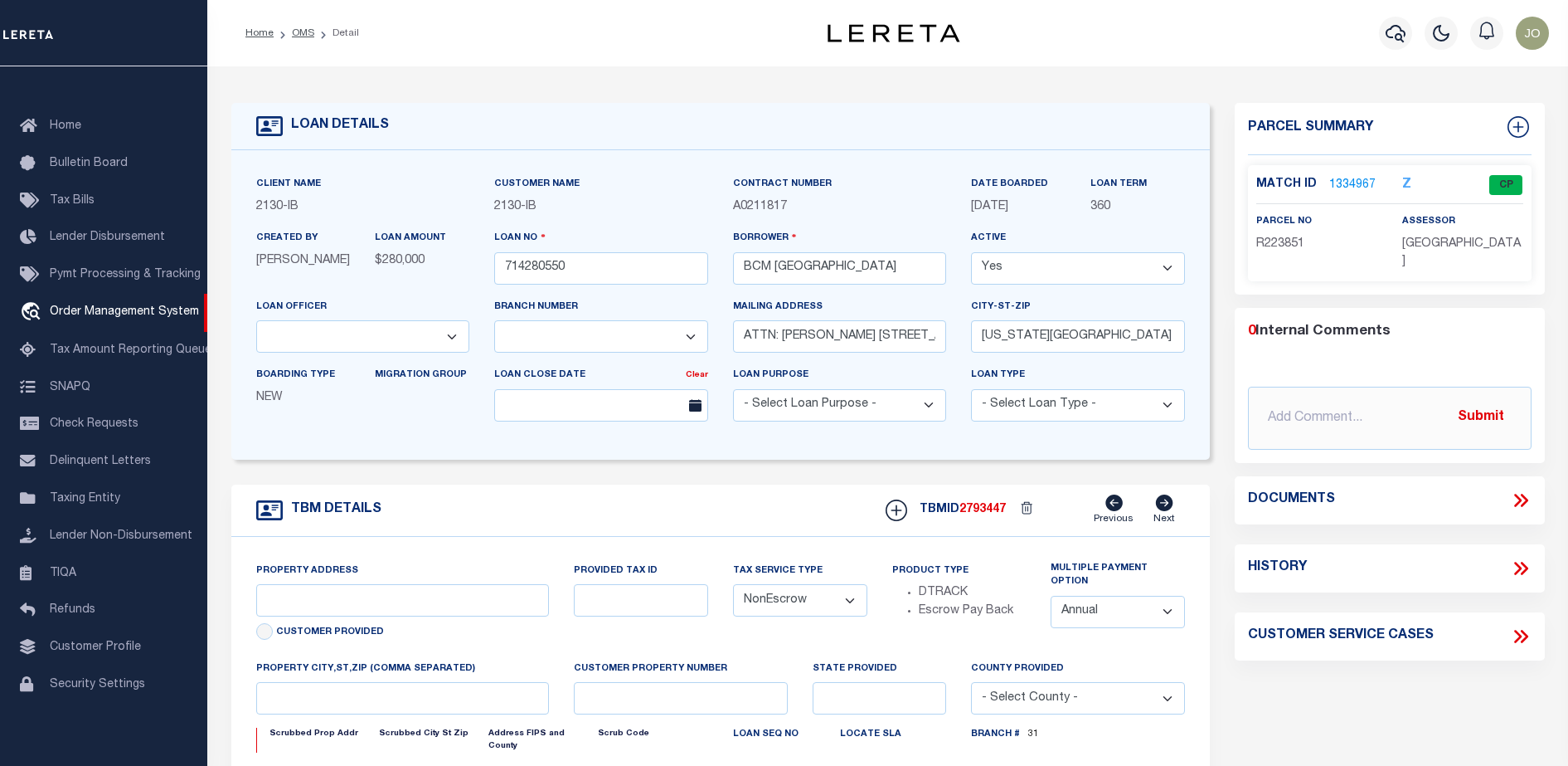
select select "2702"
type input "[STREET_ADDRESS]"
select select
type input "[US_STATE][GEOGRAPHIC_DATA] 77590"
type input "[US_STATE]"
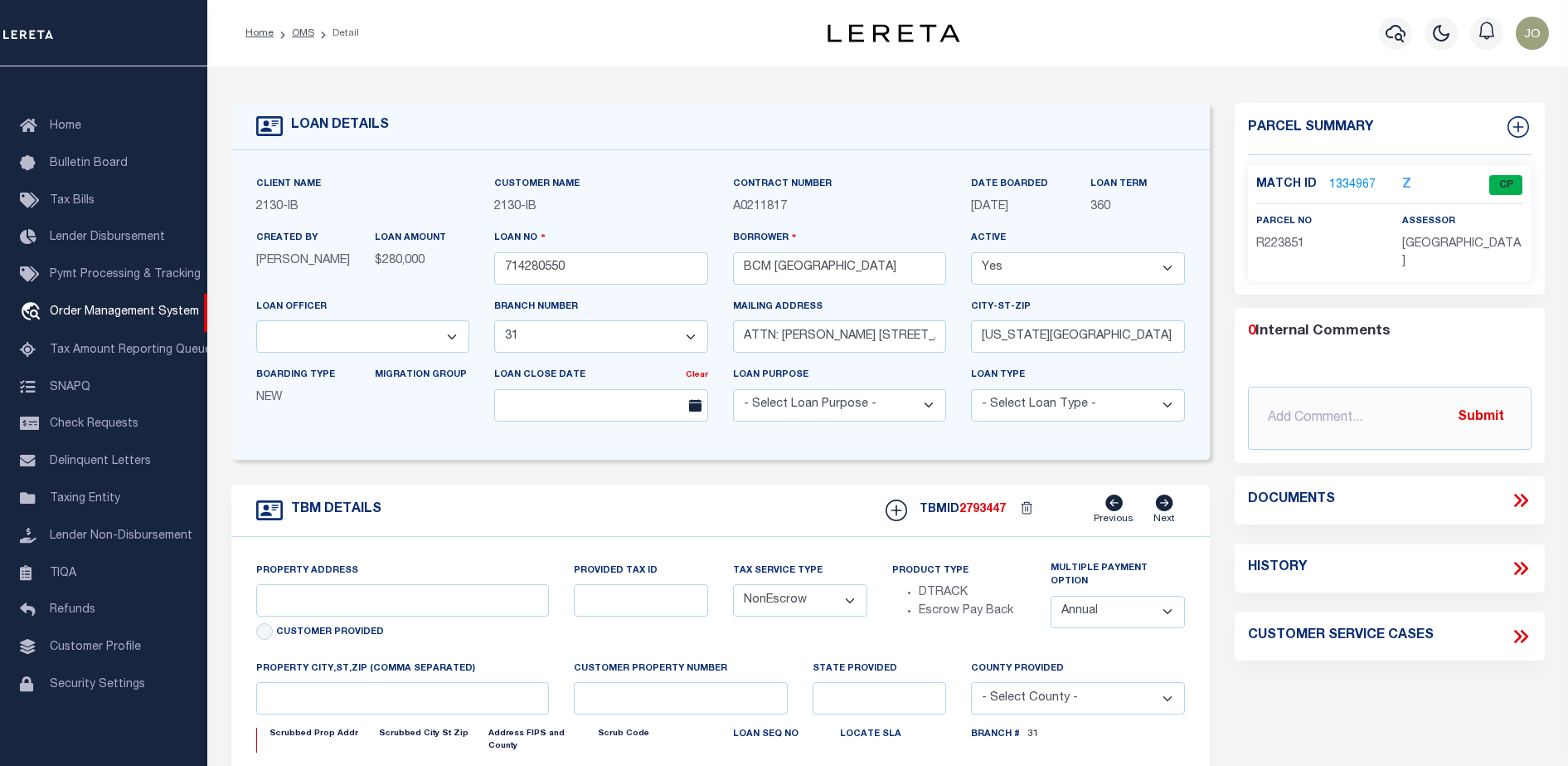
type input "[GEOGRAPHIC_DATA]"
select select
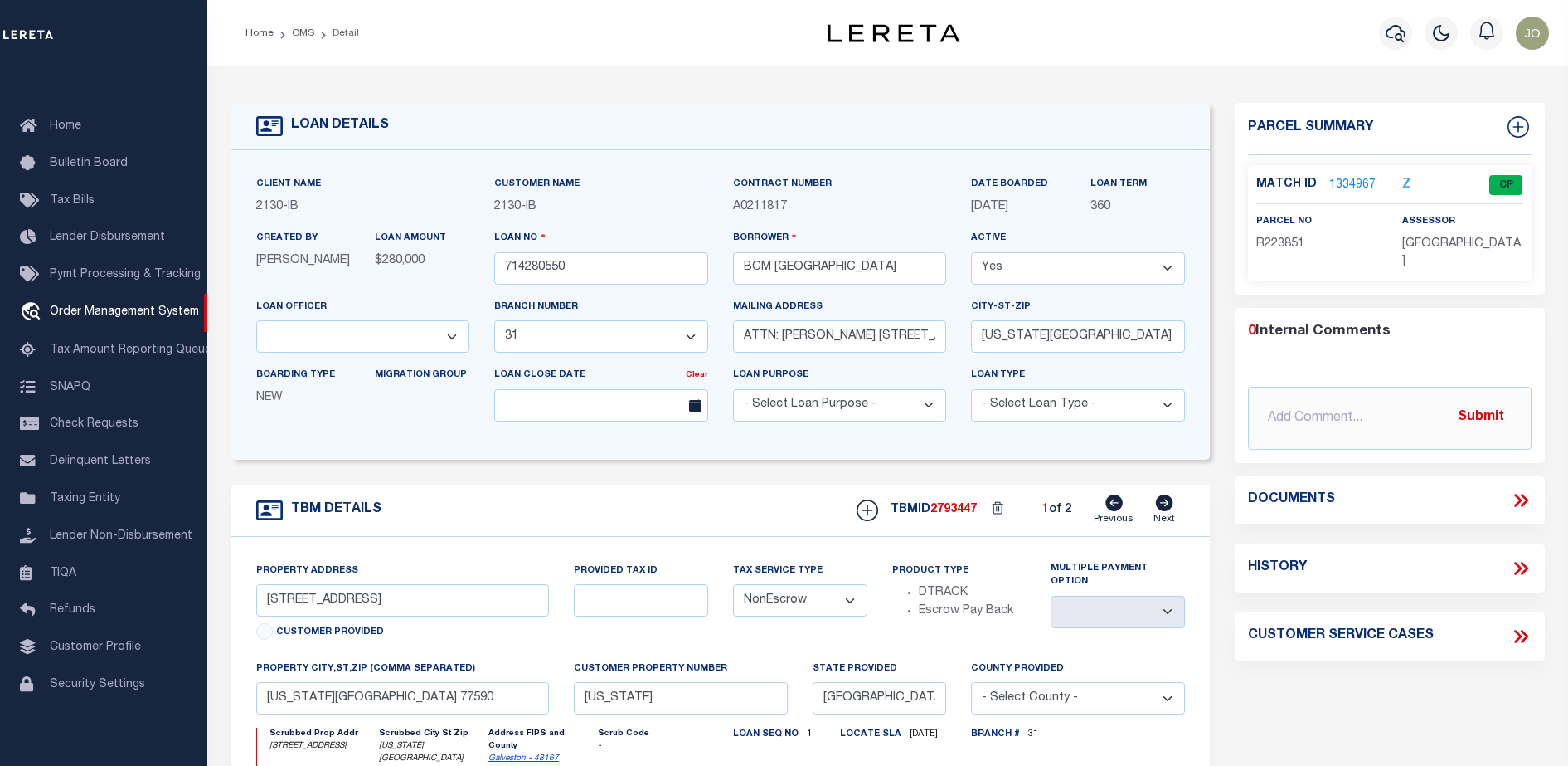
click at [1517, 494] on icon at bounding box center [1518, 500] width 7 height 13
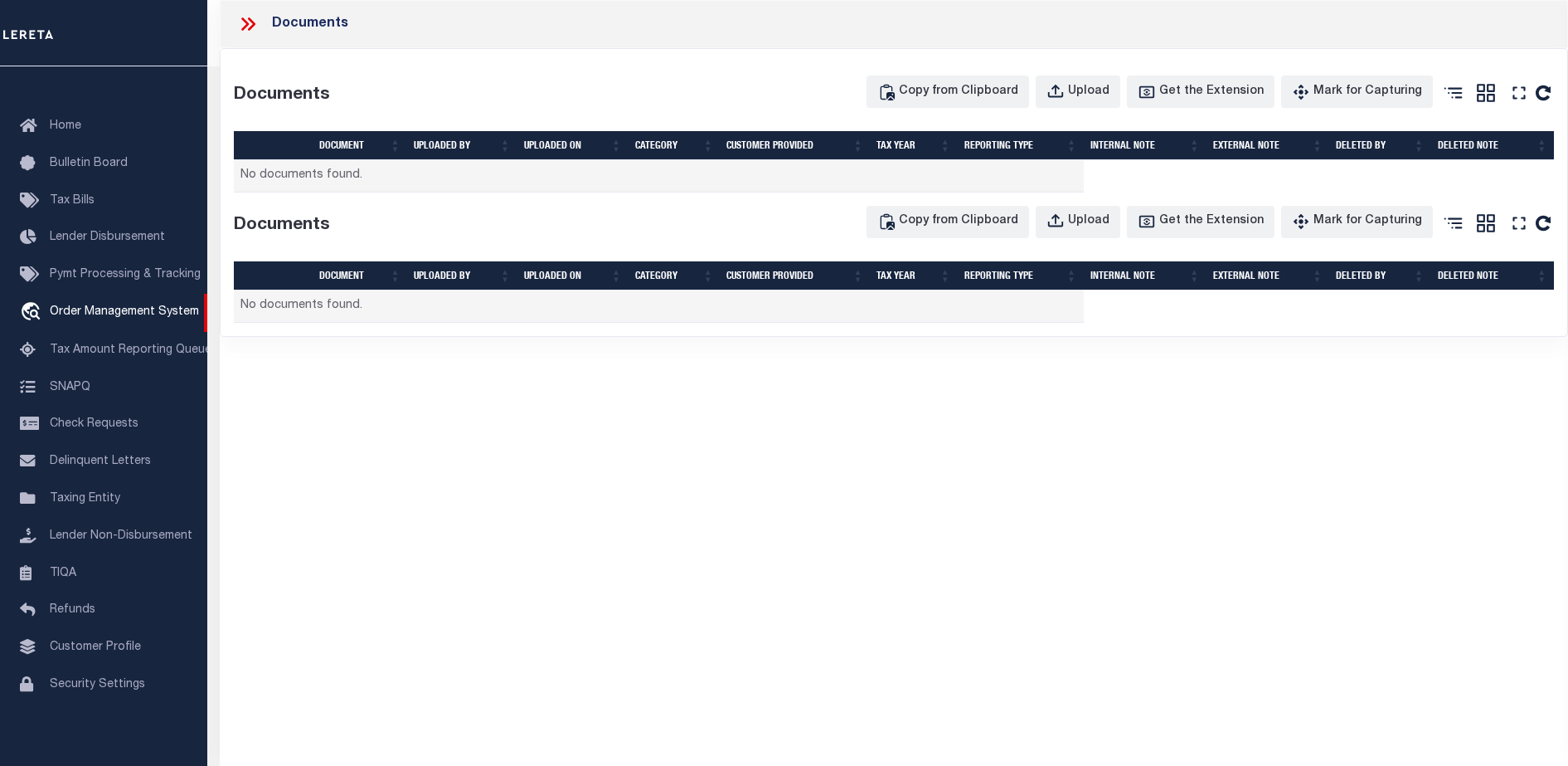
select select "7065"
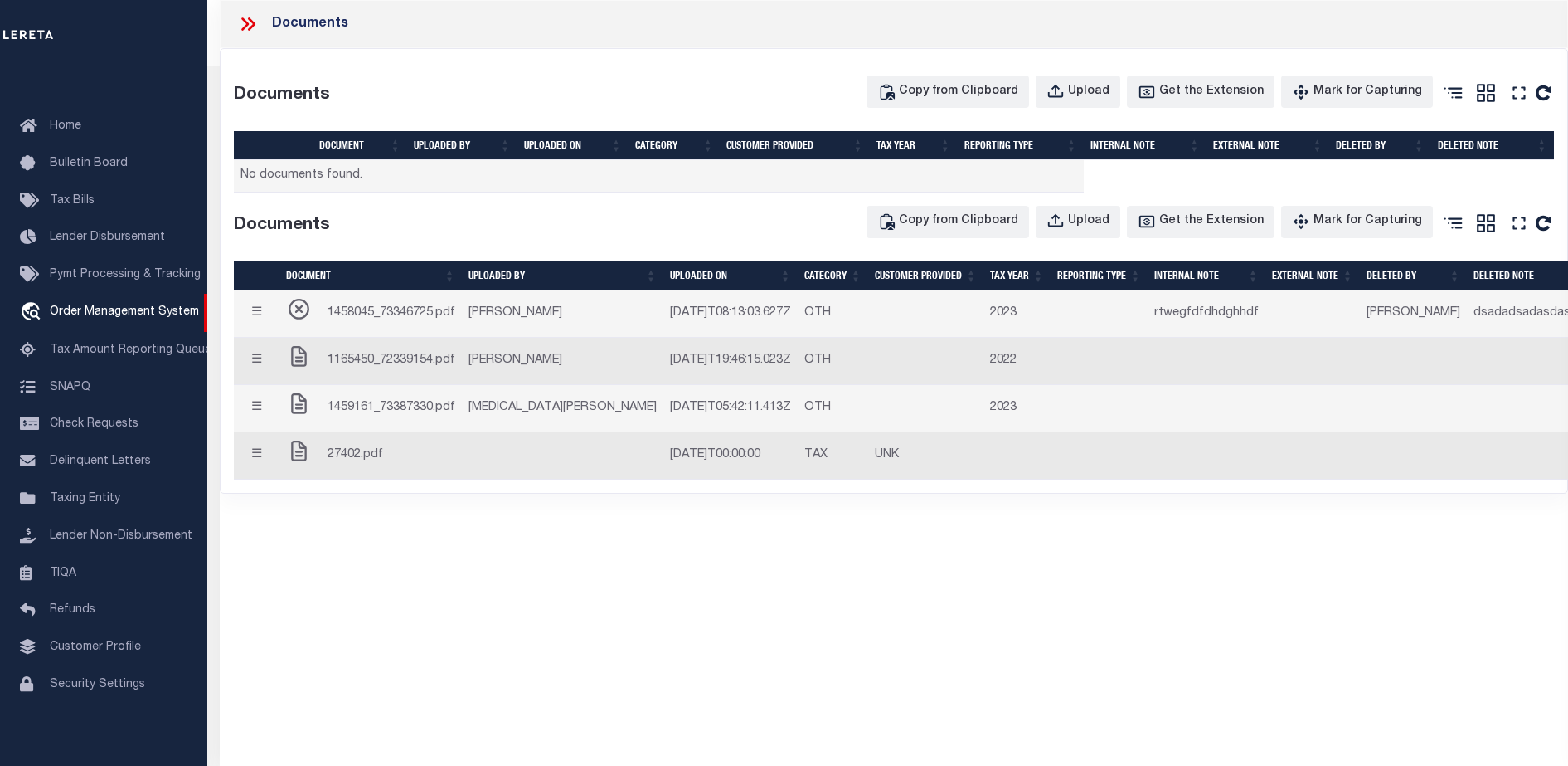
click at [388, 373] on div "1165450_72339154.pdf" at bounding box center [371, 361] width 169 height 34
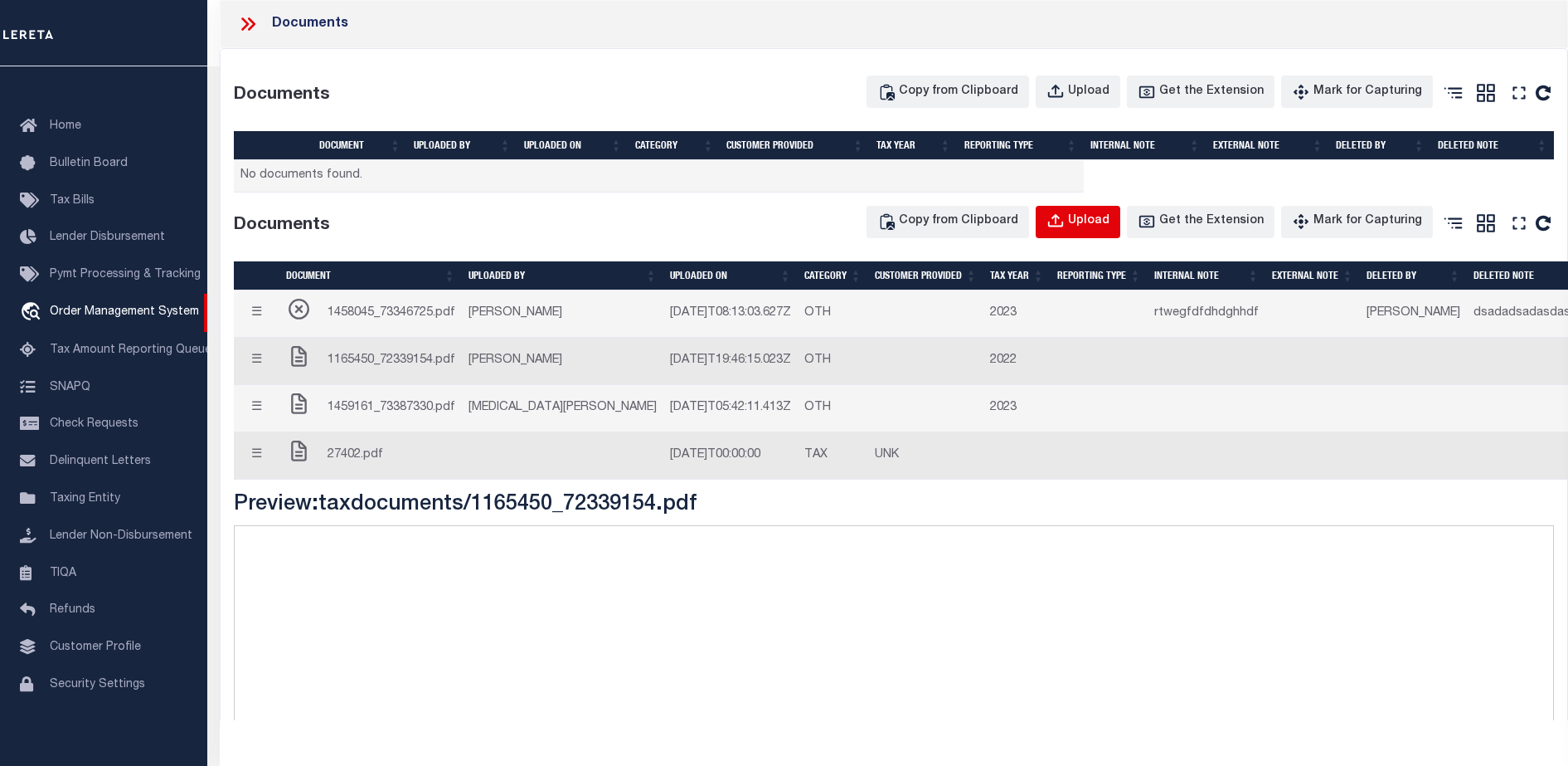
click at [1106, 220] on div "Upload" at bounding box center [1089, 221] width 42 height 19
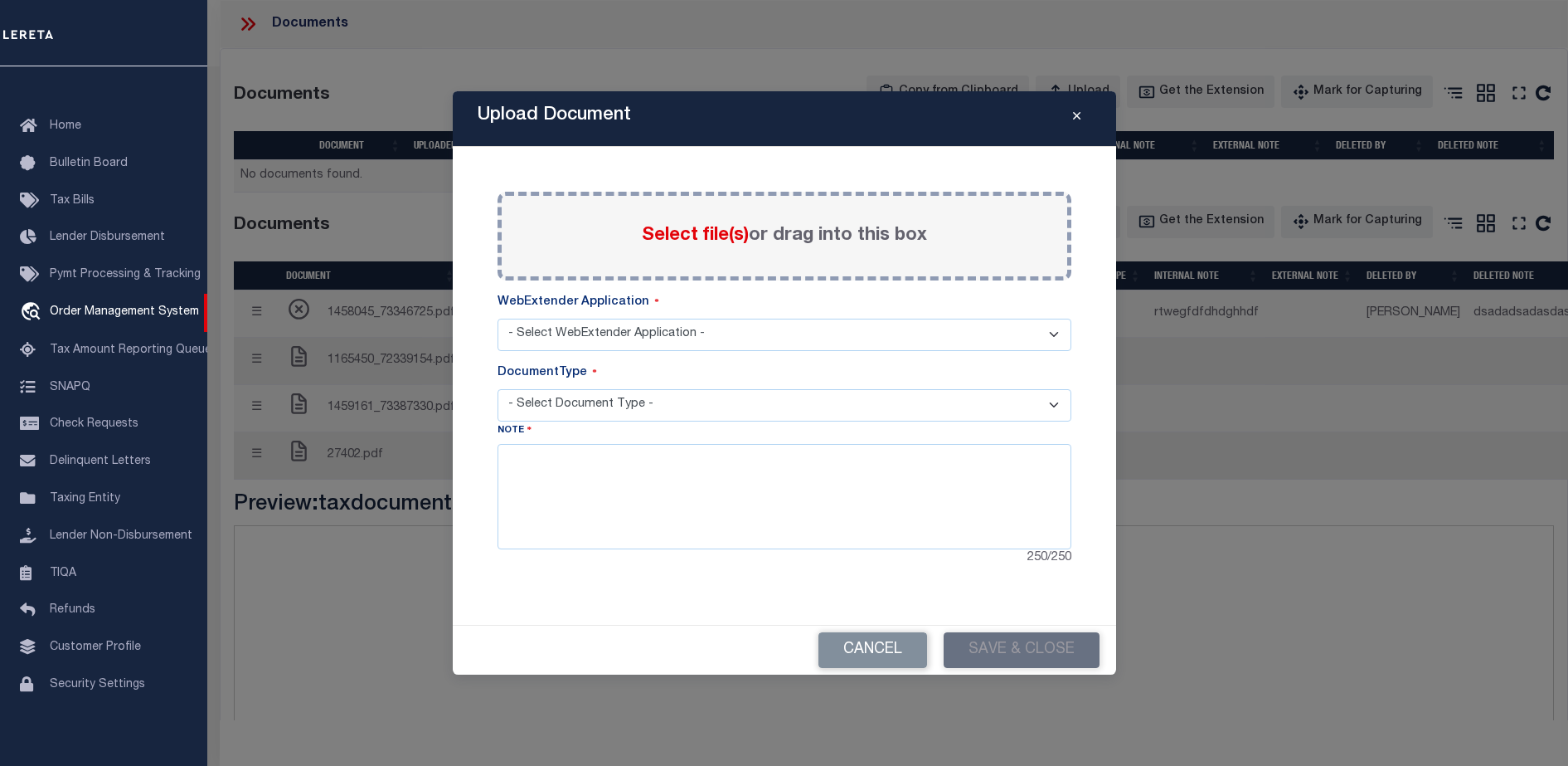
click at [734, 230] on span "Select file(s)" at bounding box center [695, 235] width 107 height 19
click at [0, 0] on input "Select file(s) or drag into this box" at bounding box center [0, 0] width 0 height 0
click at [588, 332] on select "- Select WebExtender Application - Services Borrower Correspondence" at bounding box center [784, 334] width 574 height 33
select select "6"
click at [498, 318] on select "- Select WebExtender Application - Services Borrower Correspondence" at bounding box center [784, 334] width 574 height 33
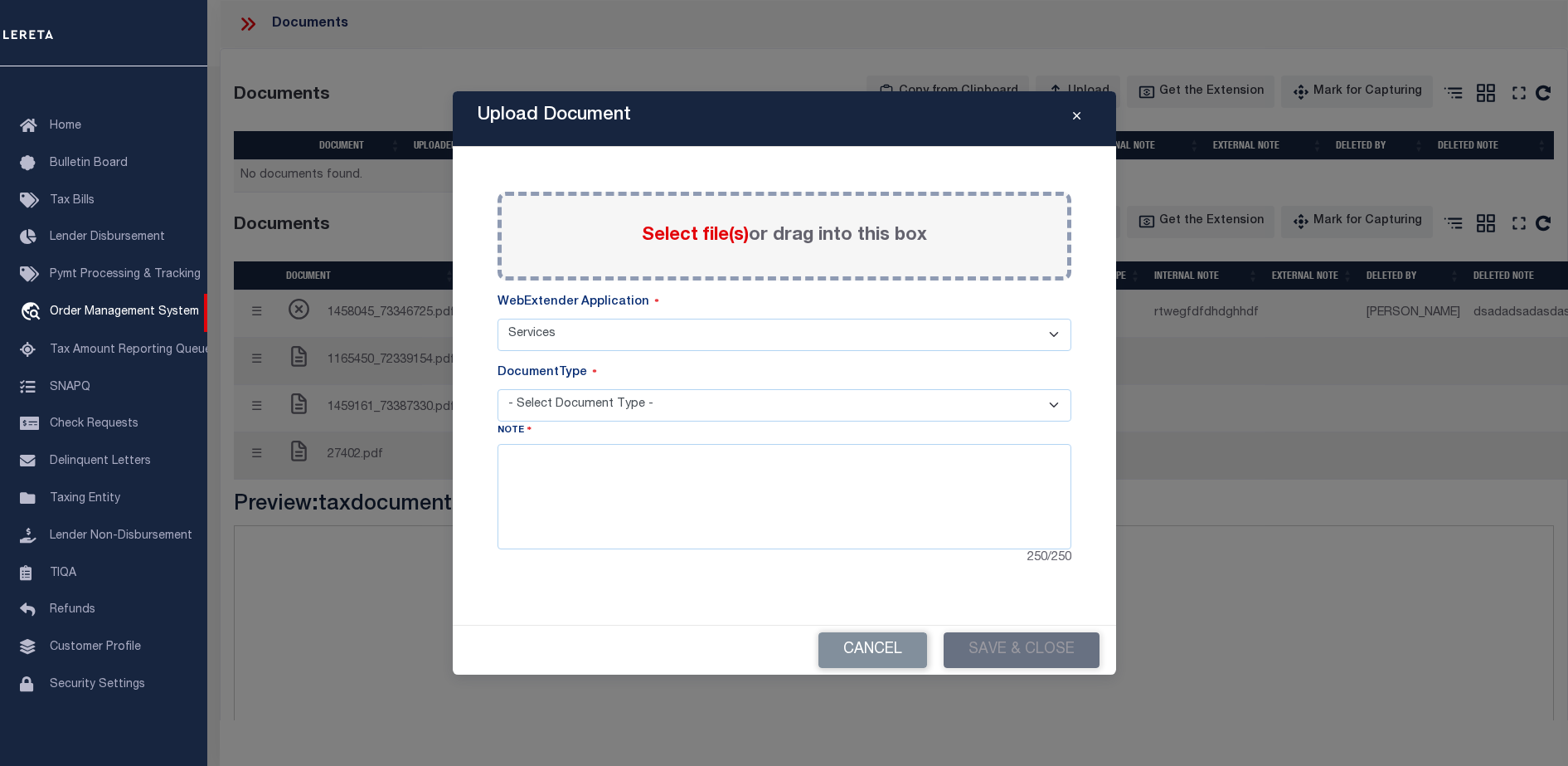
click at [607, 418] on select "- Select Document Type - TAX SERVICE DOCUMENTS LEGAL" at bounding box center [784, 405] width 574 height 33
select select "TAX"
click at [498, 389] on select "- Select Document Type - TAX SERVICE DOCUMENTS LEGAL" at bounding box center [784, 405] width 574 height 33
click at [901, 455] on textarea at bounding box center [784, 496] width 574 height 104
type textarea "jnjljljlj"
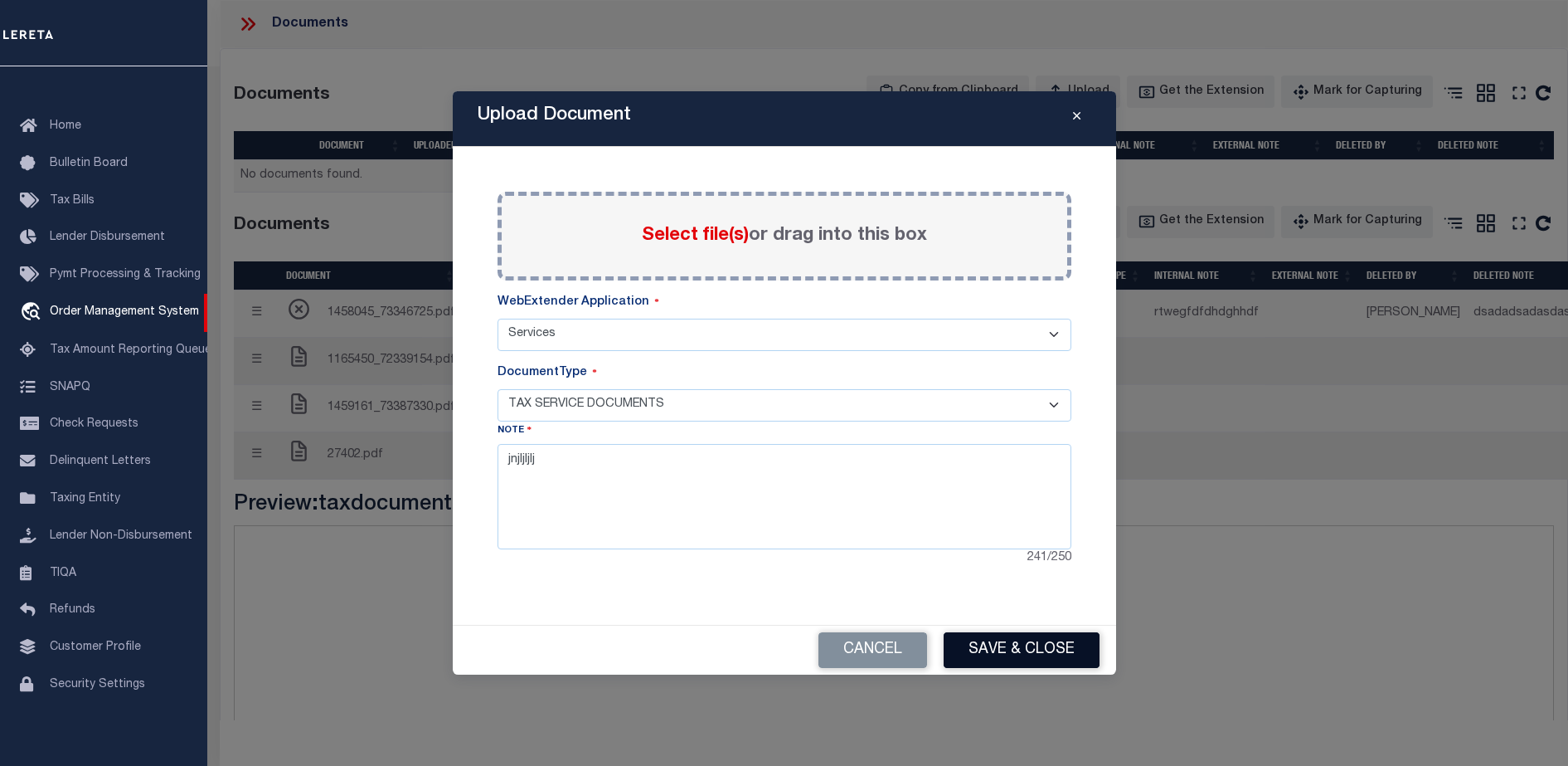
click at [1009, 633] on button "Save & Close" at bounding box center [1021, 650] width 156 height 35
click at [997, 648] on button "Save & Close" at bounding box center [1021, 650] width 156 height 35
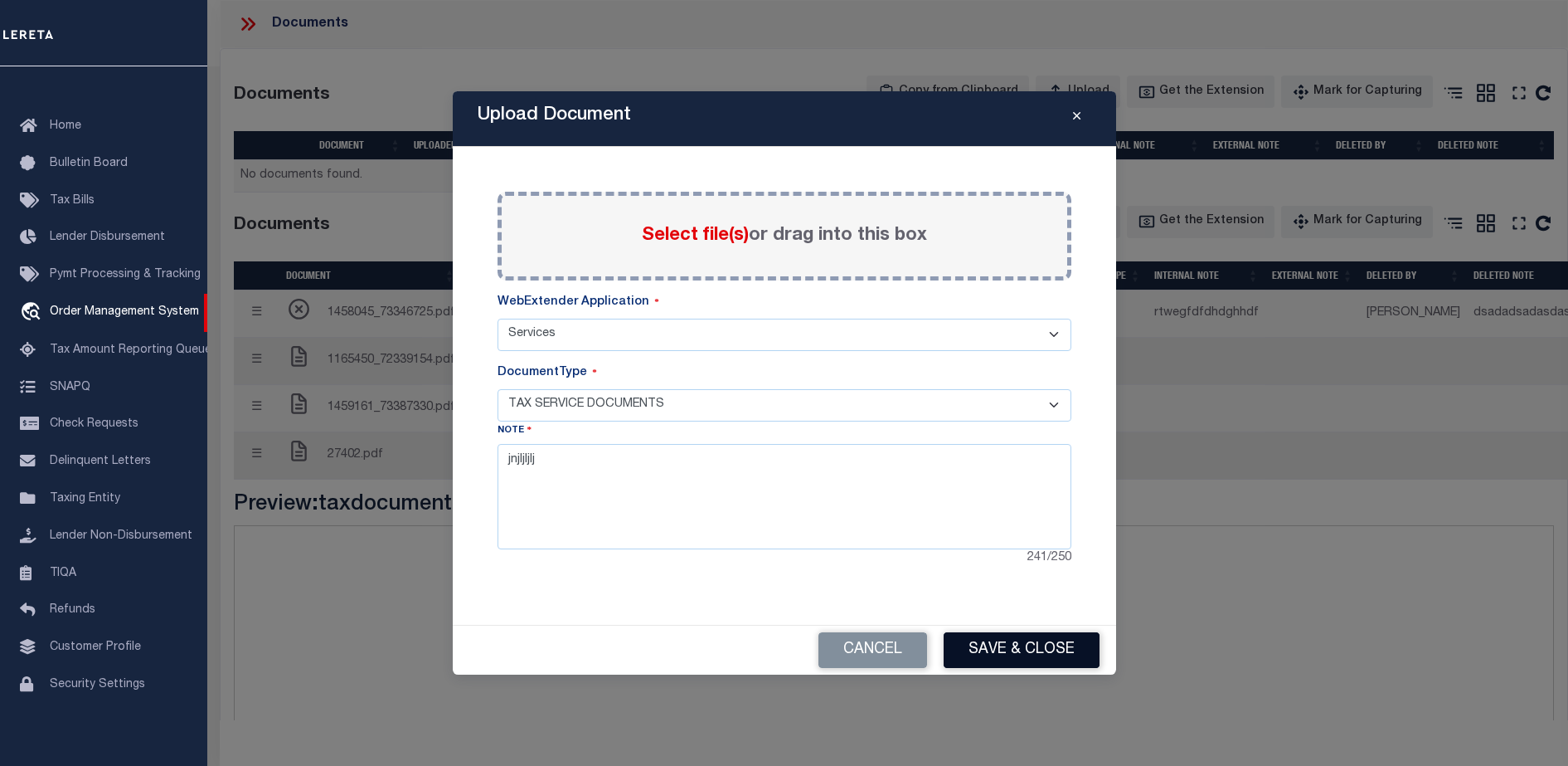
click at [997, 648] on button "Save & Close" at bounding box center [1021, 650] width 156 height 35
click at [778, 357] on div "Paste copied image or file into this box Select file(s) or drag into this box P…" at bounding box center [784, 379] width 574 height 376
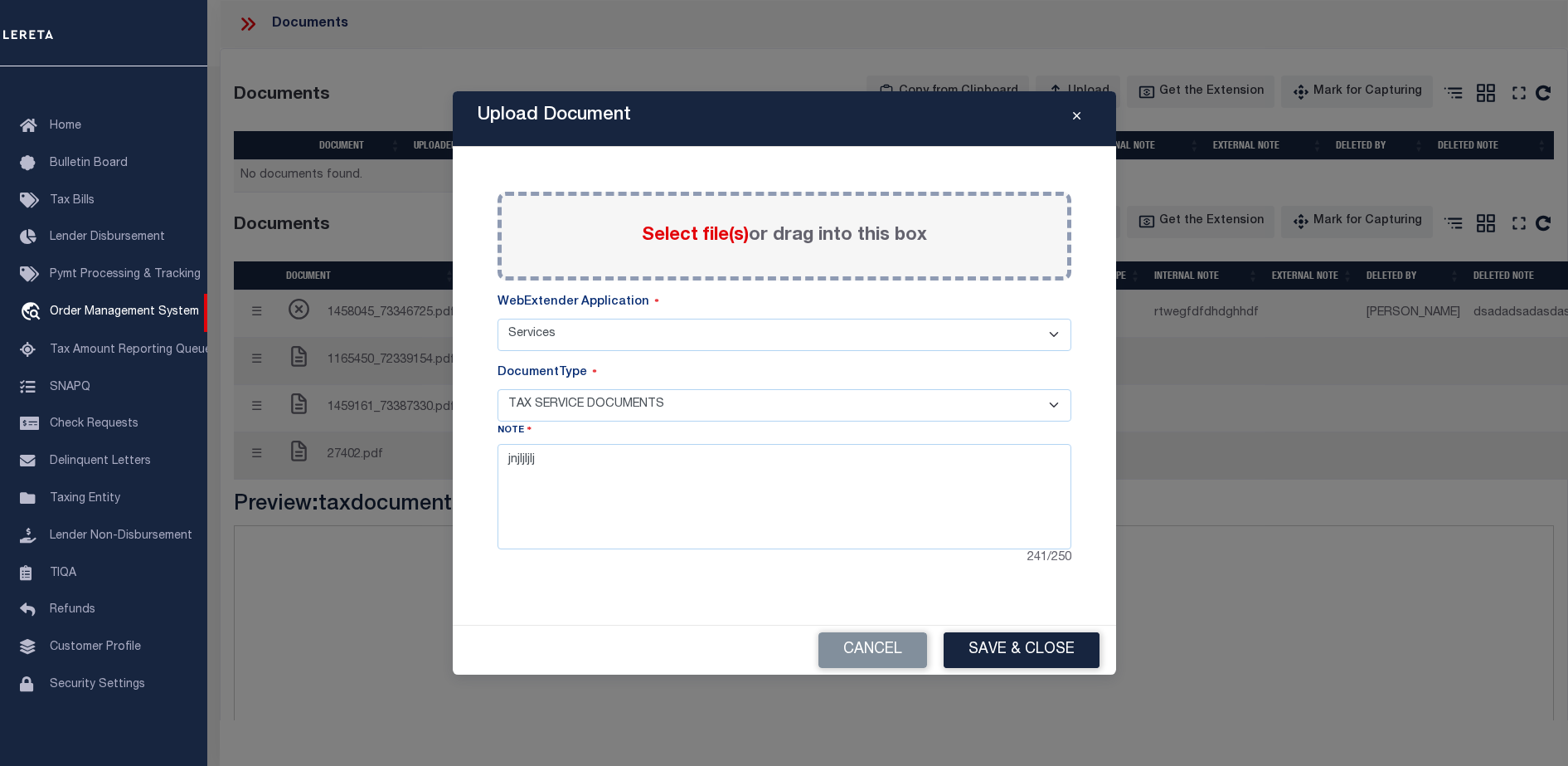
click at [816, 329] on select "- Select WebExtender Application - Services Borrower Correspondence" at bounding box center [784, 334] width 574 height 33
click at [848, 402] on select "- Select Document Type - TAX SERVICE DOCUMENTS LEGAL" at bounding box center [784, 405] width 574 height 33
click at [784, 557] on div "241 / 250" at bounding box center [784, 558] width 574 height 19
click at [1075, 111] on icon "Close" at bounding box center [1077, 117] width 7 height 12
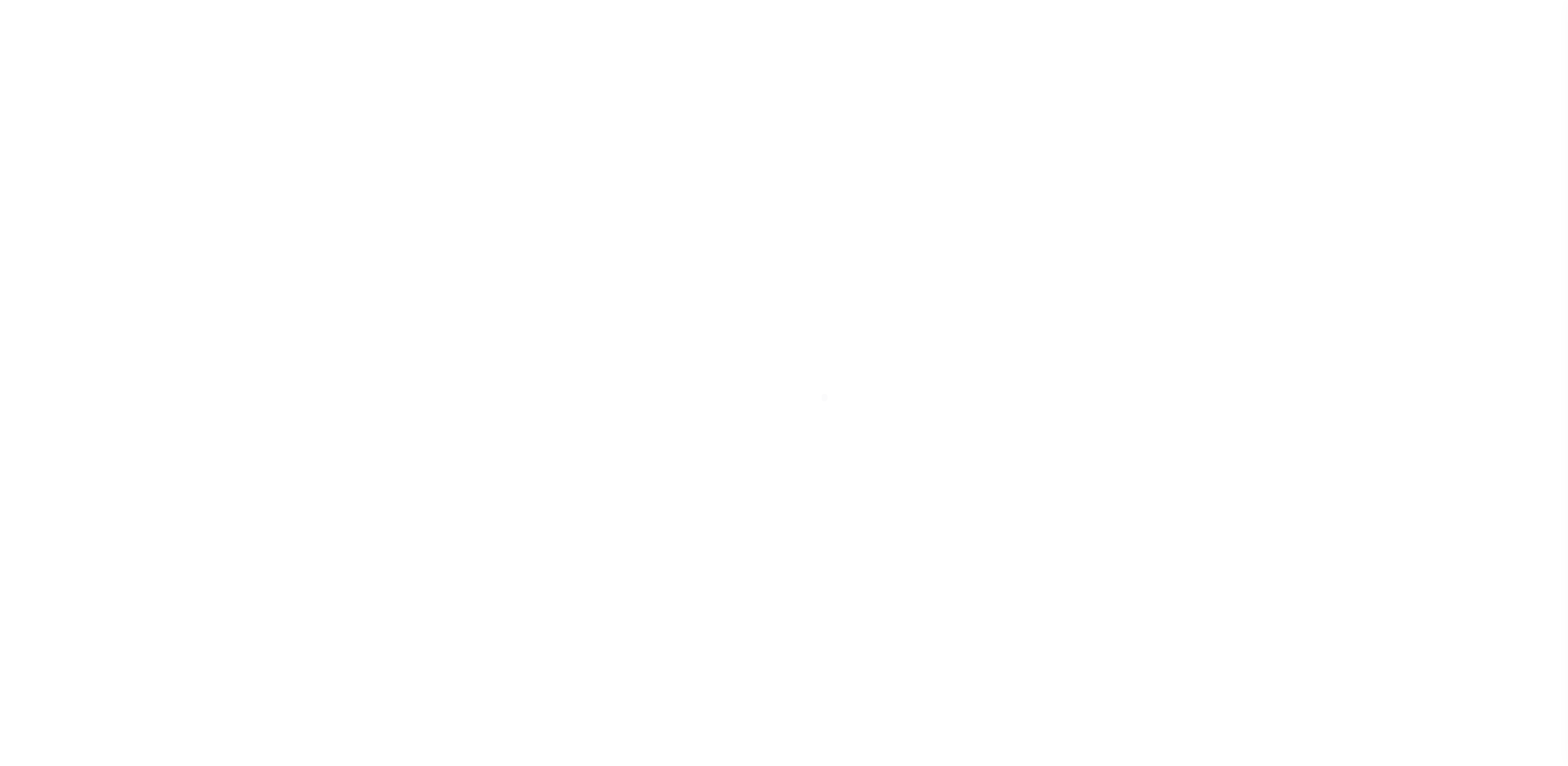
type input "714280550"
type input "BCM [GEOGRAPHIC_DATA]"
select select
type input "ATTN: [PERSON_NAME] [STREET_ADDRESS]"
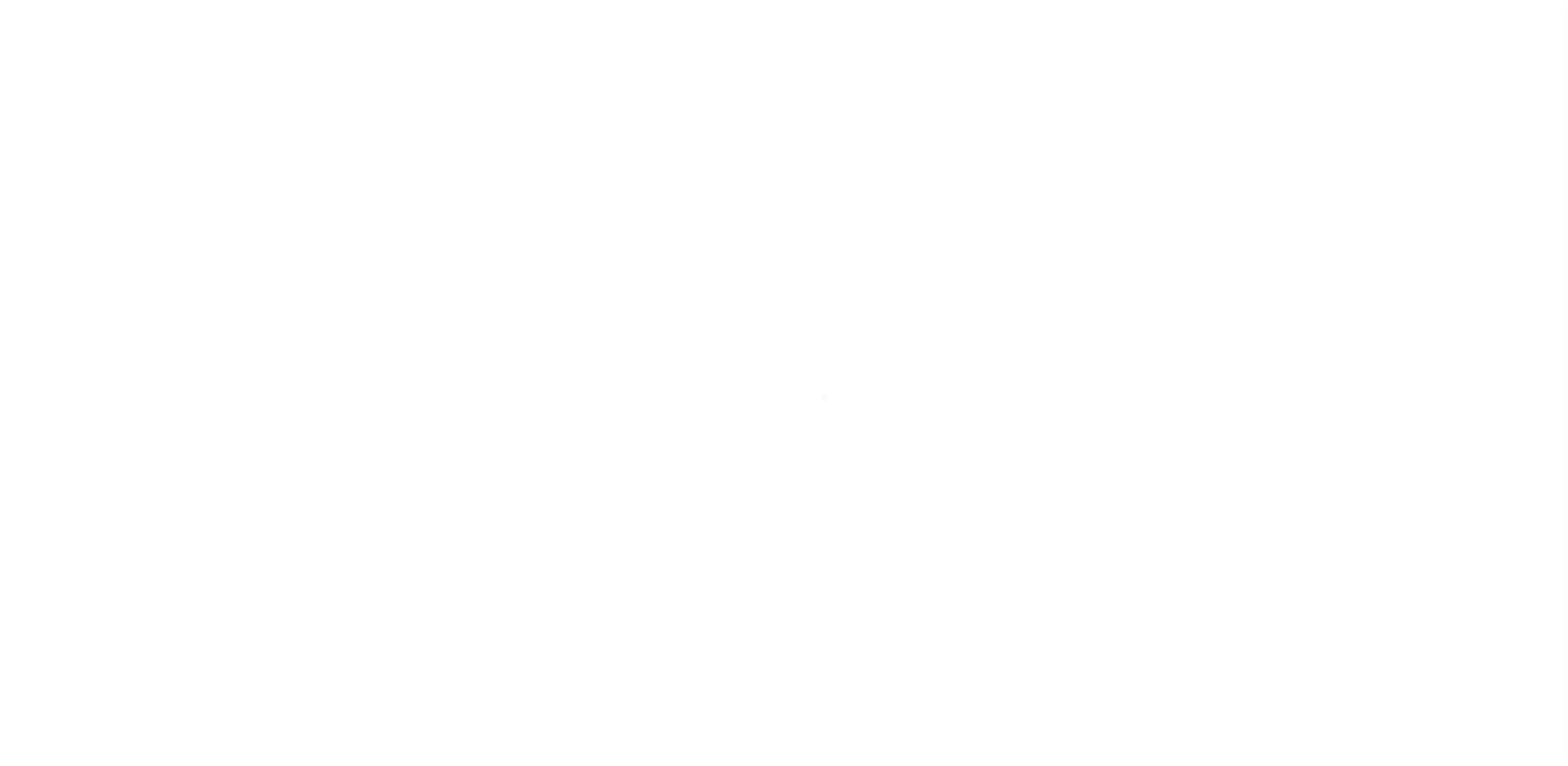
type input "[US_STATE][GEOGRAPHIC_DATA] 77591"
select select
select select "NonEscrow"
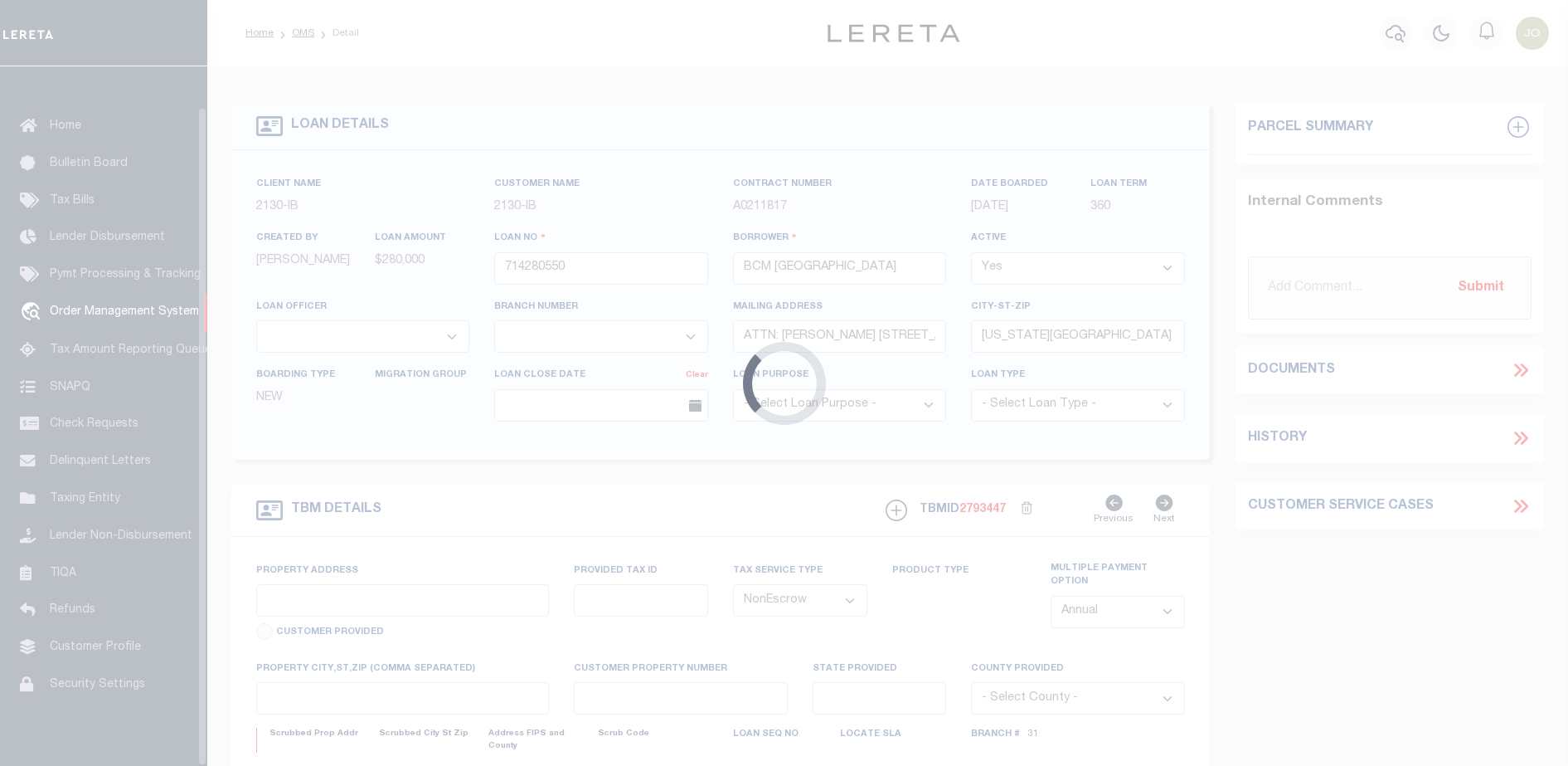
scroll to position [42, 0]
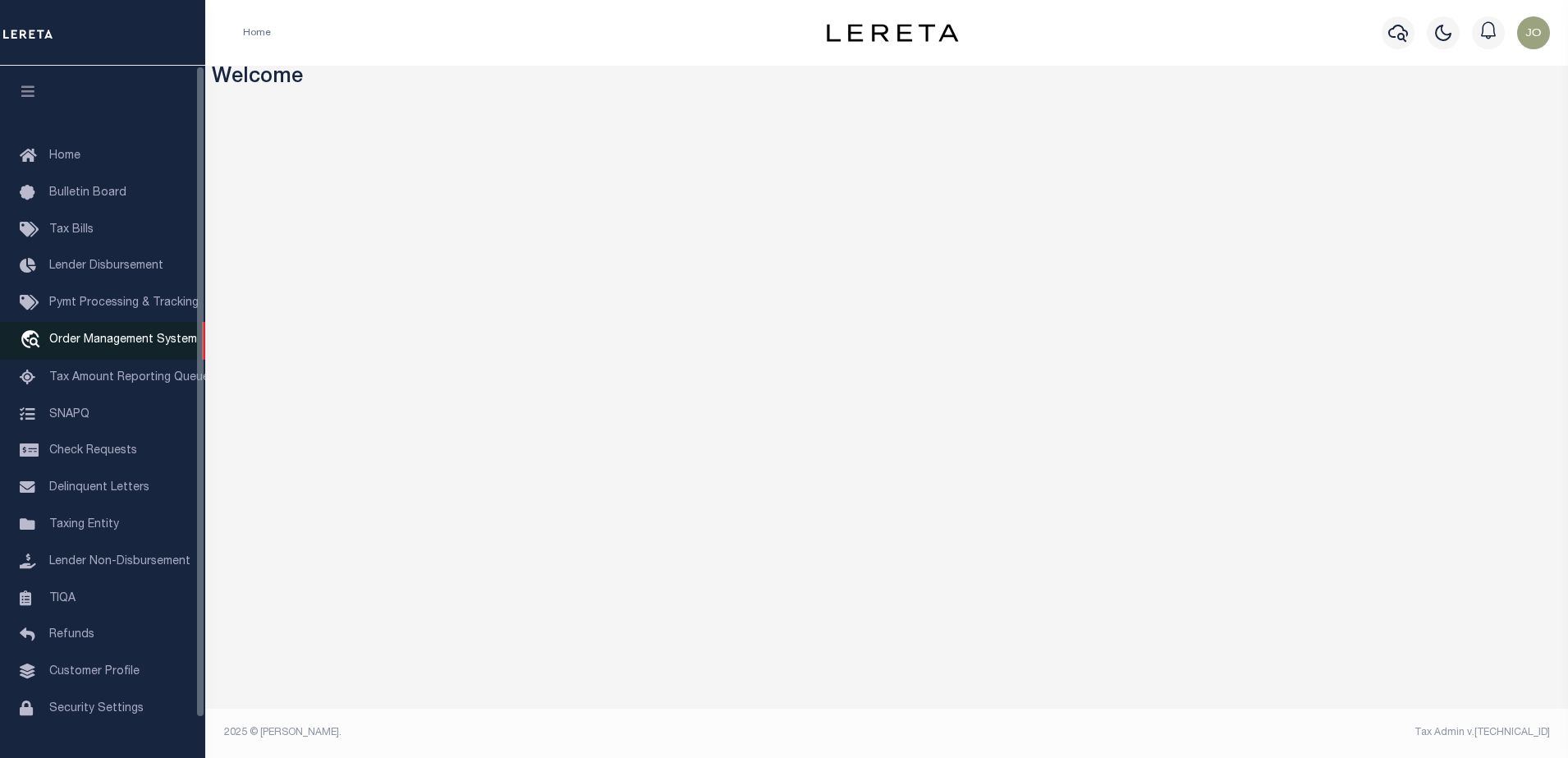
click at [120, 340] on span "Order Management System" at bounding box center [123, 340] width 148 height 11
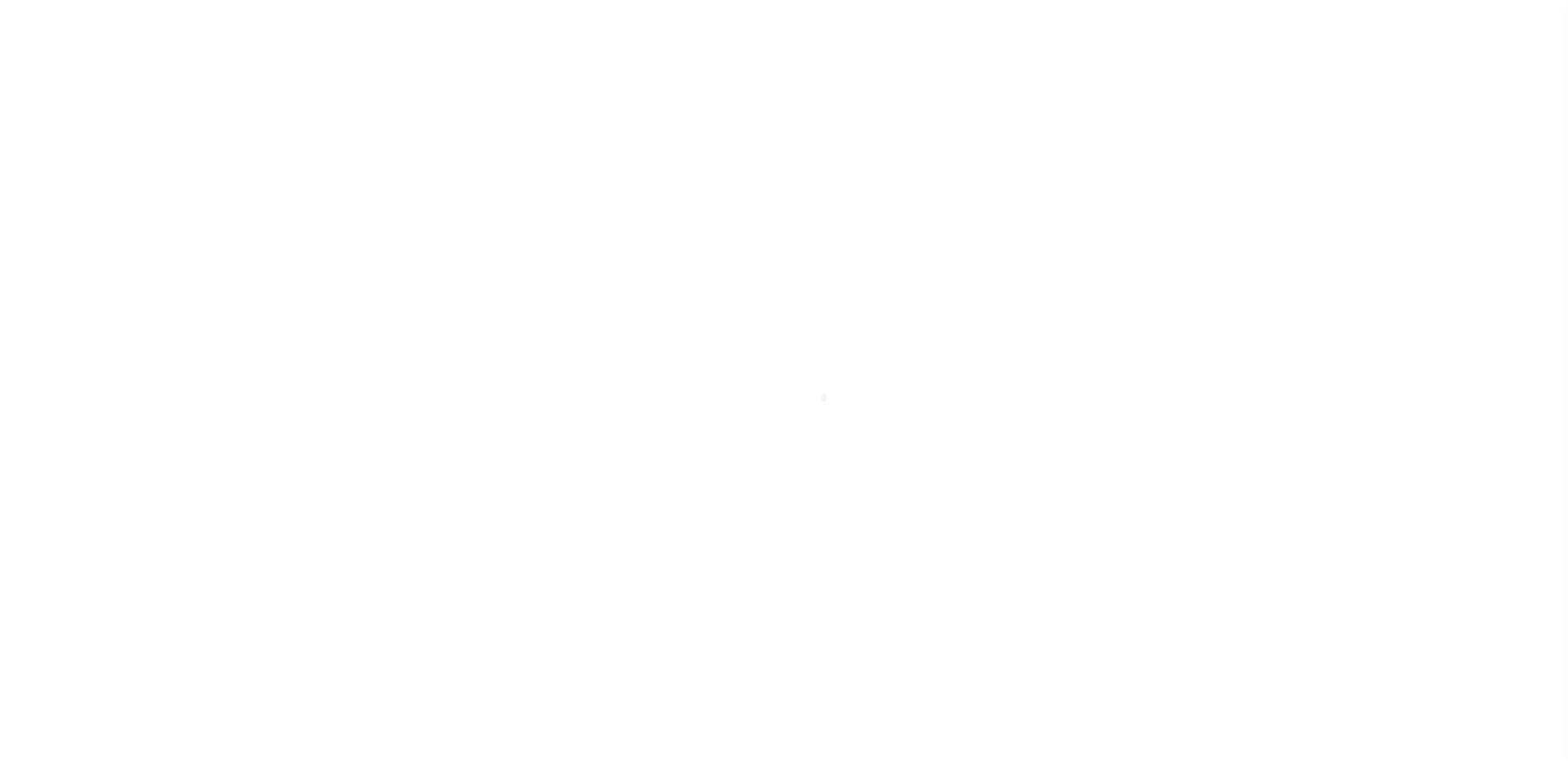
scroll to position [42, 0]
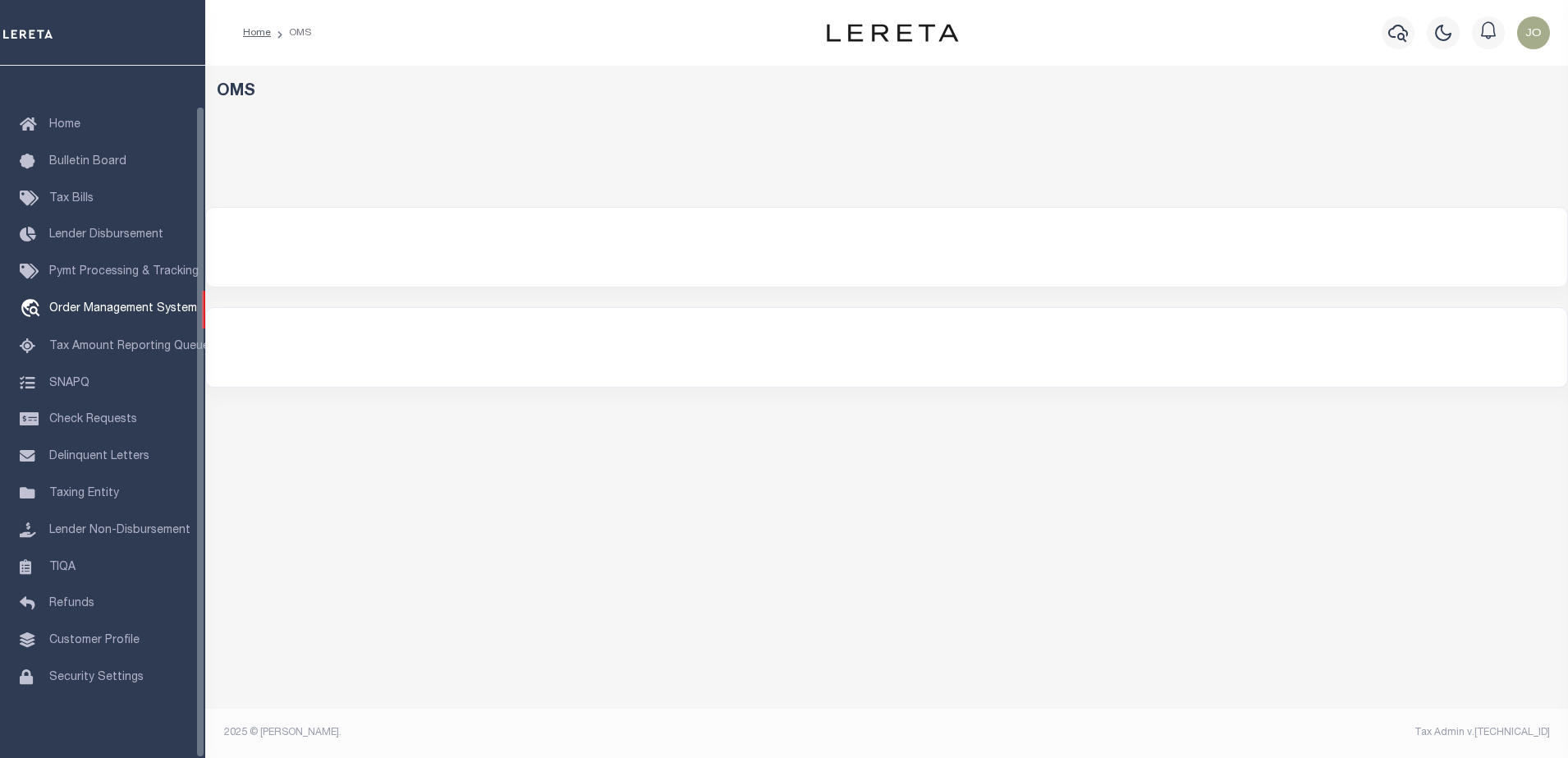
select select "200"
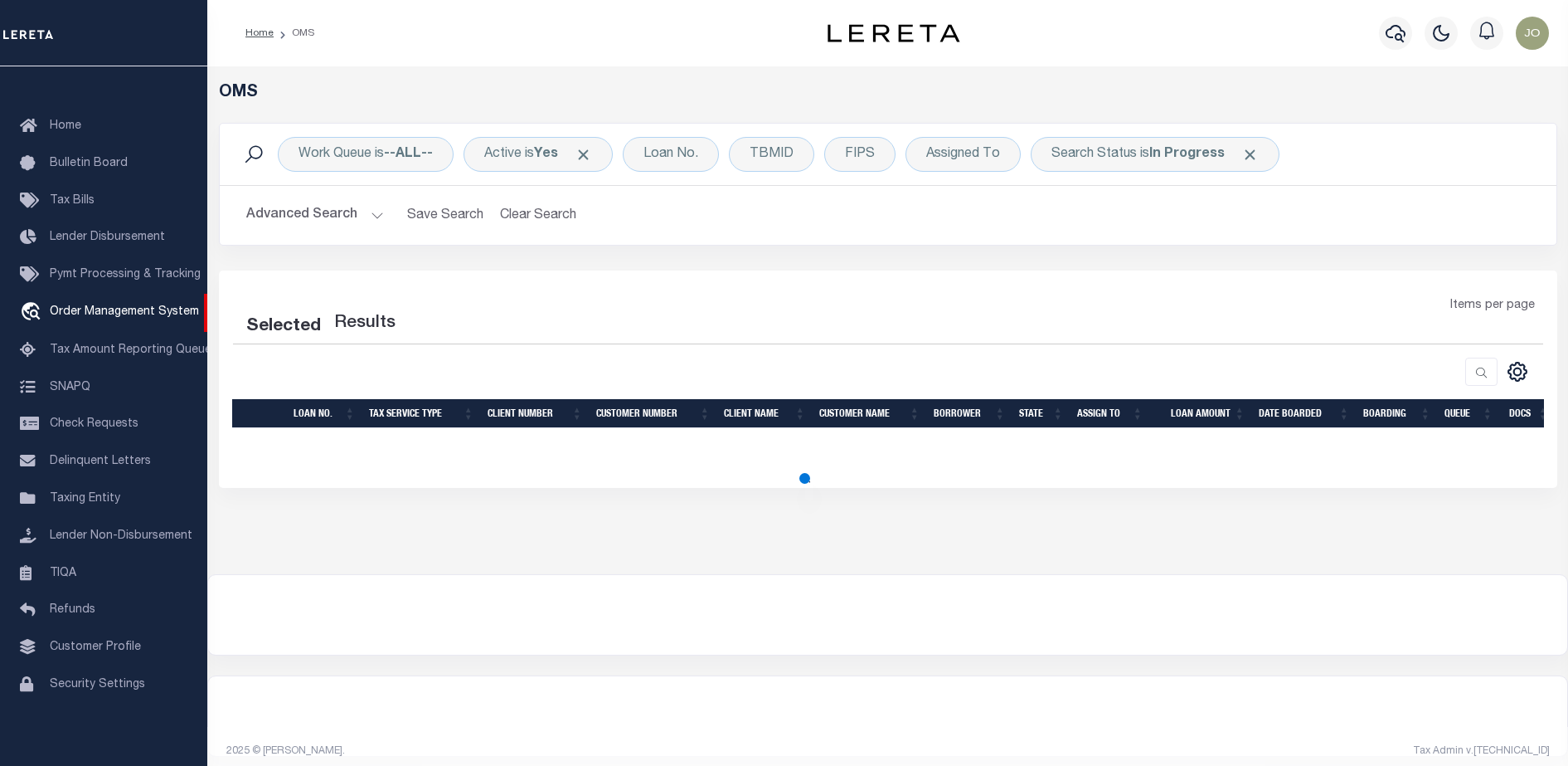
select select "200"
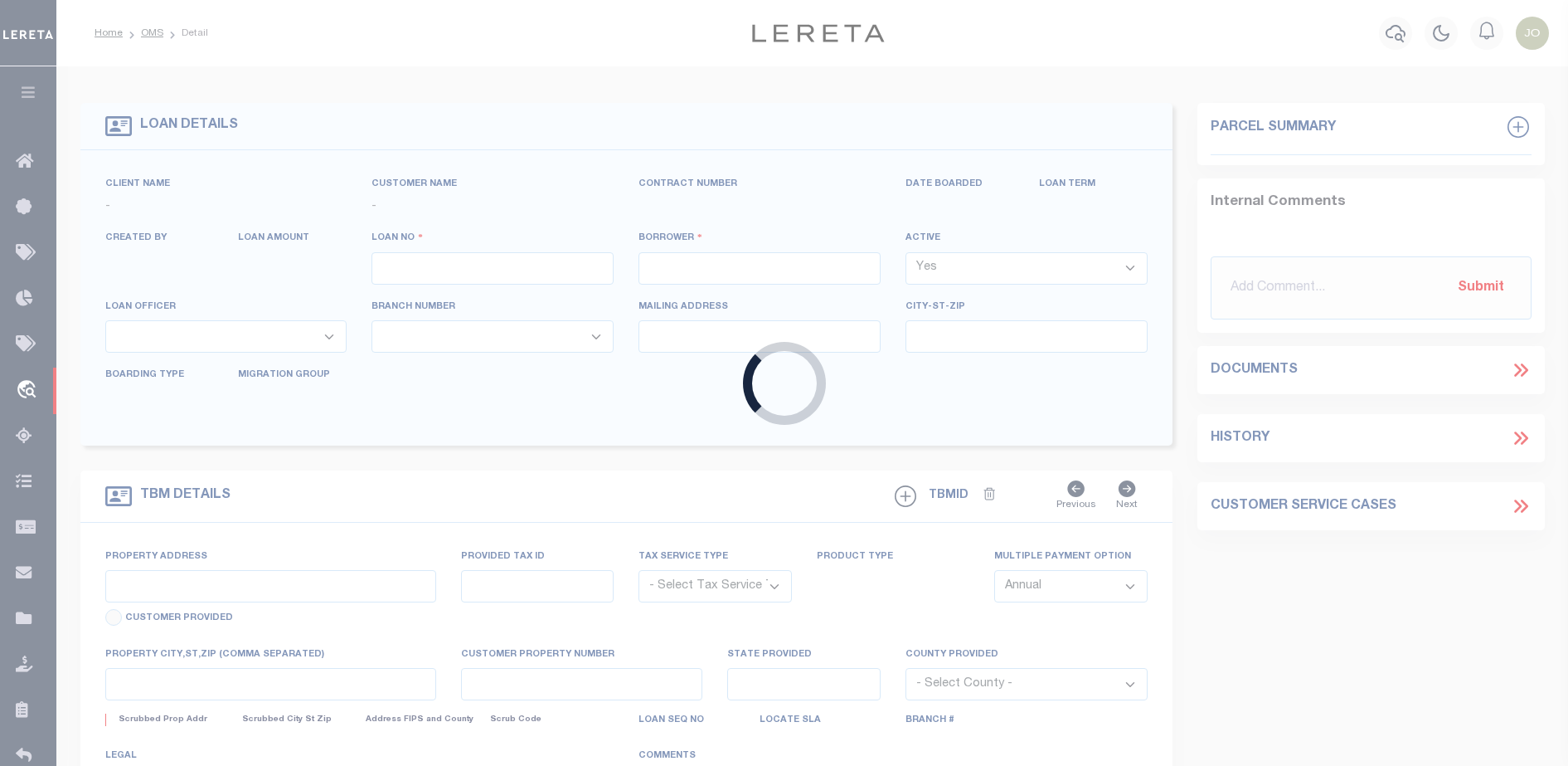
type input "714280550"
type input "BCM [GEOGRAPHIC_DATA]"
select select
type input "ATTN: [PERSON_NAME] [STREET_ADDRESS]"
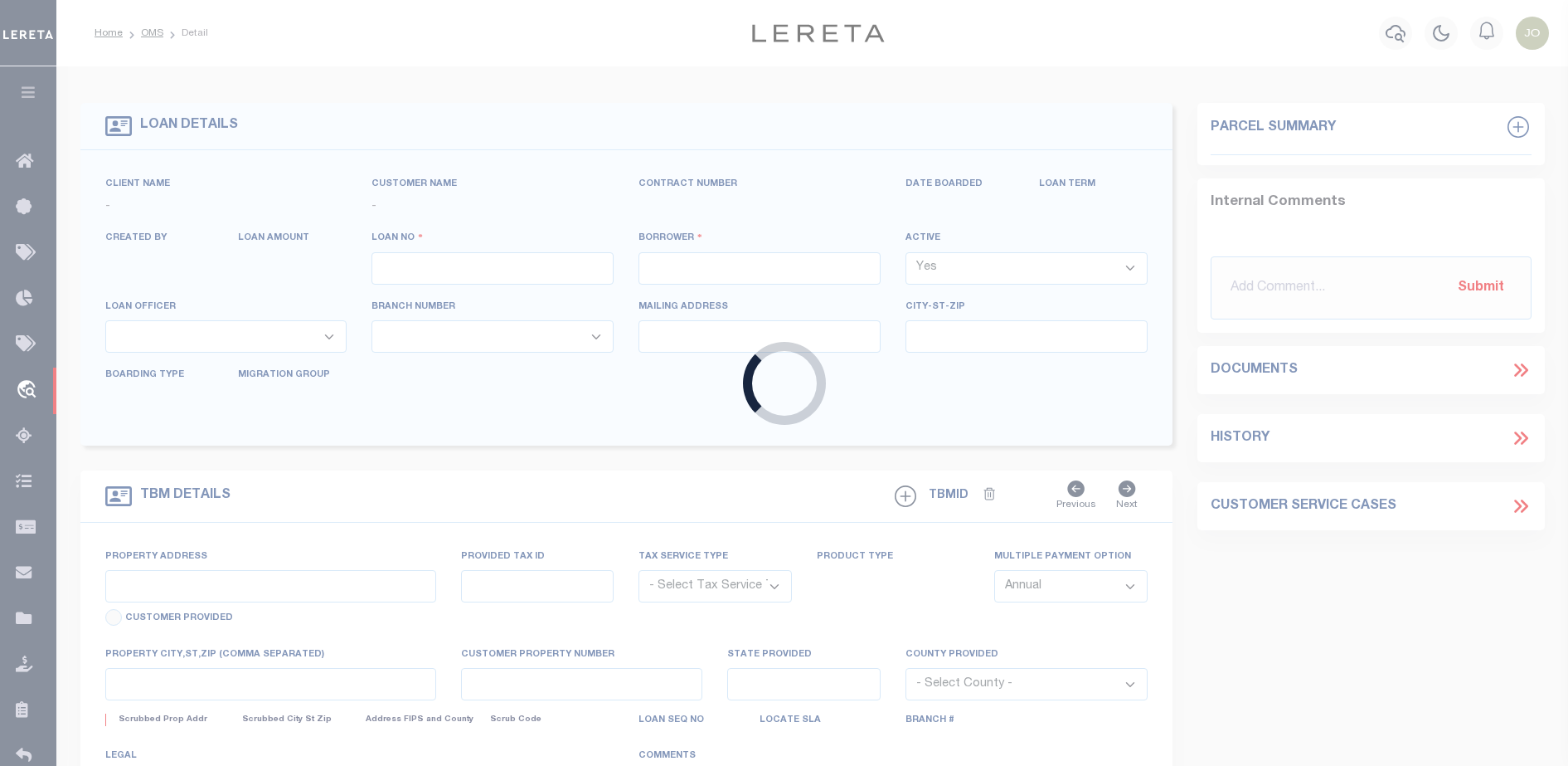
type input "[US_STATE][GEOGRAPHIC_DATA] 77591"
select select
select select "NonEscrow"
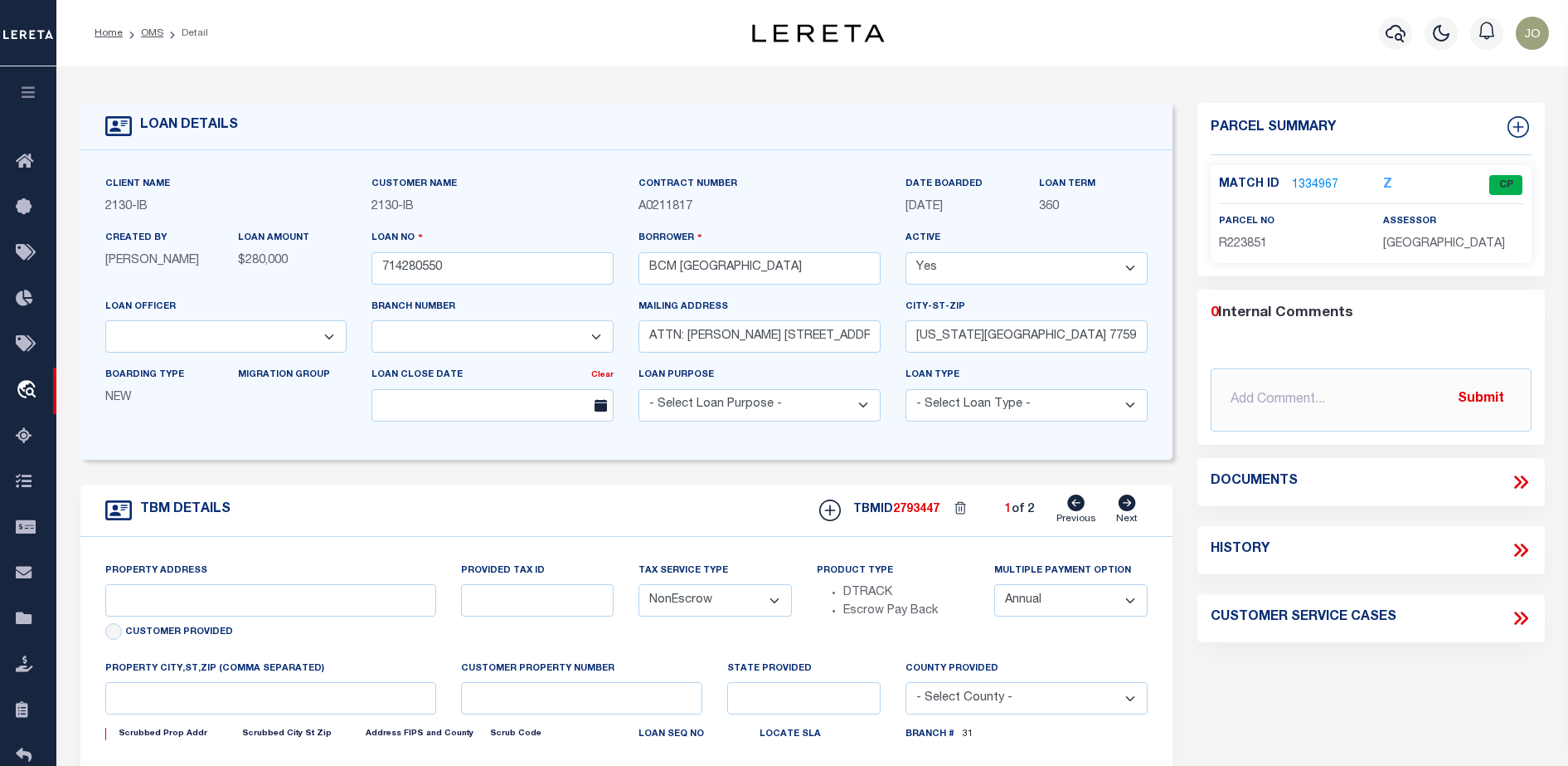
select select "2702"
type input "[STREET_ADDRESS]"
select select
type input "[US_STATE][GEOGRAPHIC_DATA] 77590"
type input "[US_STATE]"
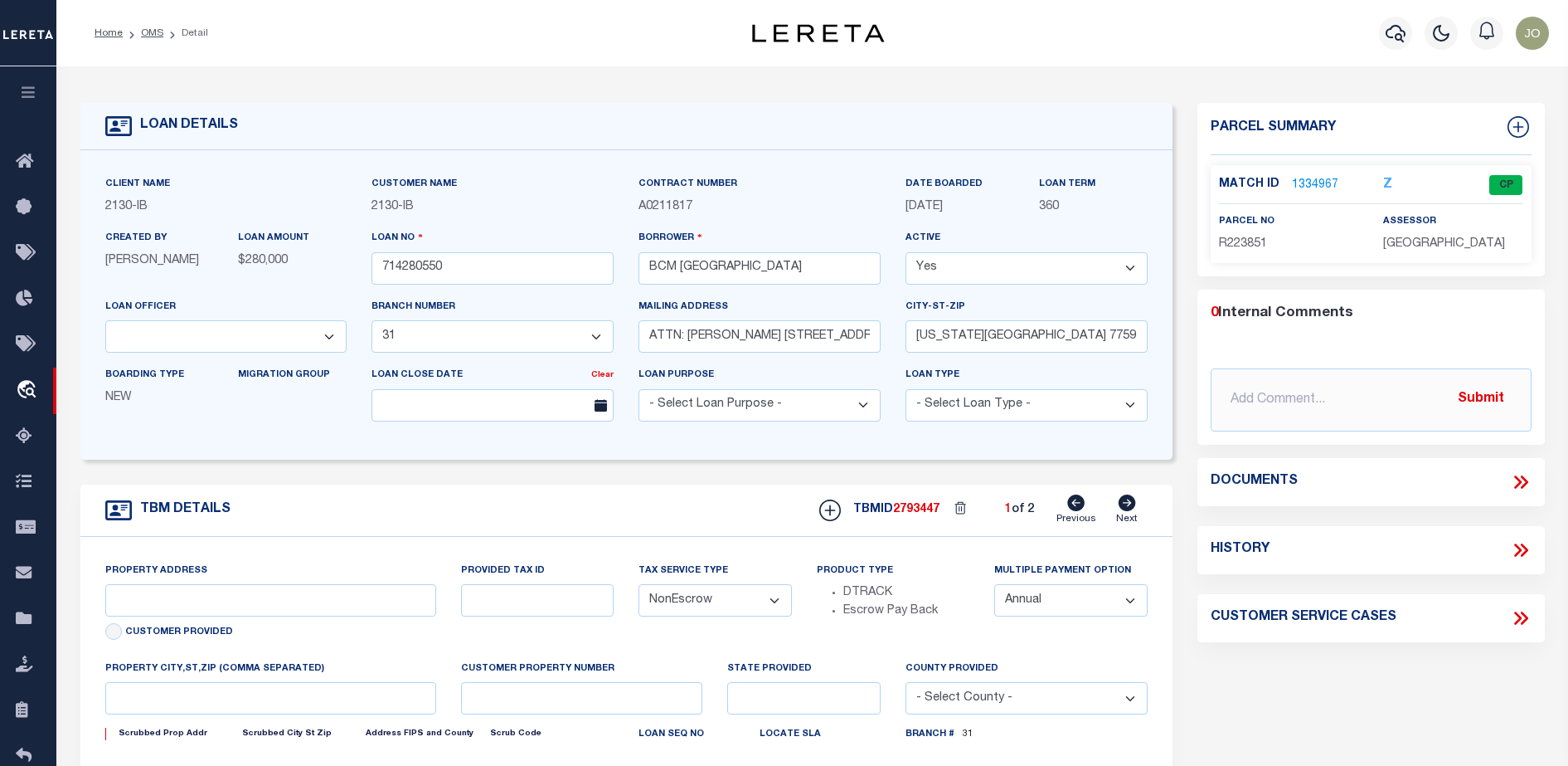
type input "[GEOGRAPHIC_DATA]"
select select
select select "7065"
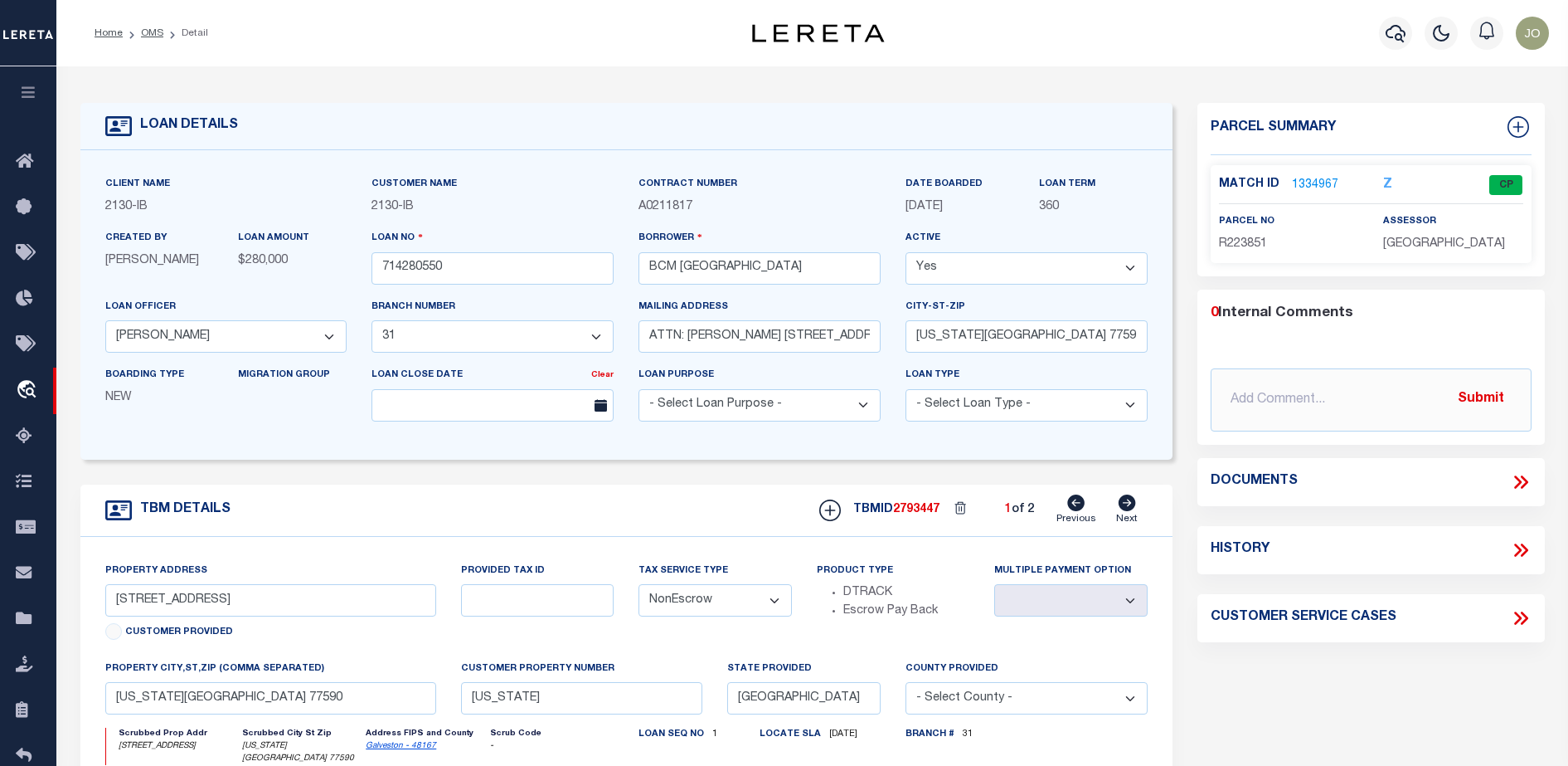
click at [1519, 477] on icon at bounding box center [1521, 482] width 21 height 21
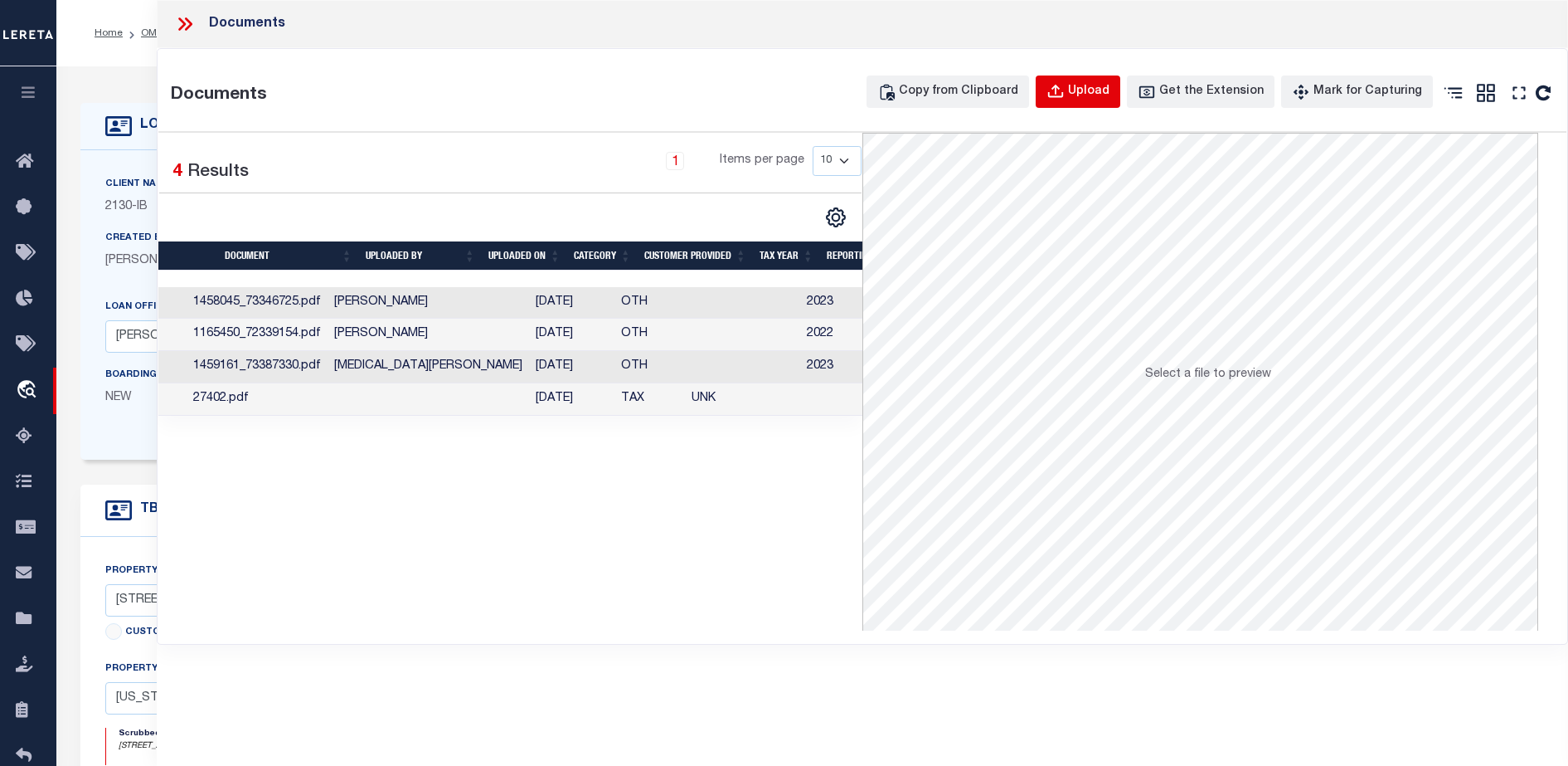
click at [1096, 77] on button "Upload" at bounding box center [1078, 91] width 85 height 33
click at [1100, 92] on div "Upload" at bounding box center [1089, 92] width 42 height 19
click at [1113, 103] on button "Upload" at bounding box center [1078, 91] width 85 height 33
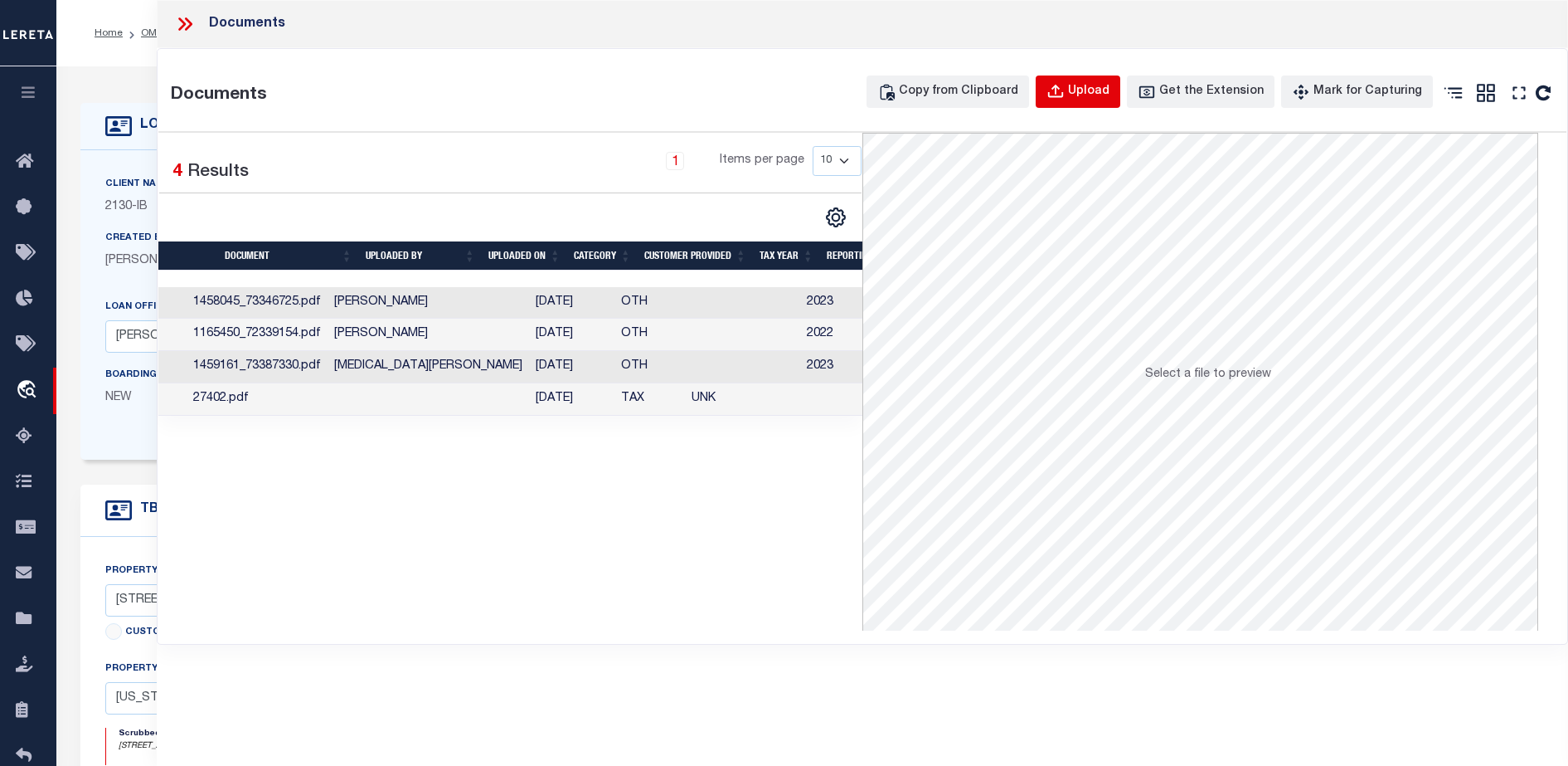
click at [1113, 103] on button "Upload" at bounding box center [1078, 91] width 85 height 33
click at [536, 321] on td "05/19/2023" at bounding box center [571, 334] width 86 height 33
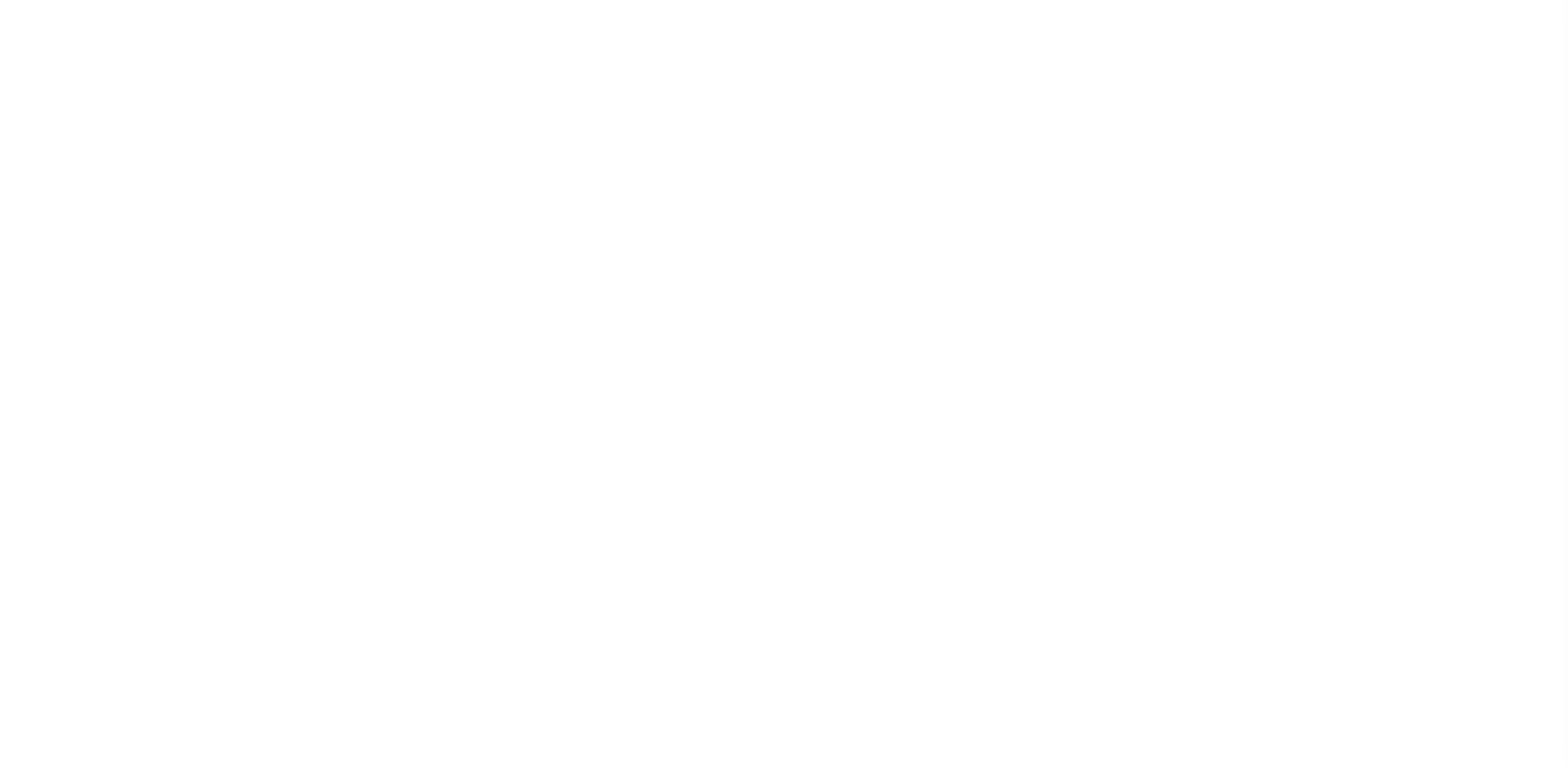
select select "NonEscrow"
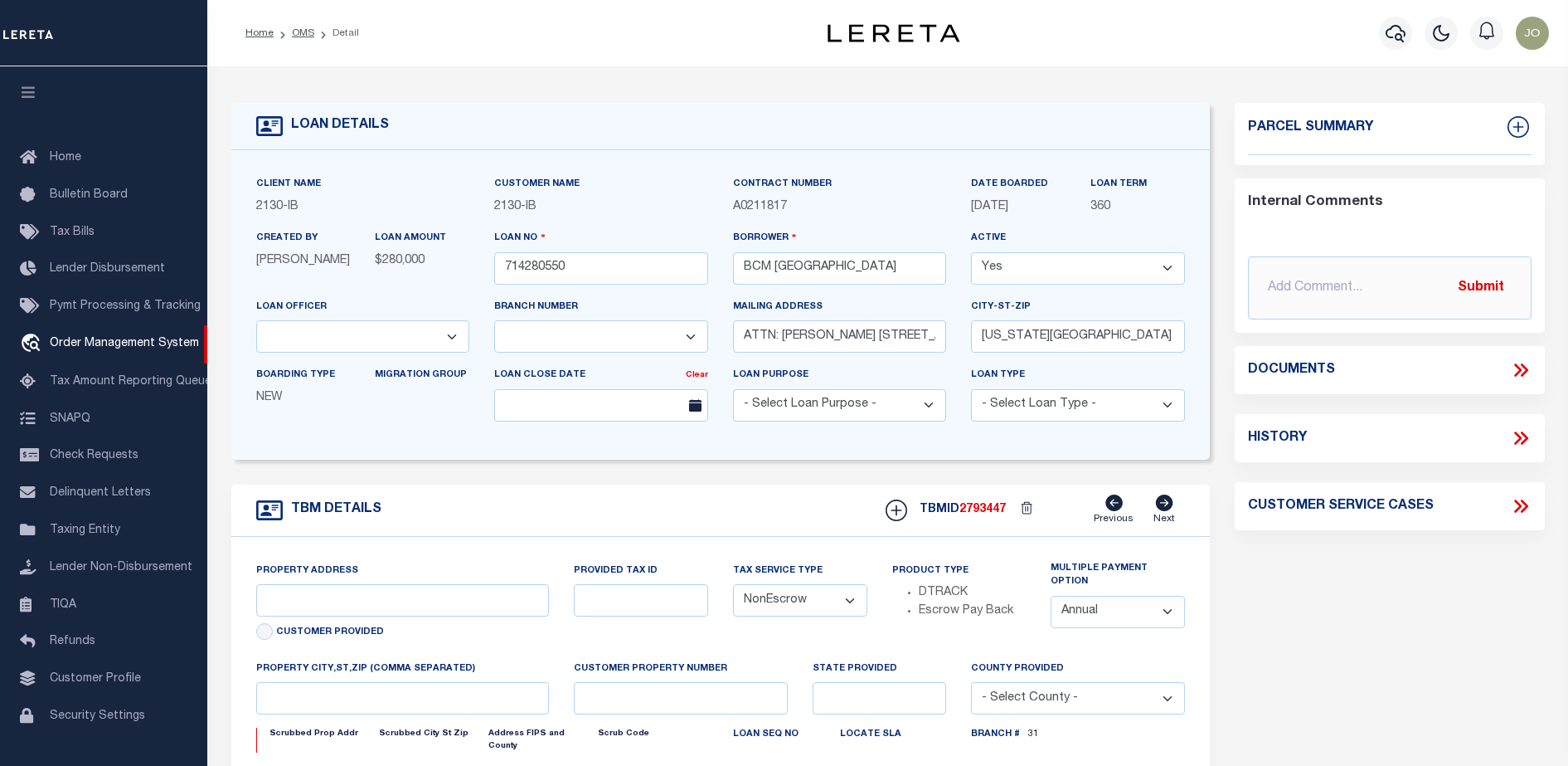
scroll to position [42, 0]
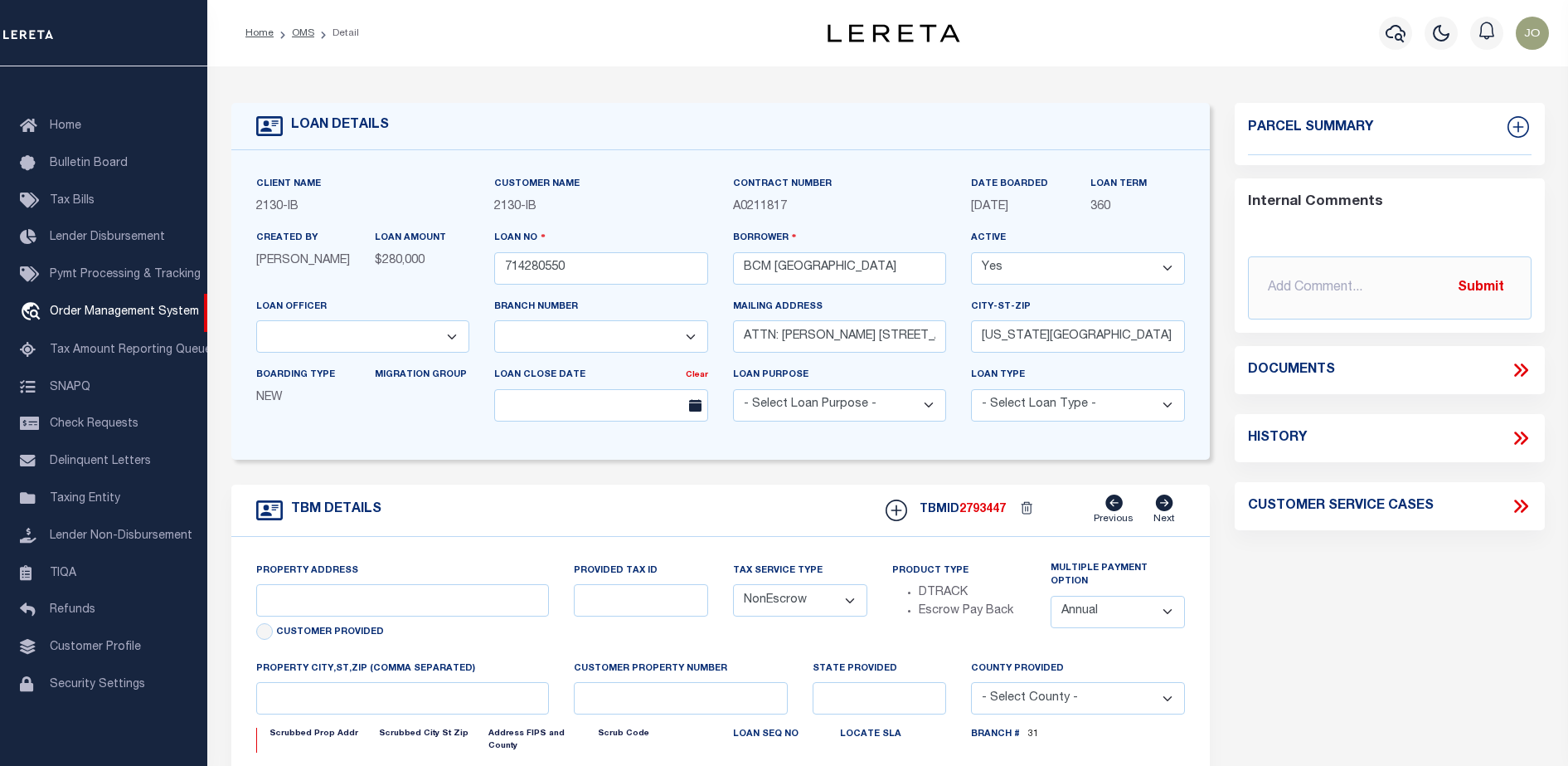
click at [665, 474] on form "LOAN DETAILS Client Name 2130 - IB Customer Name" at bounding box center [722, 555] width 980 height 907
type input "[STREET_ADDRESS]"
select select
type input "[US_STATE][GEOGRAPHIC_DATA] 77590"
type input "[US_STATE]"
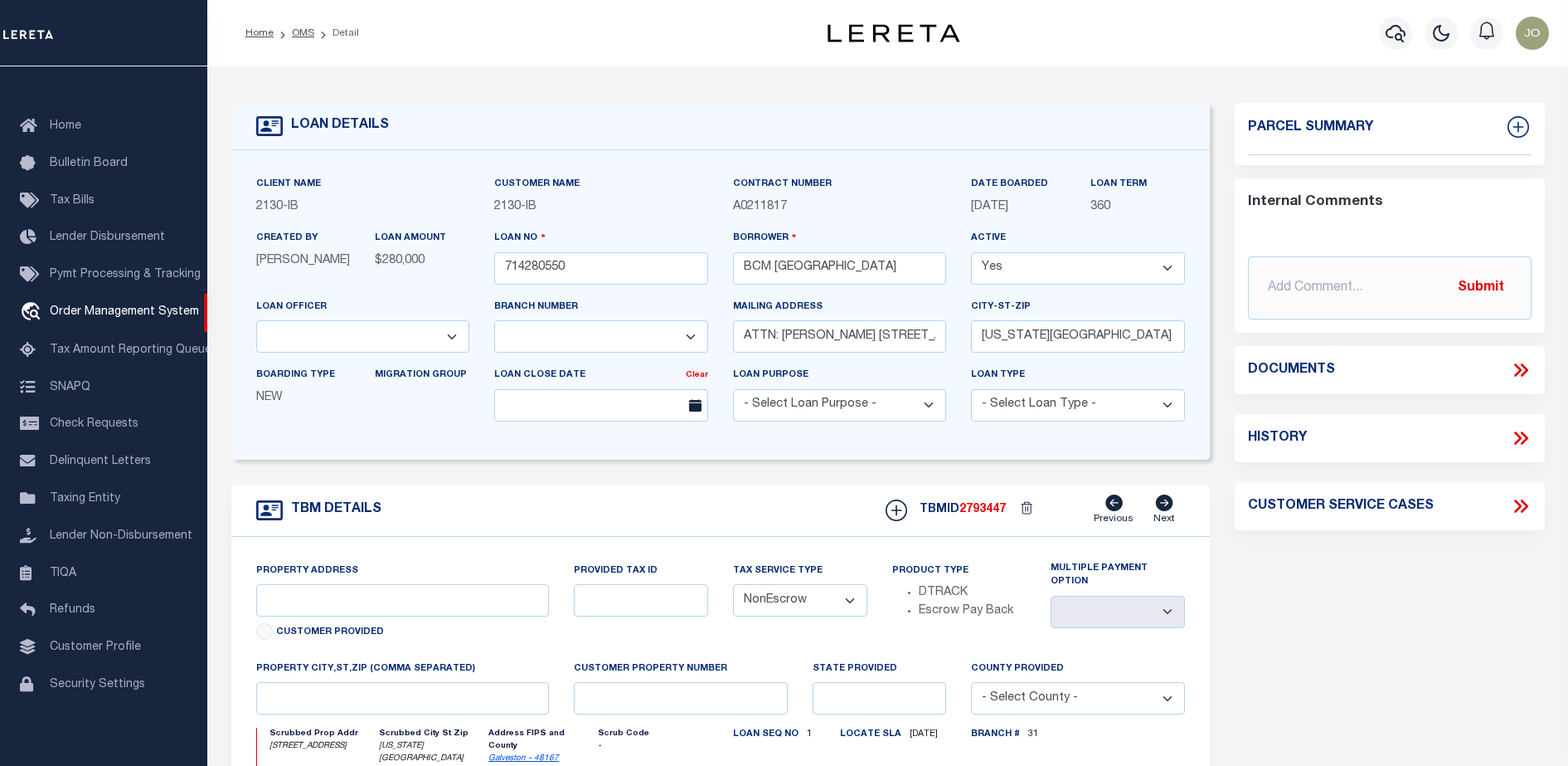
type input "[GEOGRAPHIC_DATA]"
select select
select select "2702"
select select "7065"
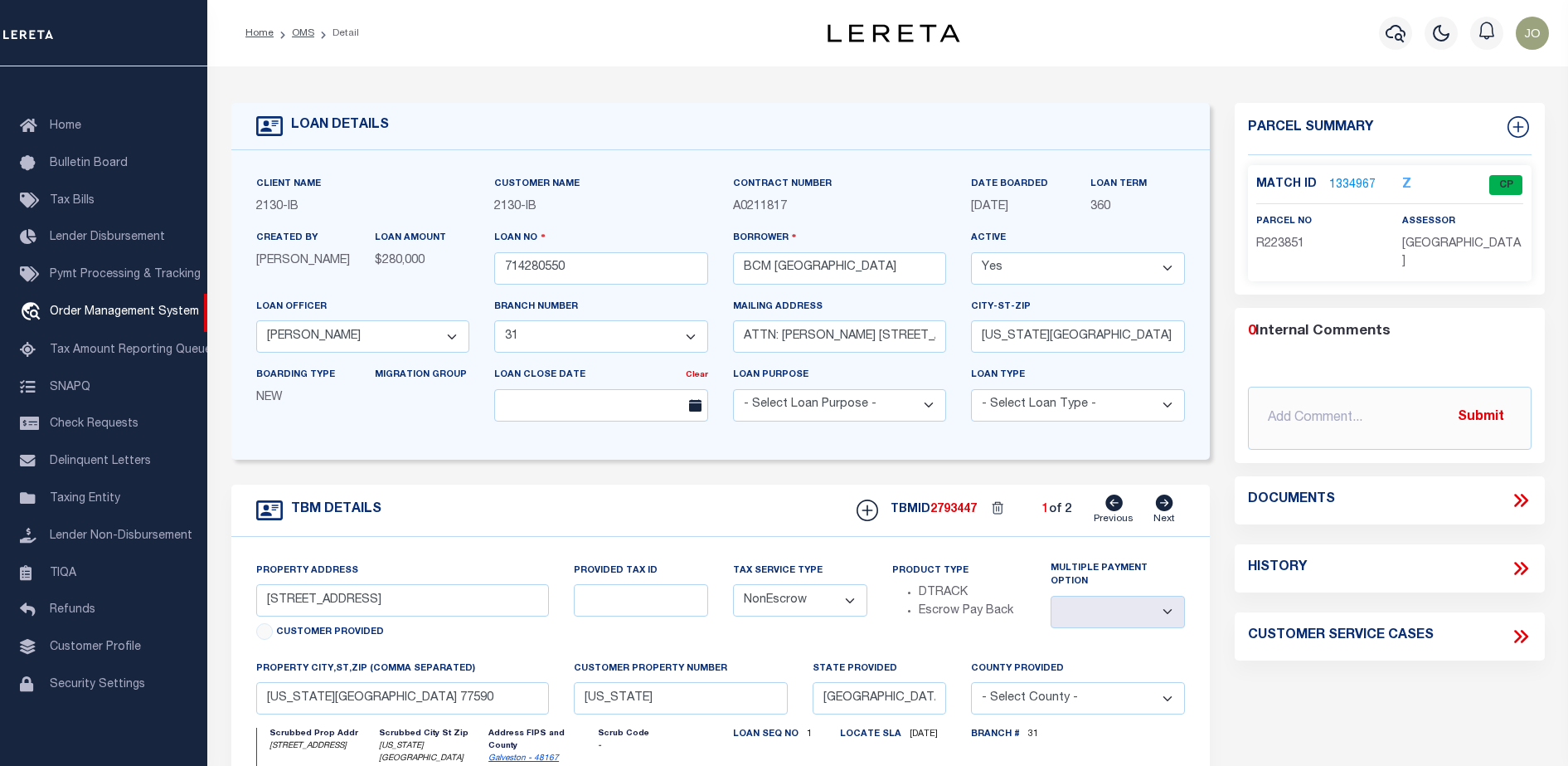
click at [1516, 494] on icon at bounding box center [1518, 500] width 7 height 13
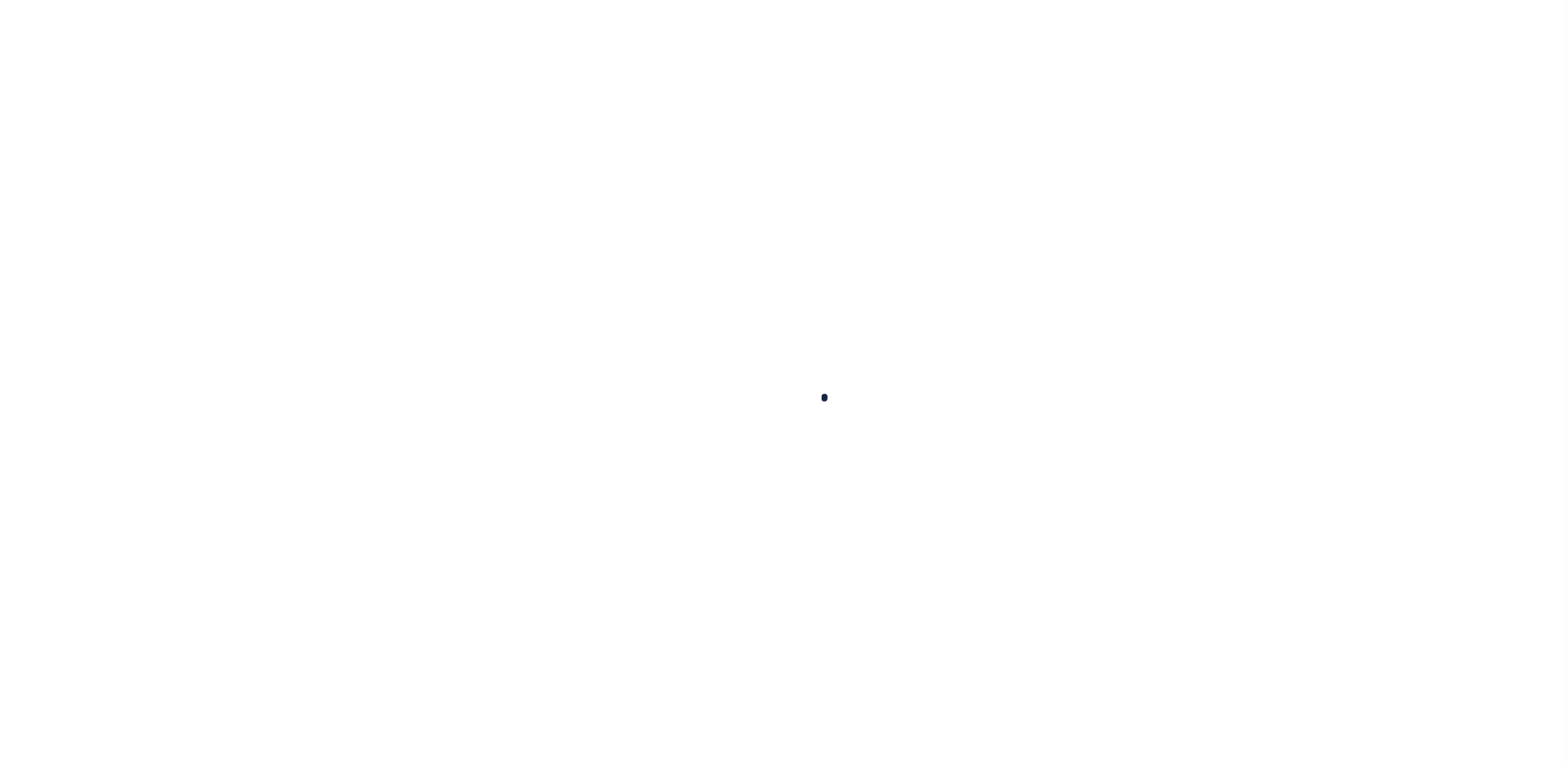
scroll to position [28, 0]
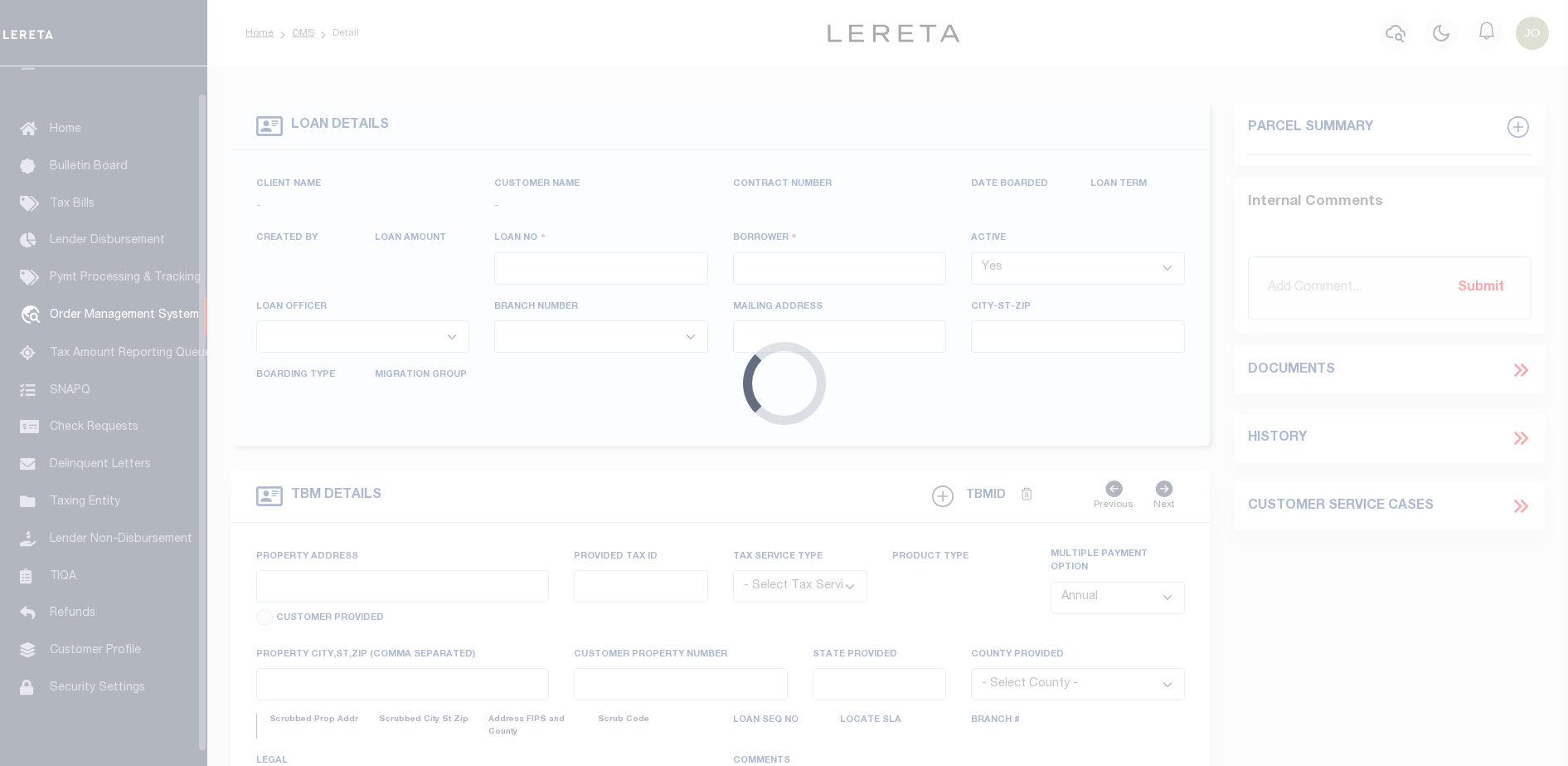
type input "714280550"
type input "BCM [GEOGRAPHIC_DATA]"
select select
type input "ATTN: [PERSON_NAME] [STREET_ADDRESS]"
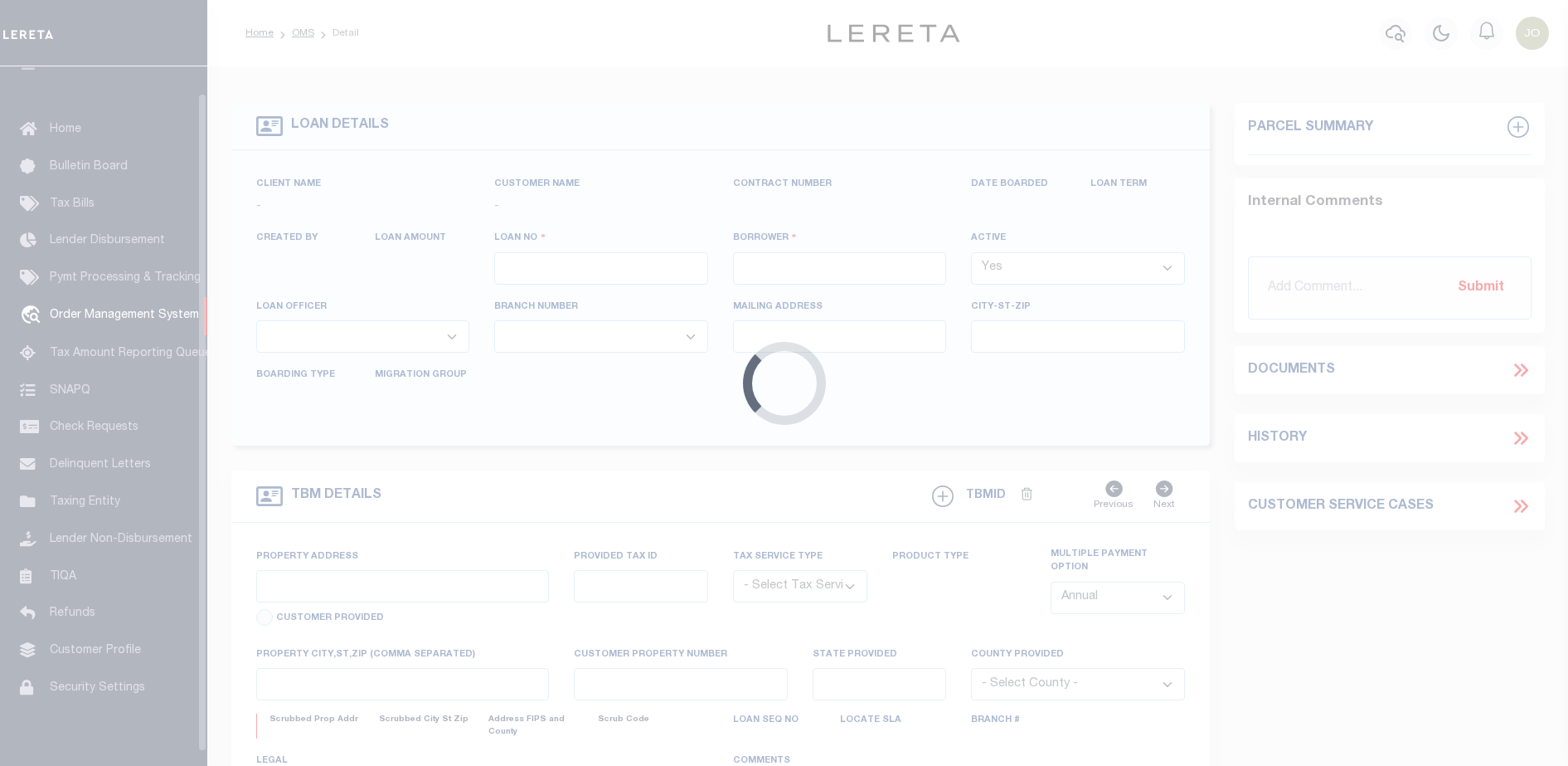
type input "[US_STATE][GEOGRAPHIC_DATA] 77591"
select select
select select "NonEscrow"
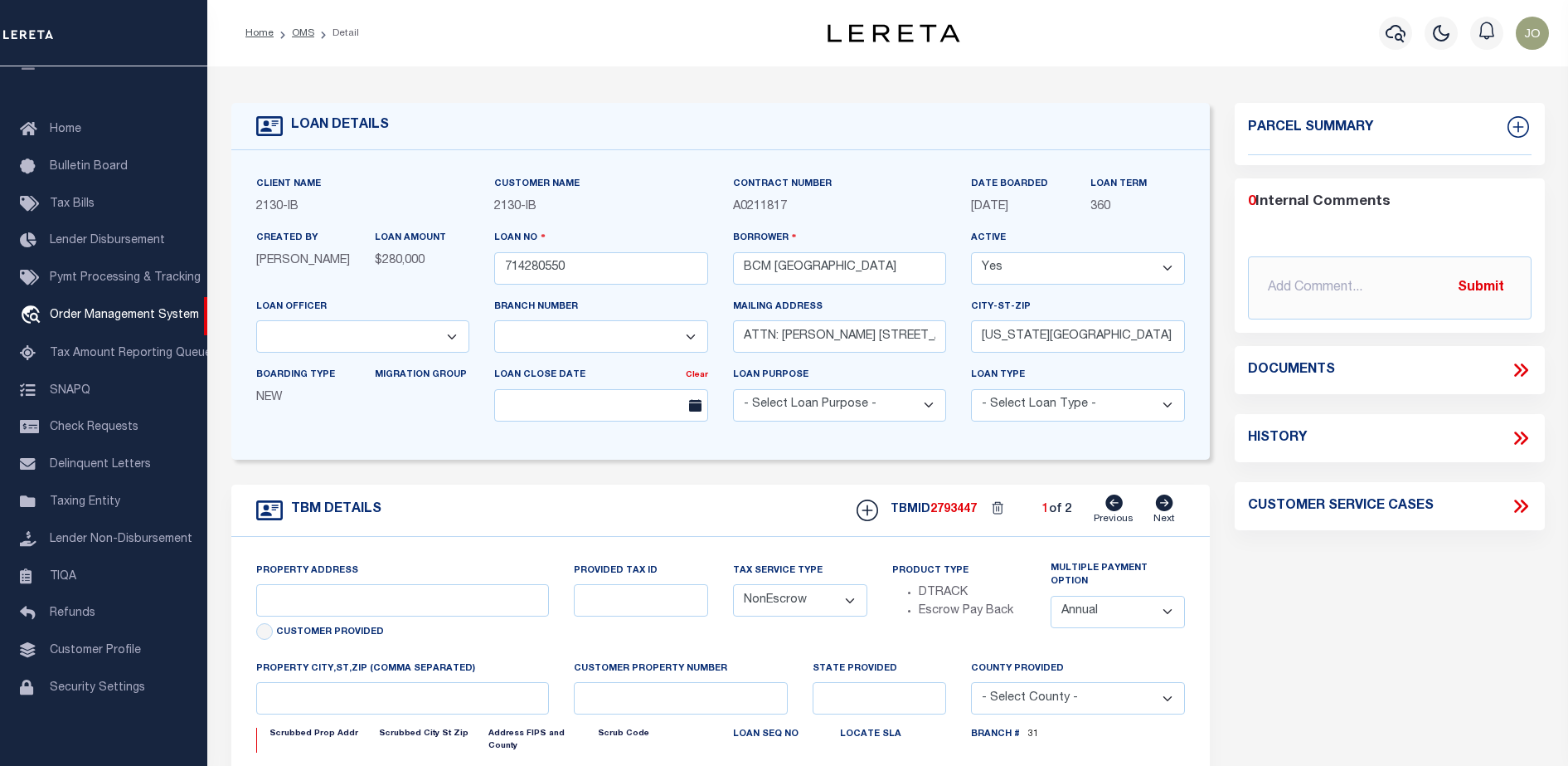
click at [1518, 366] on icon at bounding box center [1518, 371] width 7 height 13
select select "2702"
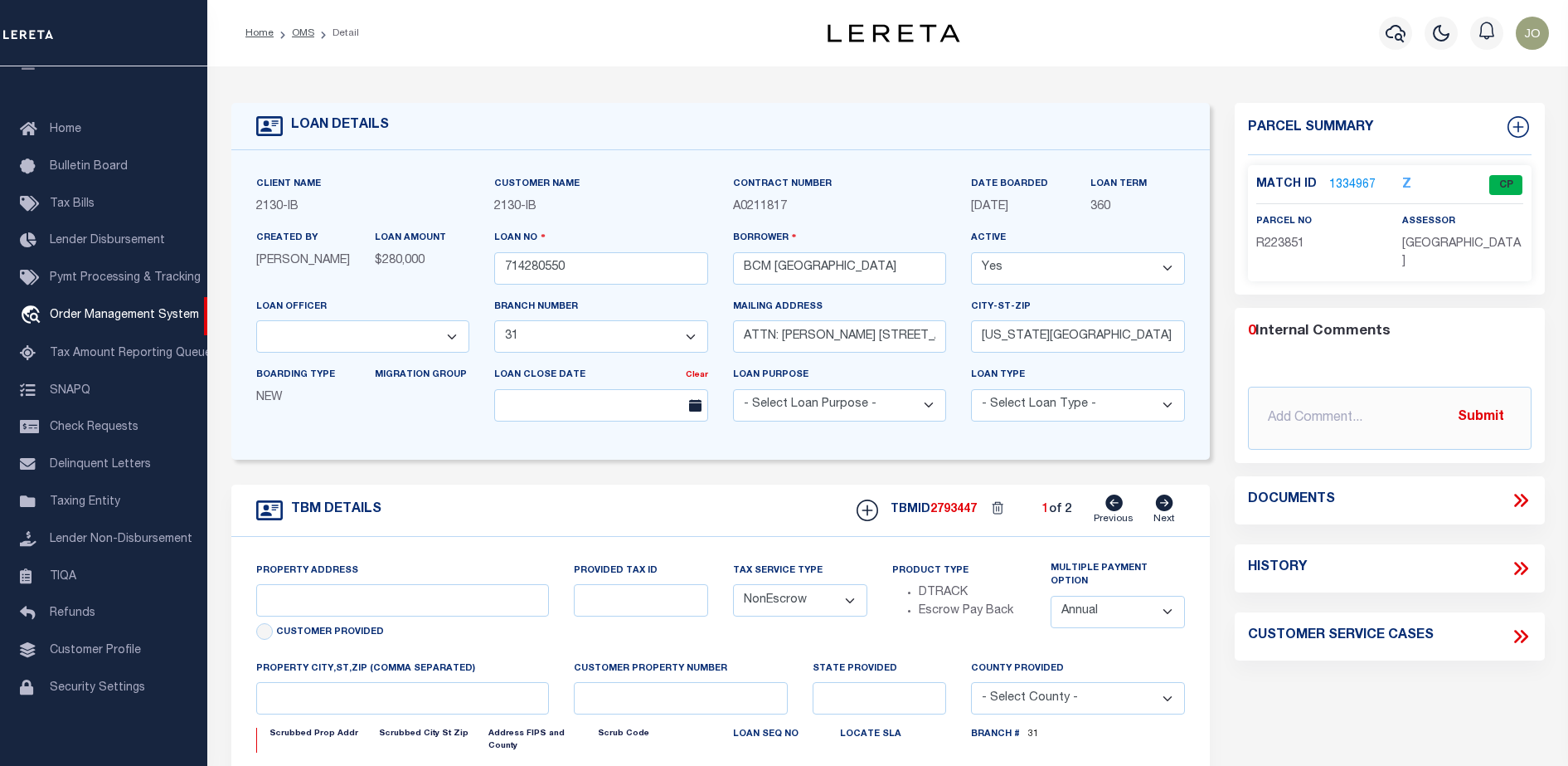
type input "[STREET_ADDRESS]"
select select
type input "[US_STATE][GEOGRAPHIC_DATA] 77590"
type input "[US_STATE]"
type input "[GEOGRAPHIC_DATA]"
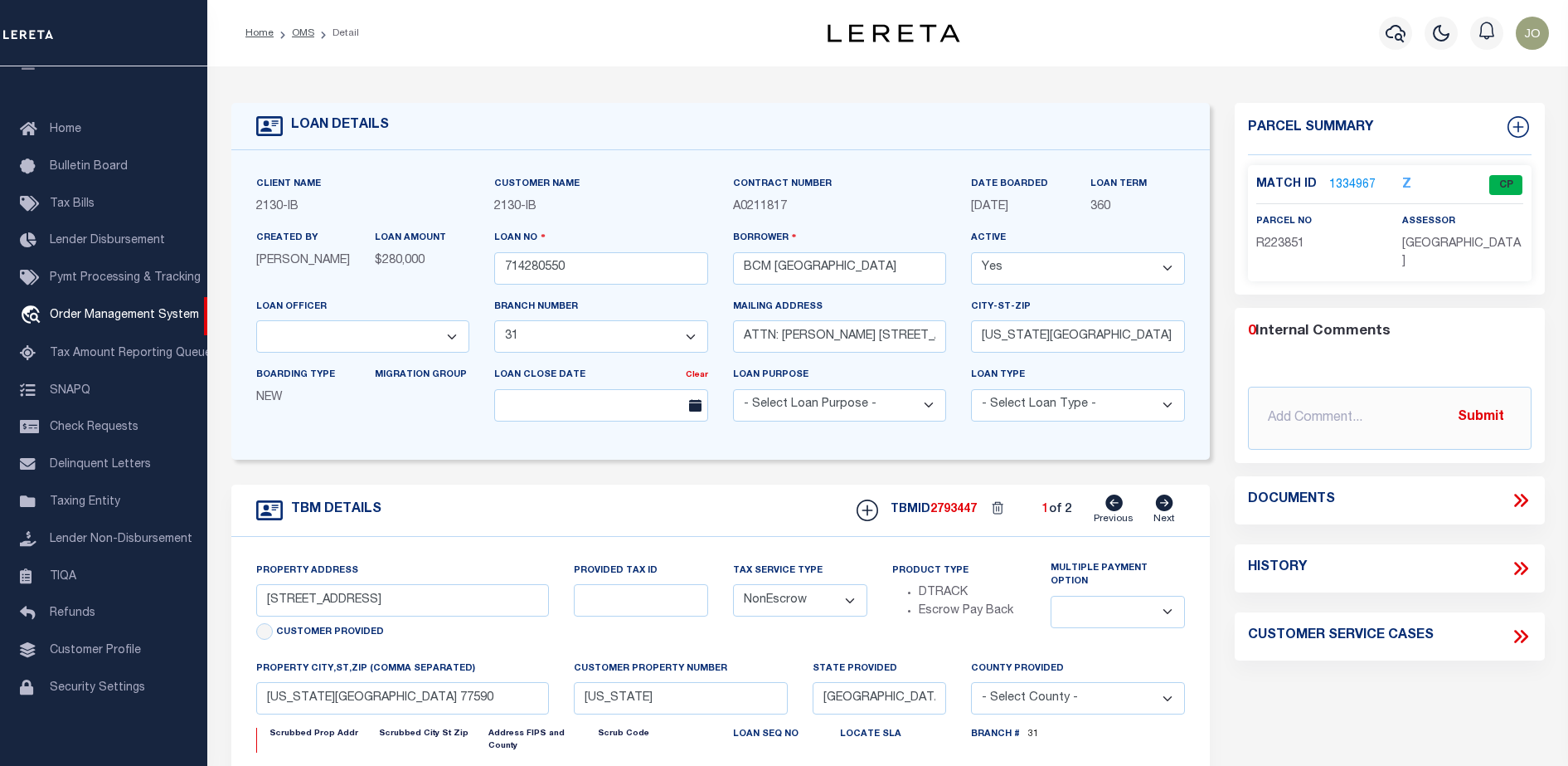
select select
click at [1518, 498] on icon at bounding box center [1521, 500] width 21 height 21
select select "7065"
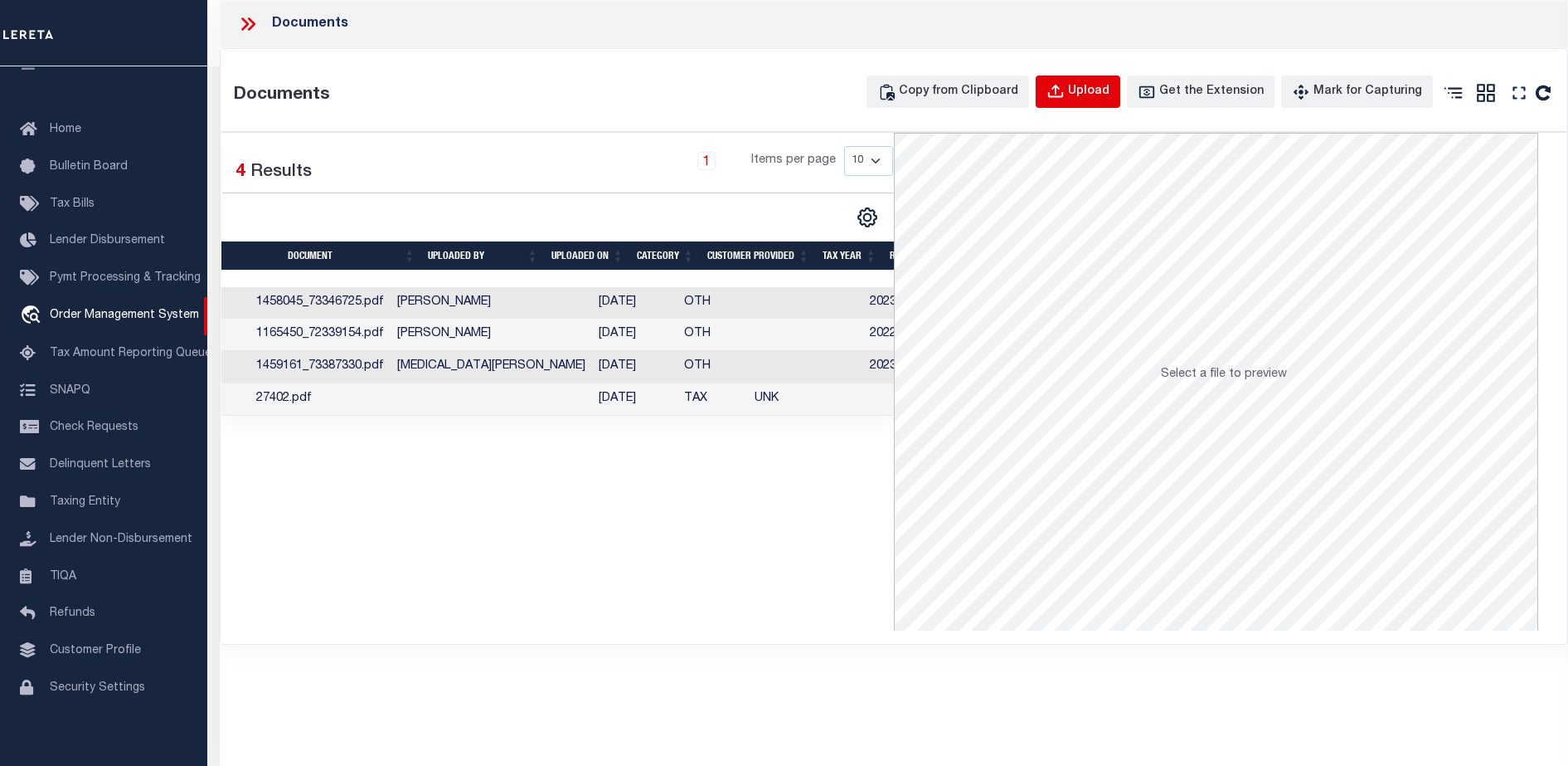
click at [1094, 85] on div "Upload" at bounding box center [1089, 92] width 42 height 19
click at [1107, 89] on div "Upload" at bounding box center [1089, 92] width 42 height 19
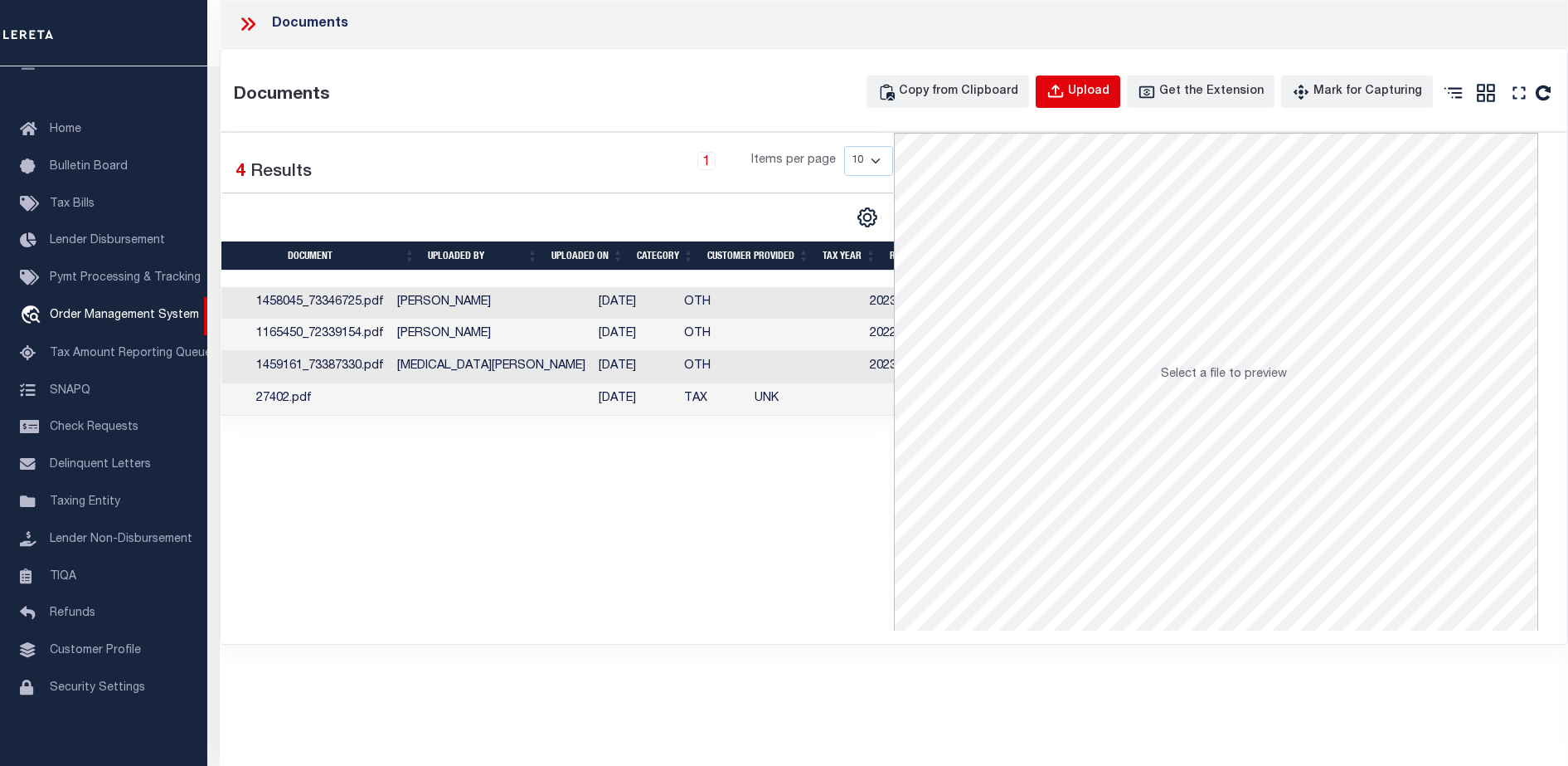
click at [1107, 89] on div "Upload" at bounding box center [1089, 92] width 42 height 19
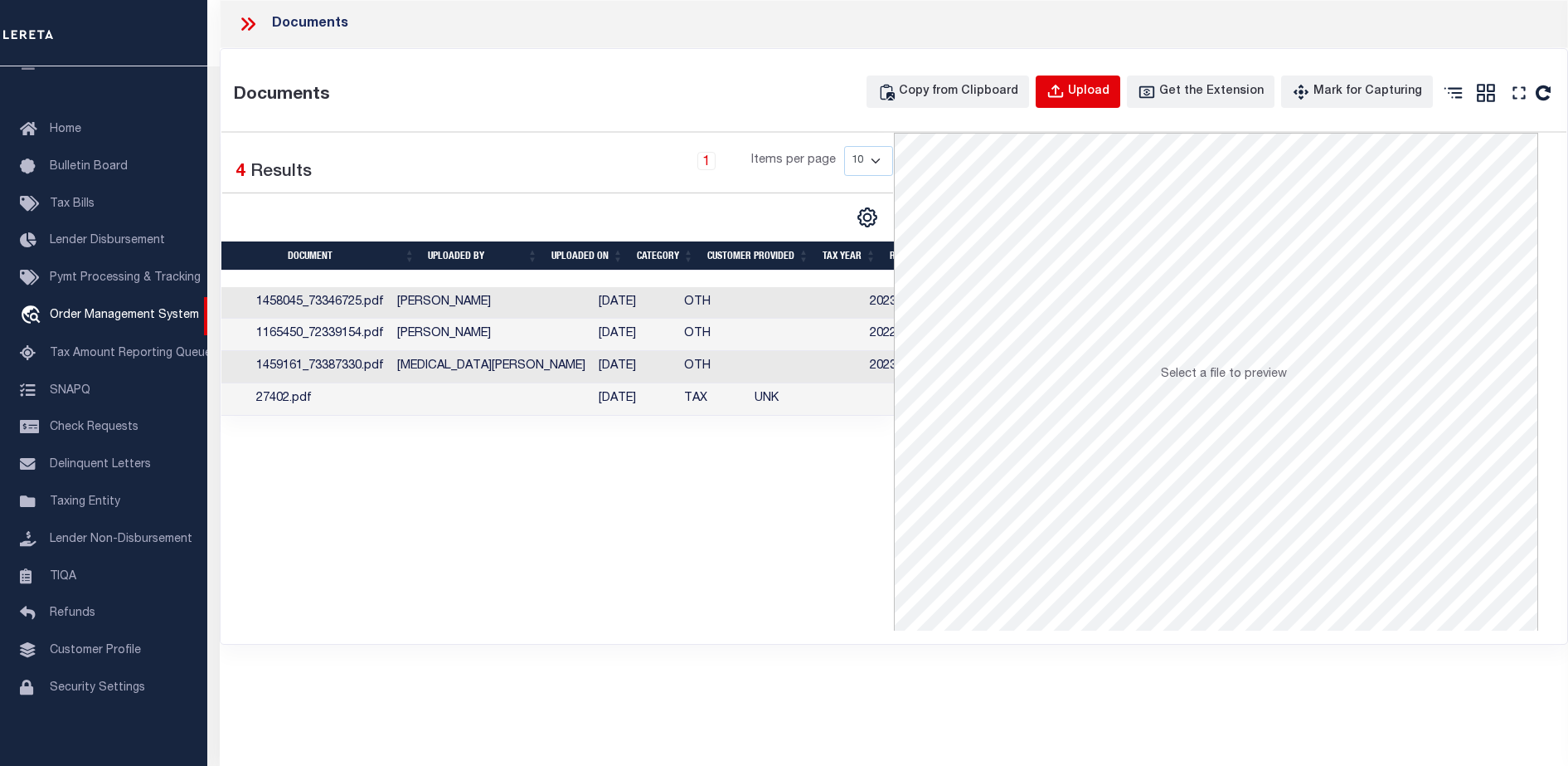
click at [1107, 89] on div "Upload" at bounding box center [1089, 92] width 42 height 19
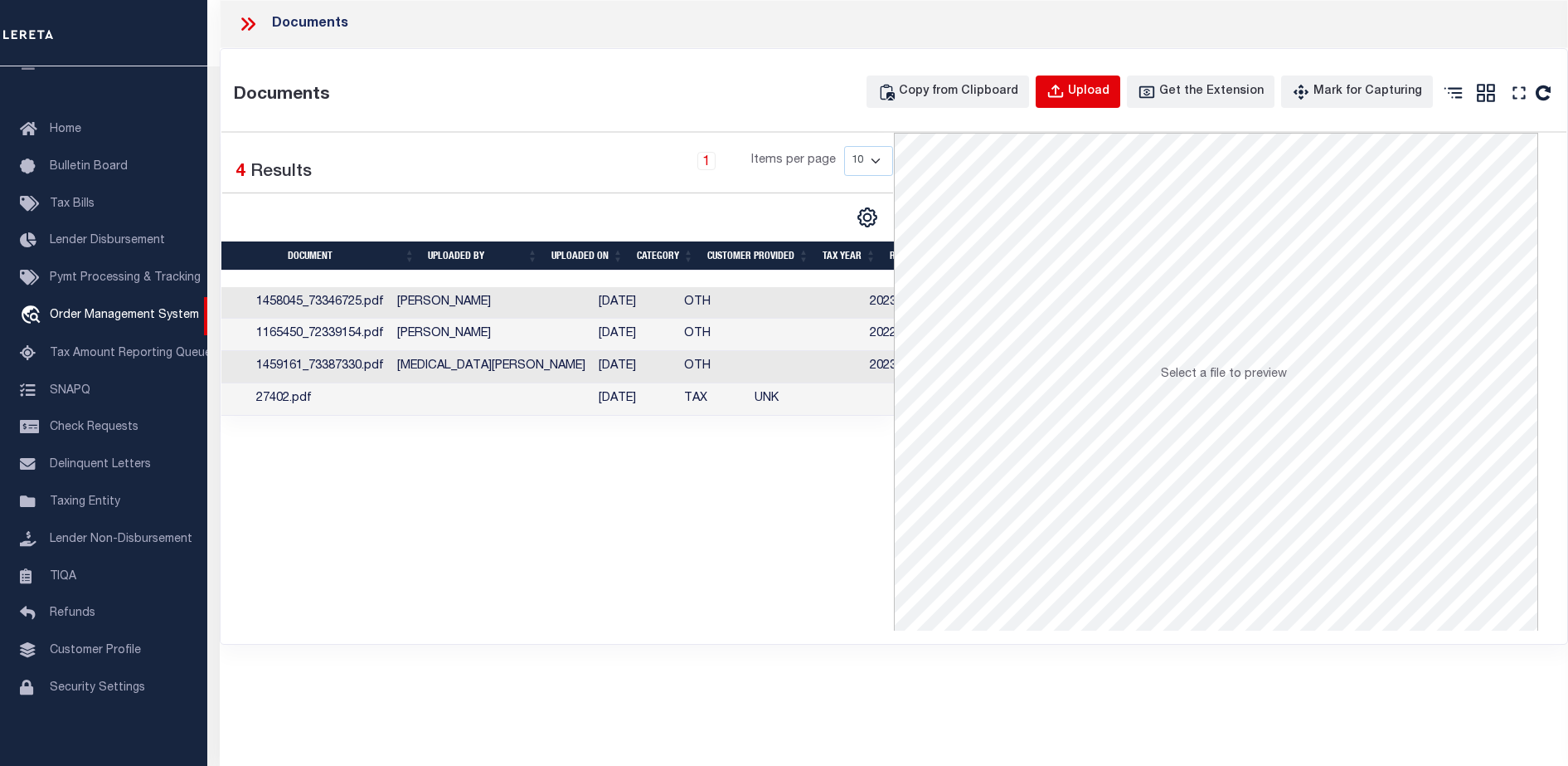
click at [1106, 90] on div "Upload" at bounding box center [1089, 92] width 42 height 19
click at [1105, 90] on div "Upload" at bounding box center [1089, 92] width 42 height 19
click at [593, 349] on td "[DATE]" at bounding box center [635, 334] width 86 height 33
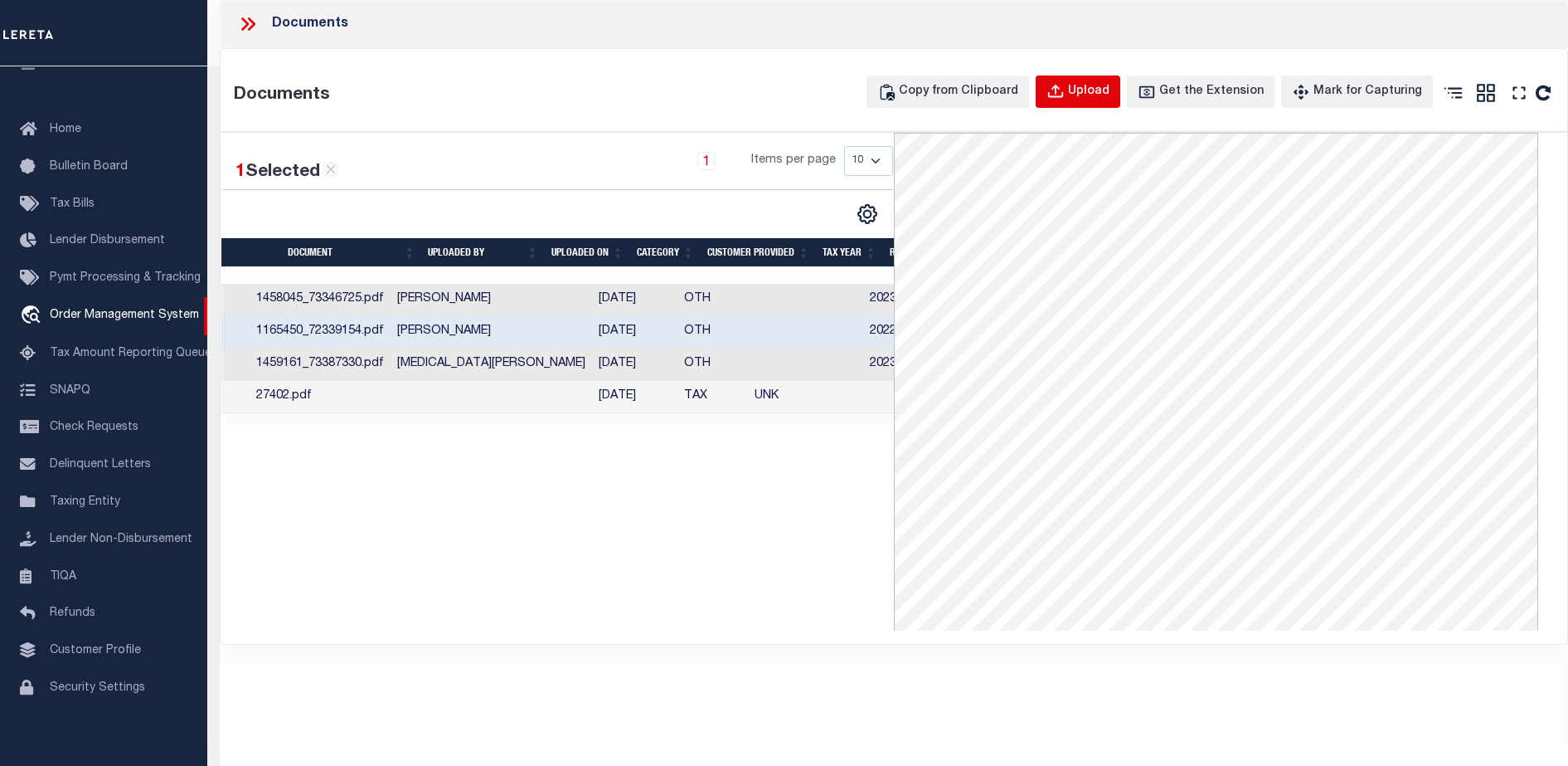
click at [1110, 81] on button "Upload" at bounding box center [1078, 91] width 85 height 33
click at [372, 310] on td "1458045_73346725.pdf" at bounding box center [319, 300] width 141 height 33
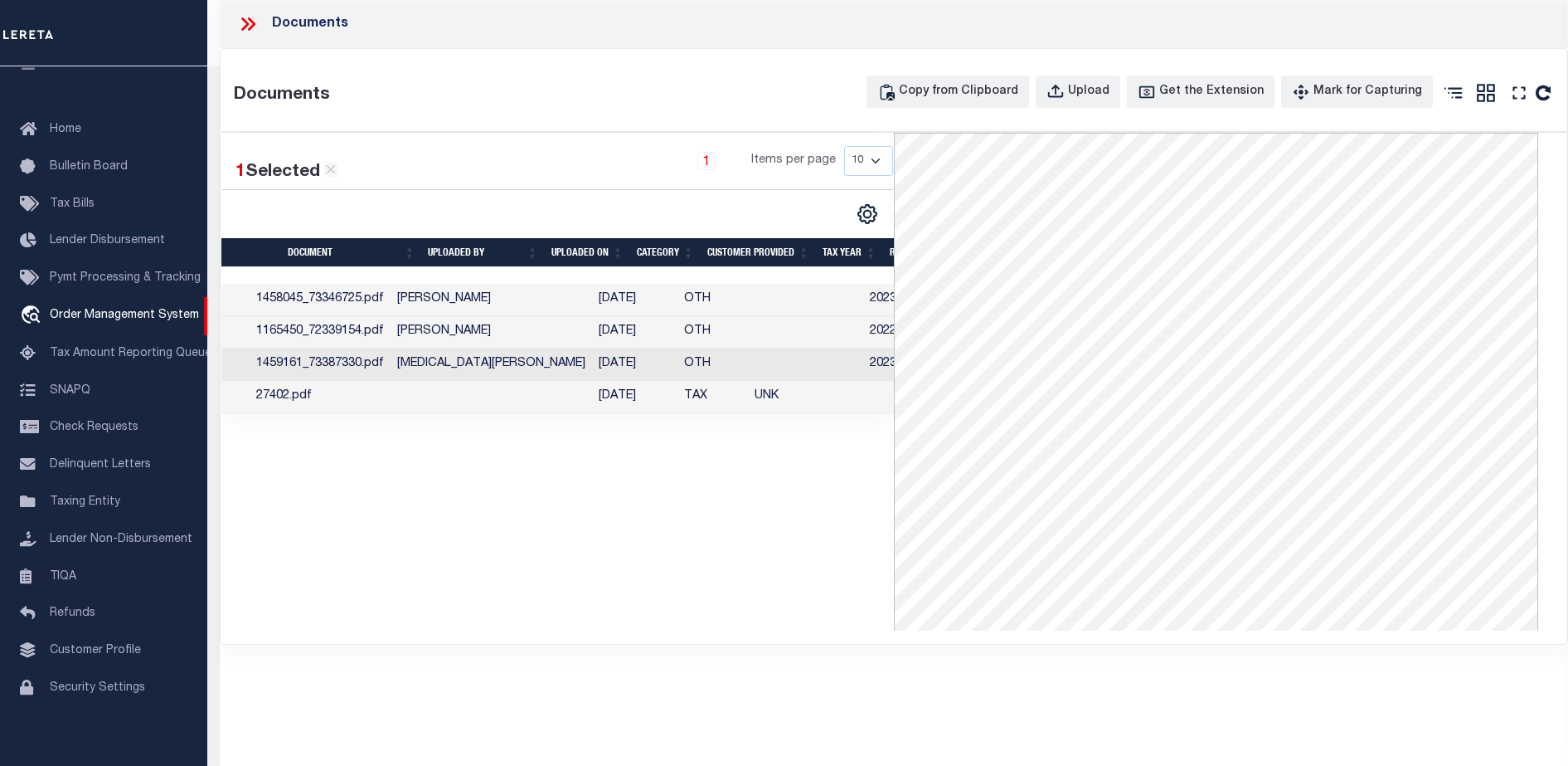
click at [384, 346] on td "1165450_72339154.pdf" at bounding box center [319, 332] width 141 height 33
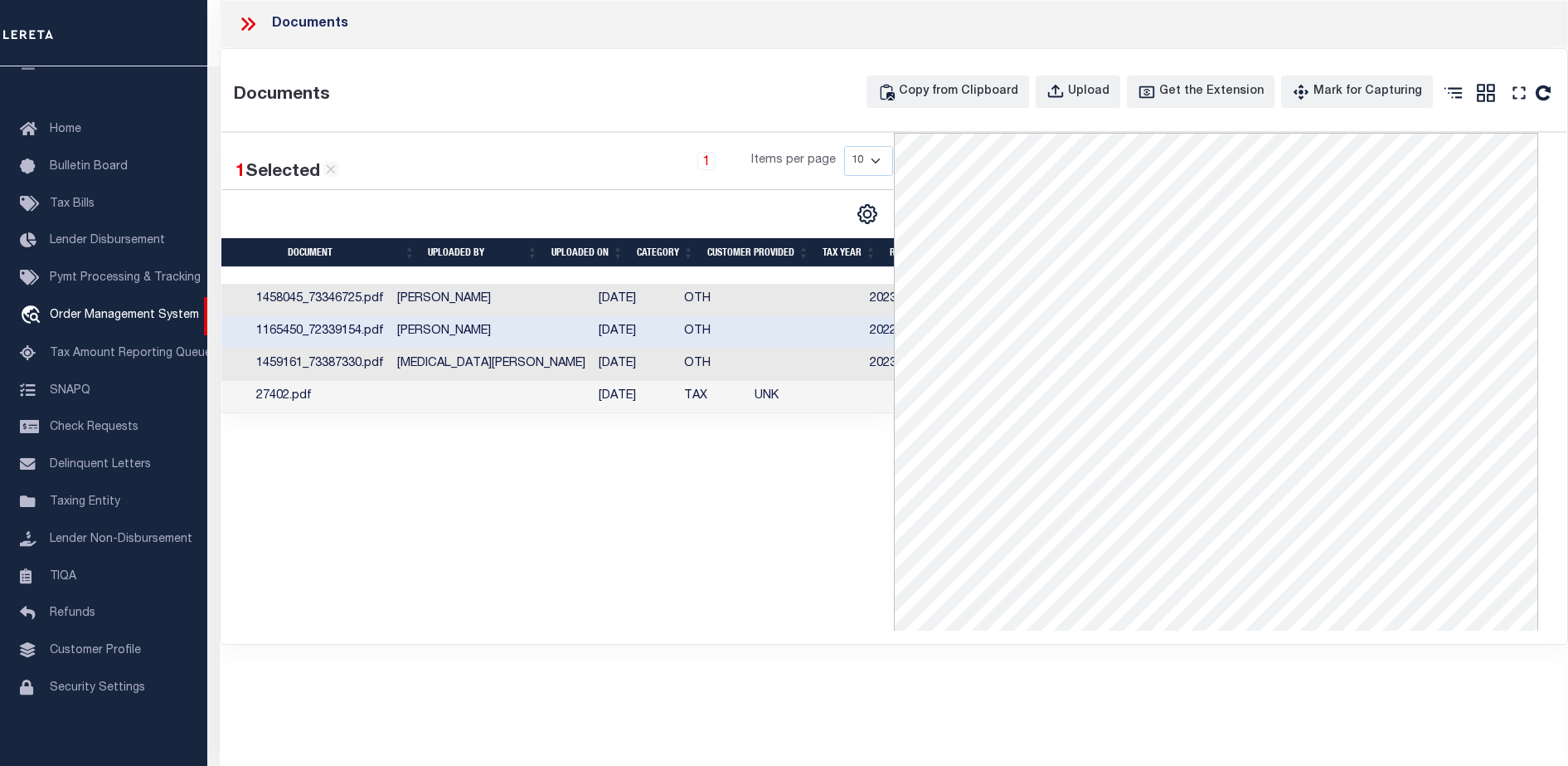
click at [391, 364] on td "1459161_73387330.pdf" at bounding box center [319, 364] width 141 height 33
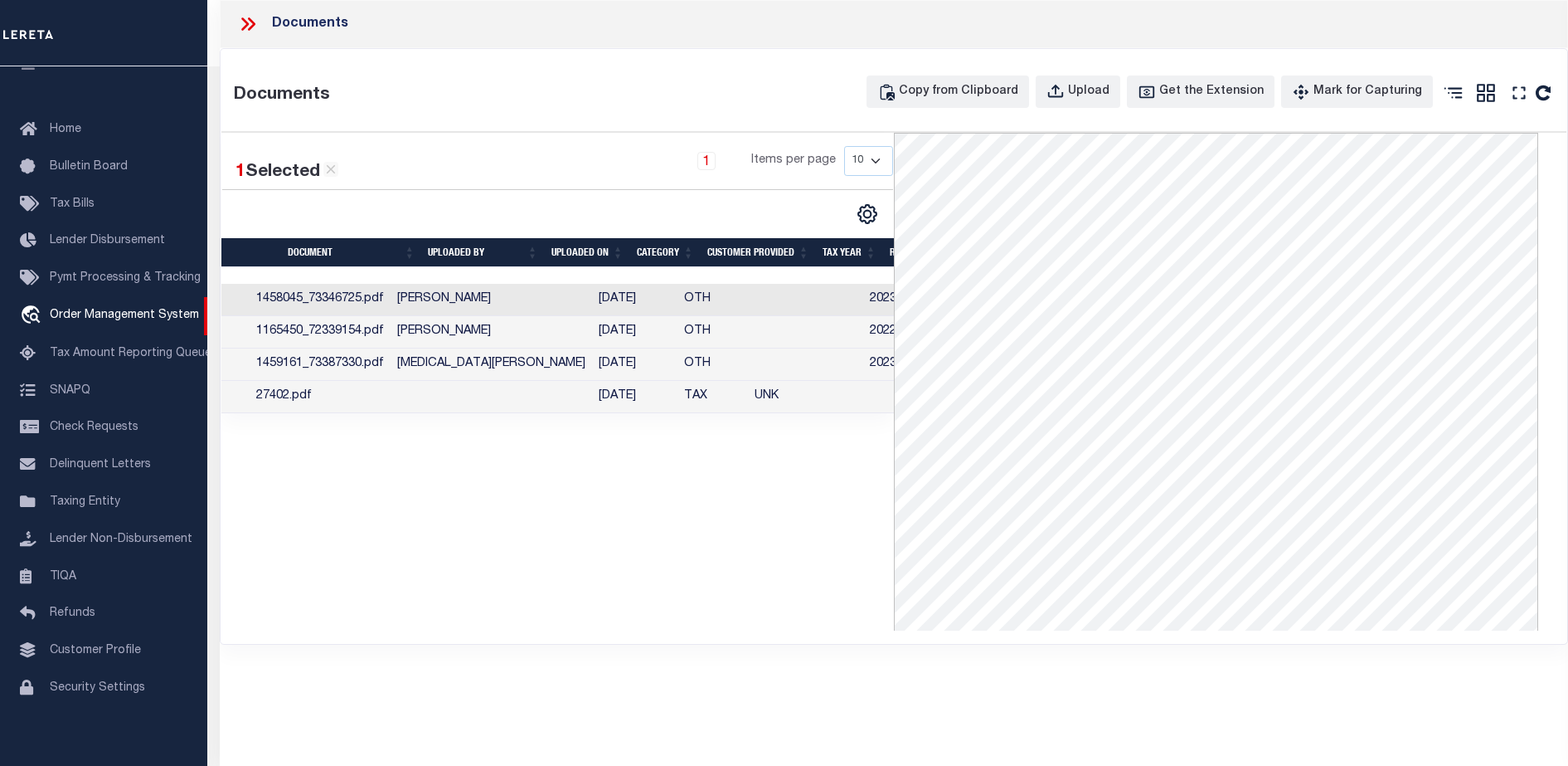
click at [387, 333] on td "1165450_72339154.pdf" at bounding box center [319, 332] width 141 height 33
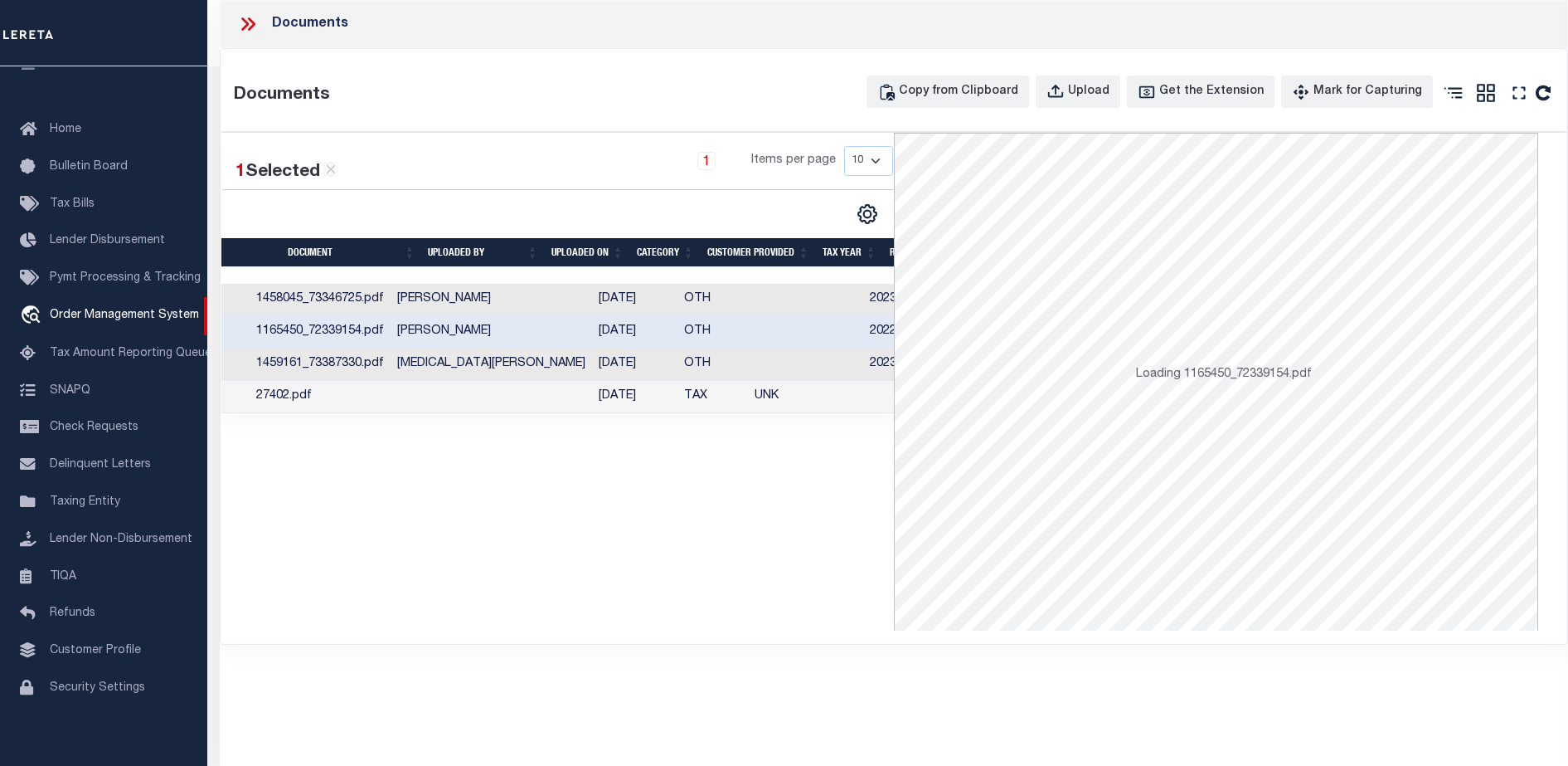
click at [388, 312] on td "1458045_73346725.pdf" at bounding box center [319, 300] width 141 height 33
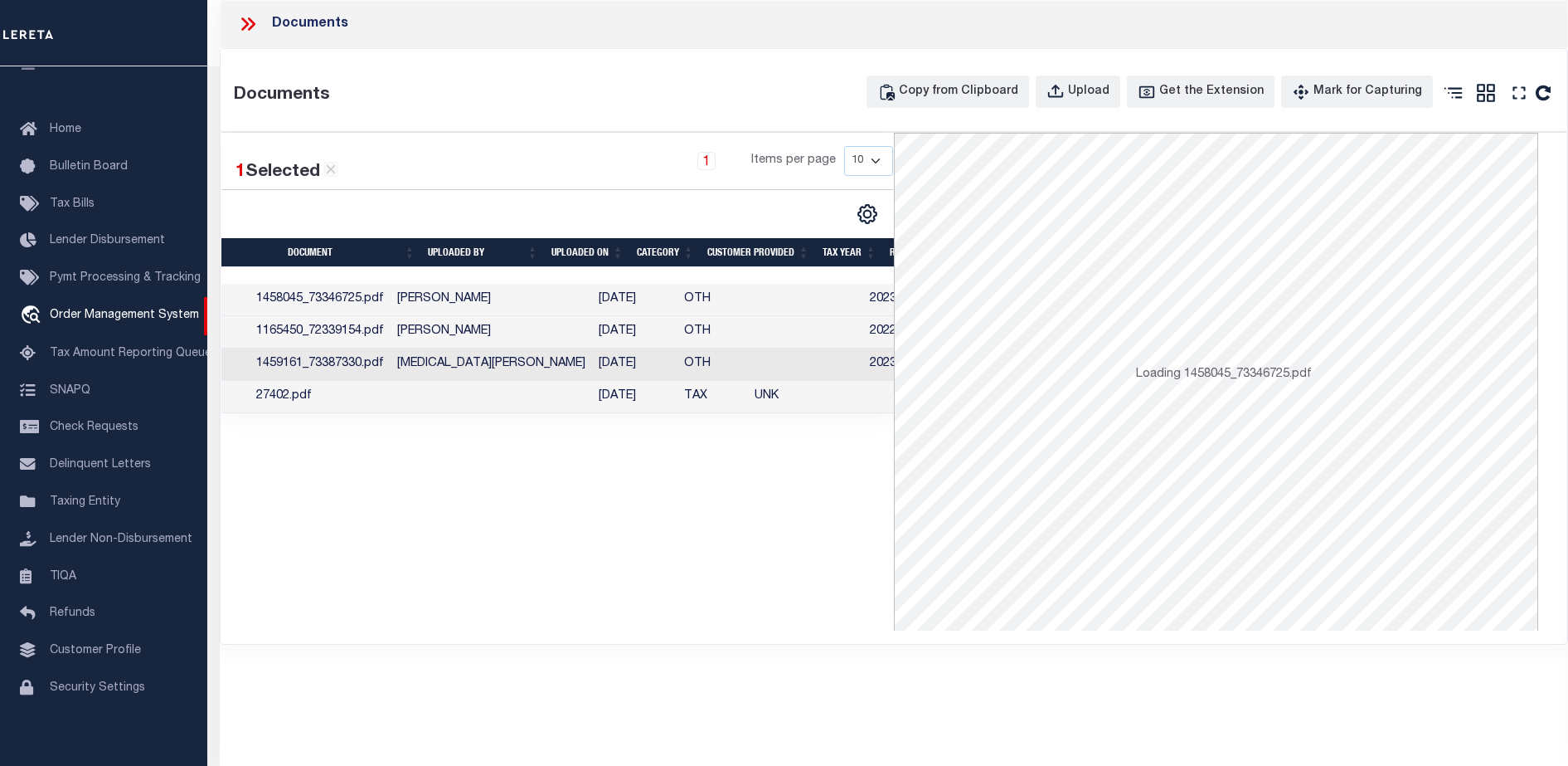
click at [388, 307] on td "1458045_73346725.pdf" at bounding box center [319, 300] width 141 height 33
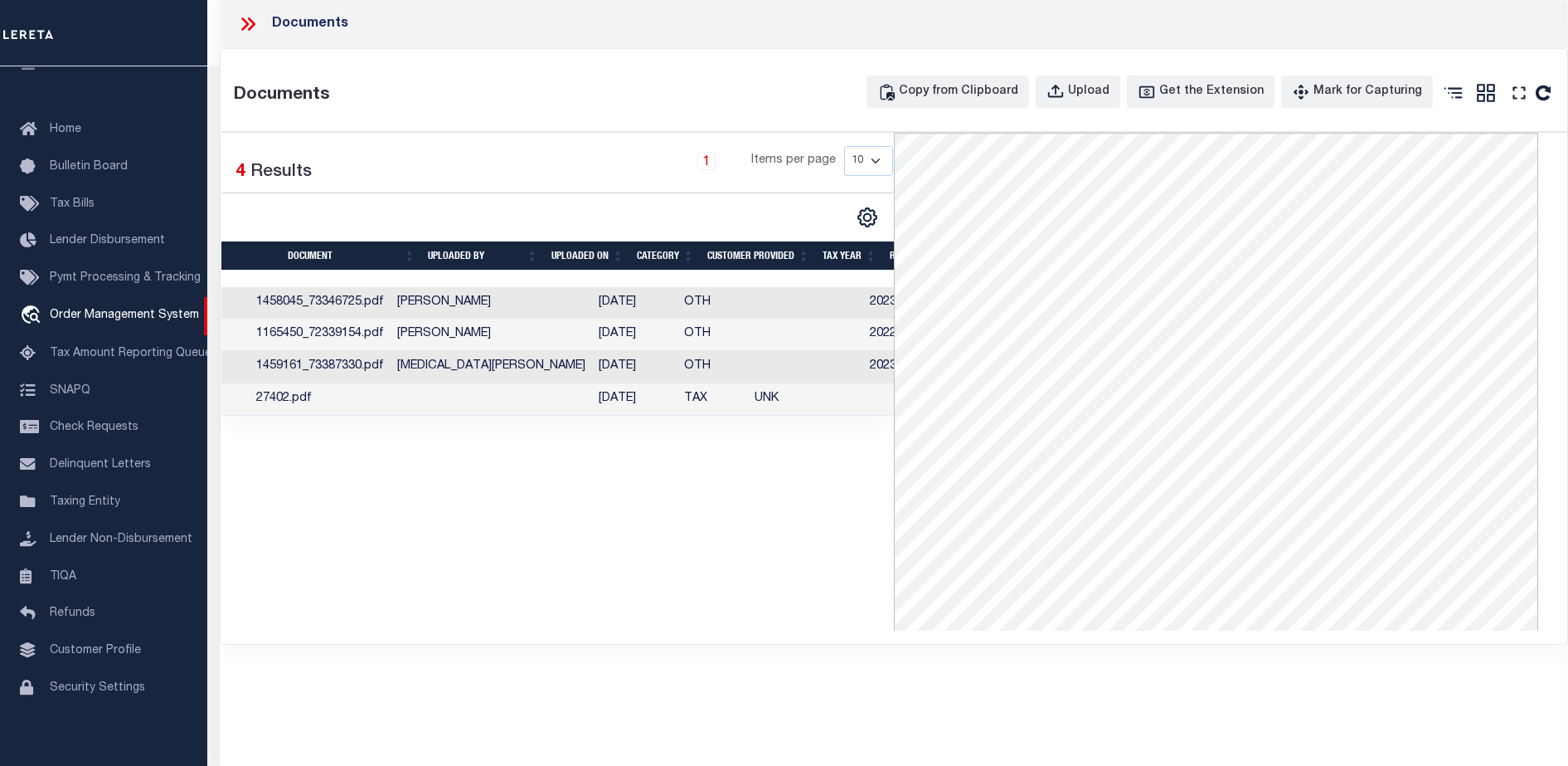
click at [391, 349] on td "1165450_72339154.pdf" at bounding box center [319, 334] width 141 height 33
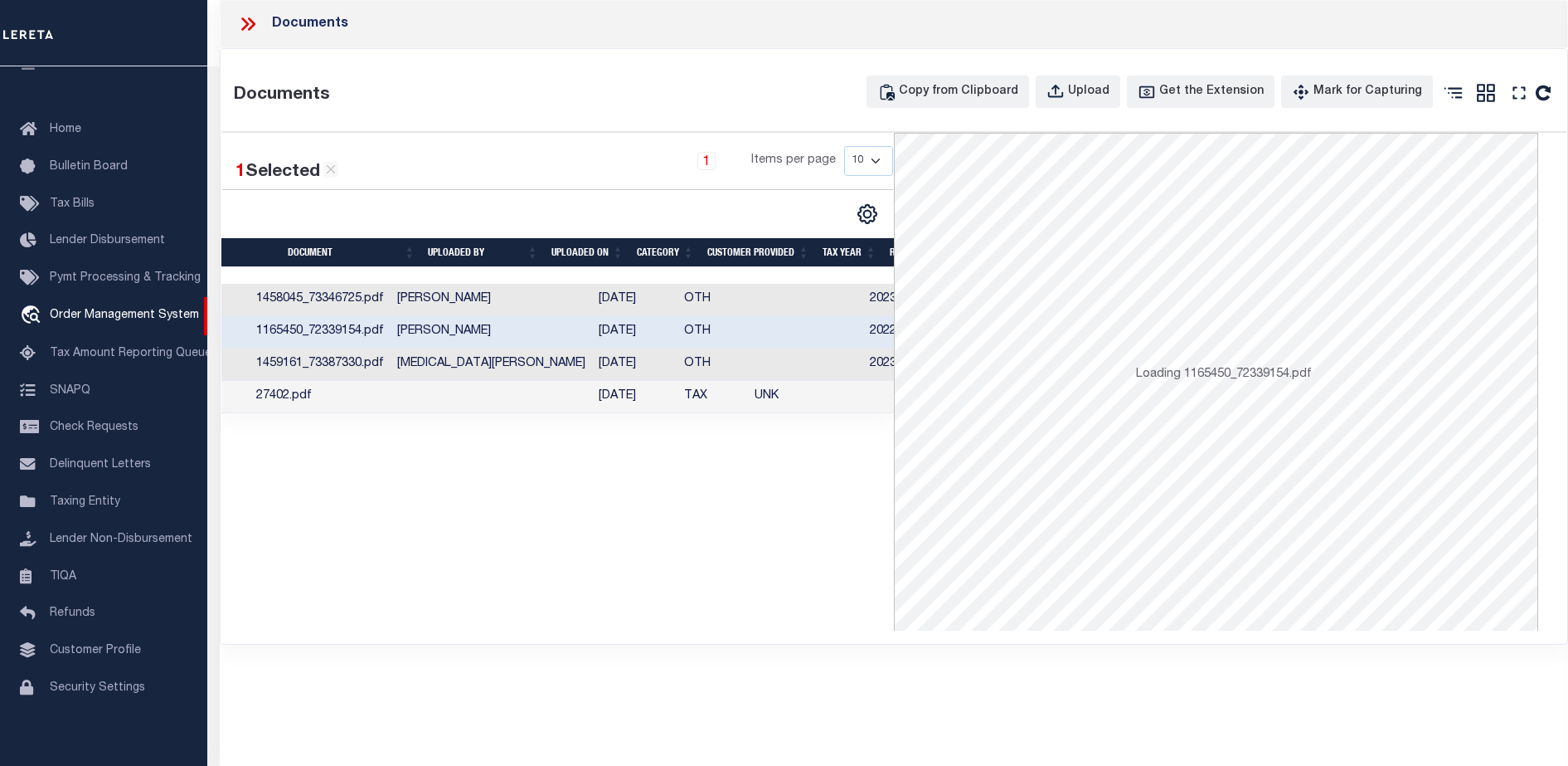
click at [391, 367] on td "1459161_73387330.pdf" at bounding box center [319, 364] width 141 height 33
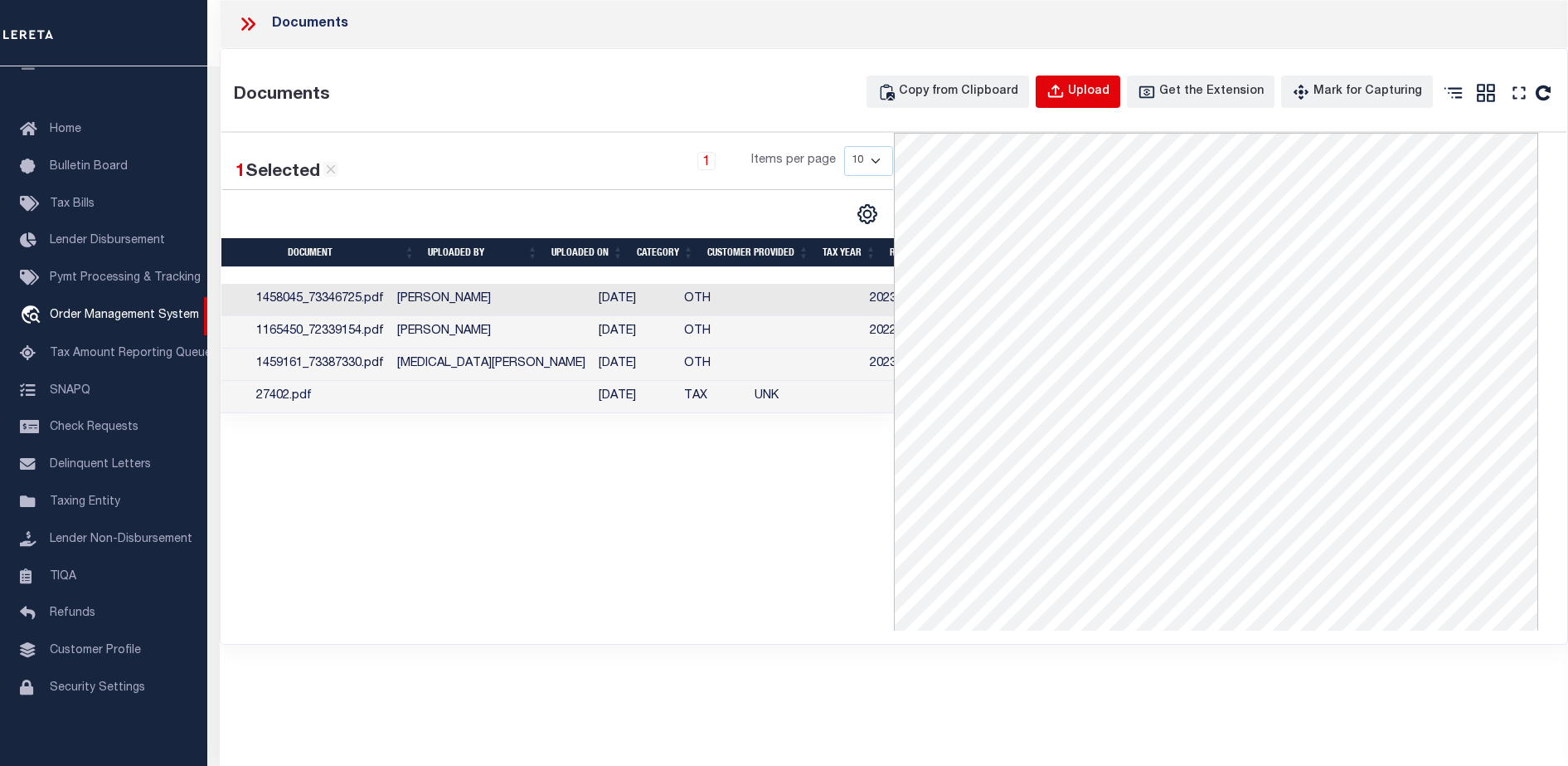
click at [1065, 93] on icon "button" at bounding box center [1056, 92] width 19 height 19
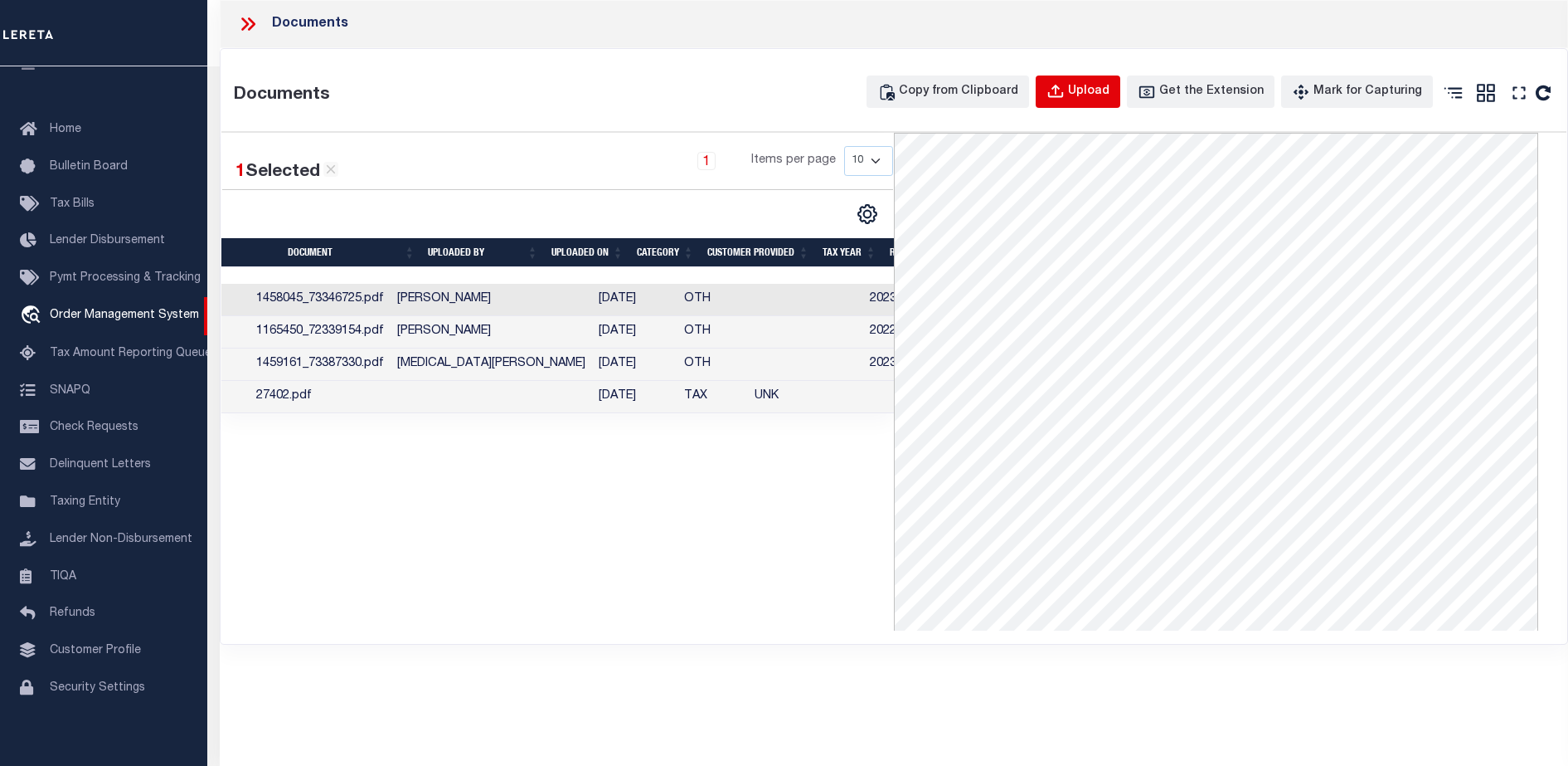
click at [1065, 93] on icon "button" at bounding box center [1056, 92] width 19 height 19
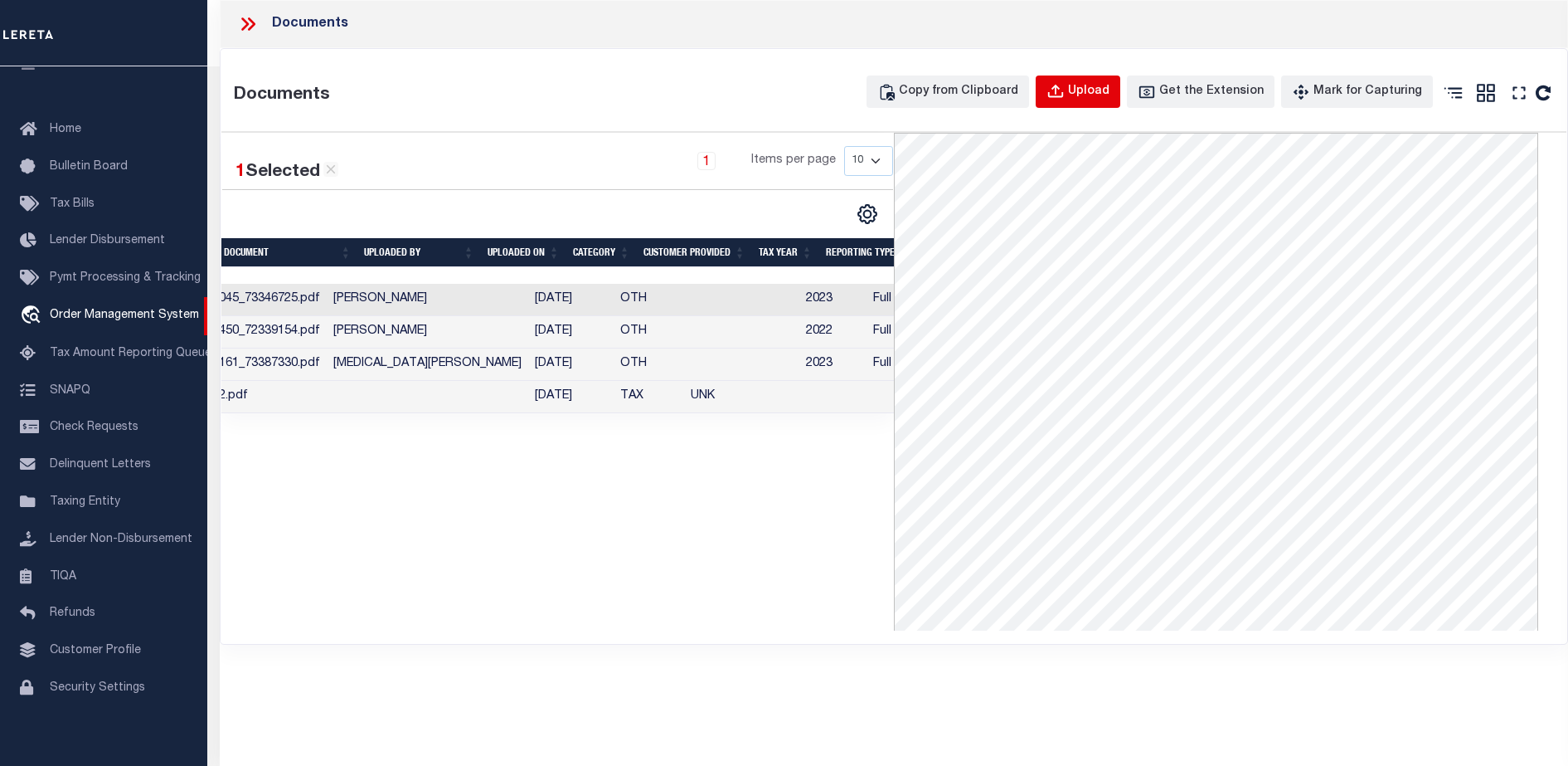
scroll to position [0, 0]
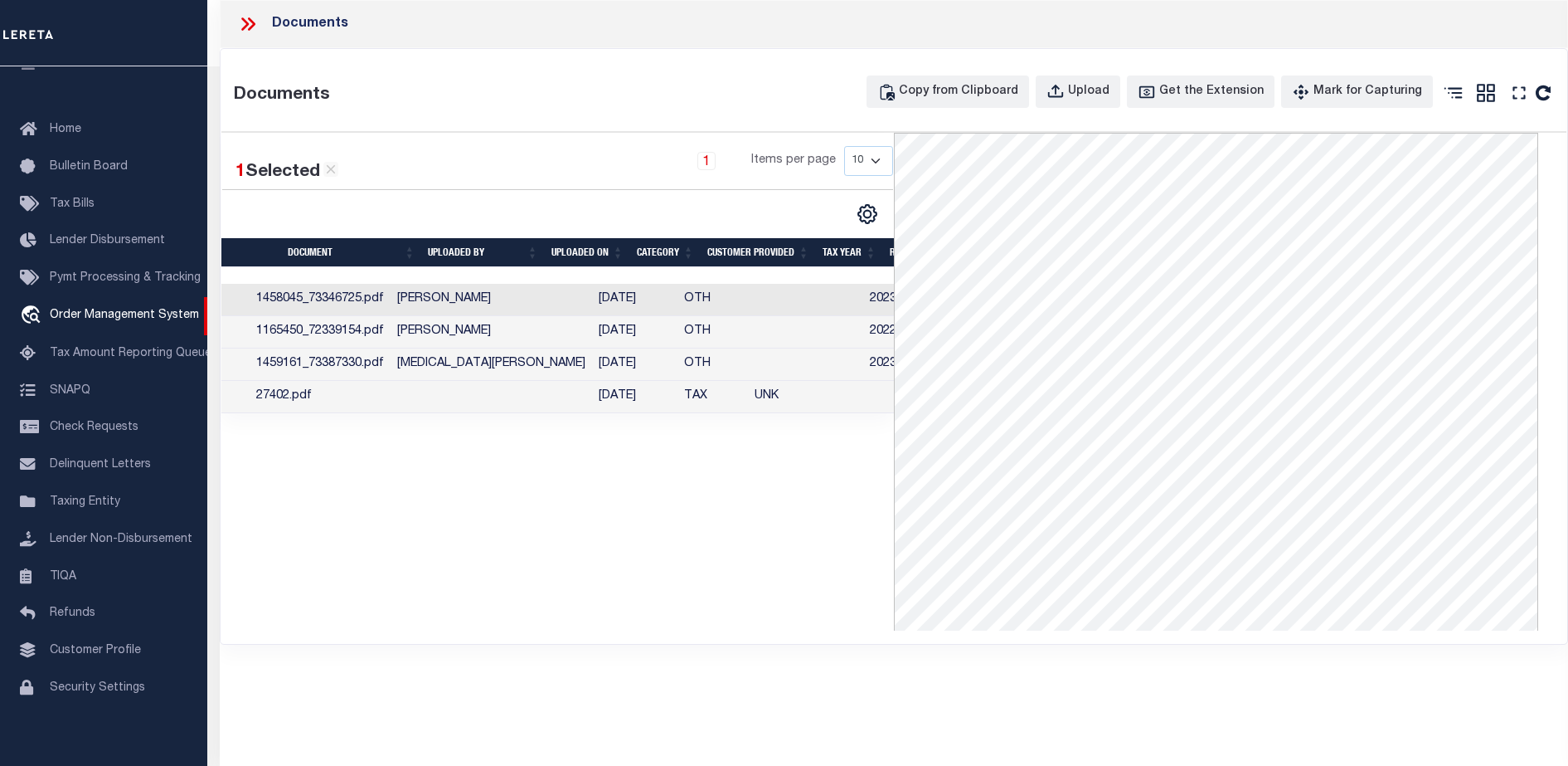
click at [369, 402] on td "27402.pdf" at bounding box center [319, 396] width 141 height 33
